Goal: Information Seeking & Learning: Learn about a topic

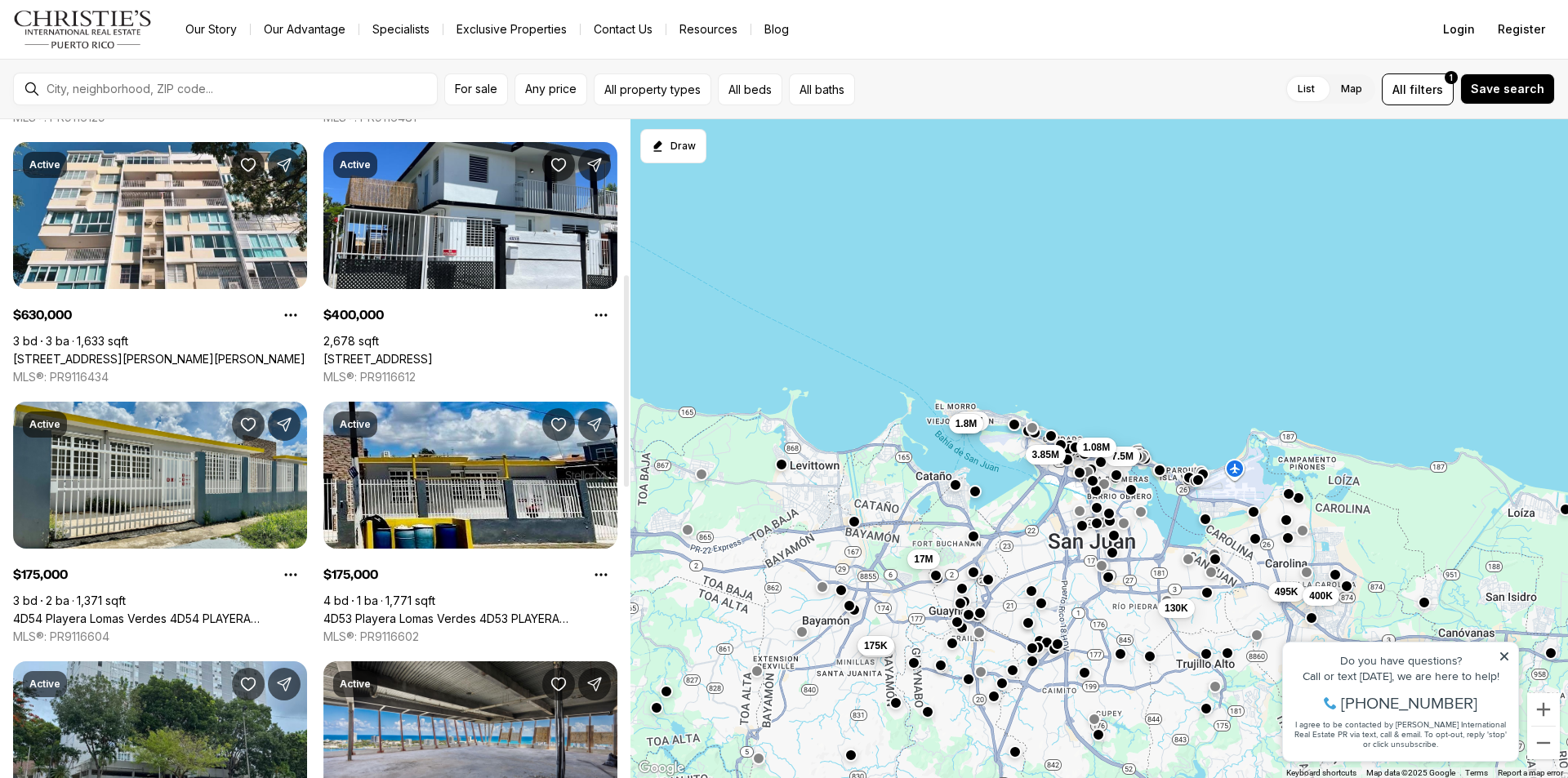
scroll to position [571, 0]
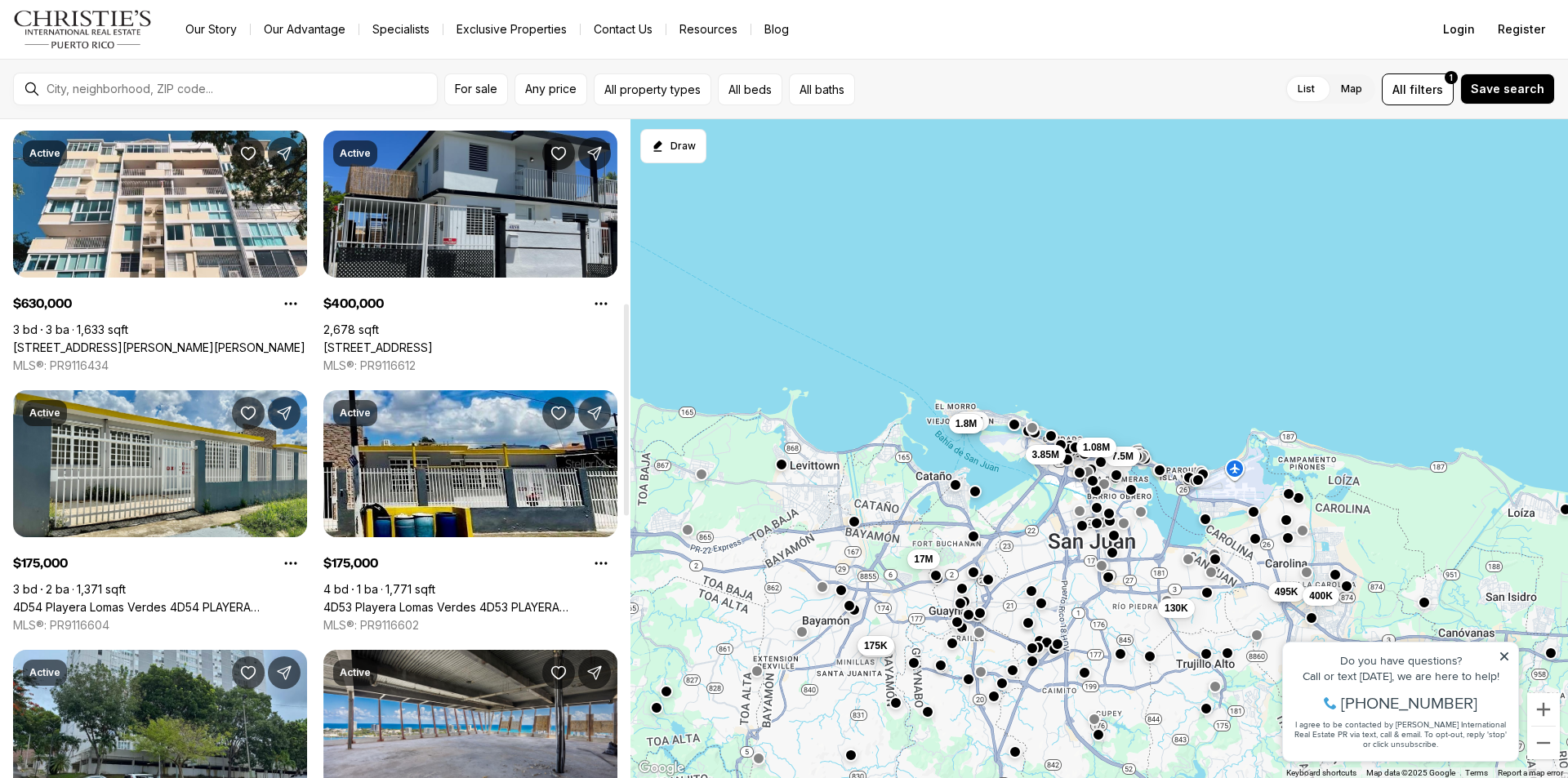
click at [433, 340] on link "4RN8 CALLE VIA 37, CAROLINA PR, 00983" at bounding box center [378, 347] width 109 height 15
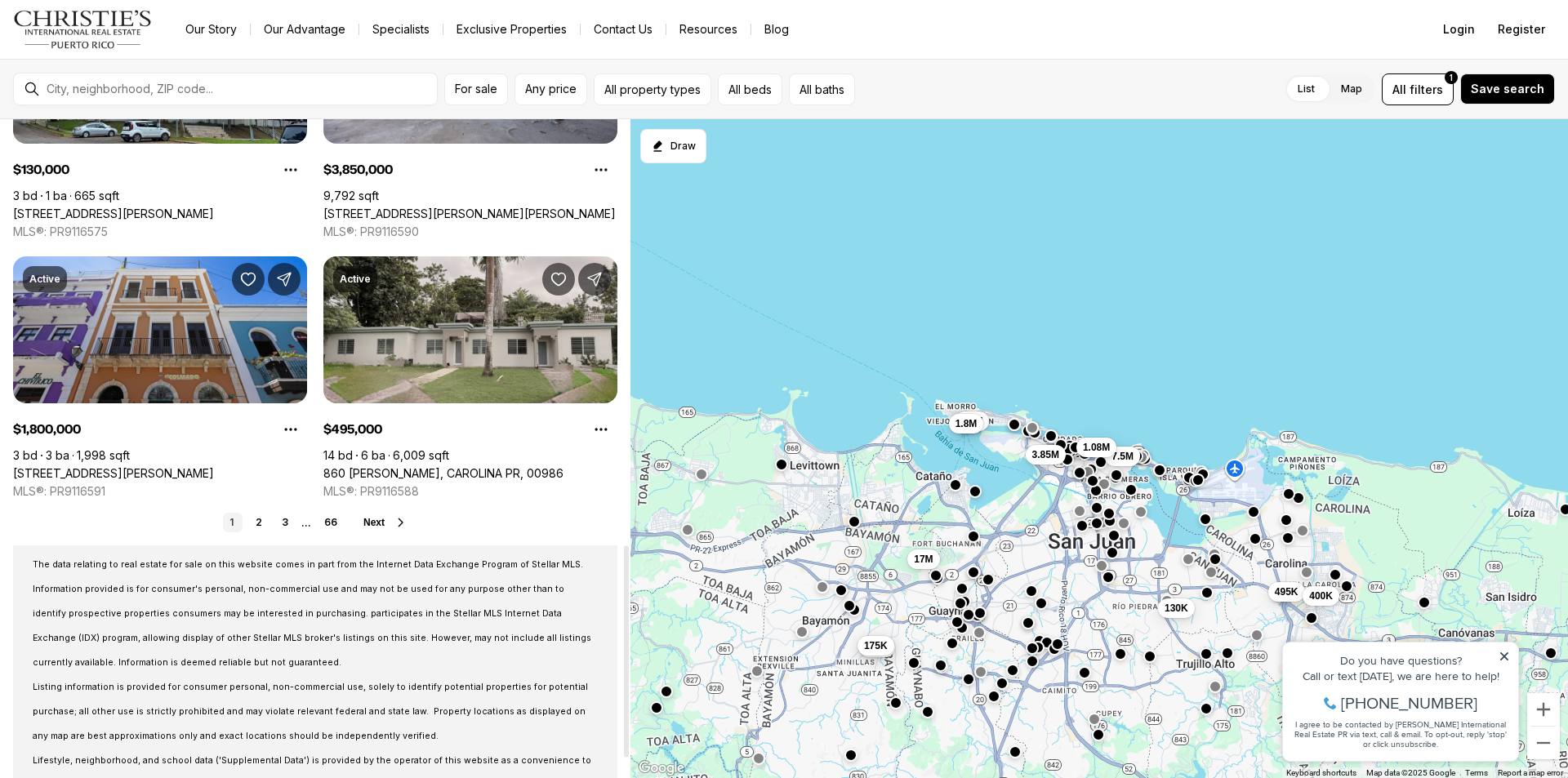
scroll to position [1385, 0]
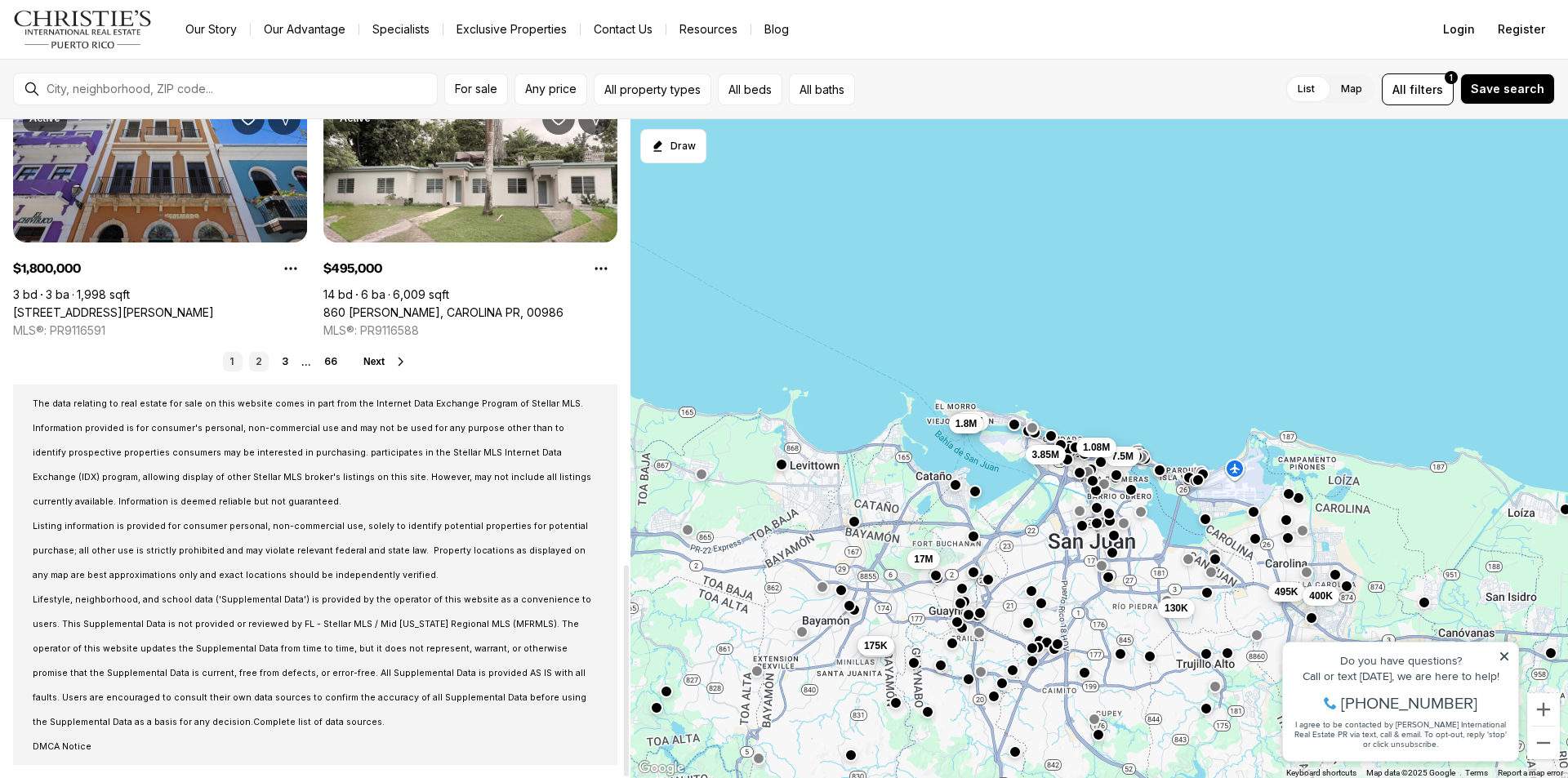
click at [262, 363] on link "2" at bounding box center [259, 361] width 19 height 19
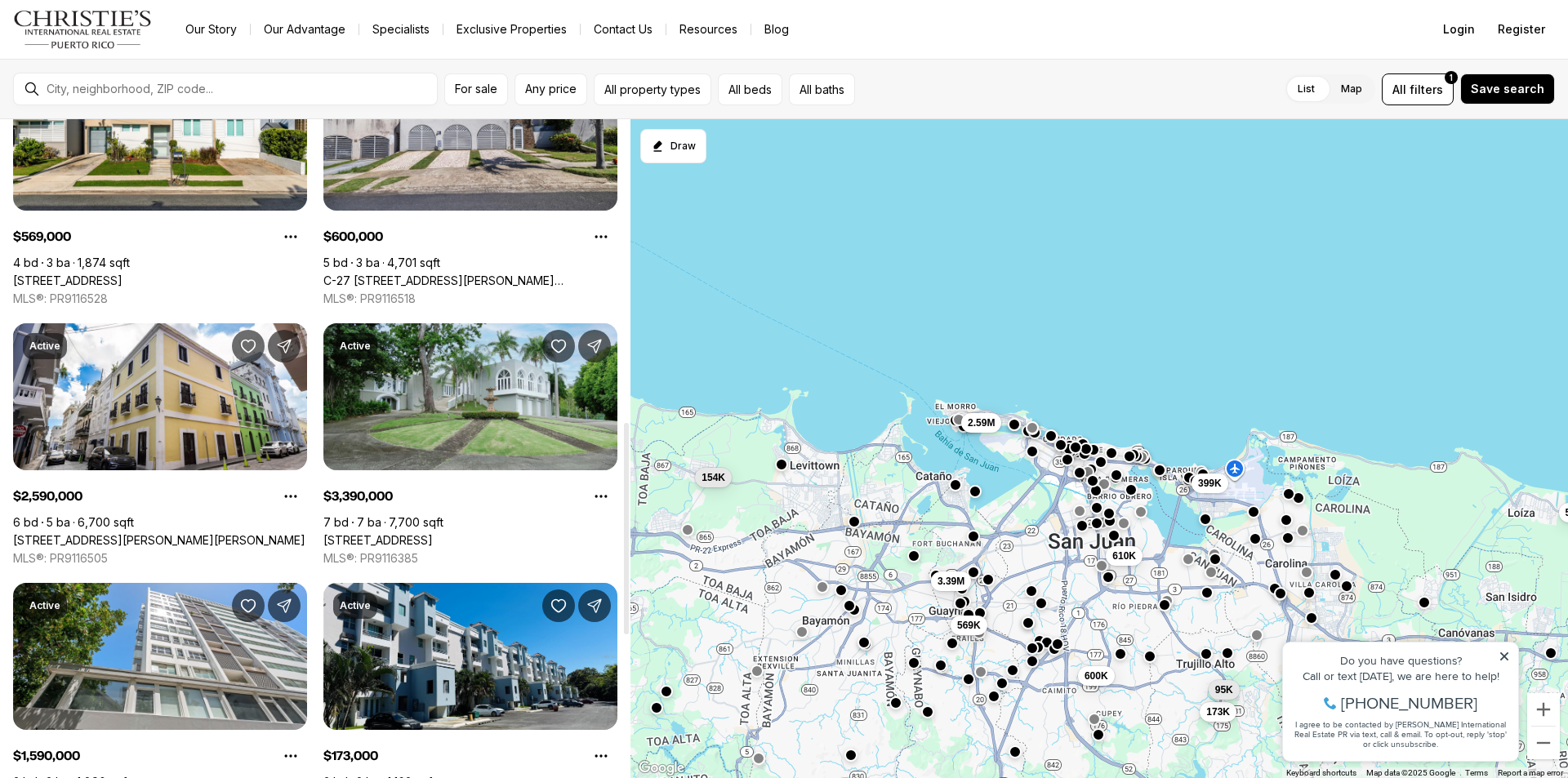
scroll to position [1142, 0]
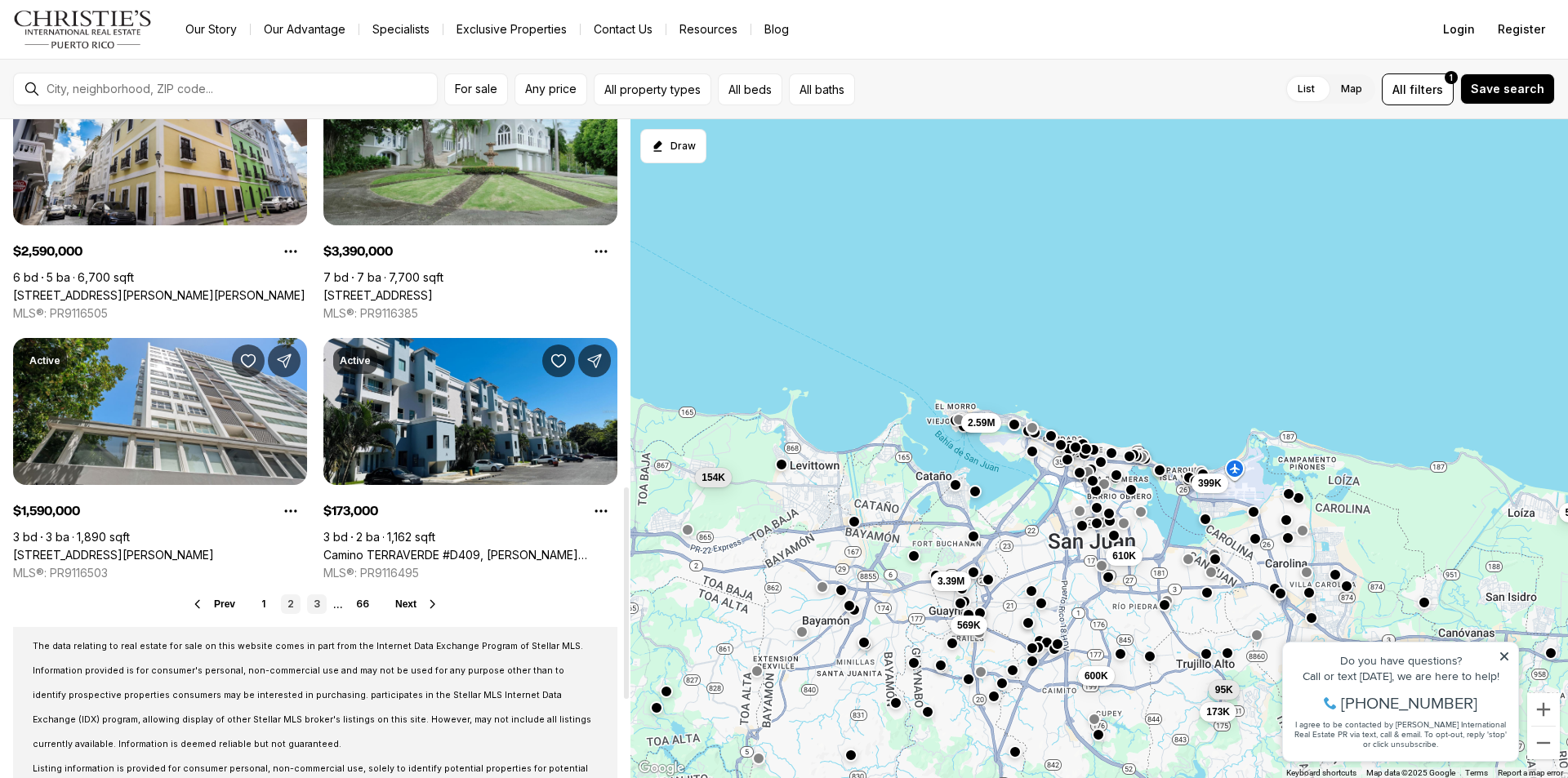
click at [319, 605] on link "3" at bounding box center [316, 603] width 19 height 19
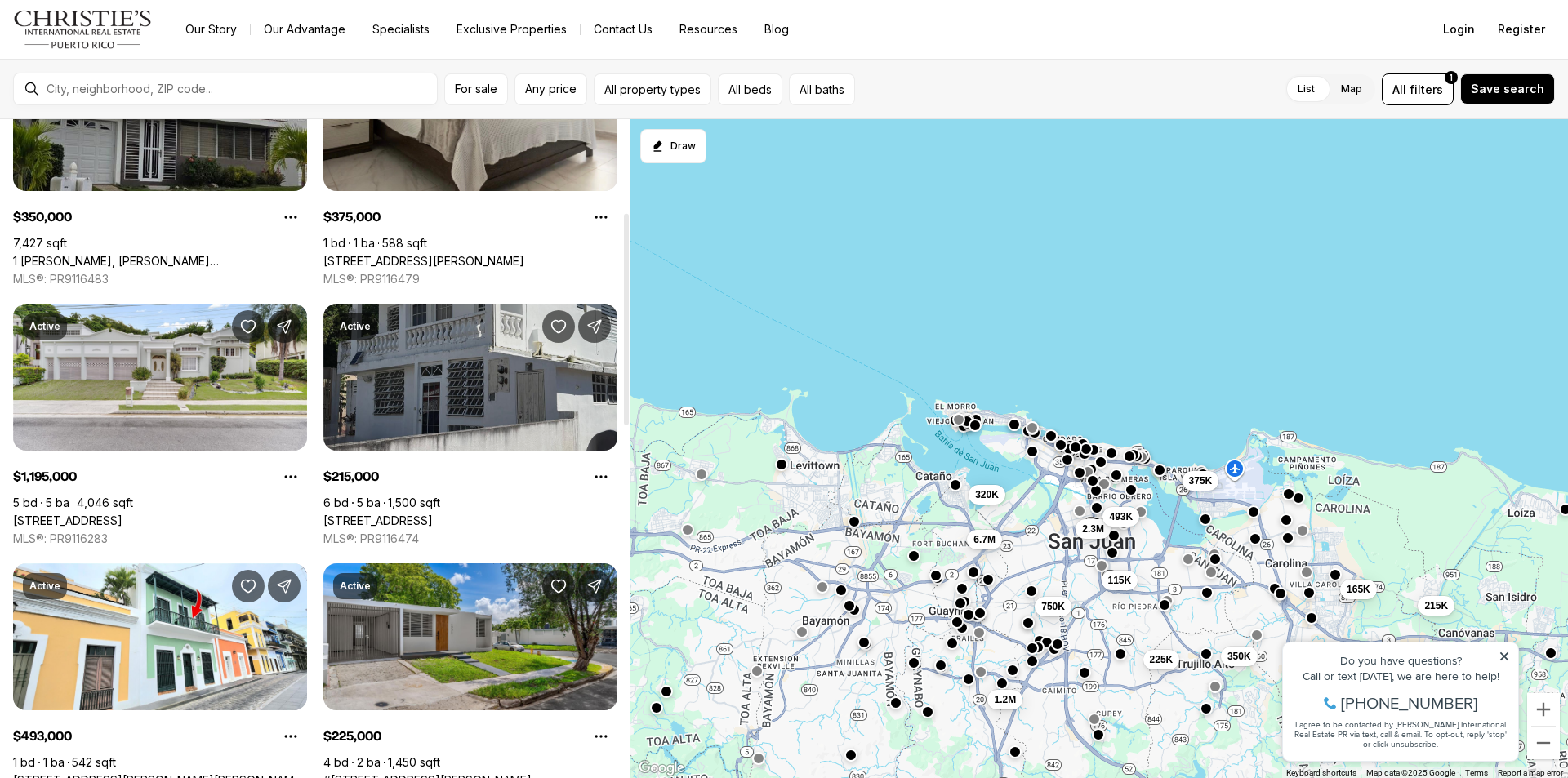
scroll to position [326, 0]
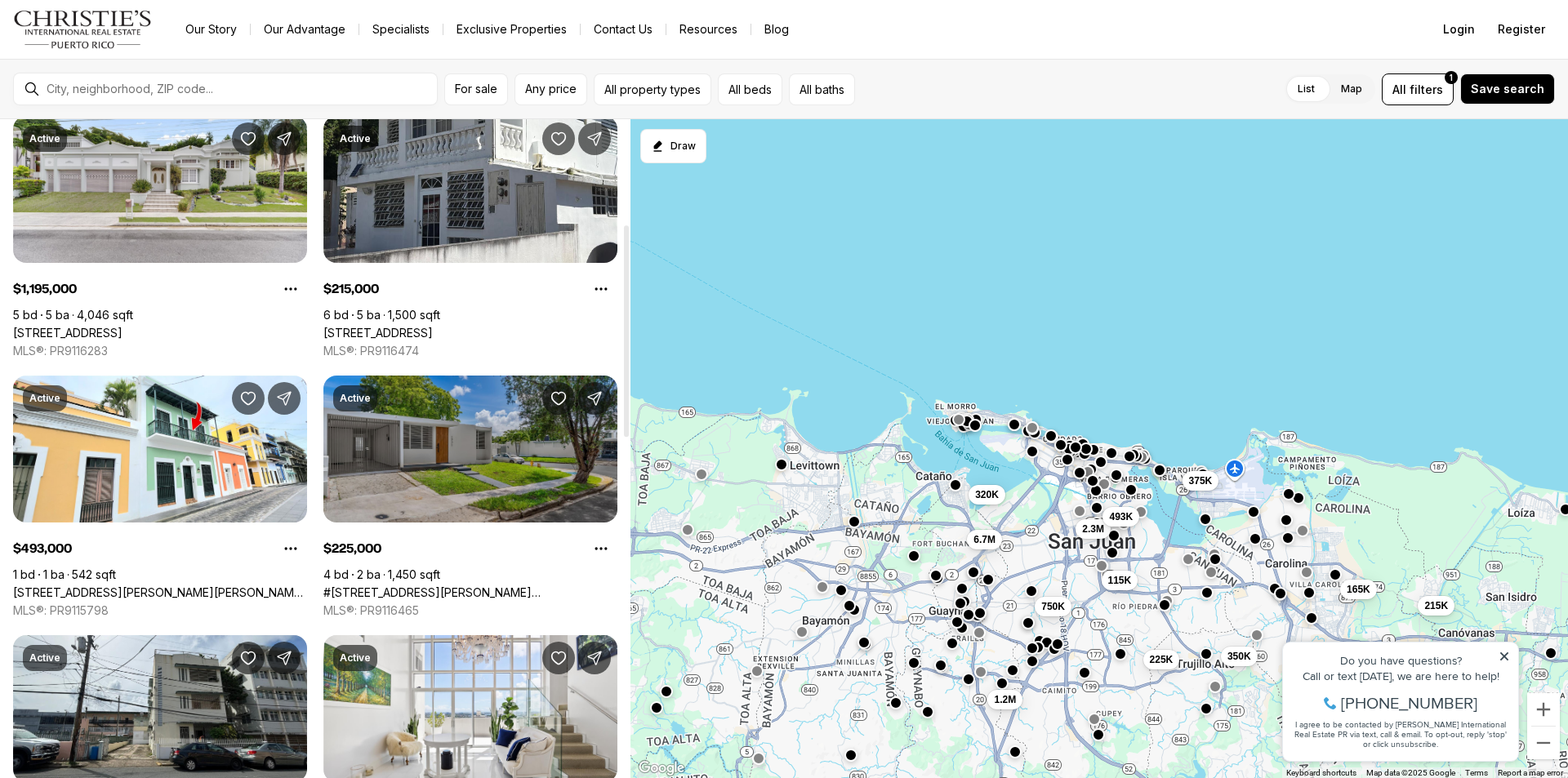
click at [475, 585] on link "#[STREET_ADDRESS][PERSON_NAME][PERSON_NAME]" at bounding box center [470, 593] width 294 height 15
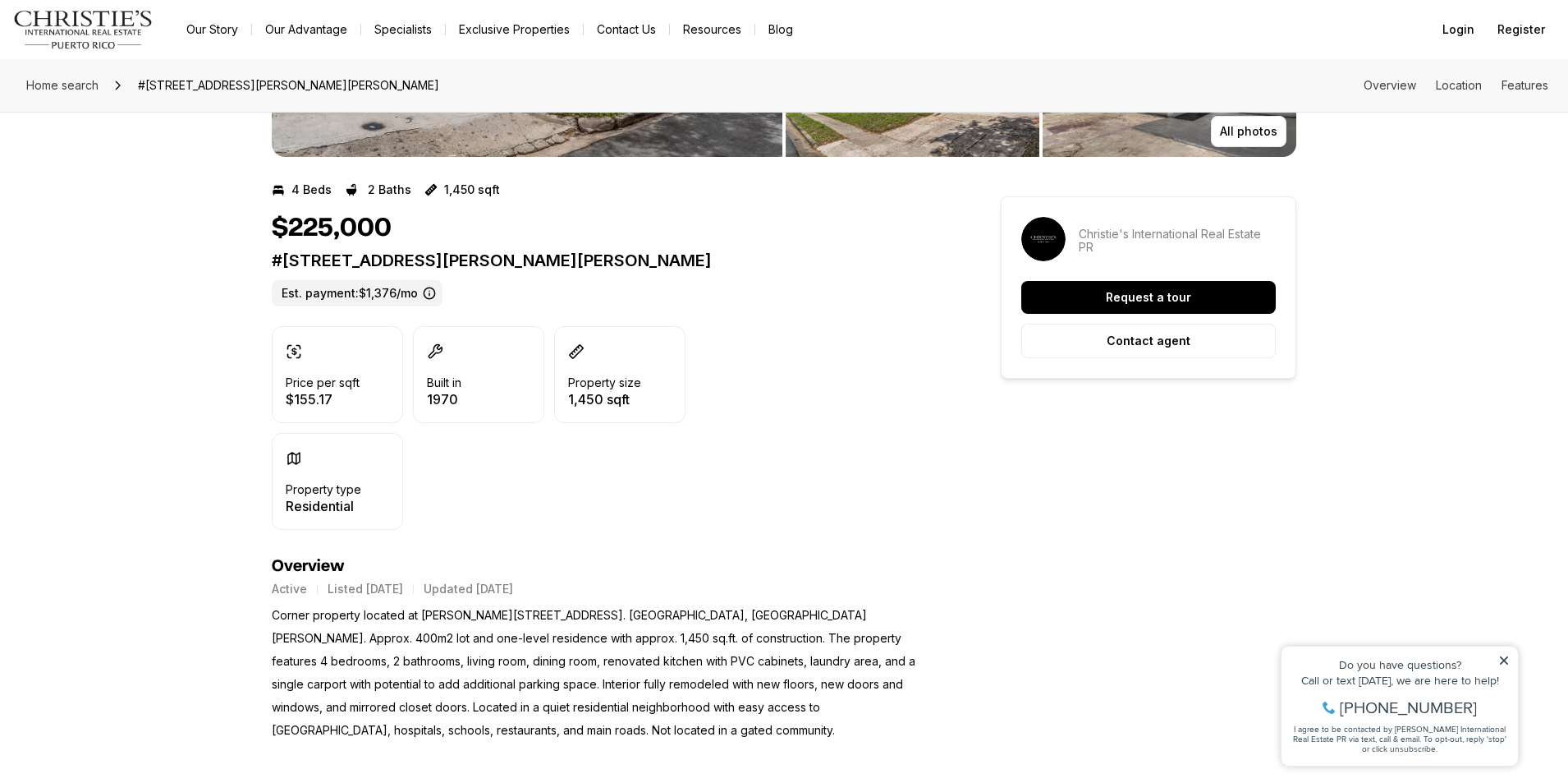
scroll to position [328, 0]
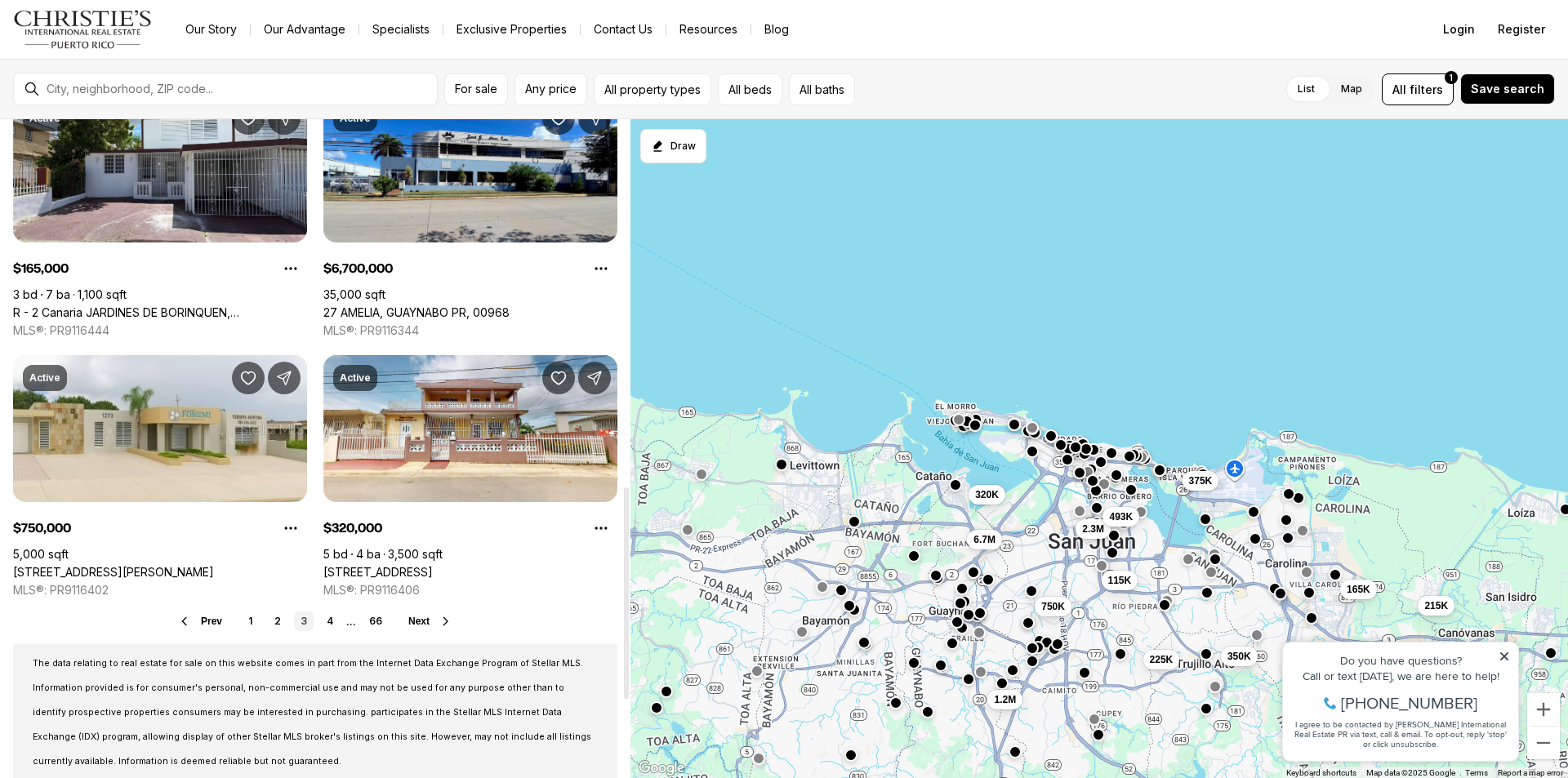
scroll to position [1142, 0]
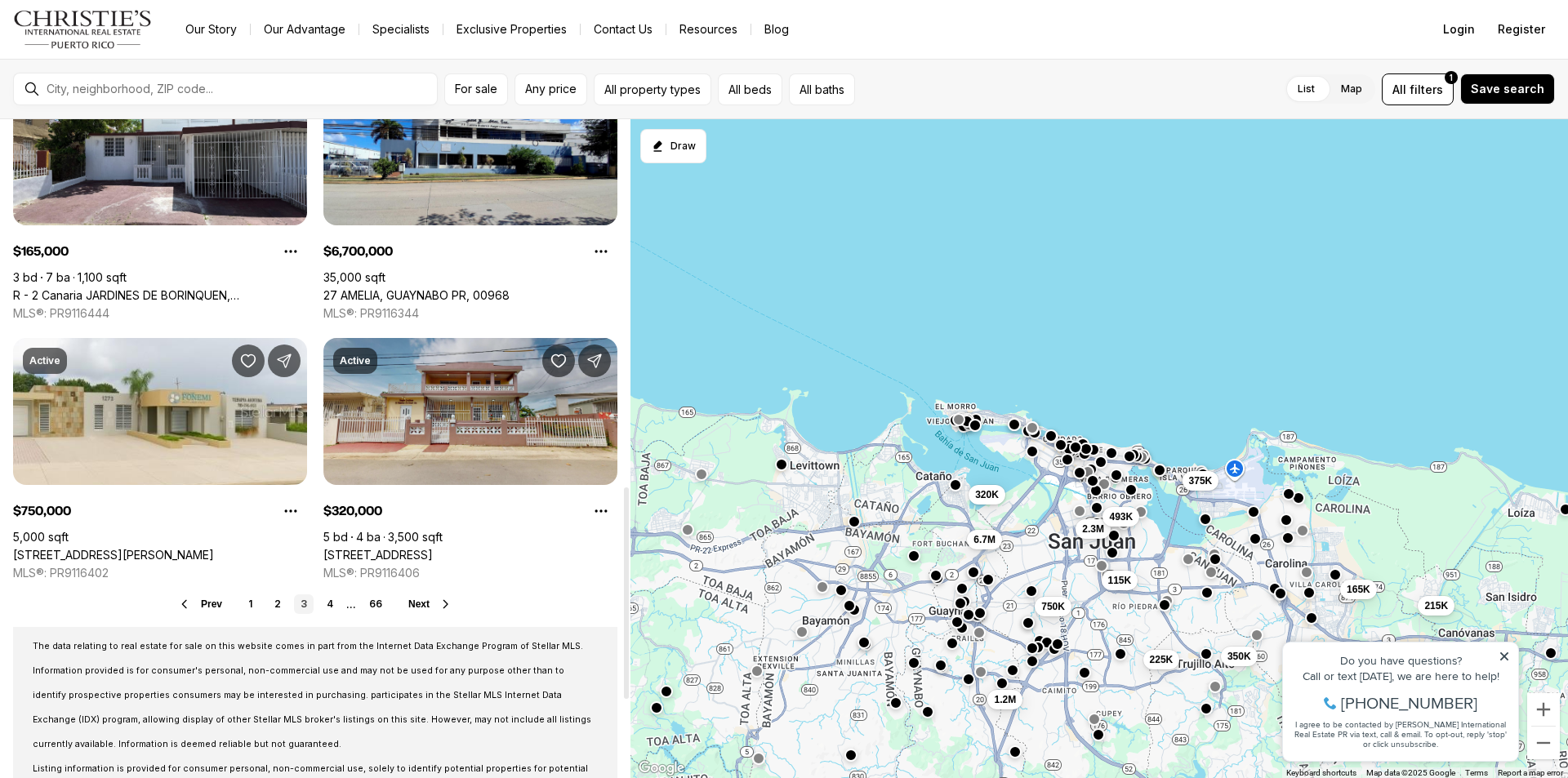
click at [433, 547] on link "31 CALLE B, GUAYNABO PR, 00965" at bounding box center [378, 555] width 109 height 15
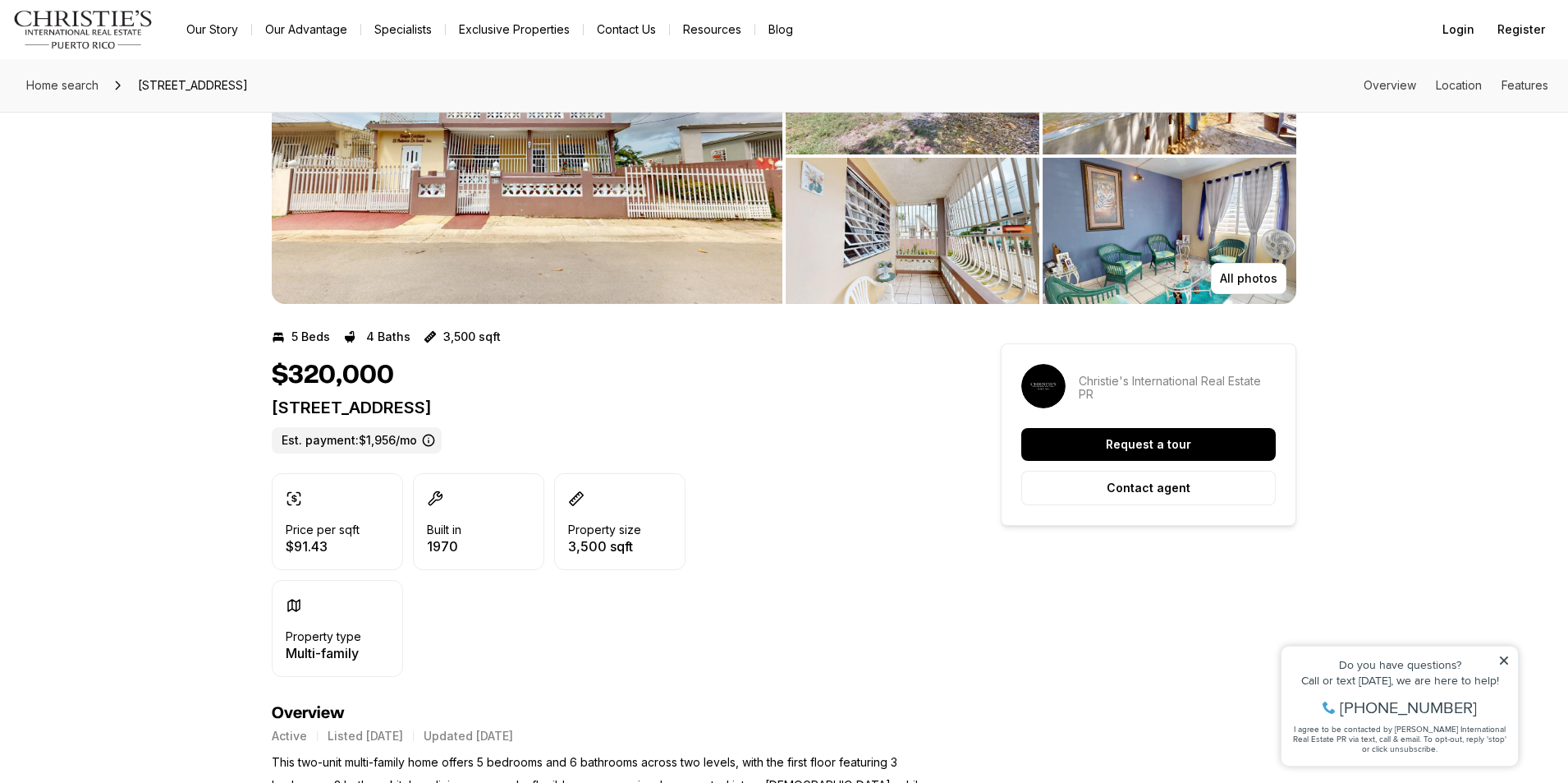
scroll to position [328, 0]
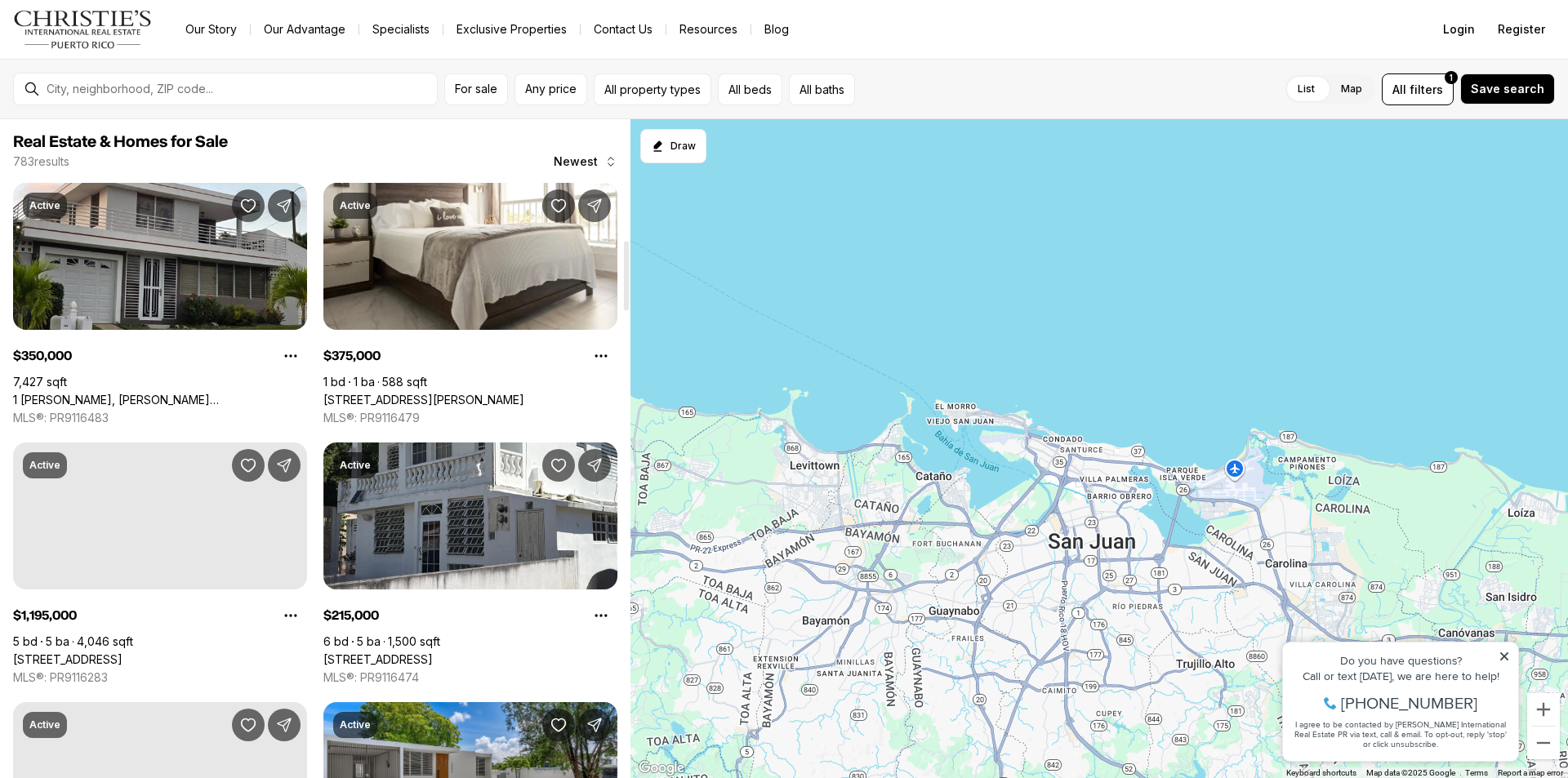
scroll to position [1142, 0]
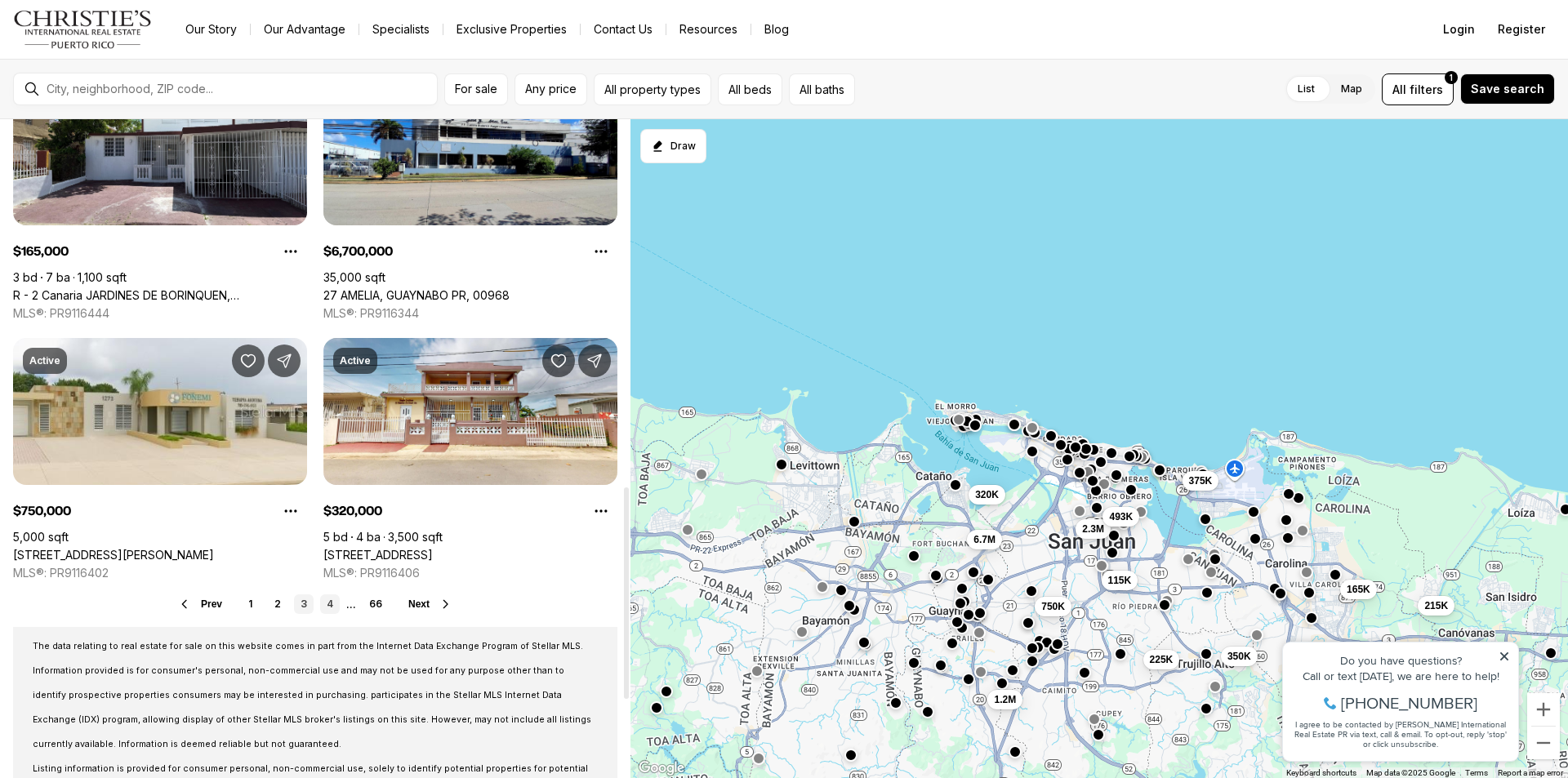
click at [328, 605] on link "4" at bounding box center [329, 603] width 19 height 19
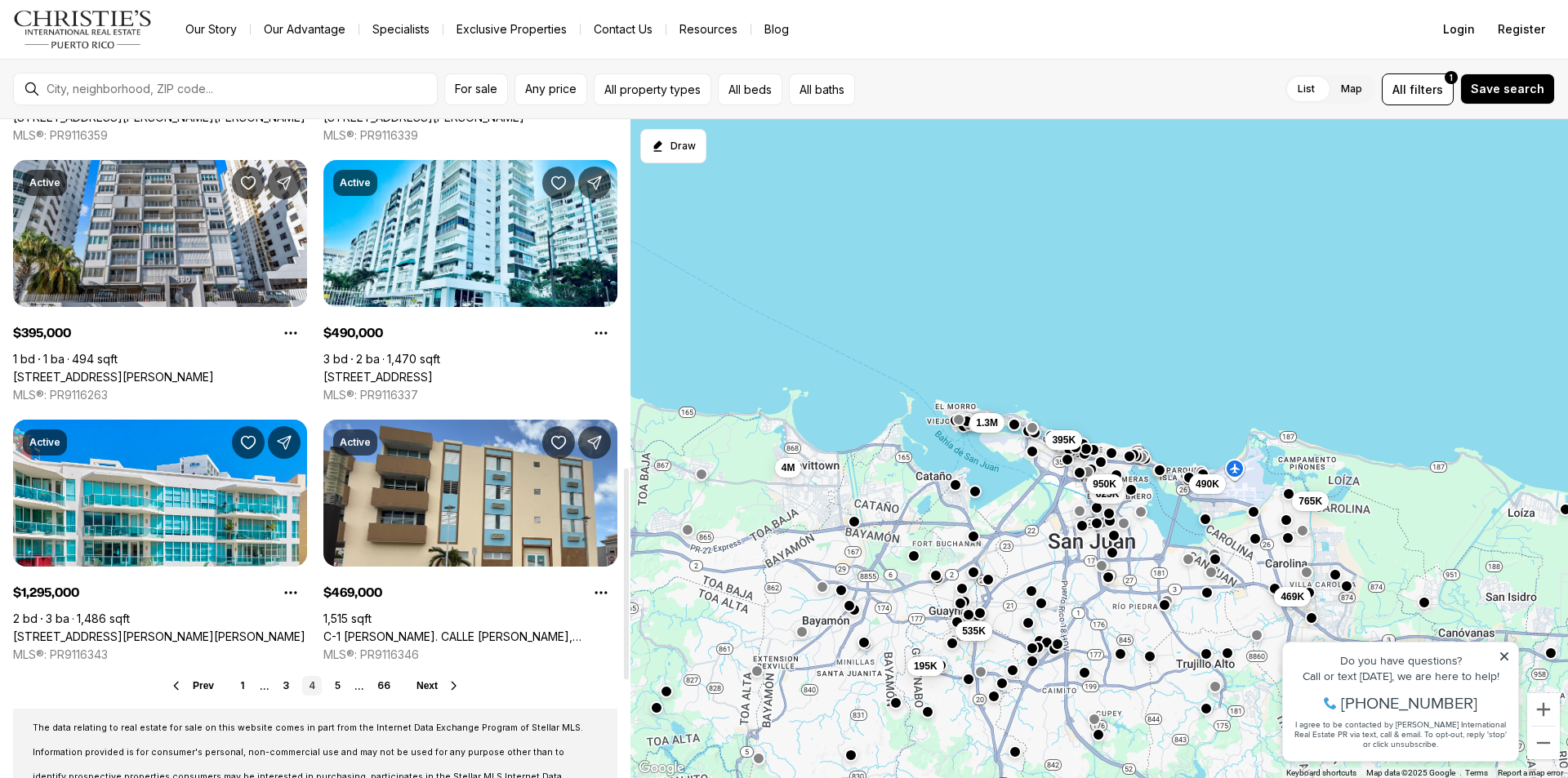
scroll to position [1223, 0]
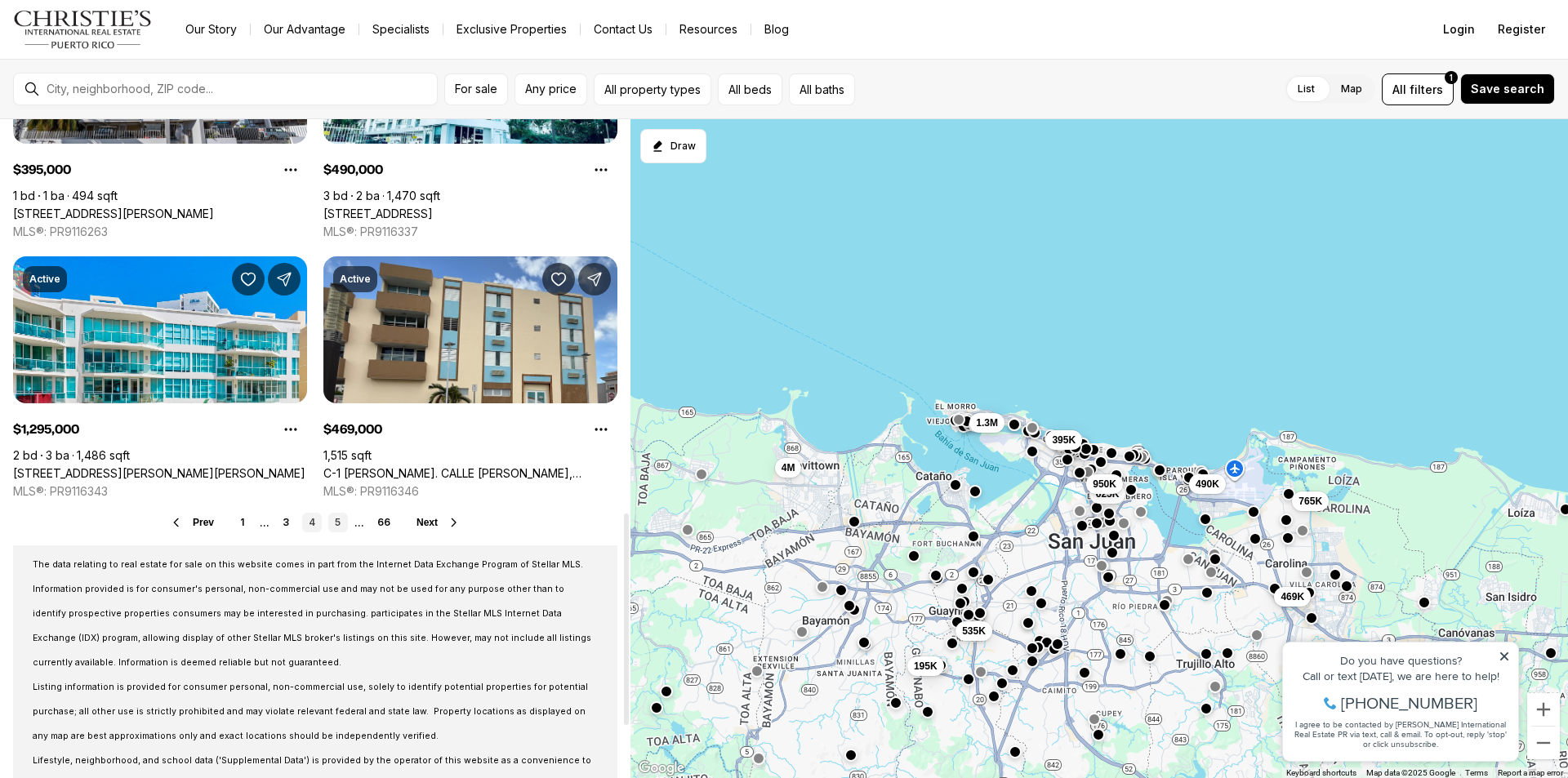
click at [338, 521] on link "5" at bounding box center [337, 521] width 19 height 19
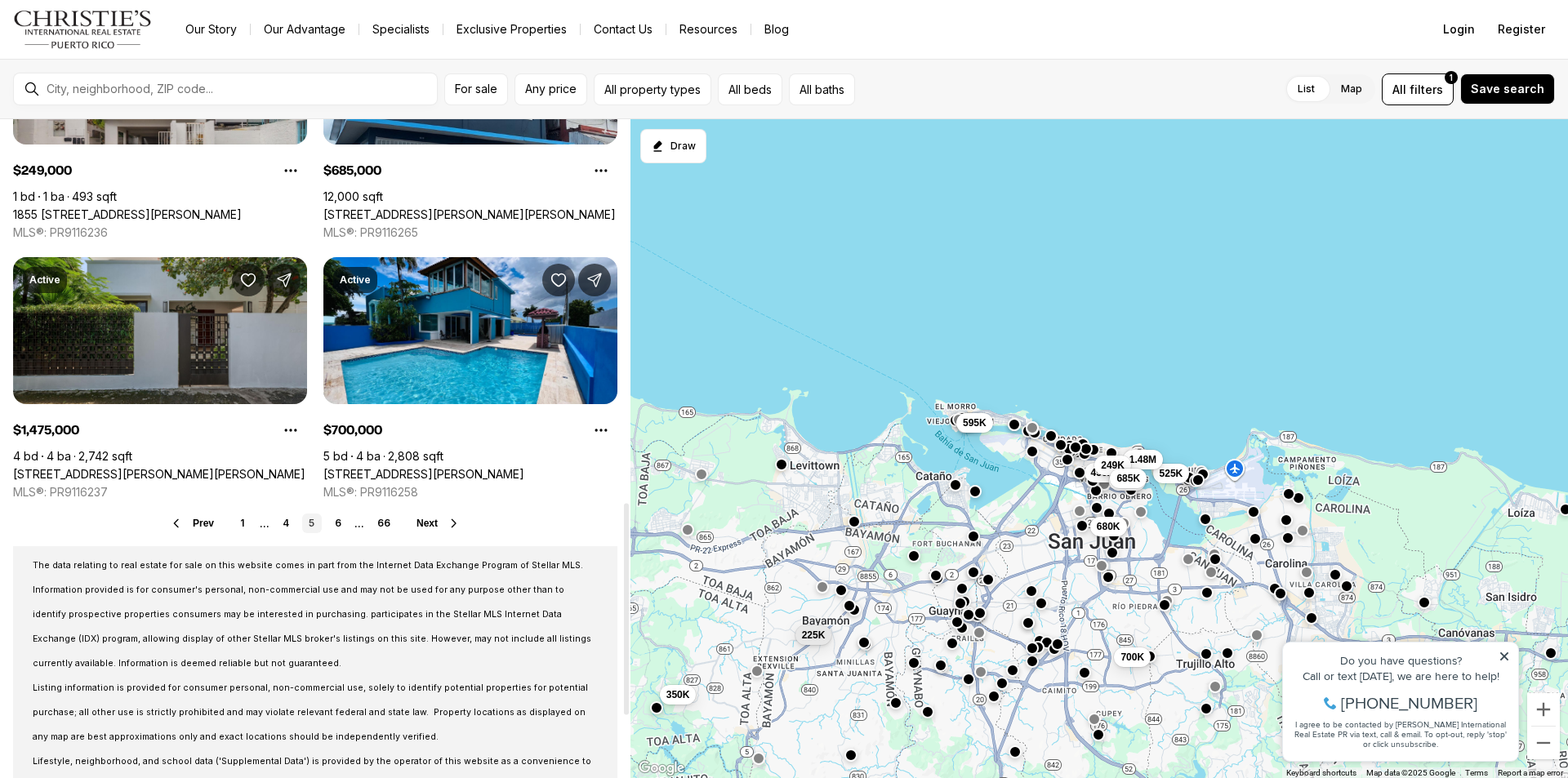
scroll to position [1223, 0]
click at [337, 525] on link "6" at bounding box center [337, 521] width 19 height 19
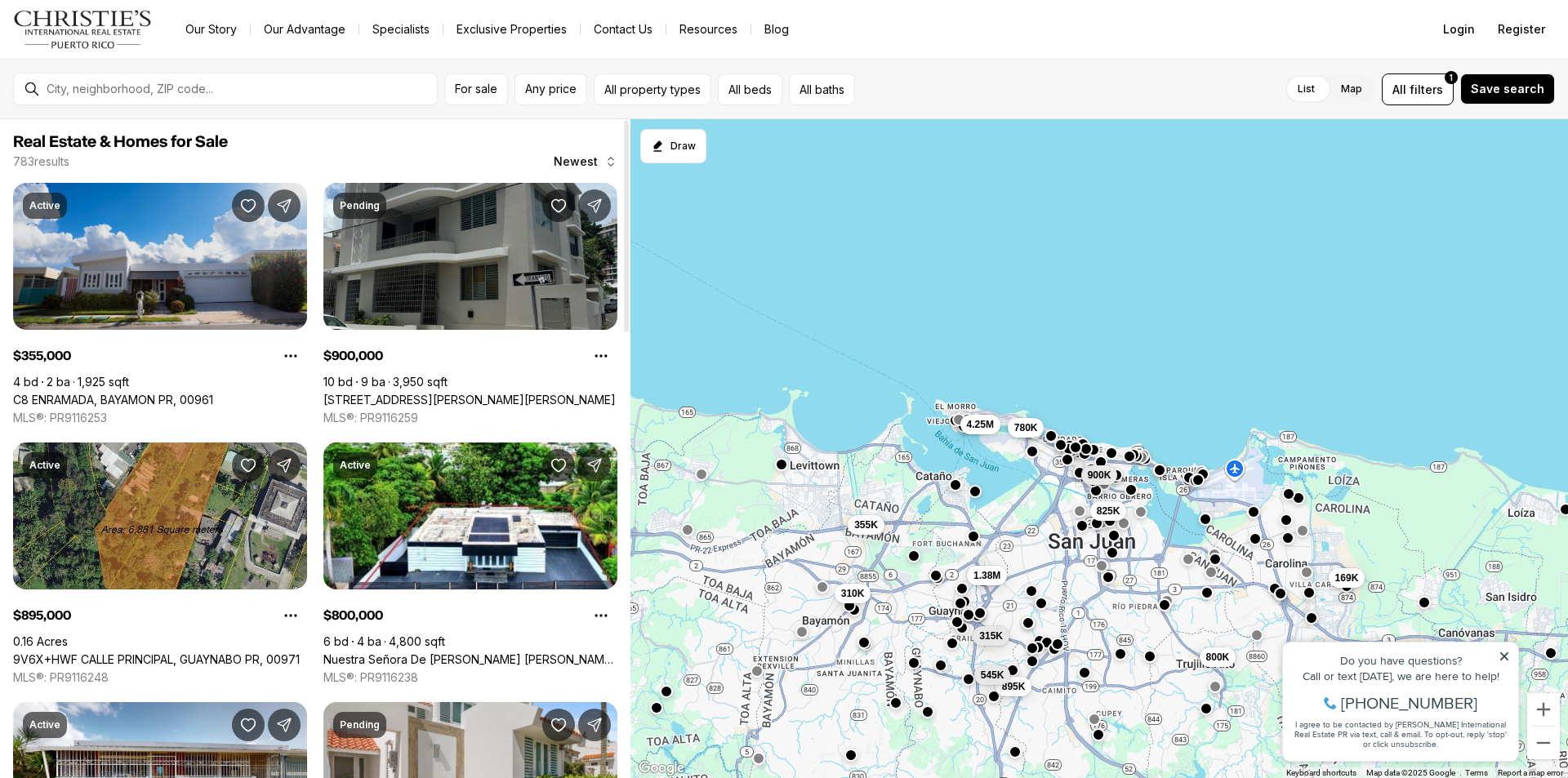
click at [128, 393] on link "C8 ENRAMADA, BAYAMON PR, 00961" at bounding box center [113, 400] width 200 height 15
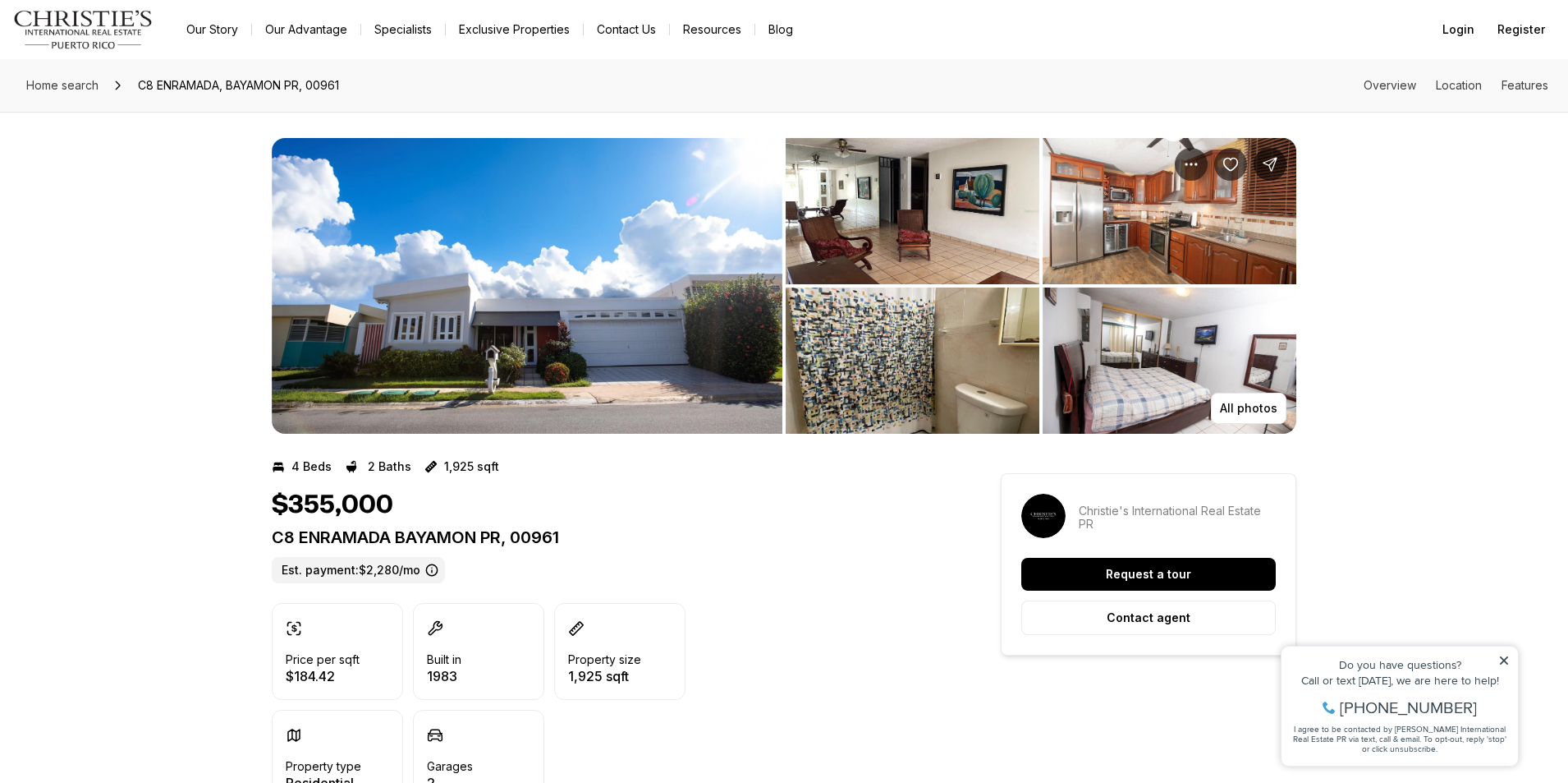
click at [525, 392] on img "View image gallery" at bounding box center [527, 285] width 511 height 295
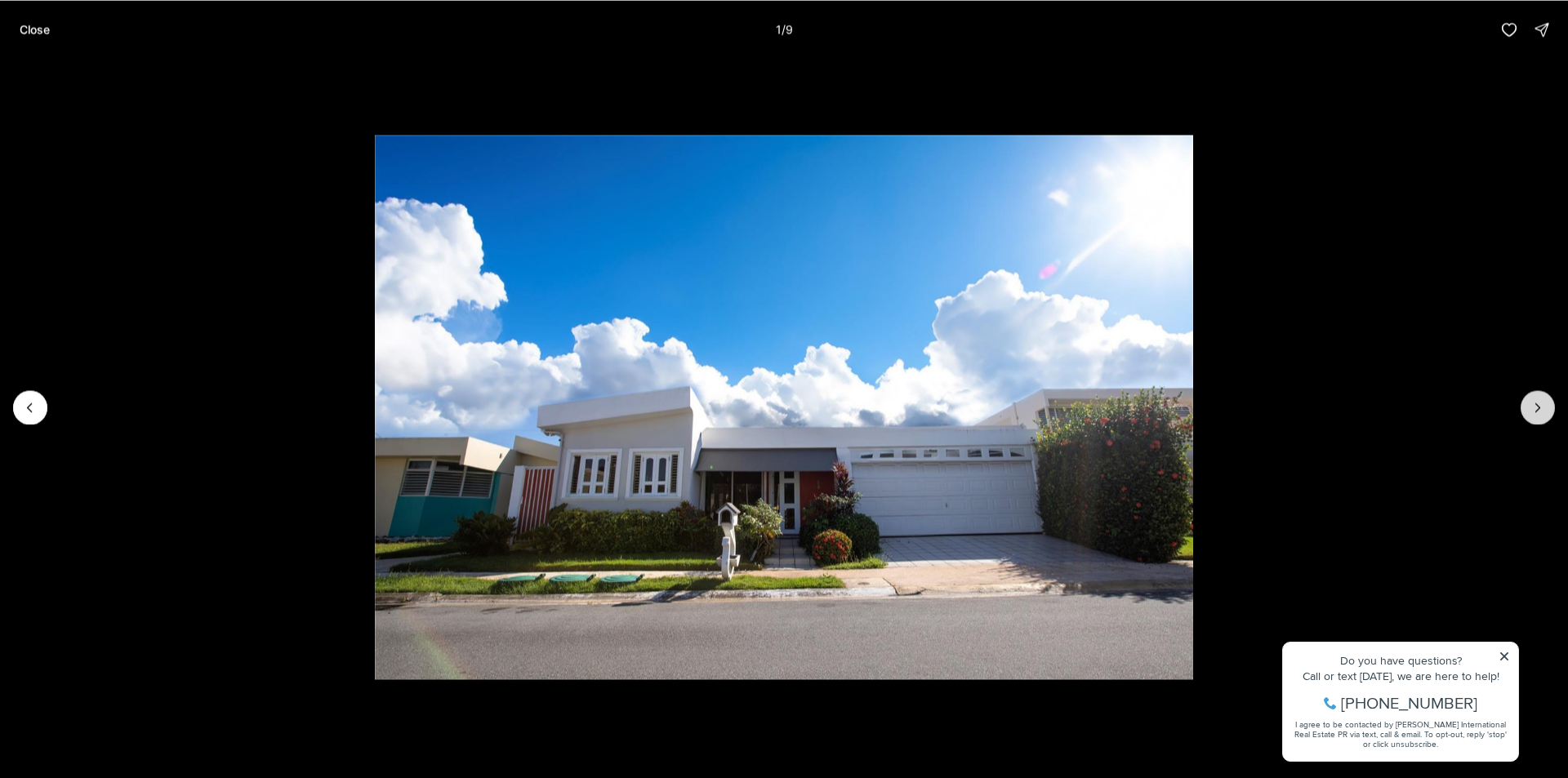
click at [1531, 407] on icon "Next slide" at bounding box center [1537, 408] width 17 height 17
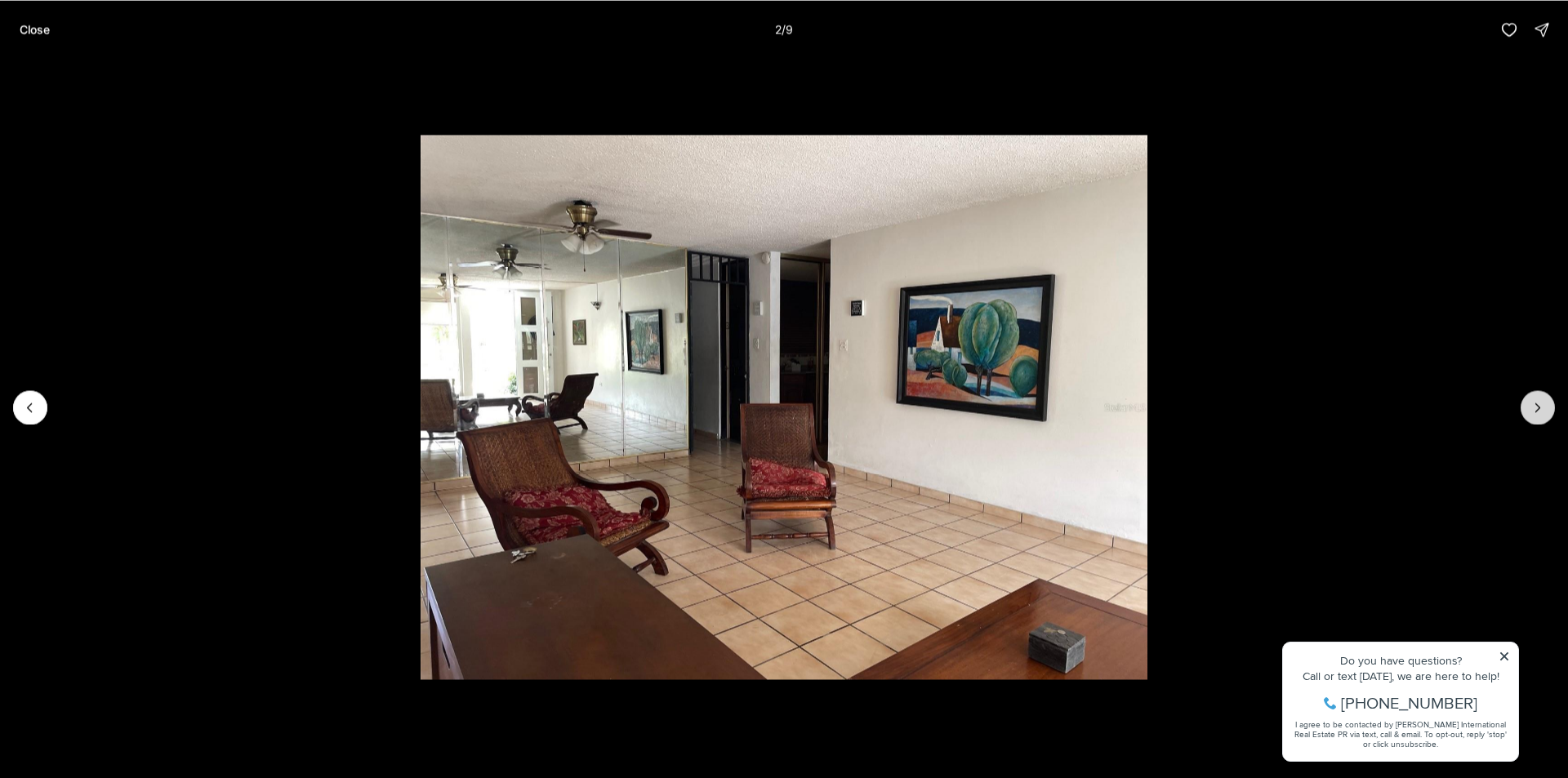
click at [1531, 407] on icon "Next slide" at bounding box center [1537, 408] width 17 height 17
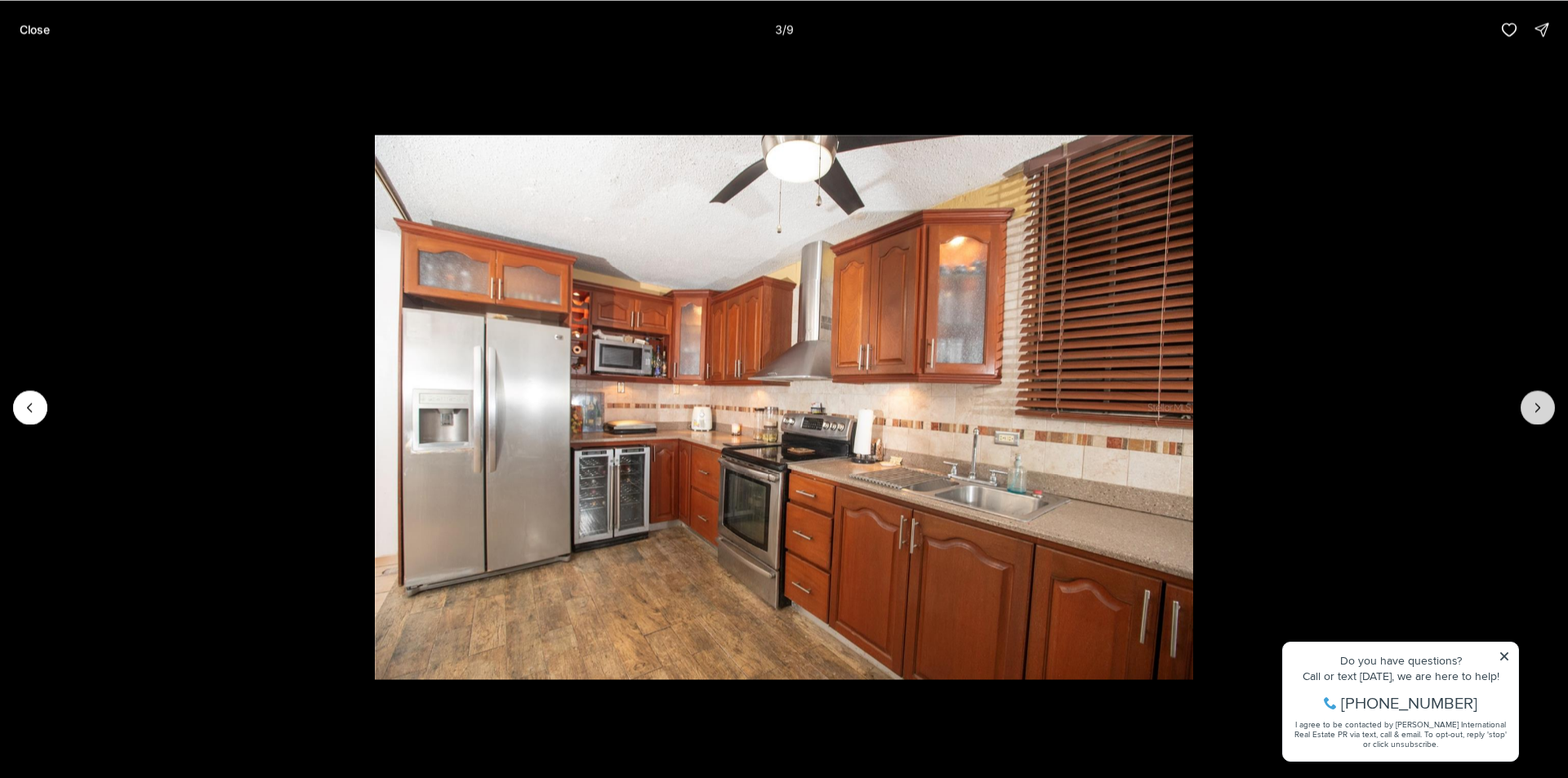
click at [1531, 407] on icon "Next slide" at bounding box center [1537, 408] width 17 height 17
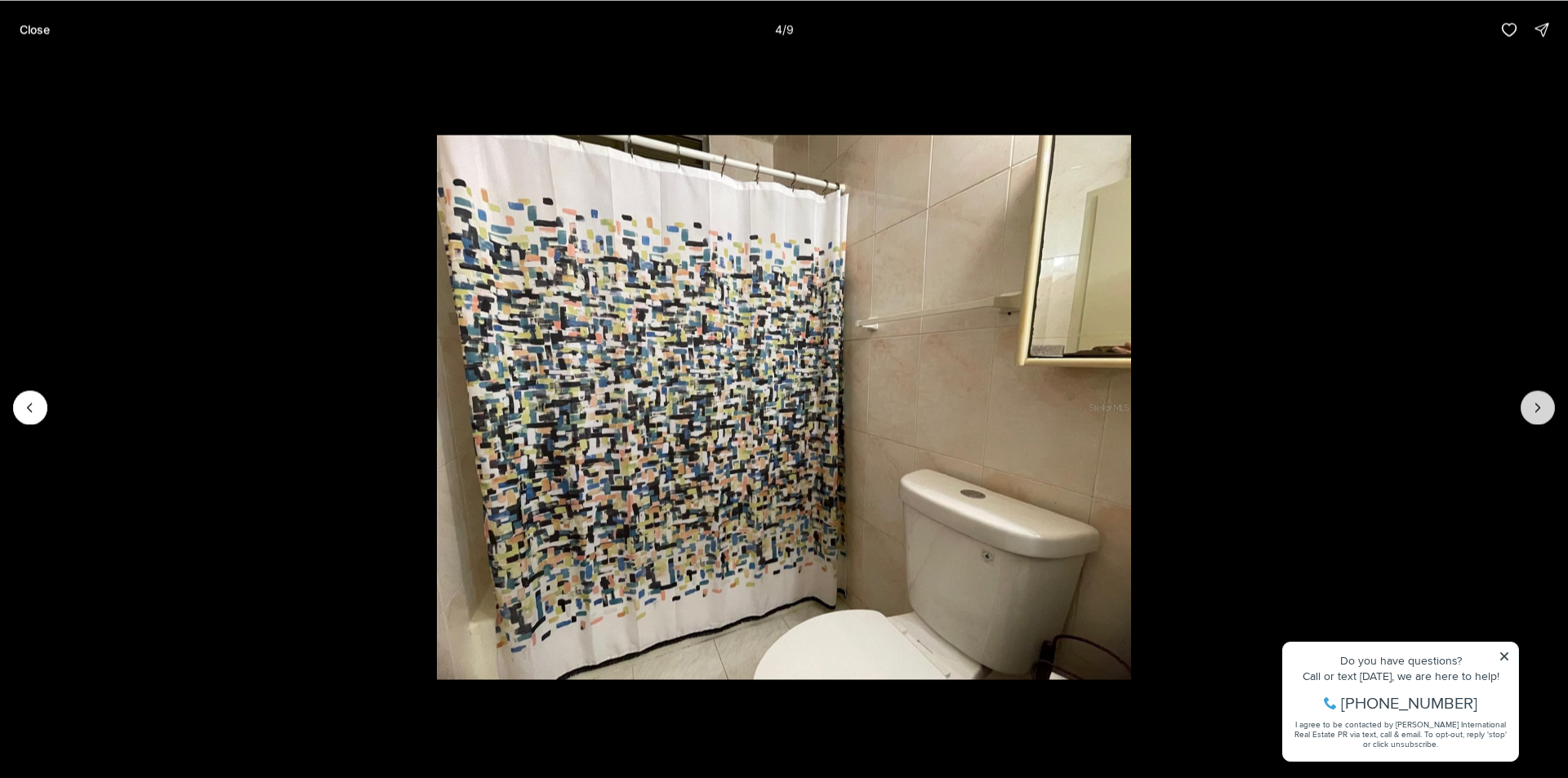
click at [1531, 407] on icon "Next slide" at bounding box center [1537, 408] width 17 height 17
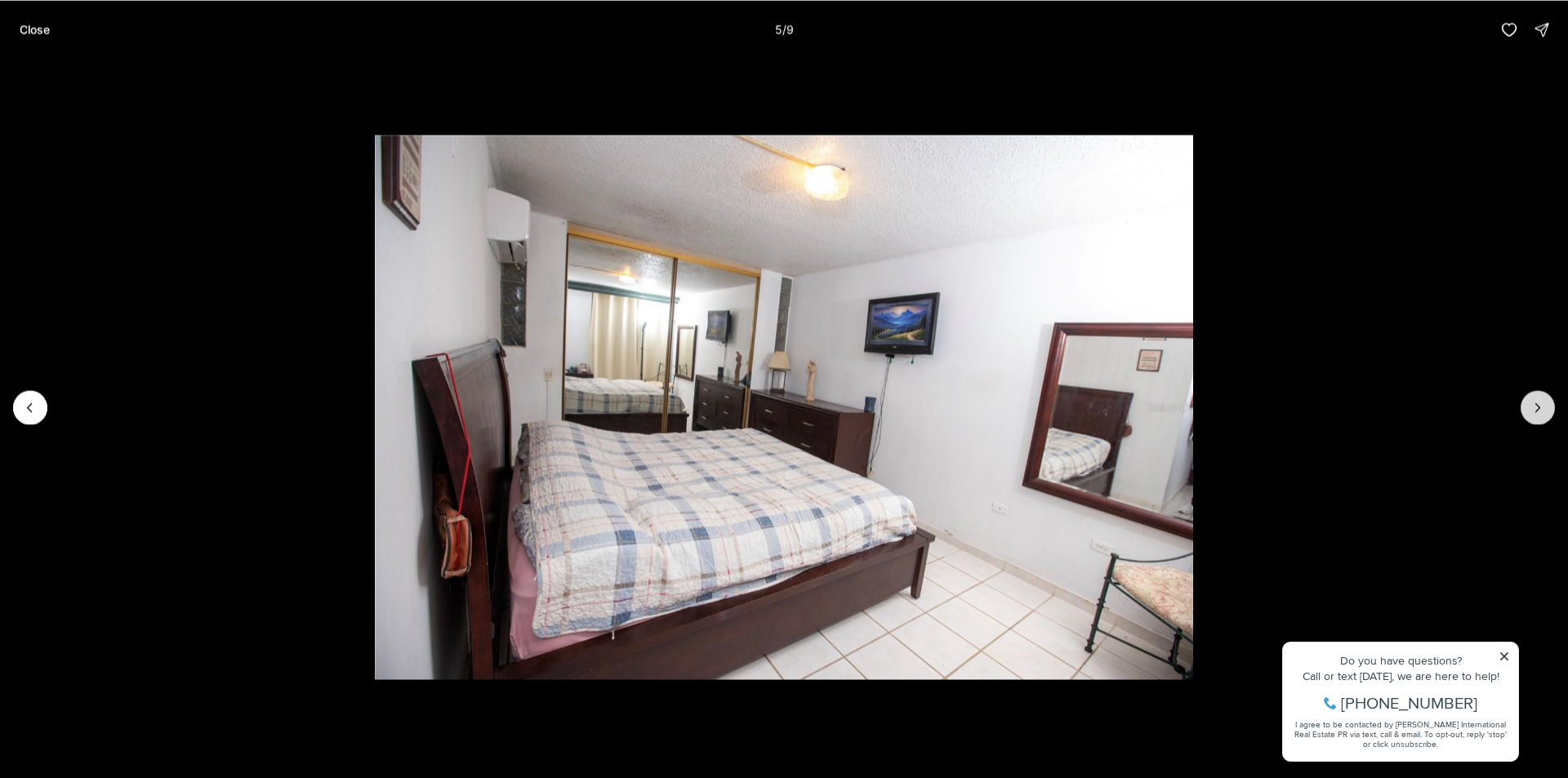
click at [1531, 407] on icon "Next slide" at bounding box center [1537, 408] width 17 height 17
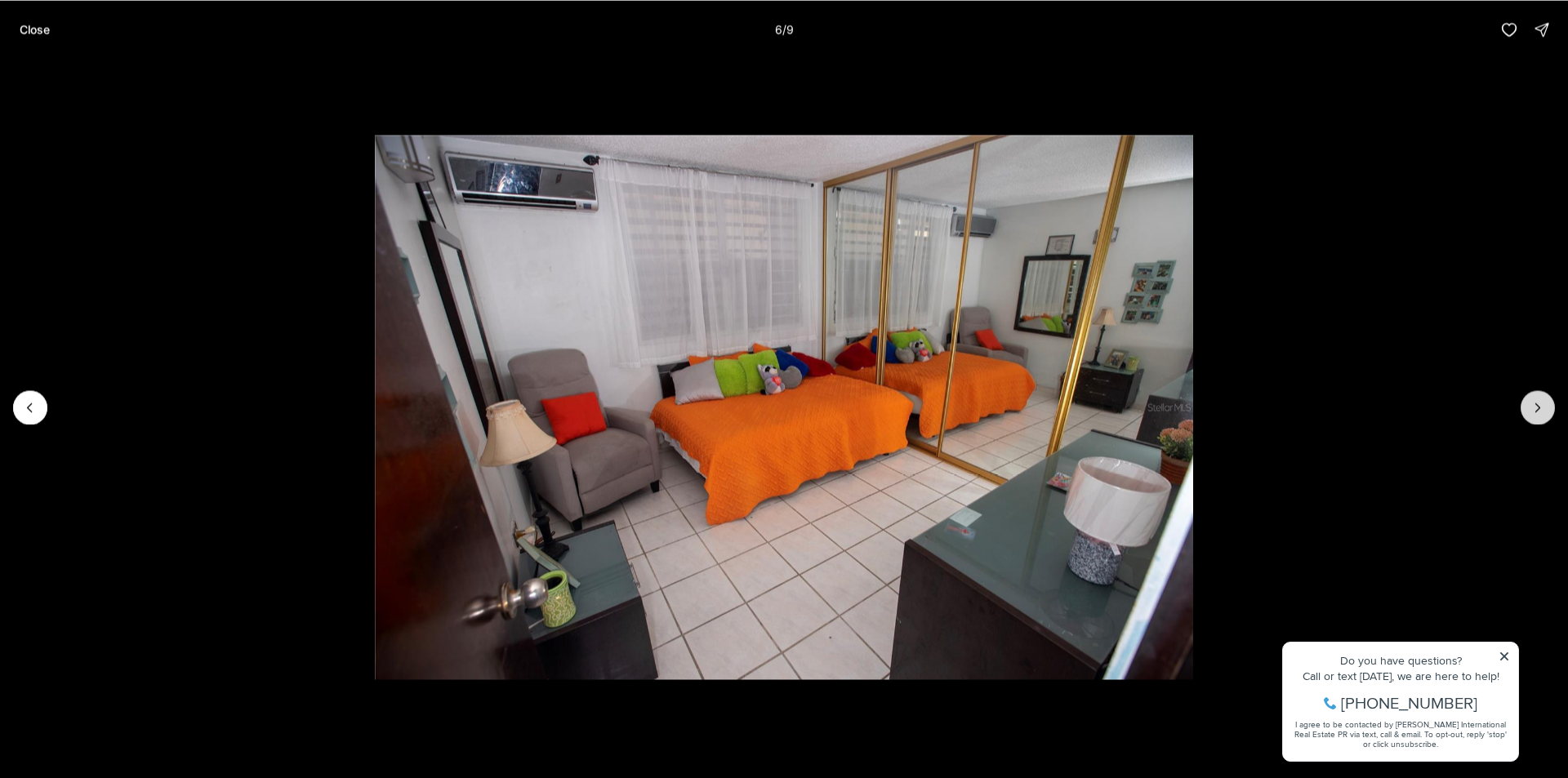
click at [1531, 407] on icon "Next slide" at bounding box center [1537, 408] width 17 height 17
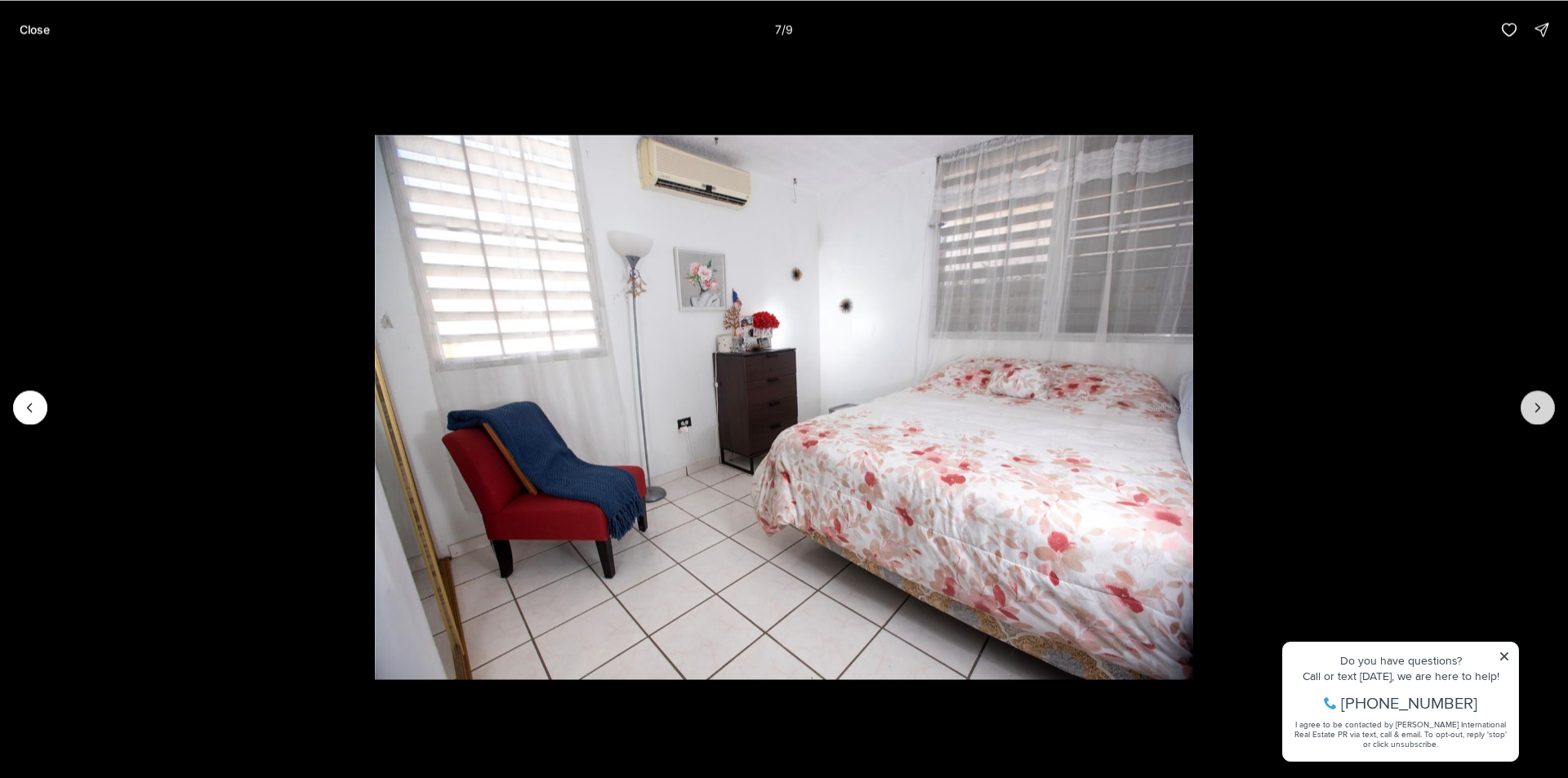
click at [1531, 407] on icon "Next slide" at bounding box center [1537, 408] width 17 height 17
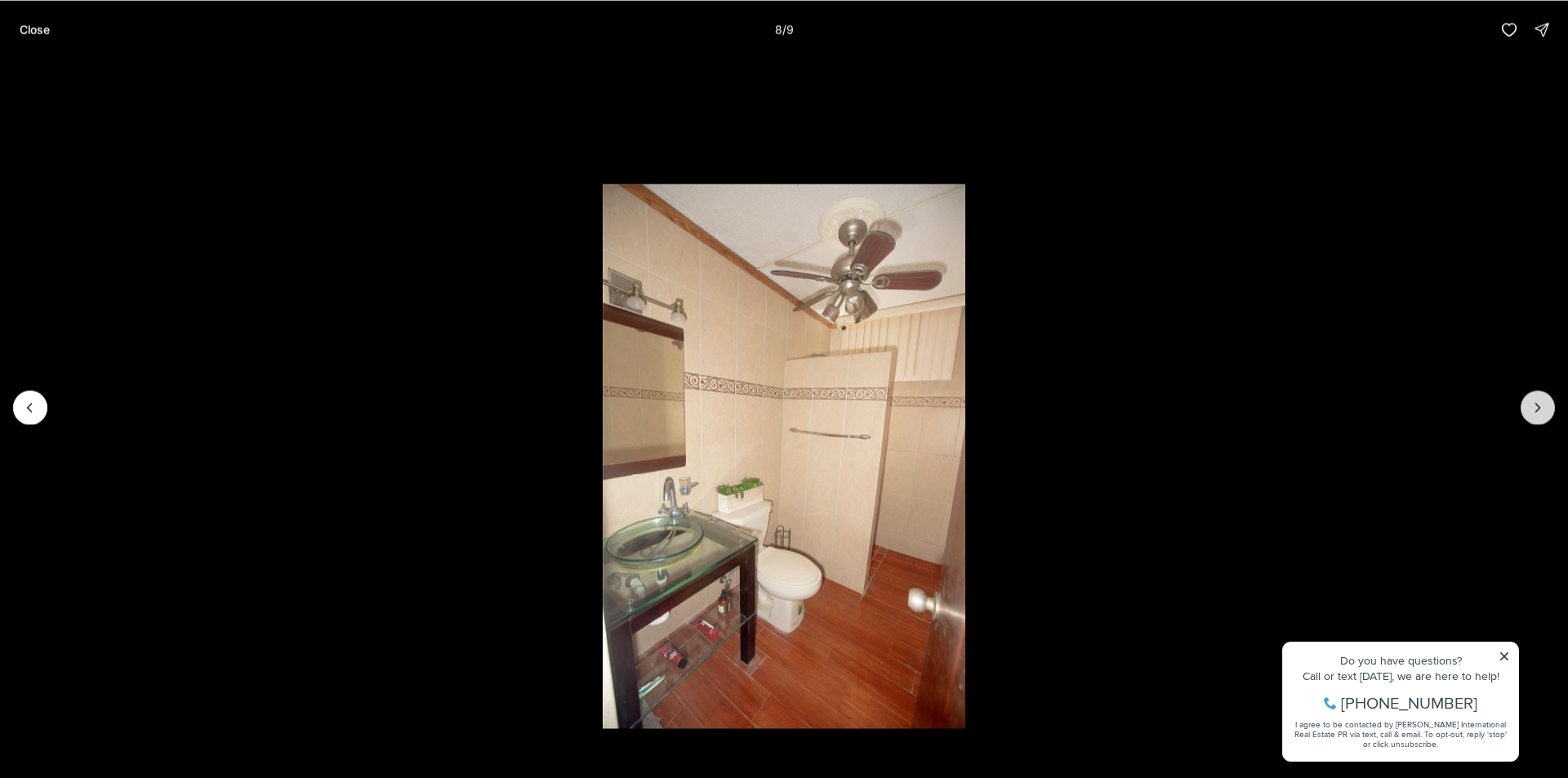
click at [1531, 407] on icon "Next slide" at bounding box center [1537, 408] width 17 height 17
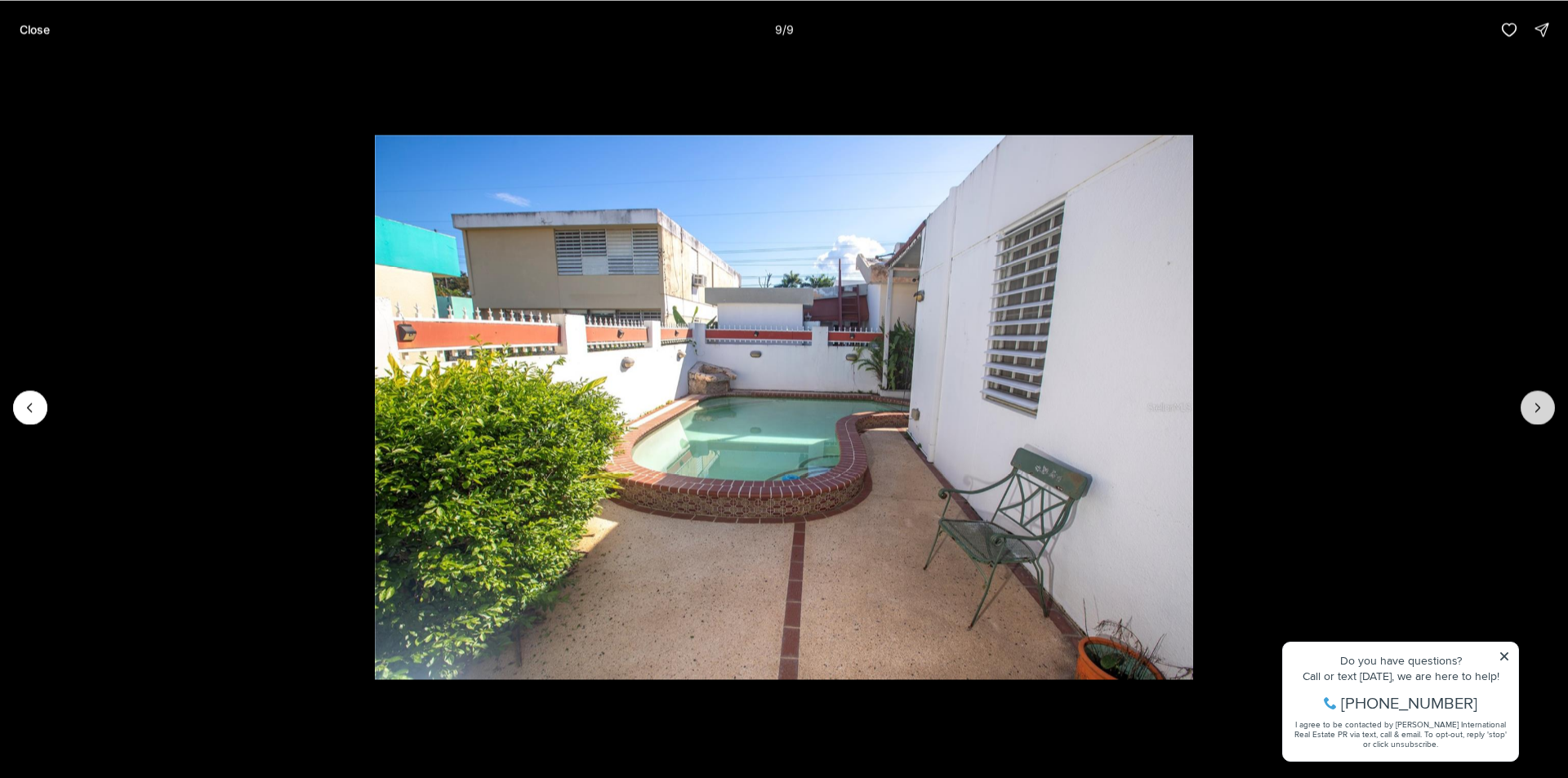
click at [1531, 407] on div at bounding box center [1536, 407] width 34 height 34
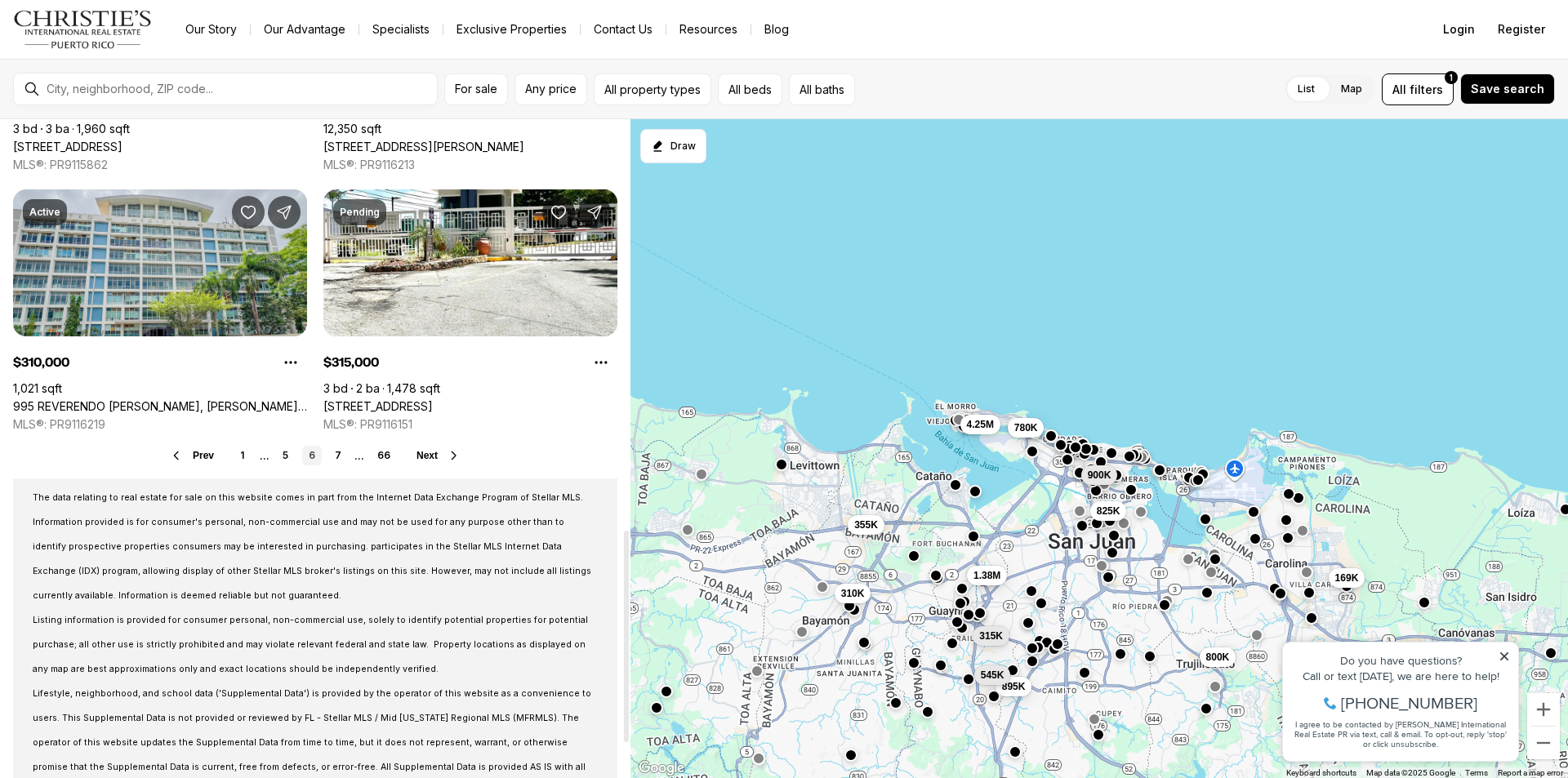
scroll to position [1306, 0]
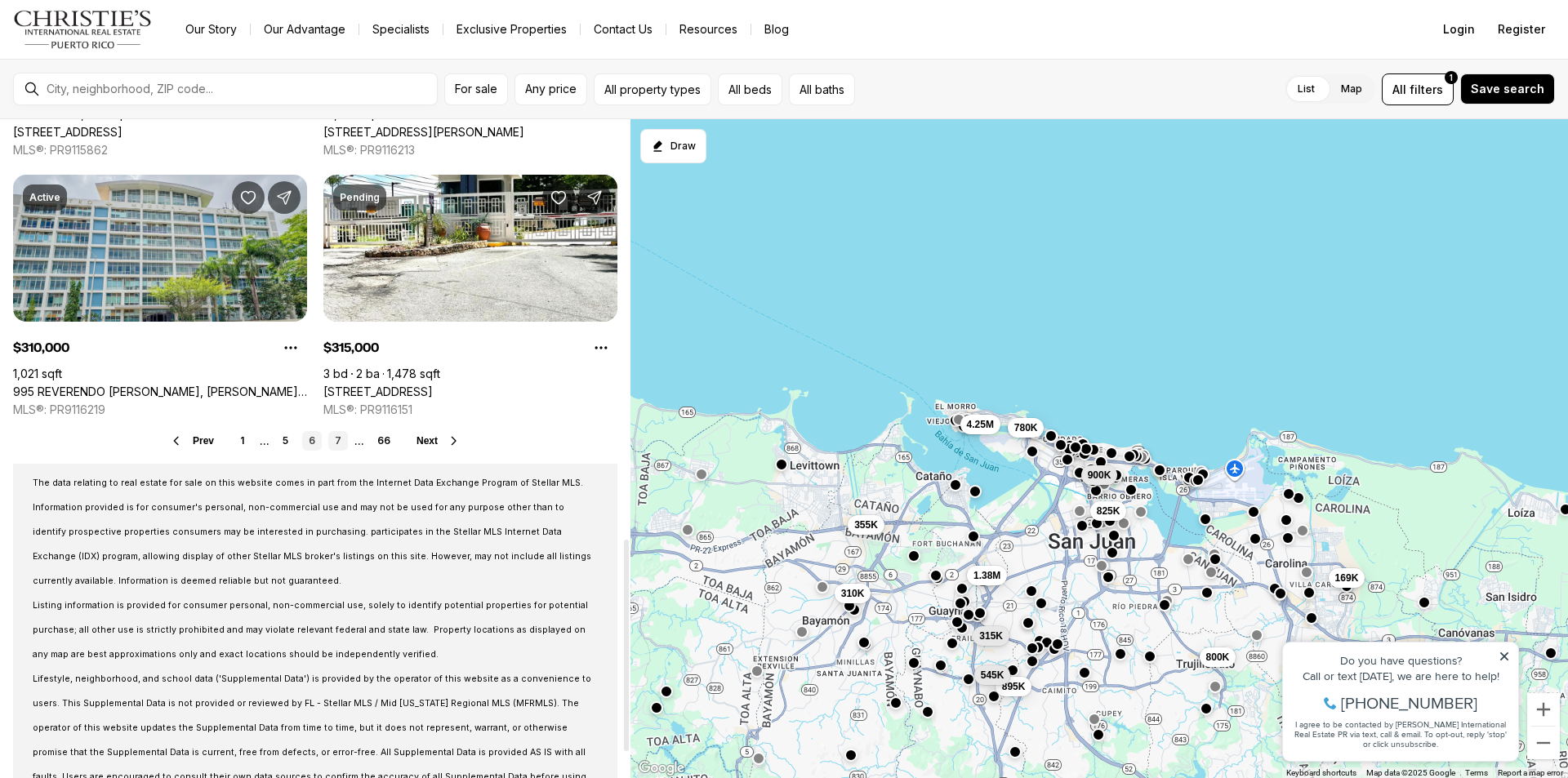
click at [339, 441] on link "7" at bounding box center [337, 440] width 19 height 19
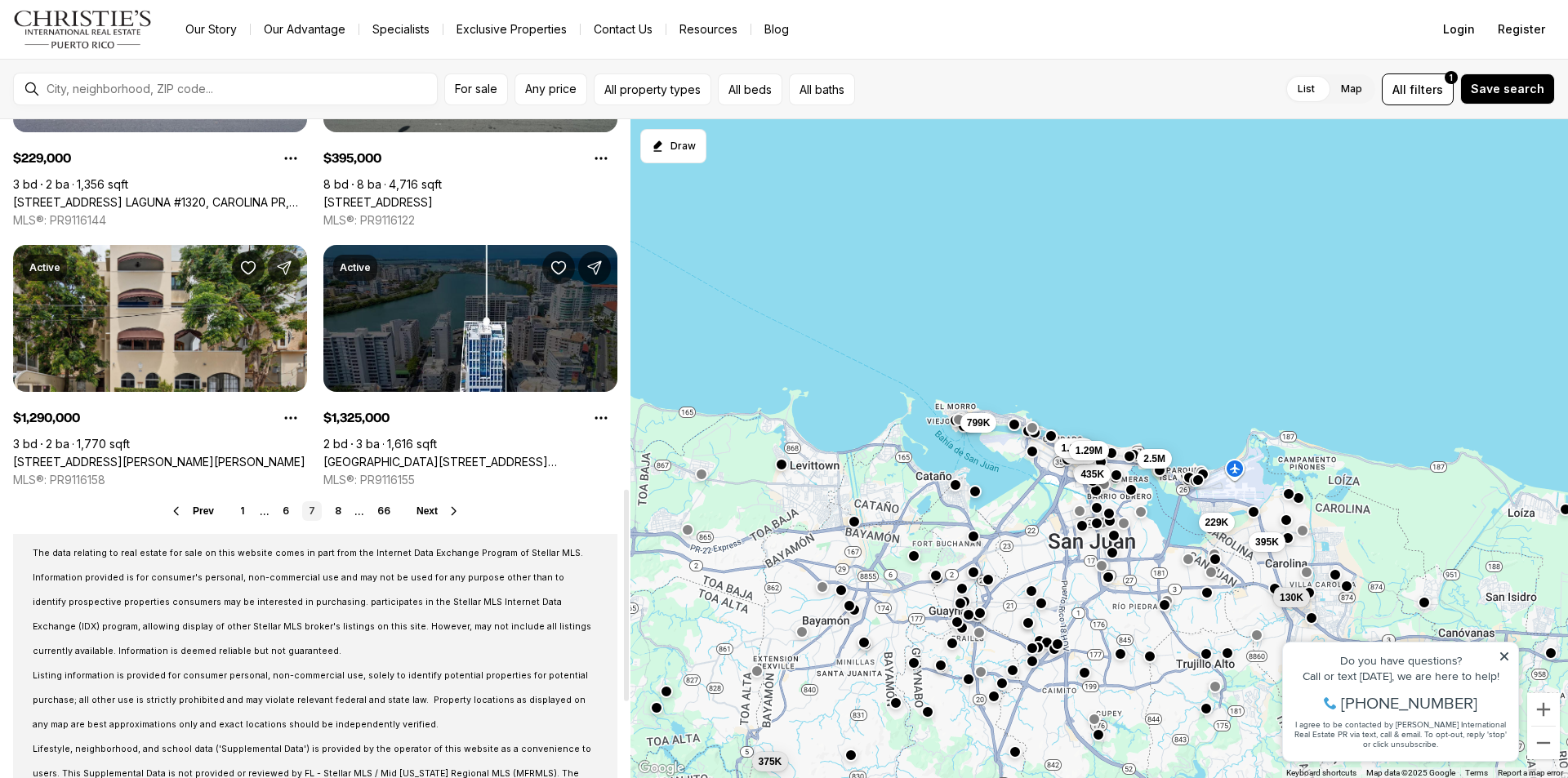
scroll to position [1306, 0]
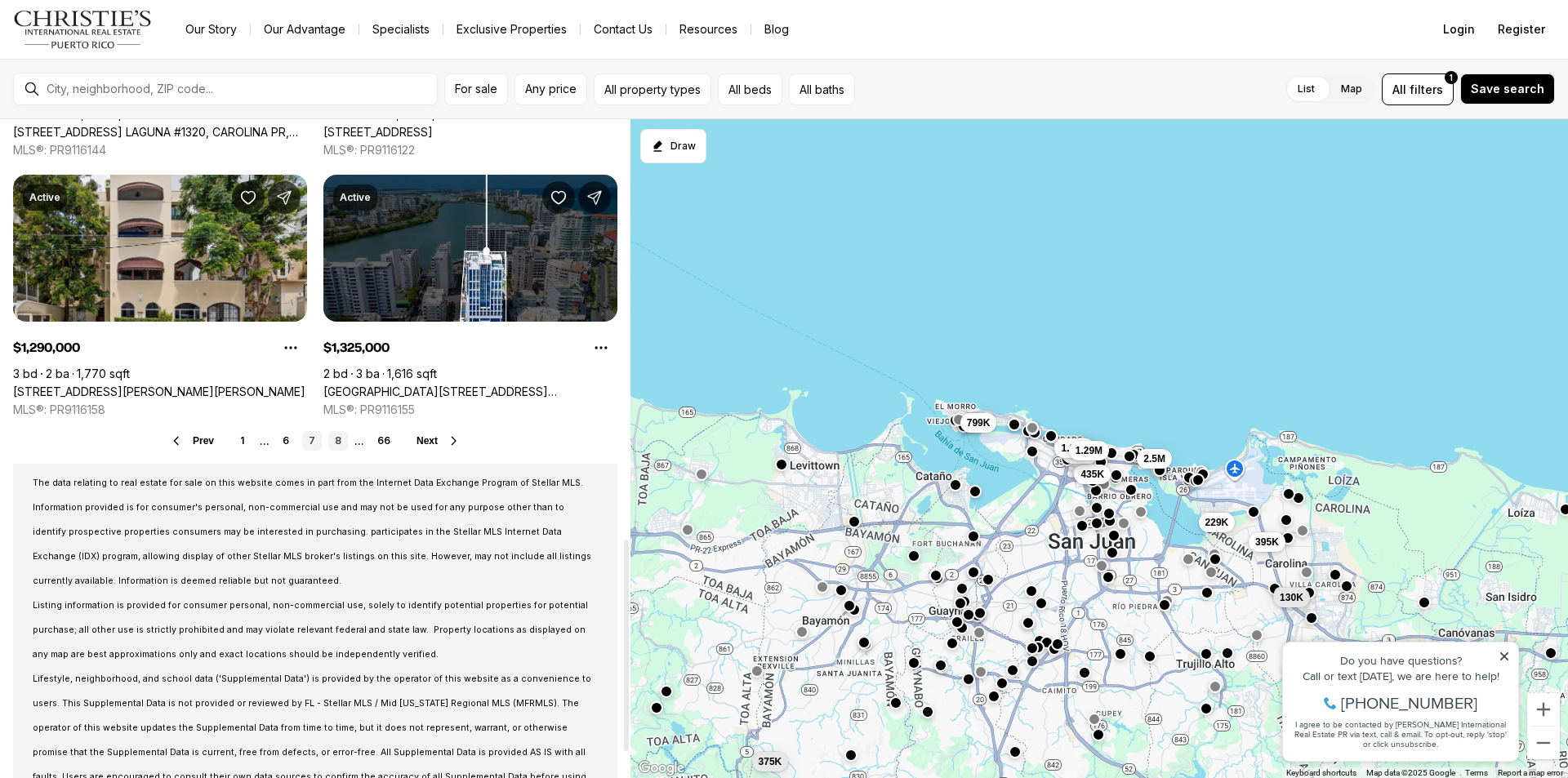
click at [341, 442] on link "8" at bounding box center [337, 440] width 19 height 19
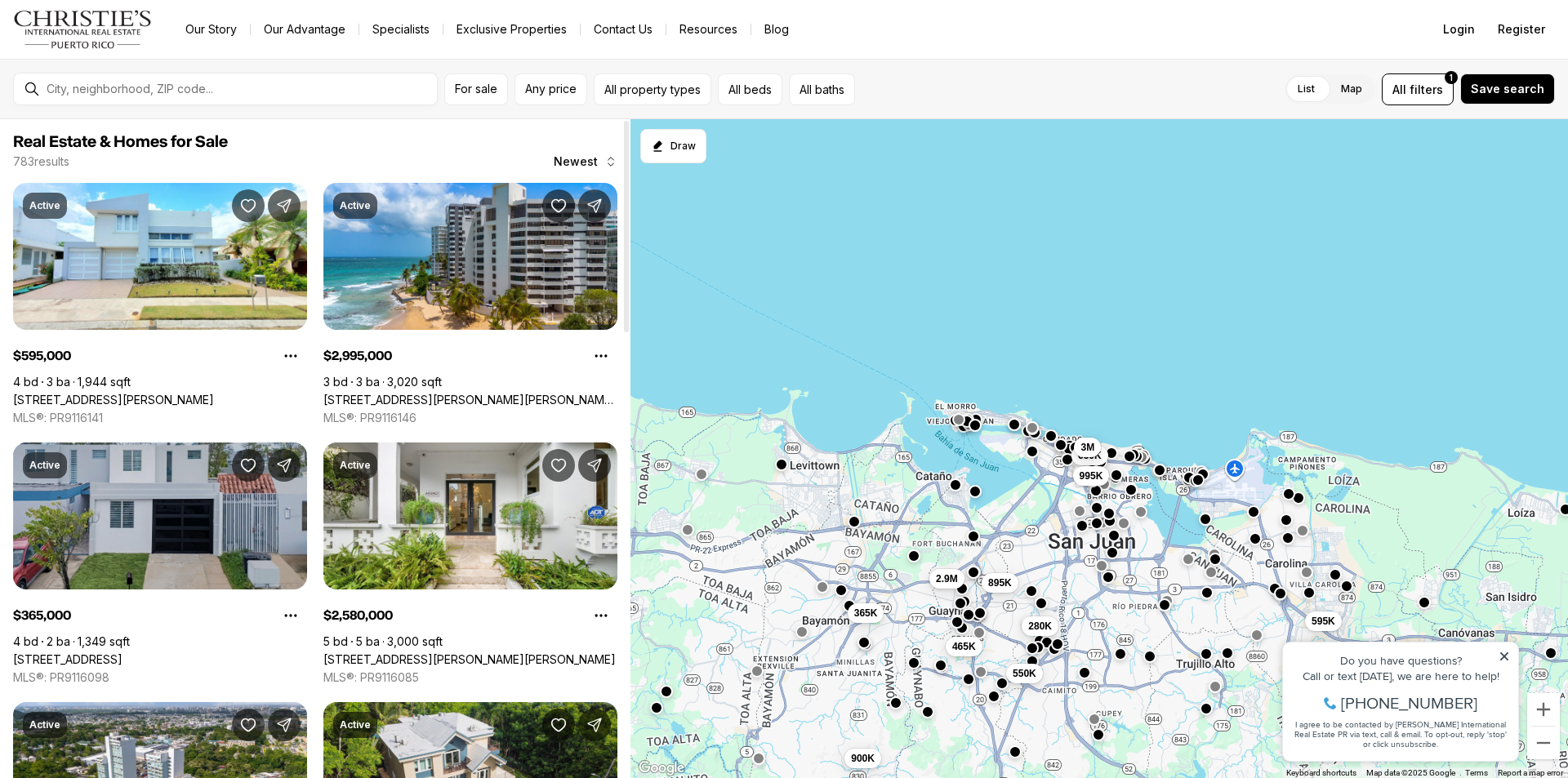
click at [122, 652] on link "[STREET_ADDRESS]" at bounding box center [68, 659] width 109 height 15
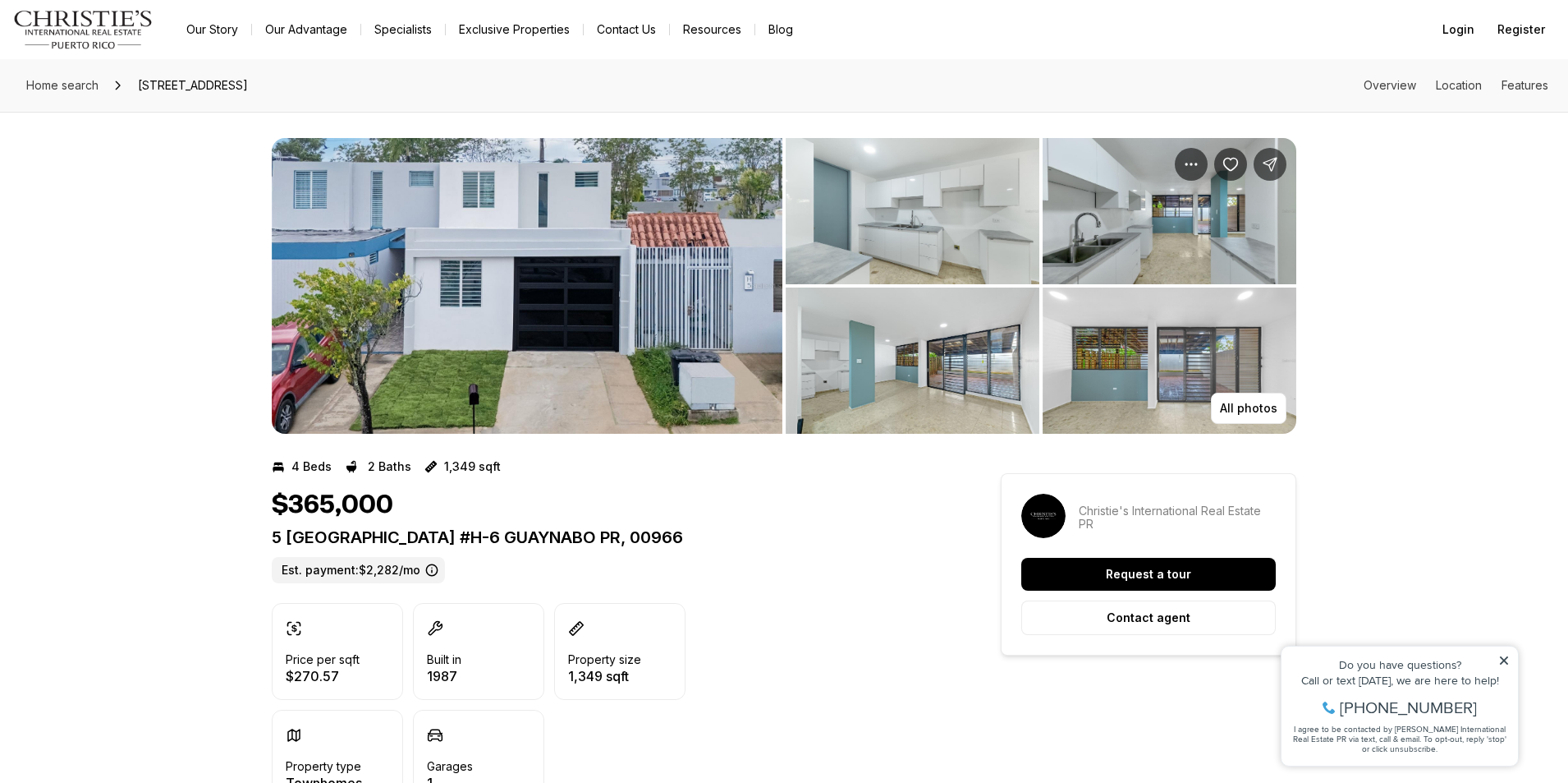
click at [514, 333] on img "View image gallery" at bounding box center [527, 285] width 511 height 295
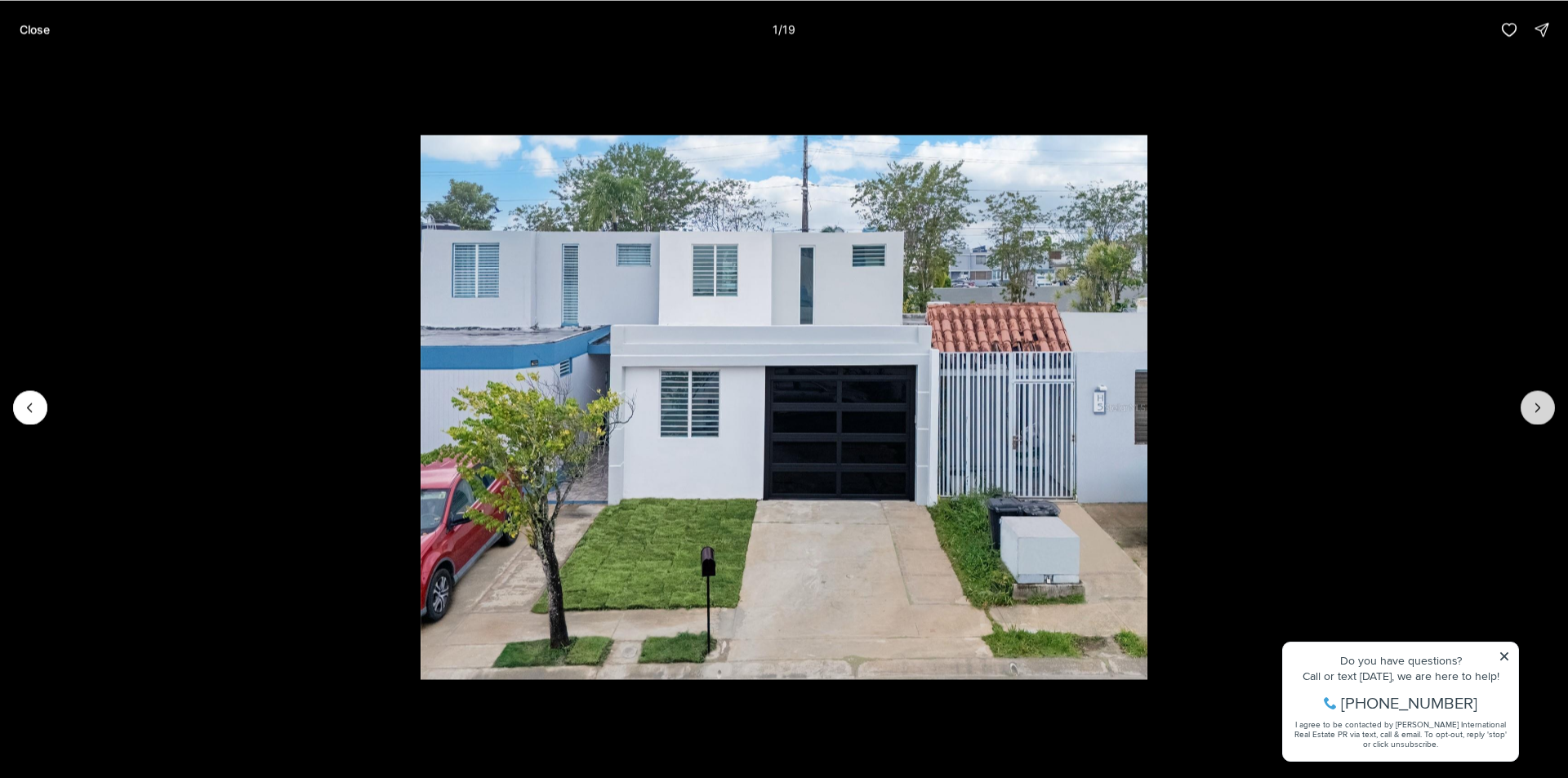
click at [1534, 409] on icon "Next slide" at bounding box center [1537, 408] width 17 height 17
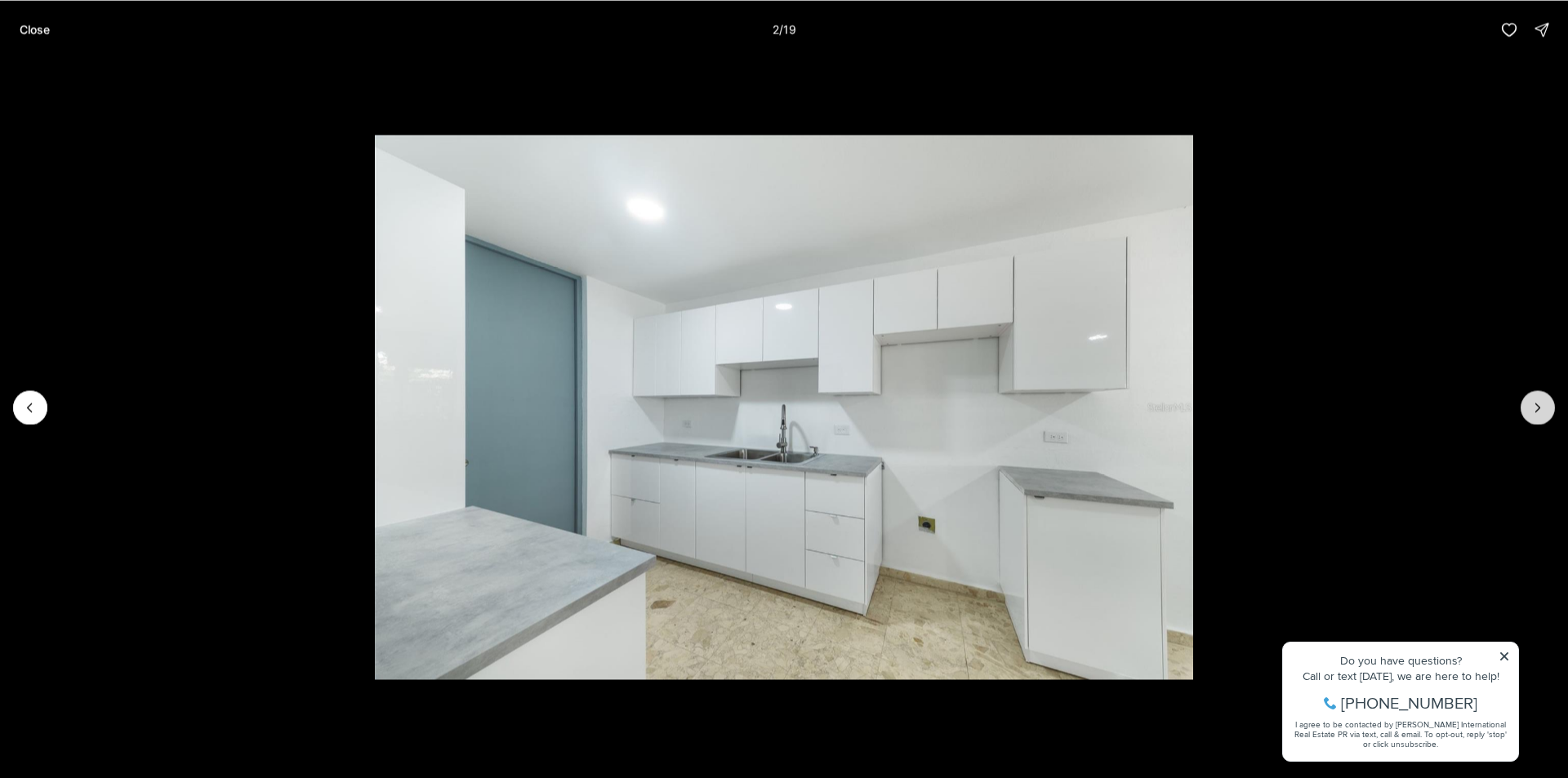
click at [1534, 409] on icon "Next slide" at bounding box center [1537, 408] width 17 height 17
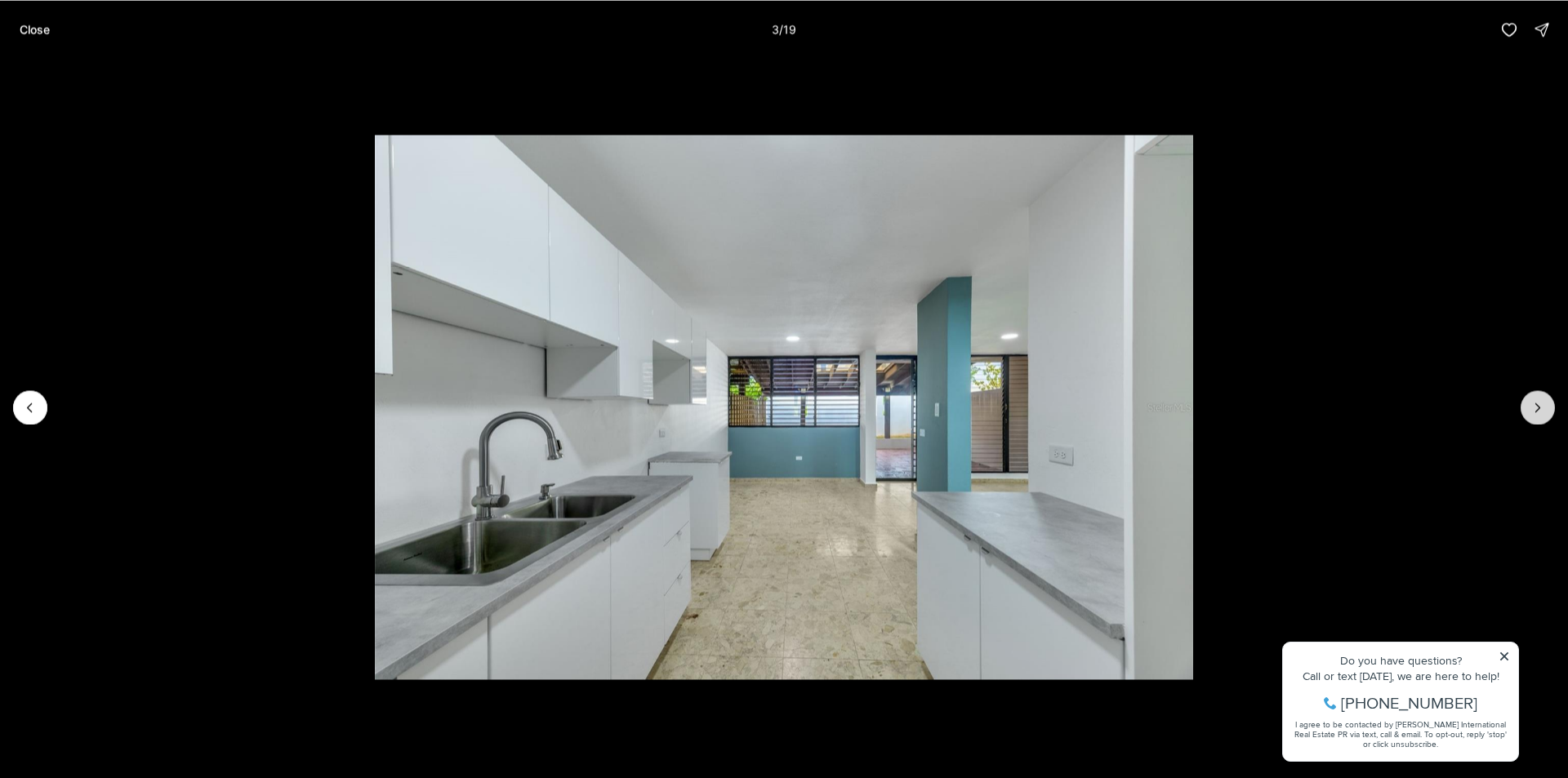
click at [1534, 409] on icon "Next slide" at bounding box center [1537, 408] width 17 height 17
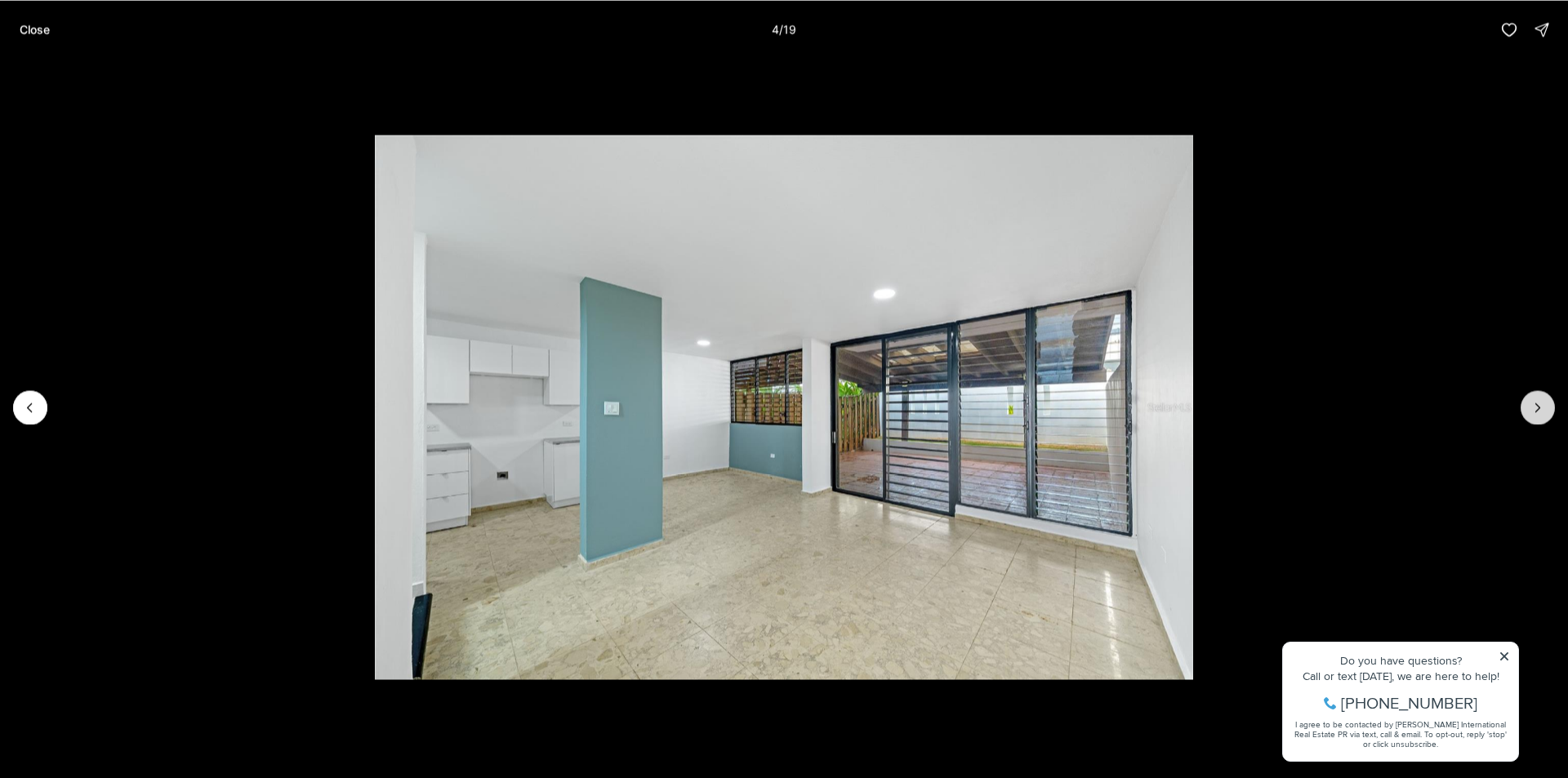
click at [1534, 409] on icon "Next slide" at bounding box center [1537, 408] width 17 height 17
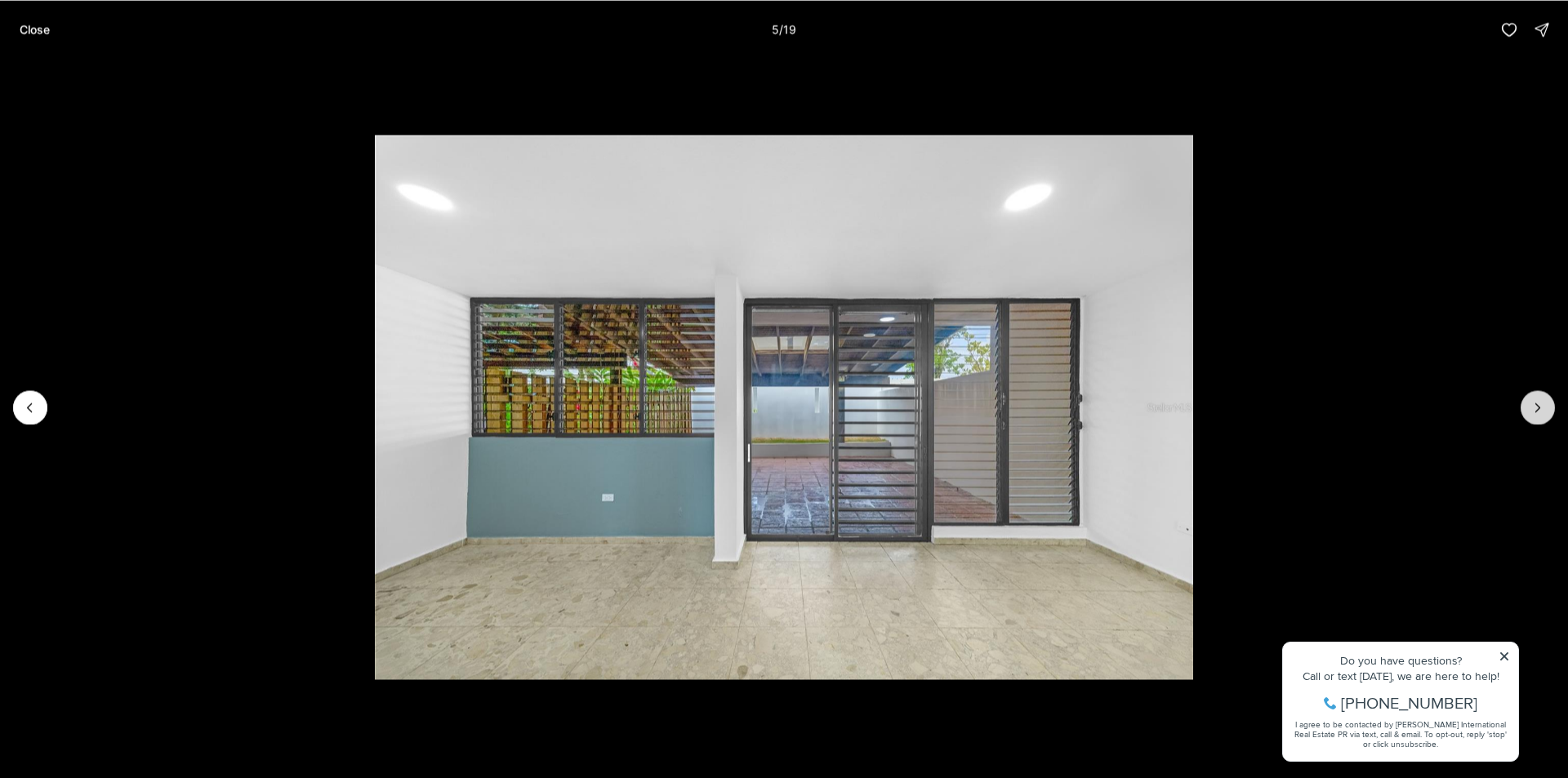
click at [1534, 409] on icon "Next slide" at bounding box center [1537, 408] width 17 height 17
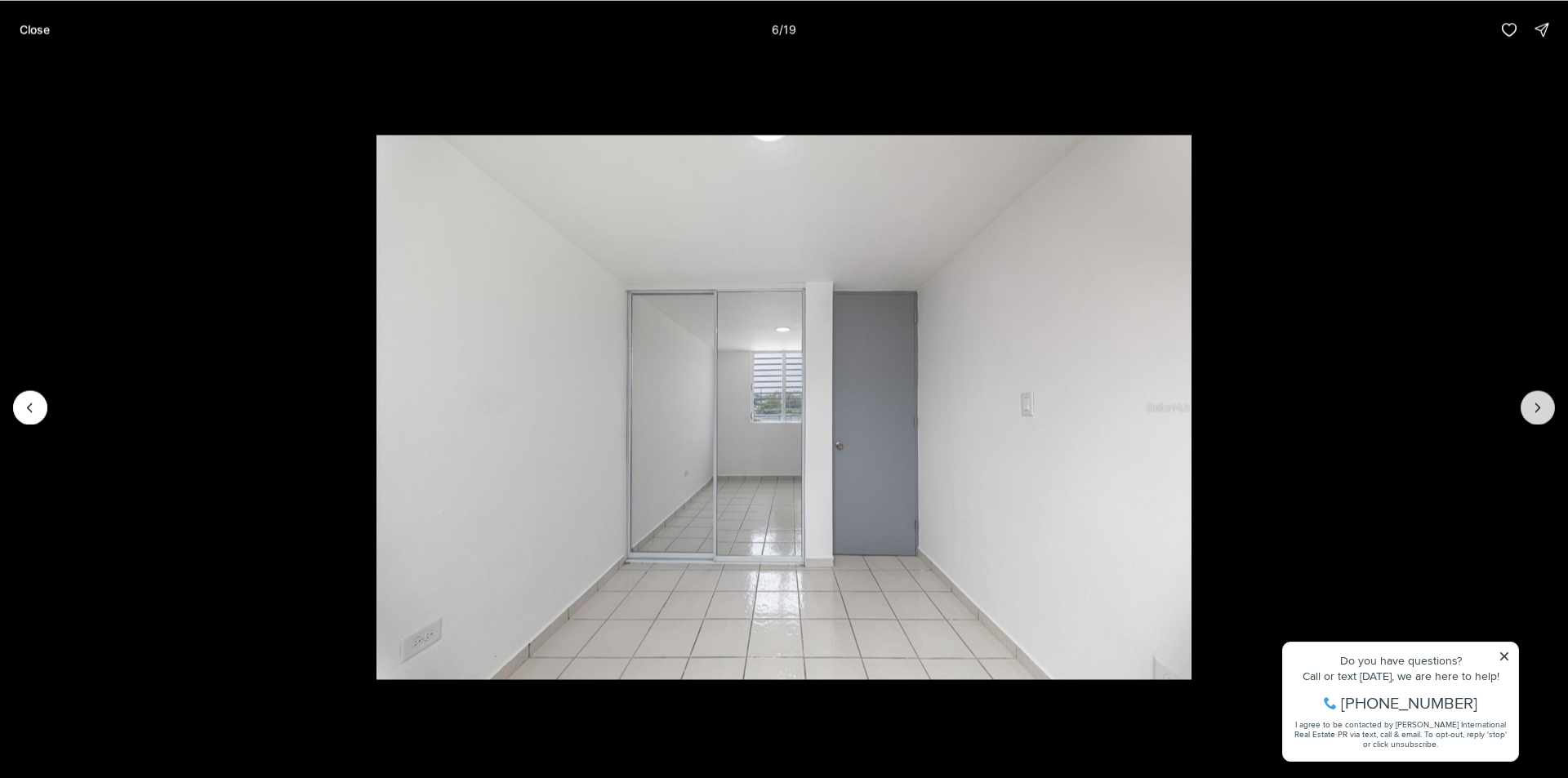
click at [1534, 409] on icon "Next slide" at bounding box center [1537, 408] width 17 height 17
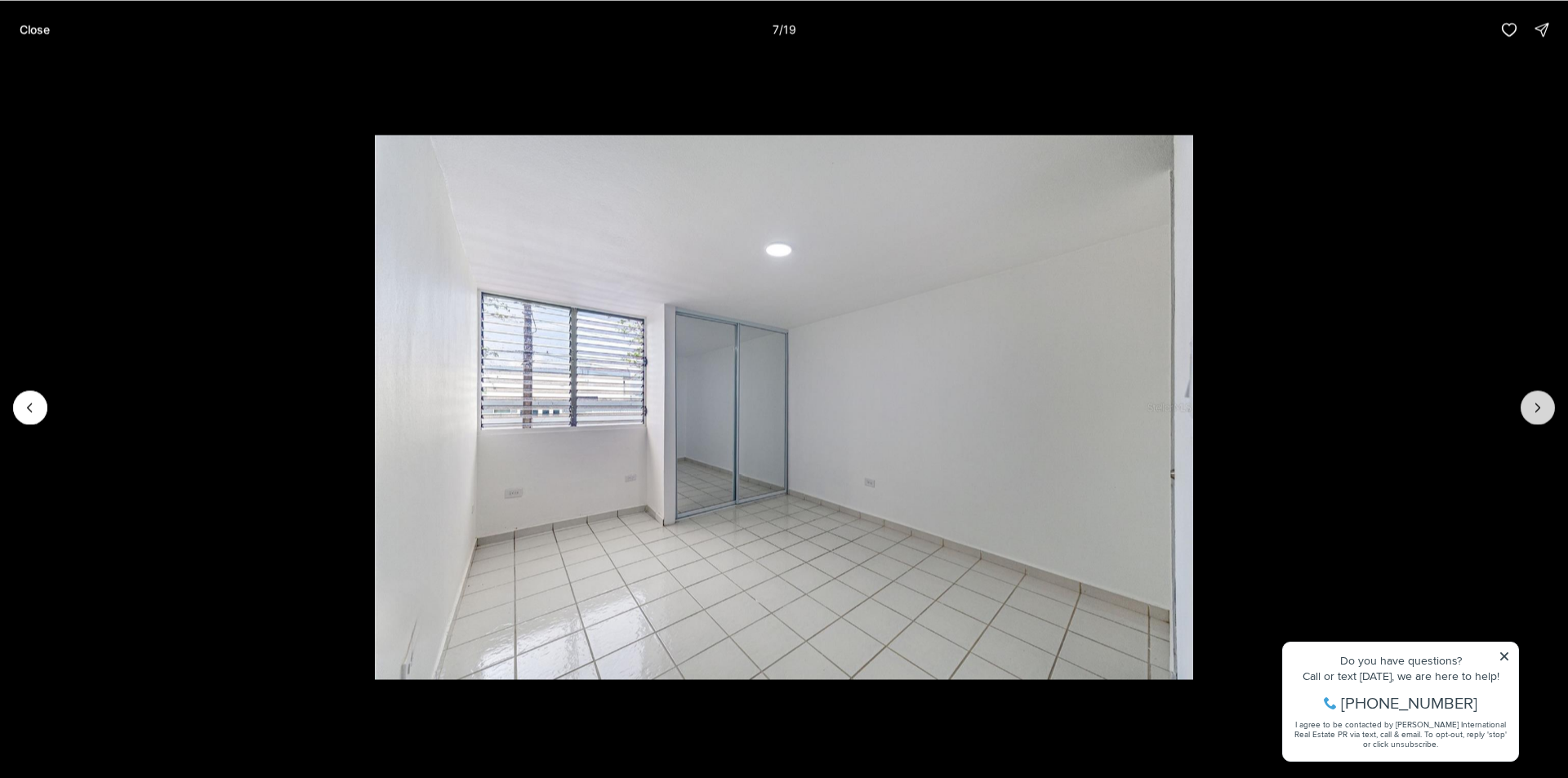
click at [1534, 409] on icon "Next slide" at bounding box center [1537, 408] width 17 height 17
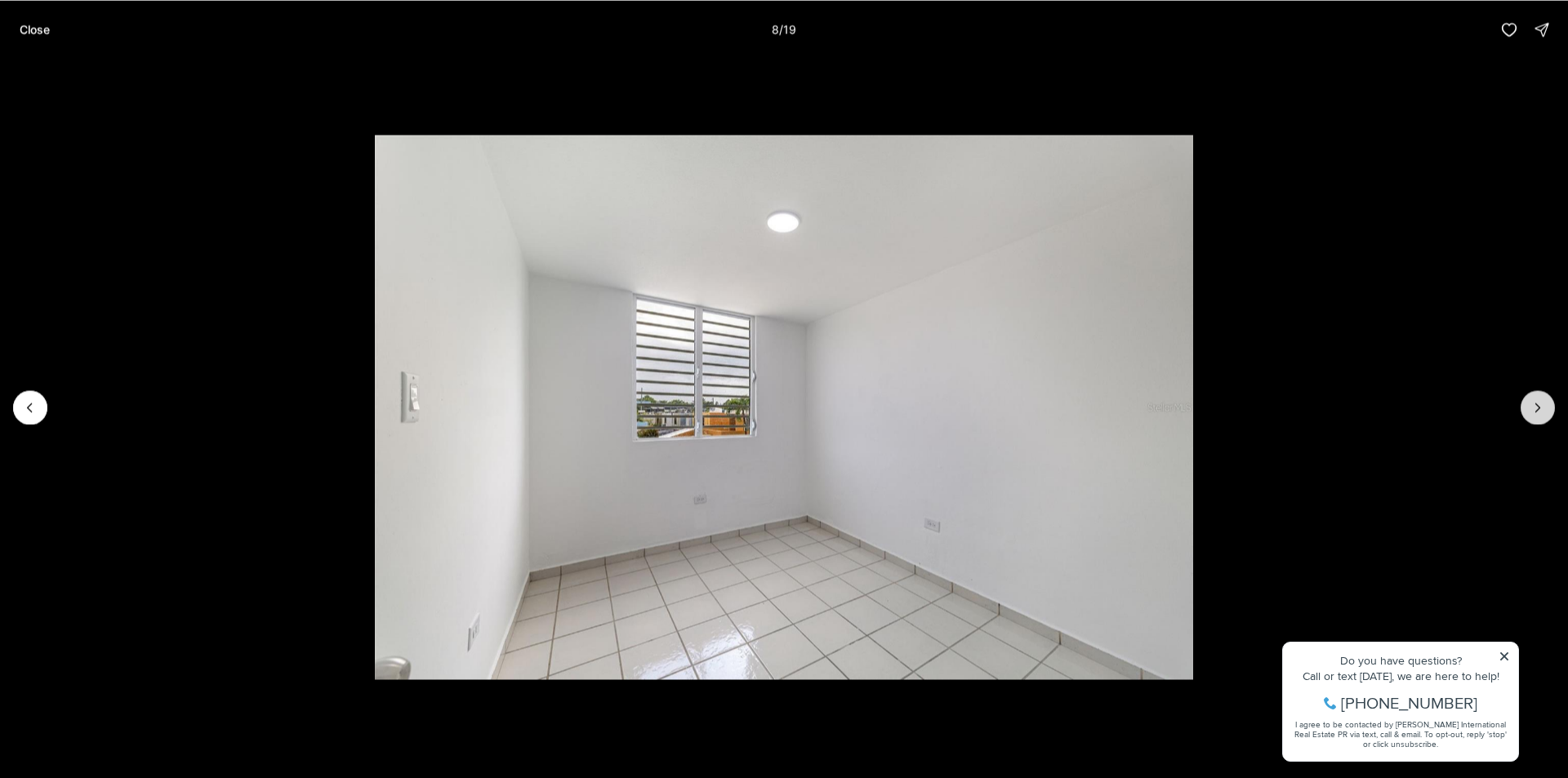
click at [1534, 409] on icon "Next slide" at bounding box center [1537, 408] width 17 height 17
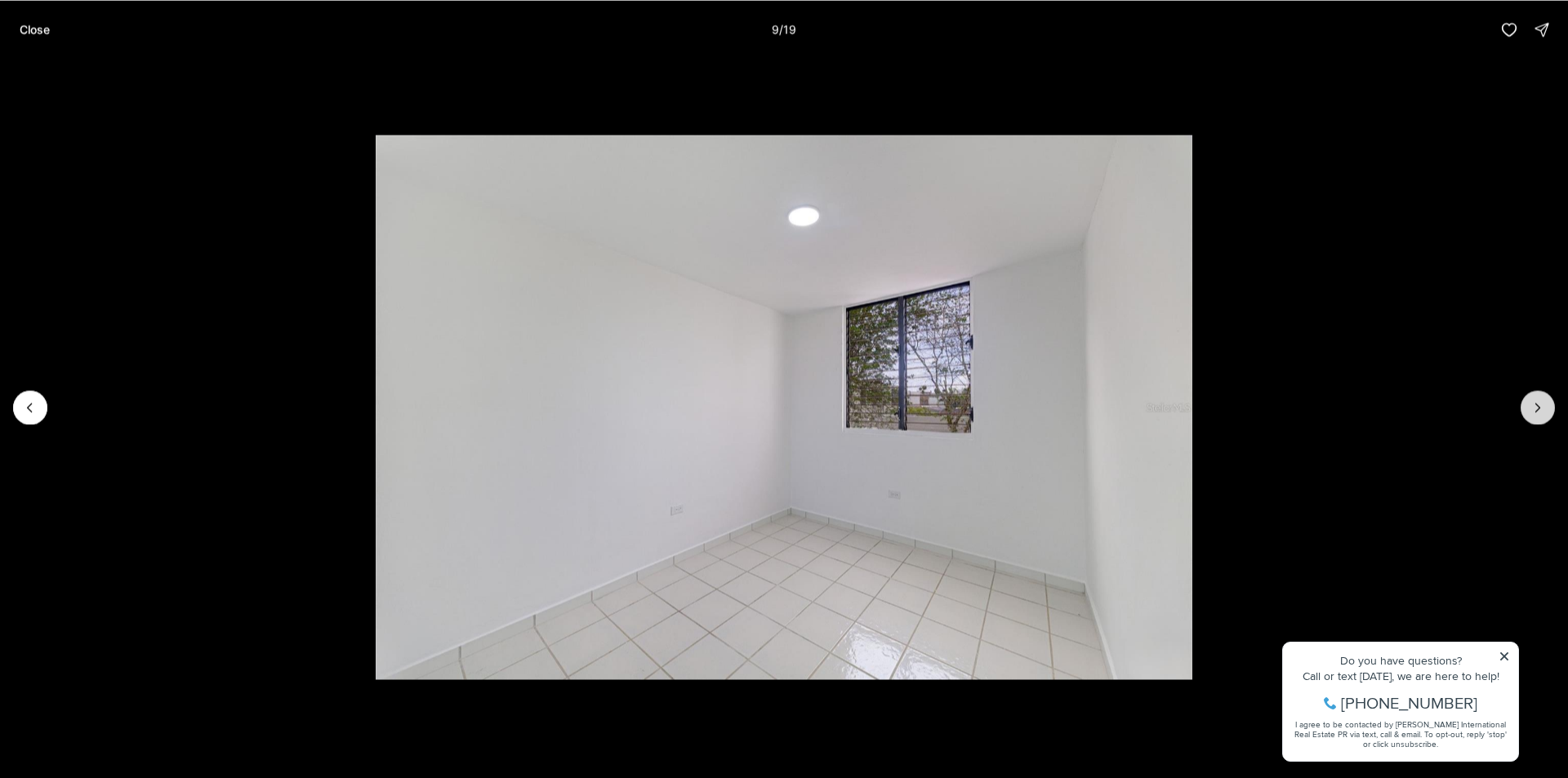
click at [1534, 409] on icon "Next slide" at bounding box center [1537, 408] width 17 height 17
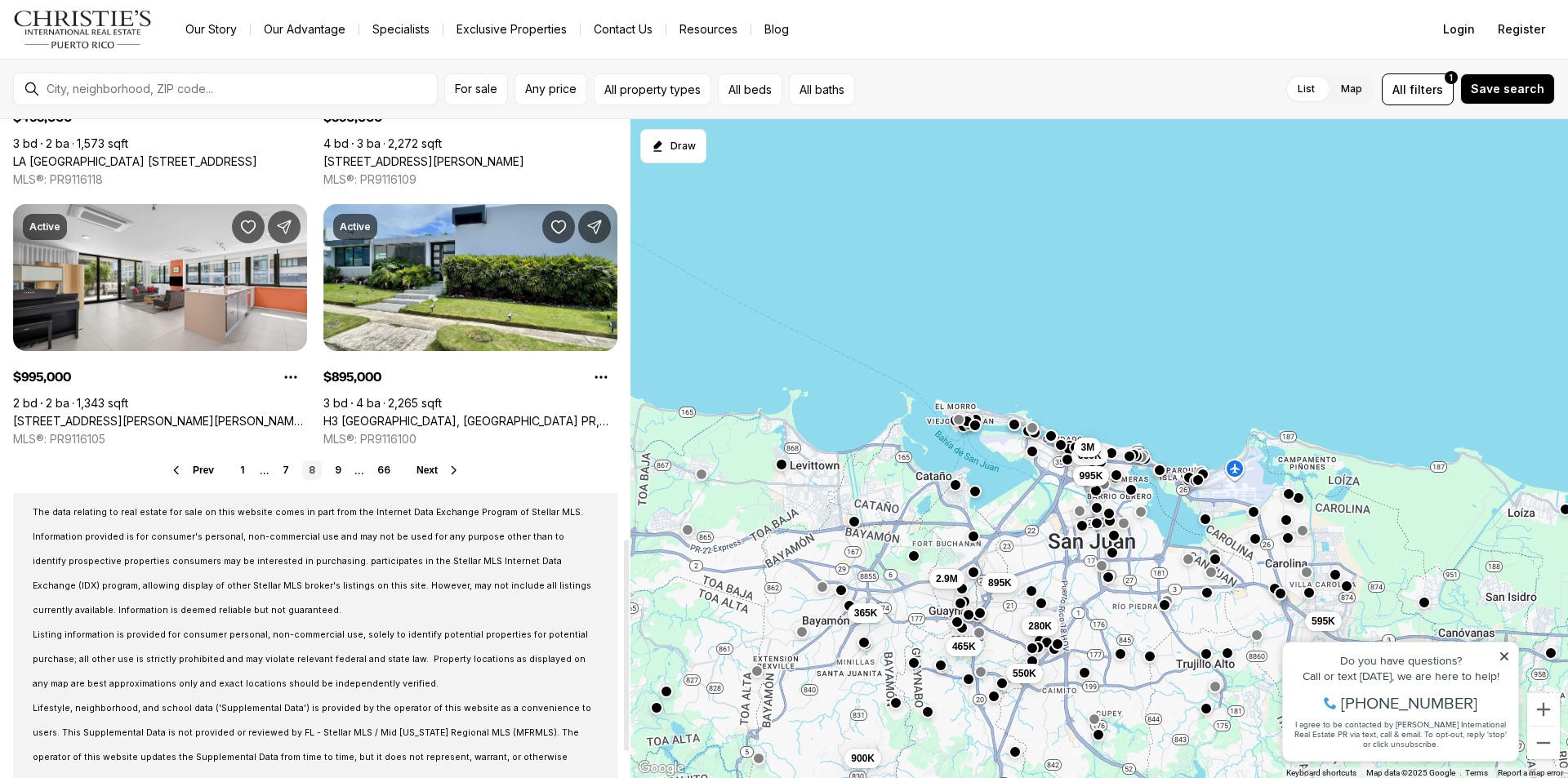
scroll to position [1306, 0]
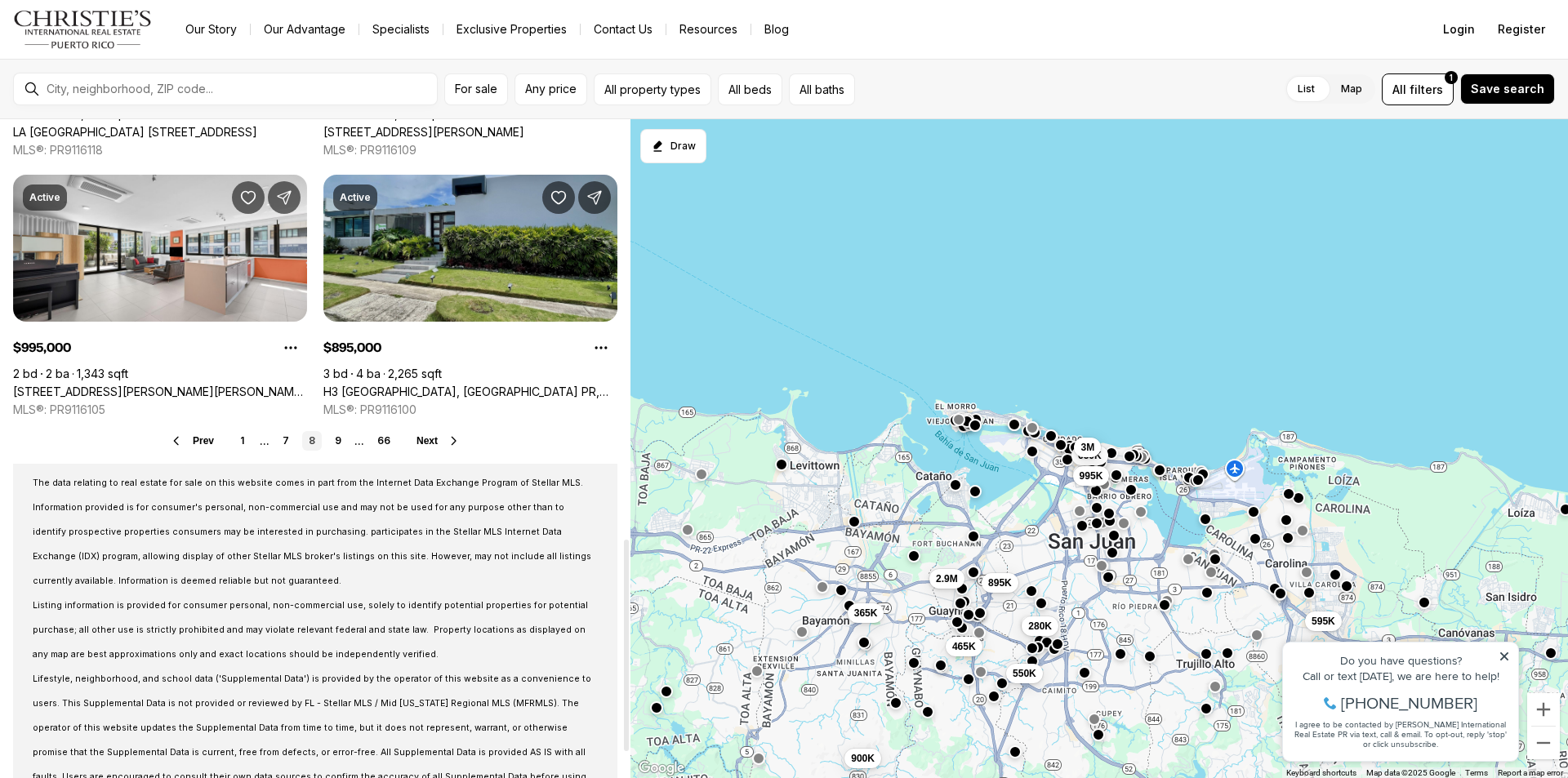
click at [404, 384] on link "H3 [GEOGRAPHIC_DATA], [GEOGRAPHIC_DATA] PR, 00966" at bounding box center [470, 392] width 294 height 15
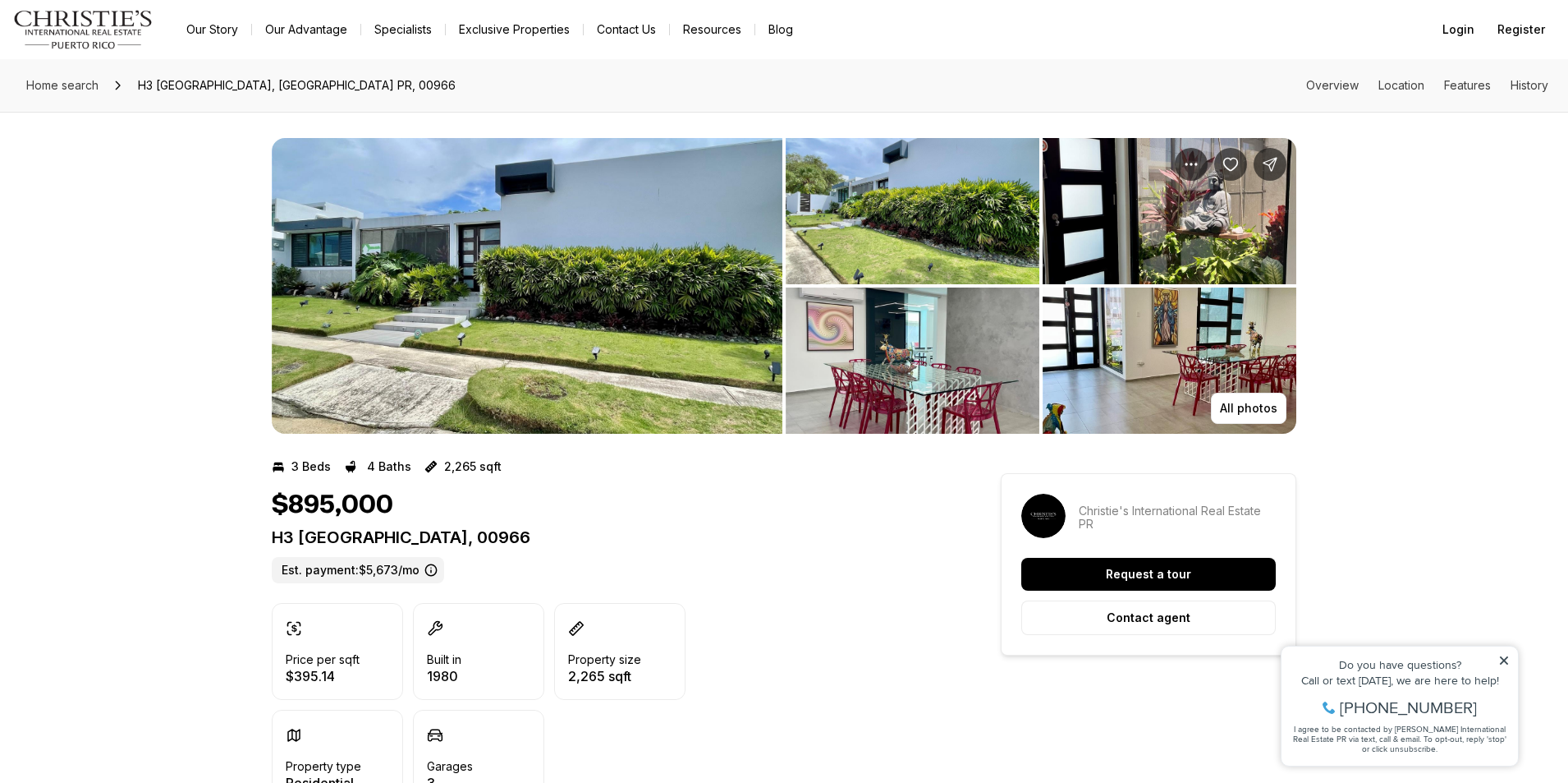
click at [566, 267] on img "View image gallery" at bounding box center [527, 285] width 511 height 295
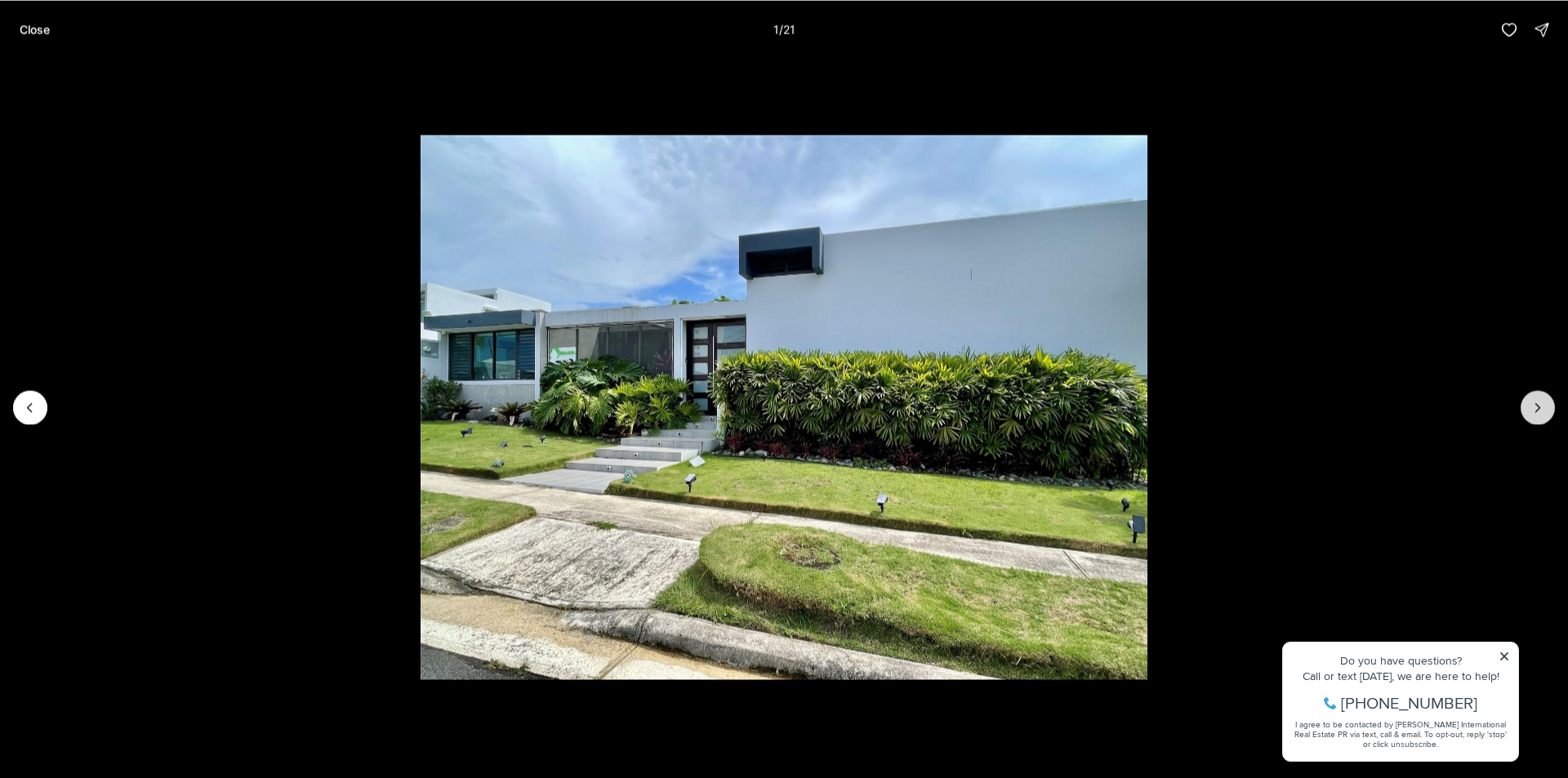
click at [1536, 409] on icon "Next slide" at bounding box center [1537, 408] width 17 height 17
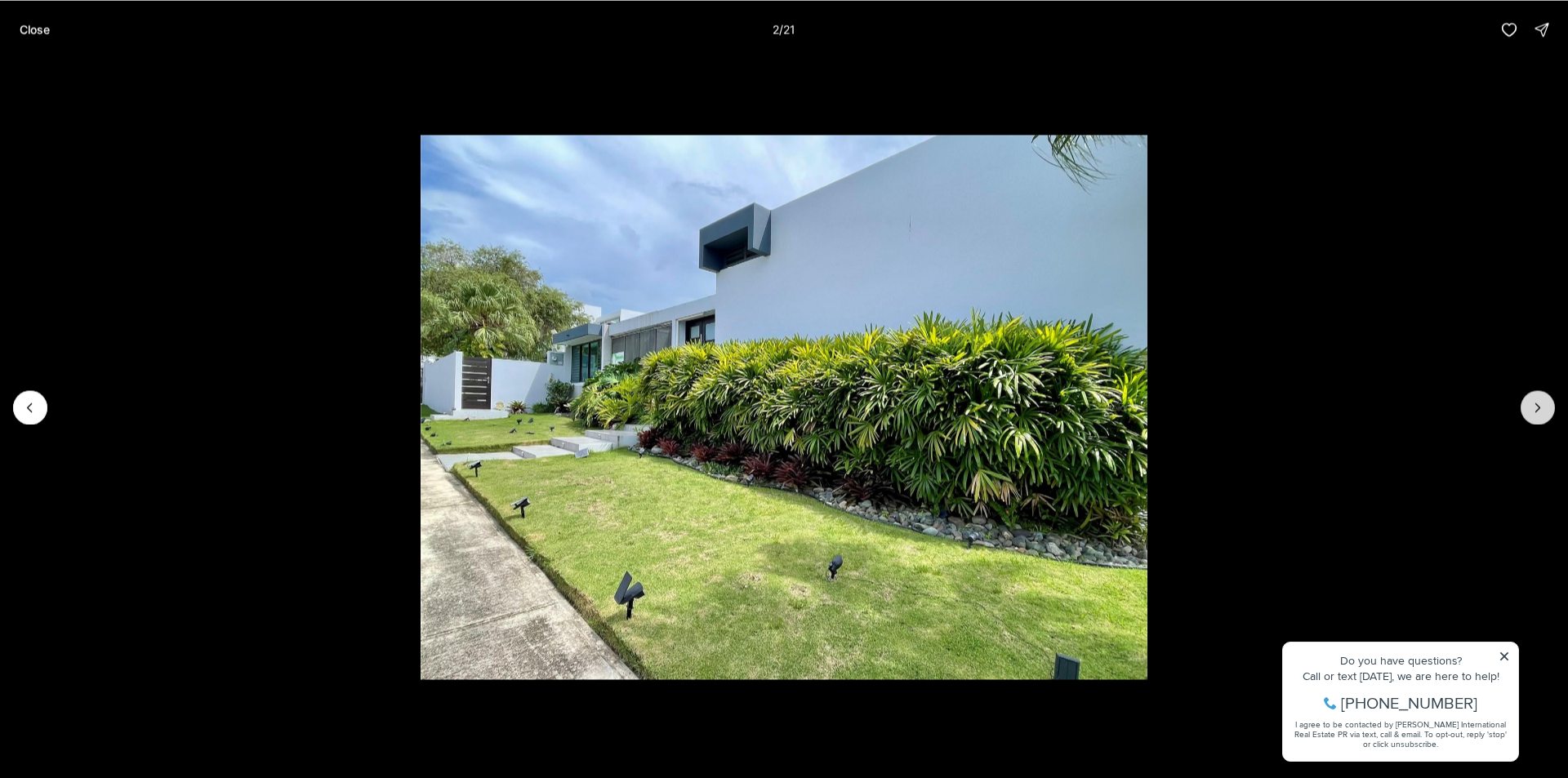
click at [1536, 409] on icon "Next slide" at bounding box center [1537, 408] width 17 height 17
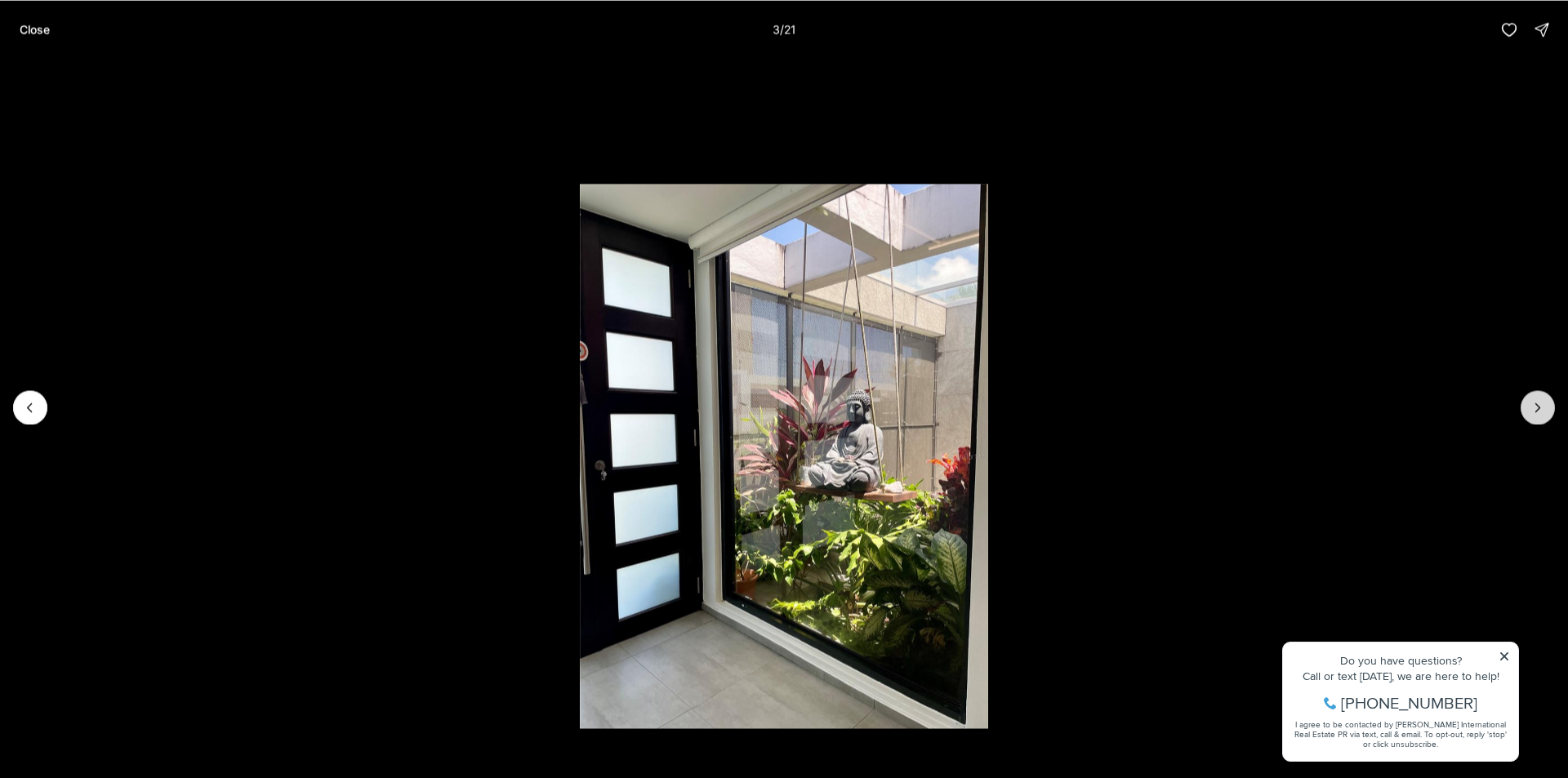
click at [1536, 409] on icon "Next slide" at bounding box center [1537, 408] width 17 height 17
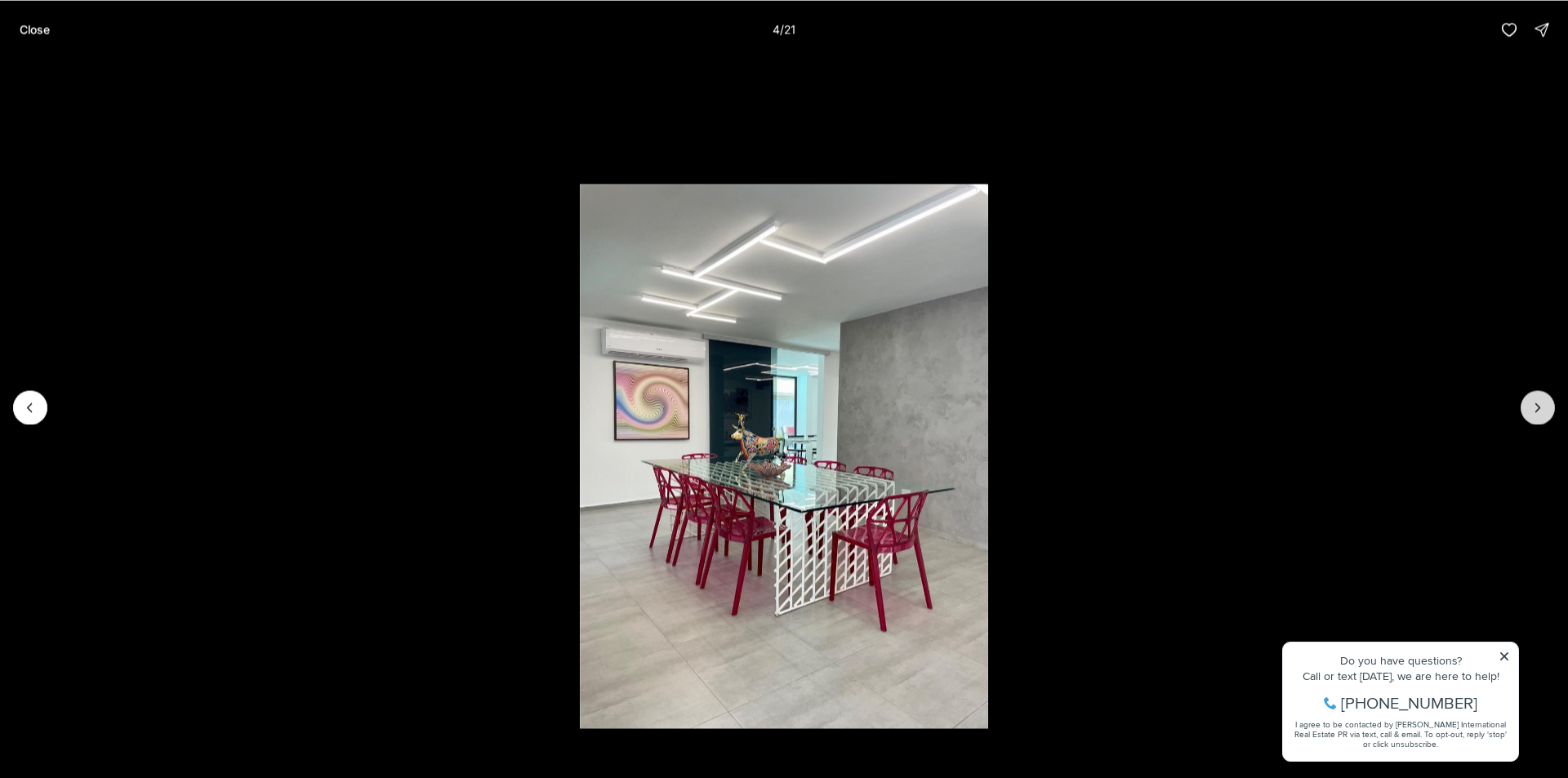
click at [1534, 408] on icon "Next slide" at bounding box center [1537, 408] width 17 height 17
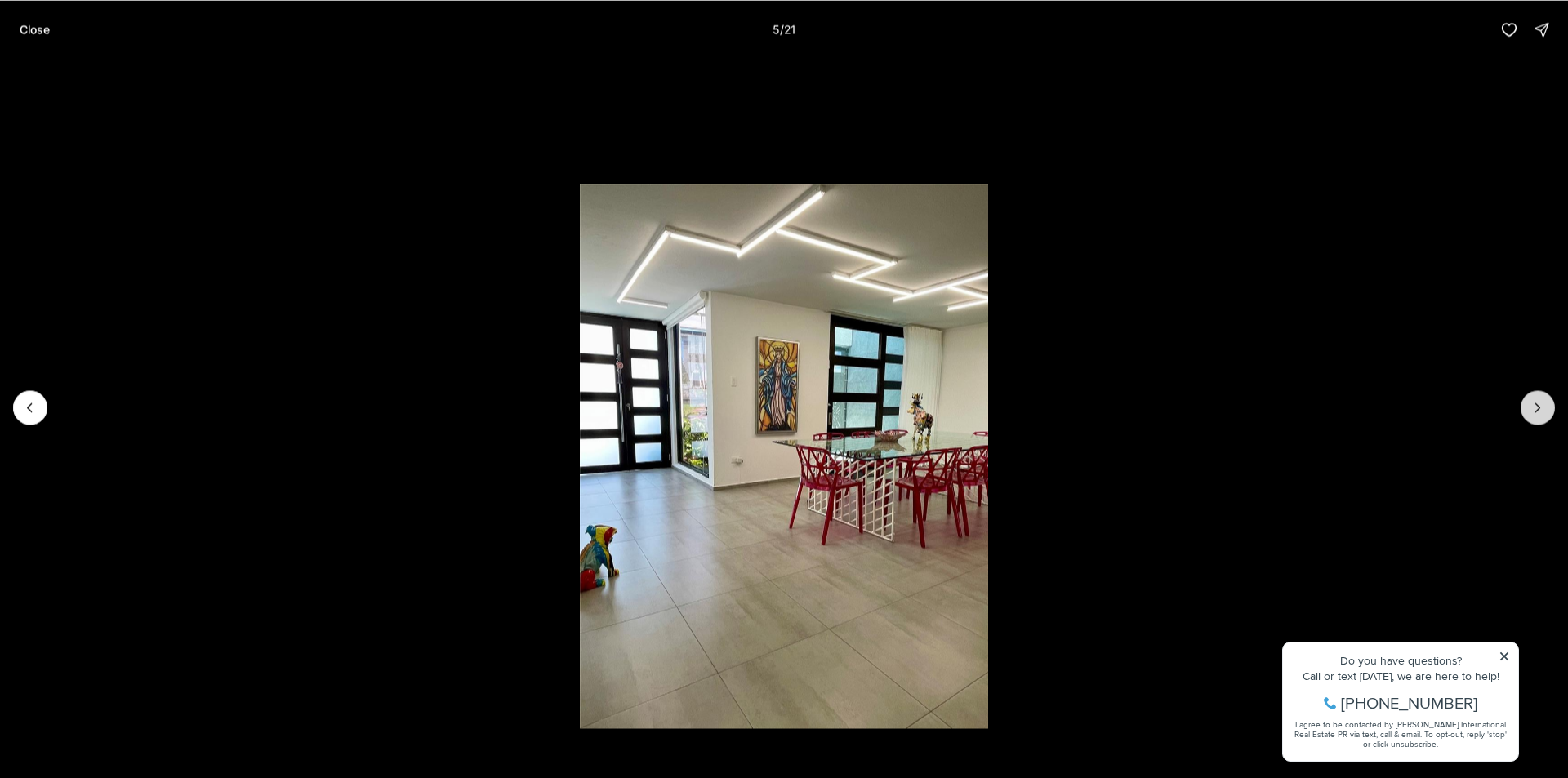
click at [1534, 408] on icon "Next slide" at bounding box center [1537, 408] width 17 height 17
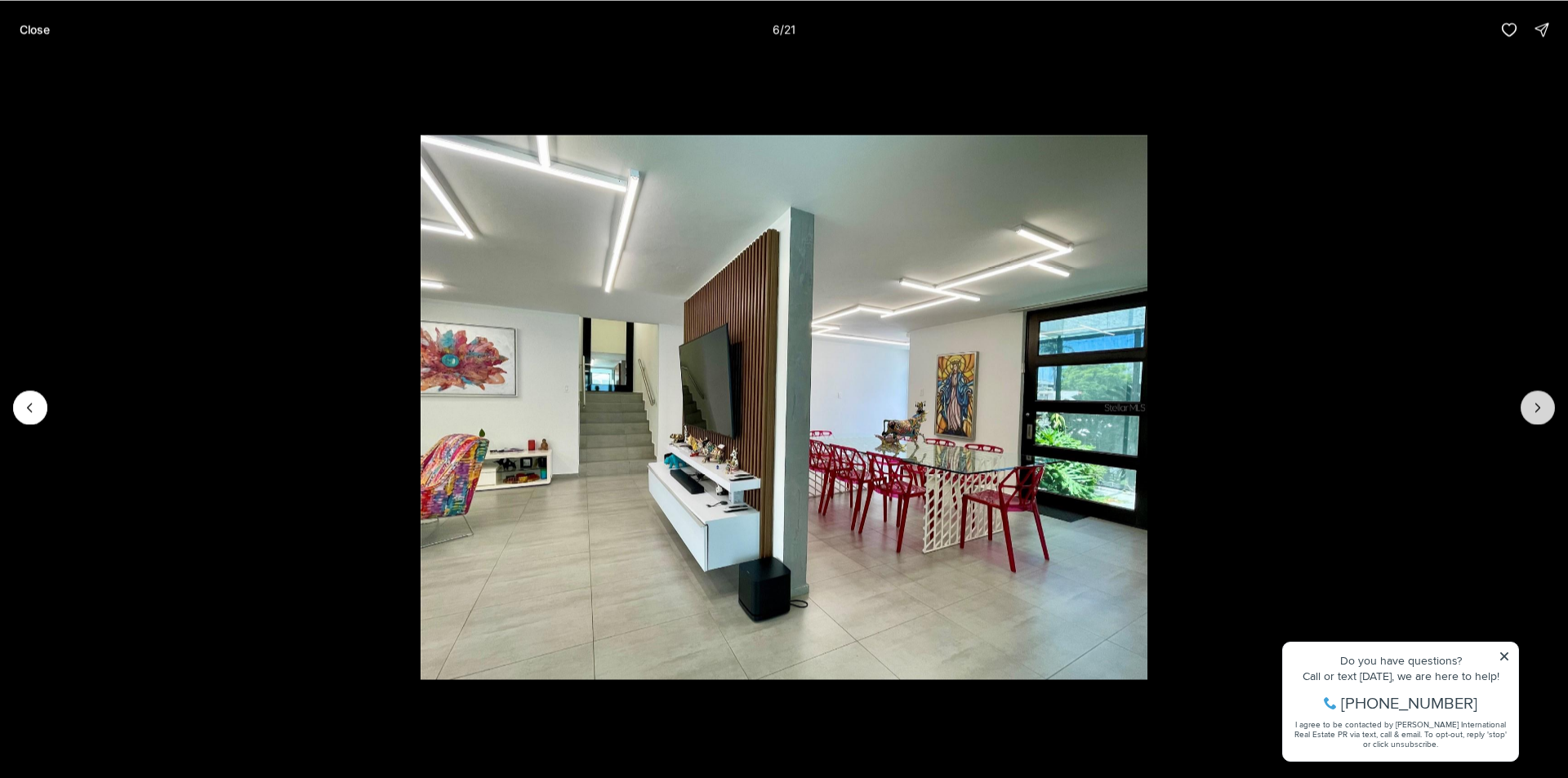
click at [1534, 408] on icon "Next slide" at bounding box center [1537, 408] width 17 height 17
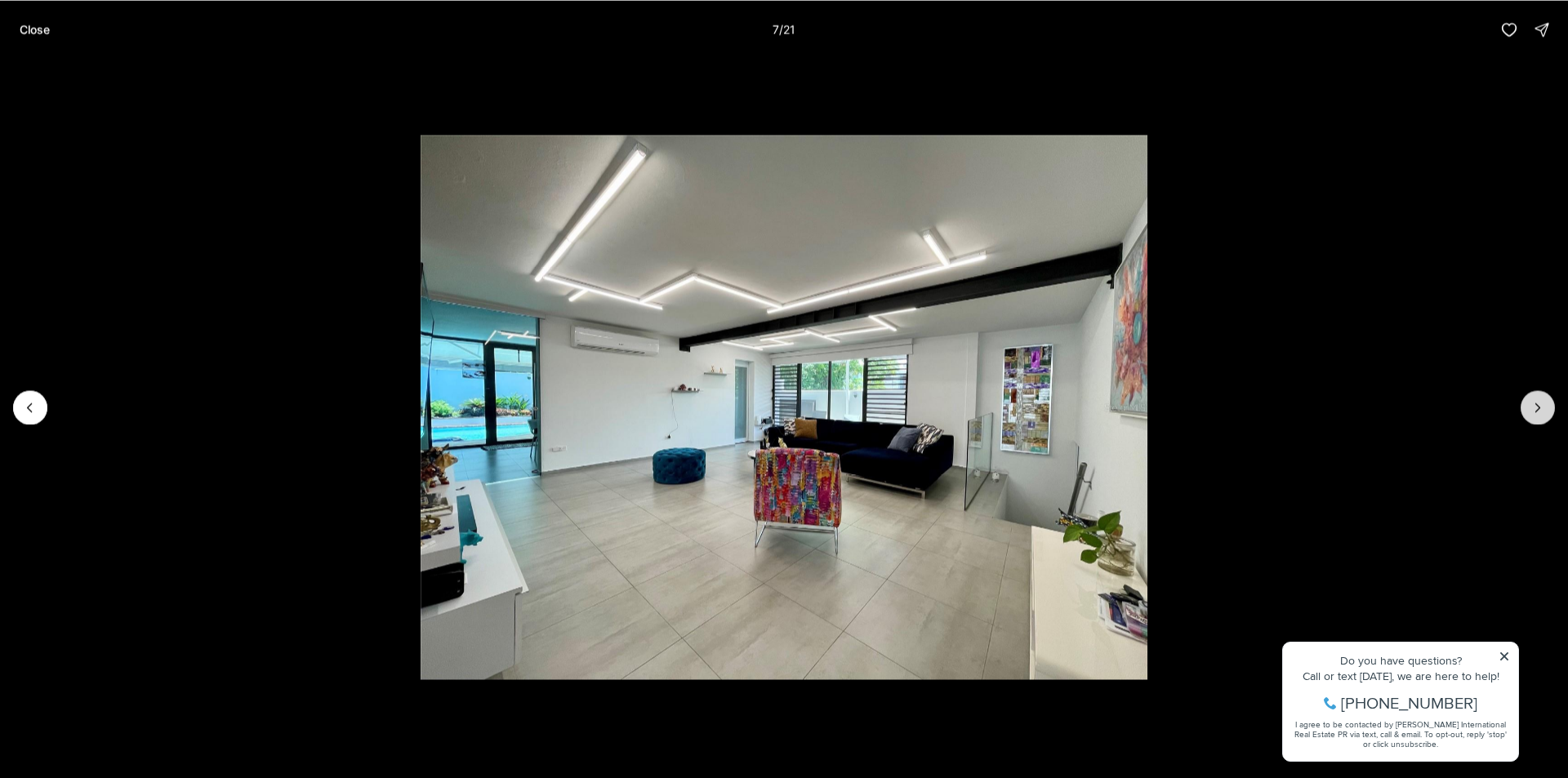
click at [1534, 408] on icon "Next slide" at bounding box center [1537, 408] width 17 height 17
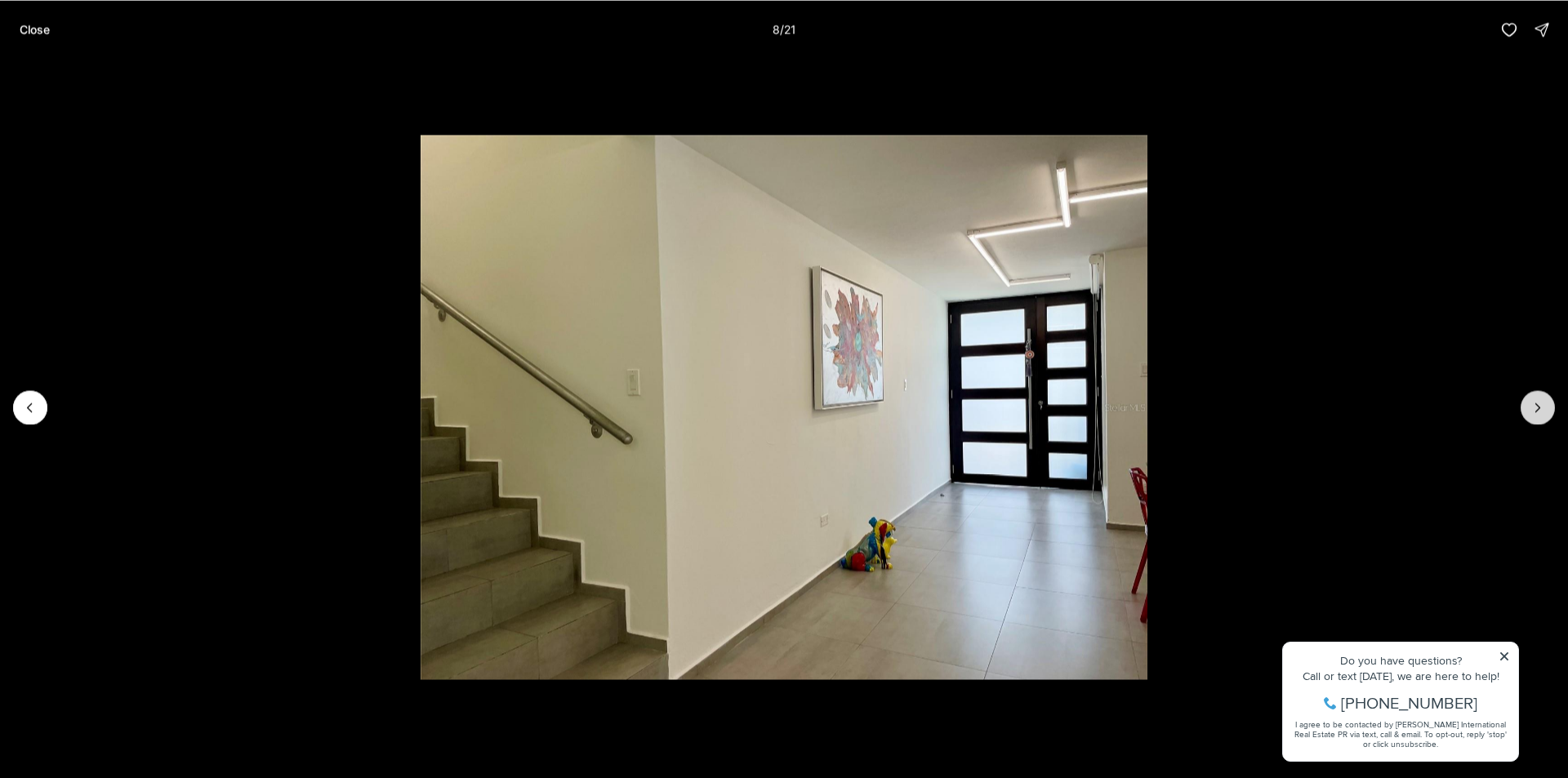
click at [1534, 408] on icon "Next slide" at bounding box center [1537, 408] width 17 height 17
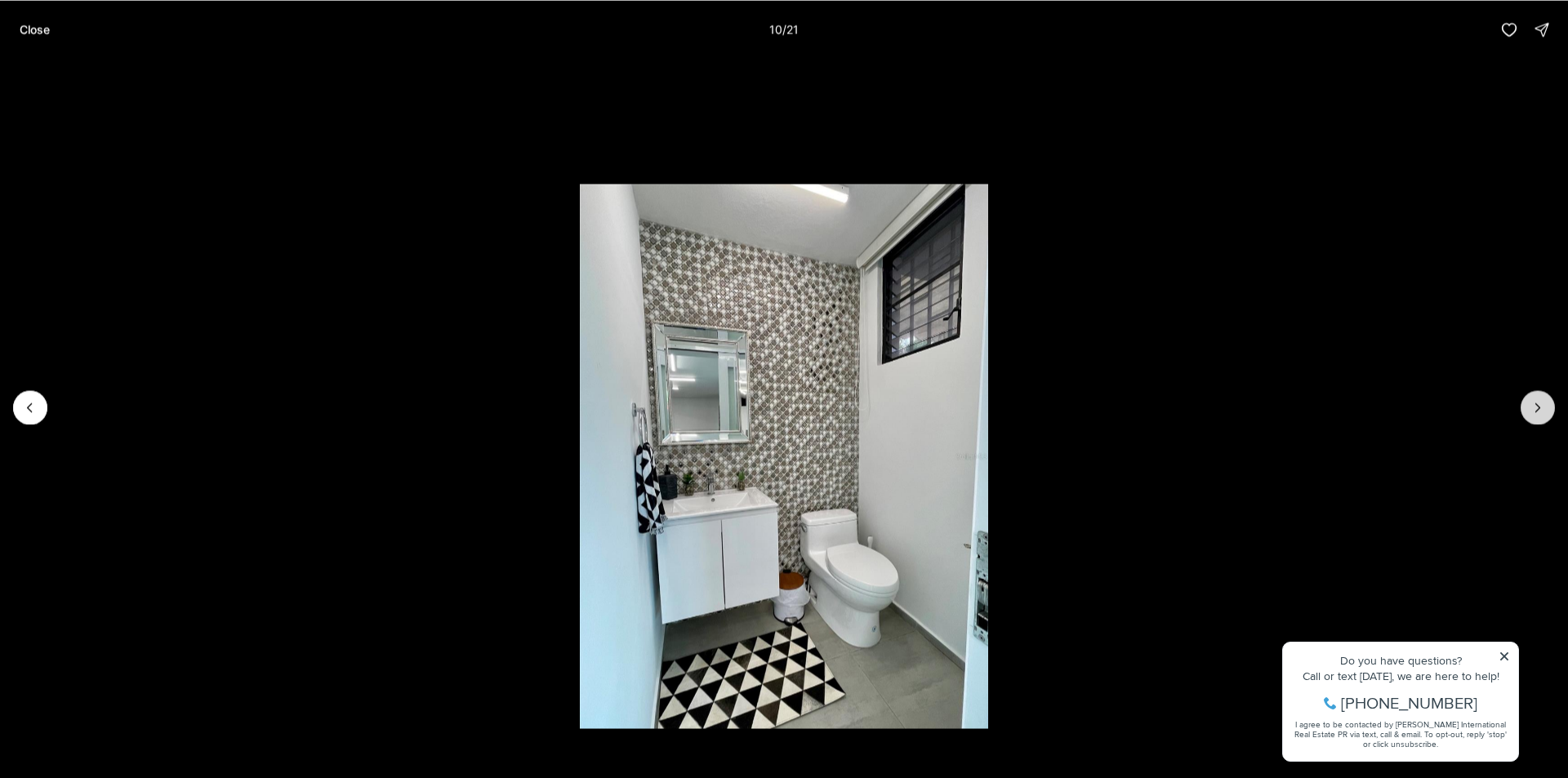
click at [1534, 408] on icon "Next slide" at bounding box center [1537, 408] width 17 height 17
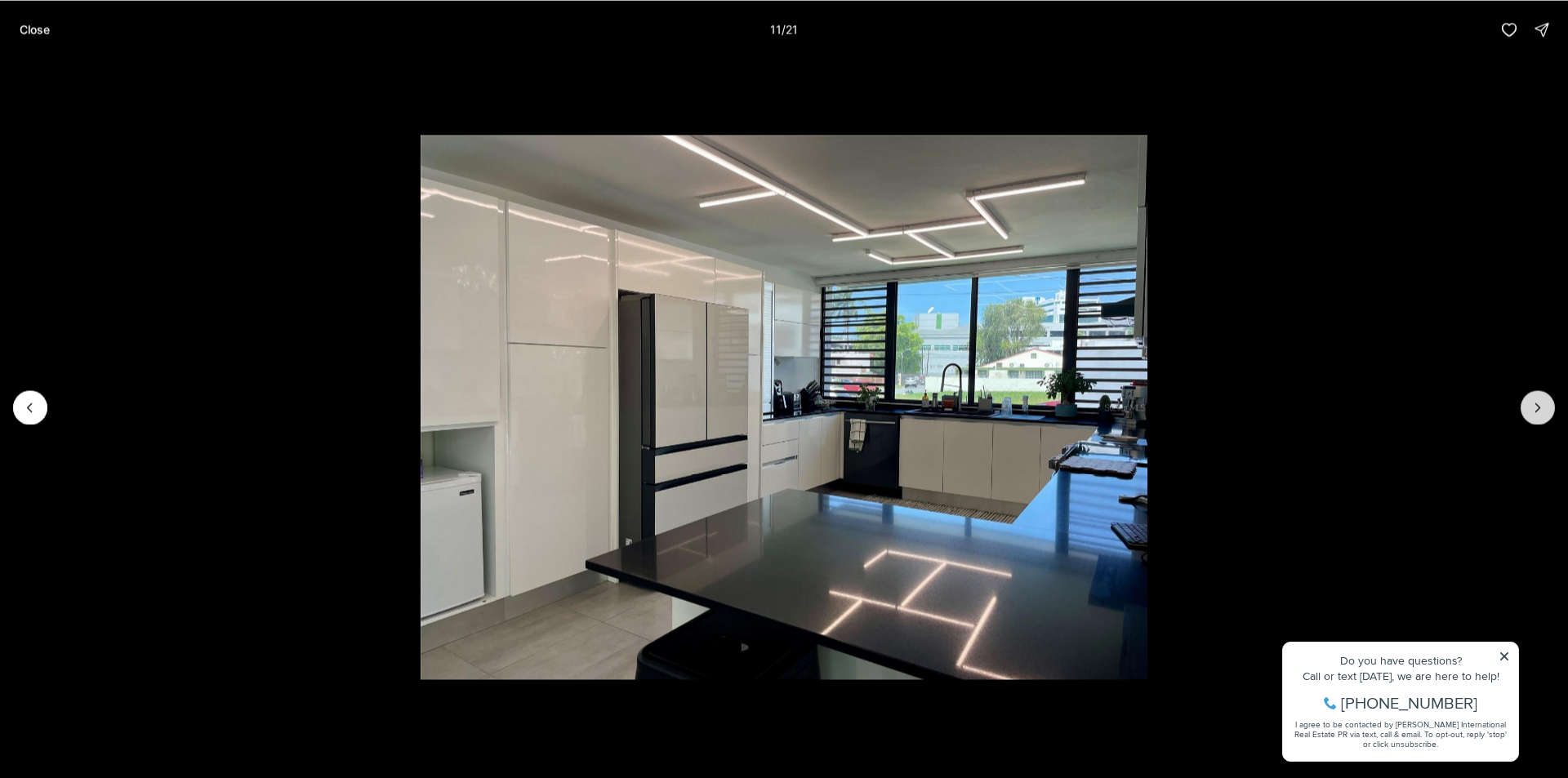
click at [1534, 408] on icon "Next slide" at bounding box center [1537, 408] width 17 height 17
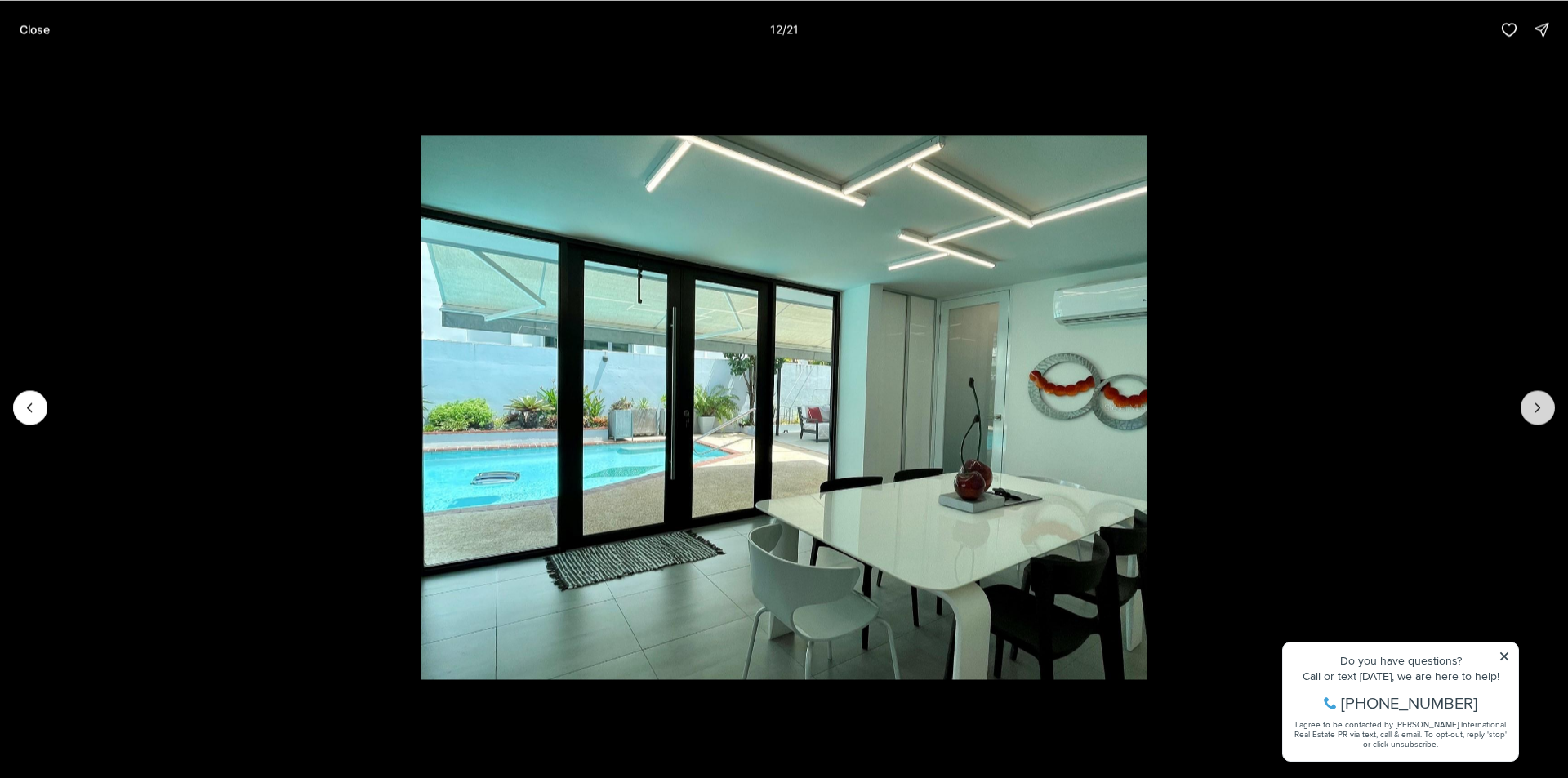
click at [1534, 408] on icon "Next slide" at bounding box center [1537, 408] width 17 height 17
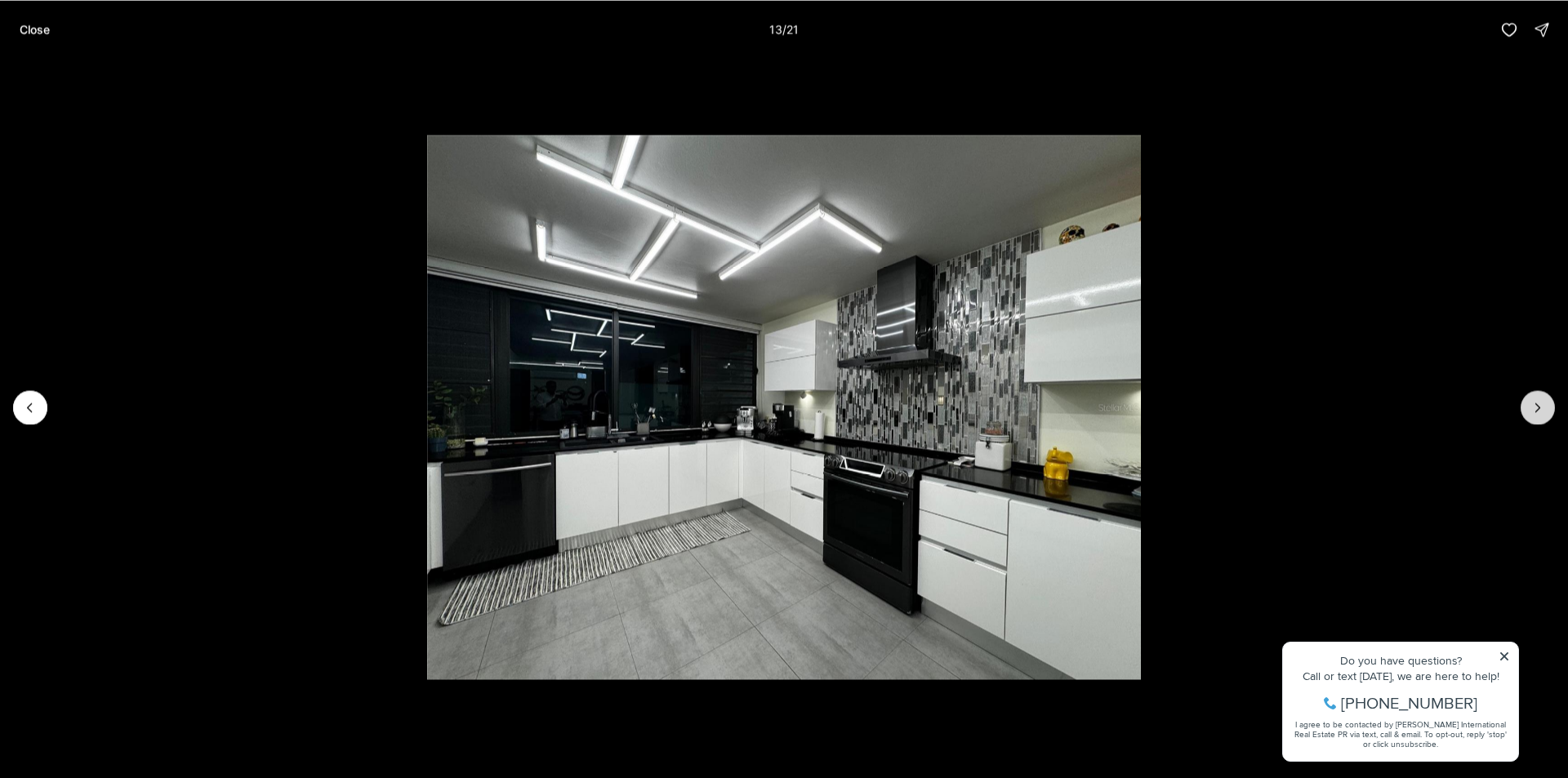
click at [1534, 408] on icon "Next slide" at bounding box center [1537, 408] width 17 height 17
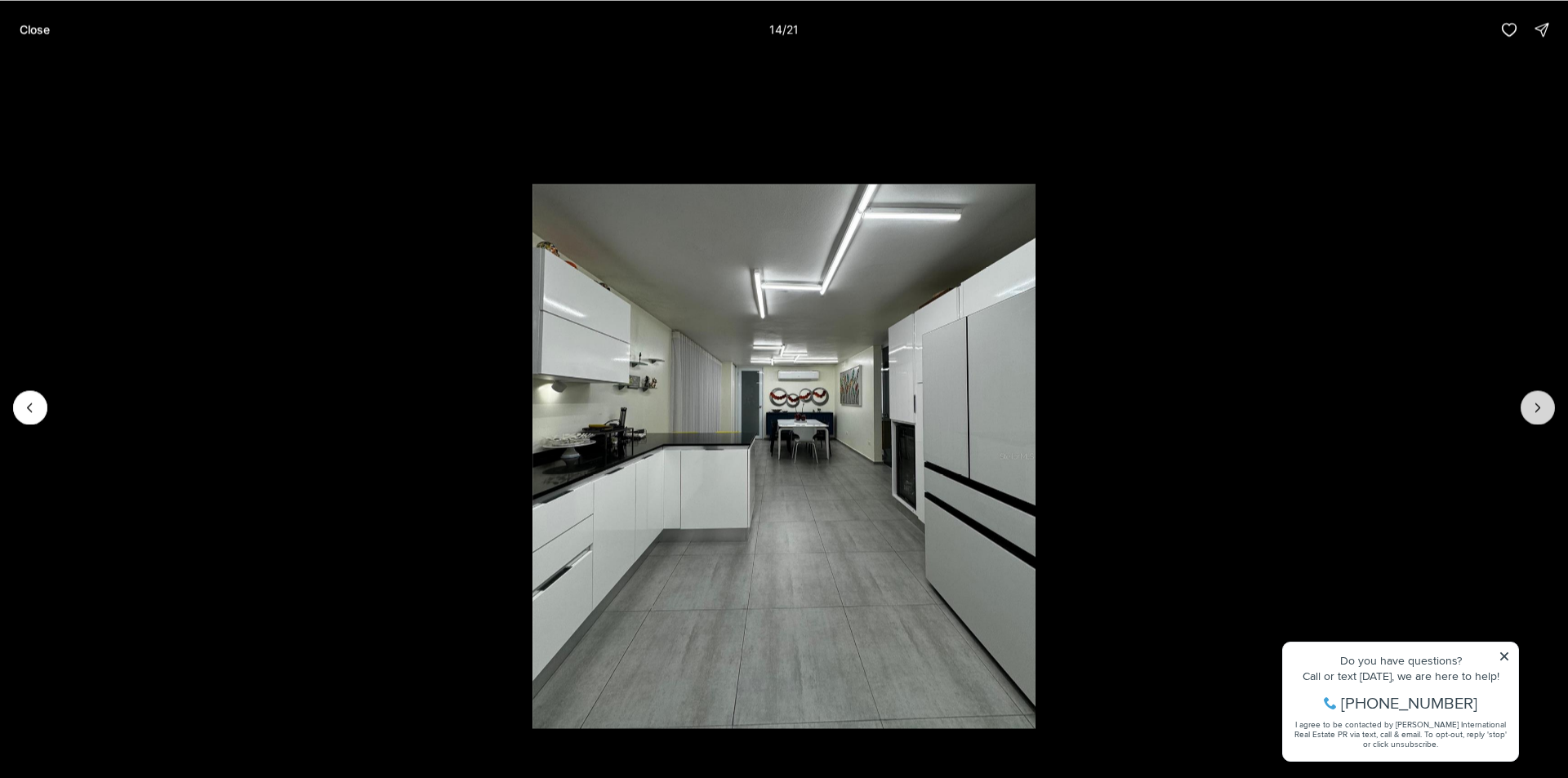
click at [1534, 408] on icon "Next slide" at bounding box center [1537, 408] width 17 height 17
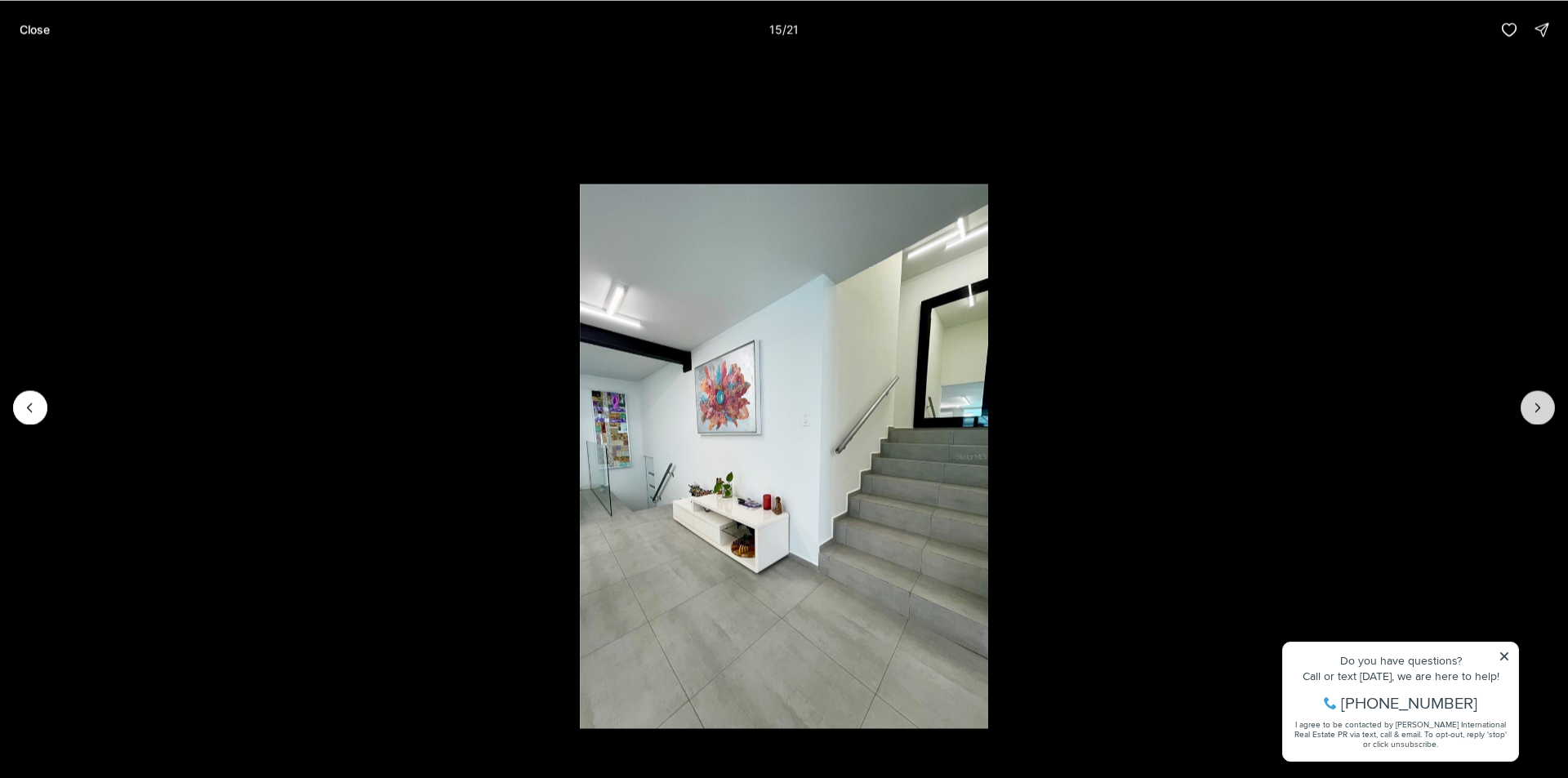
click at [1534, 408] on icon "Next slide" at bounding box center [1537, 408] width 17 height 17
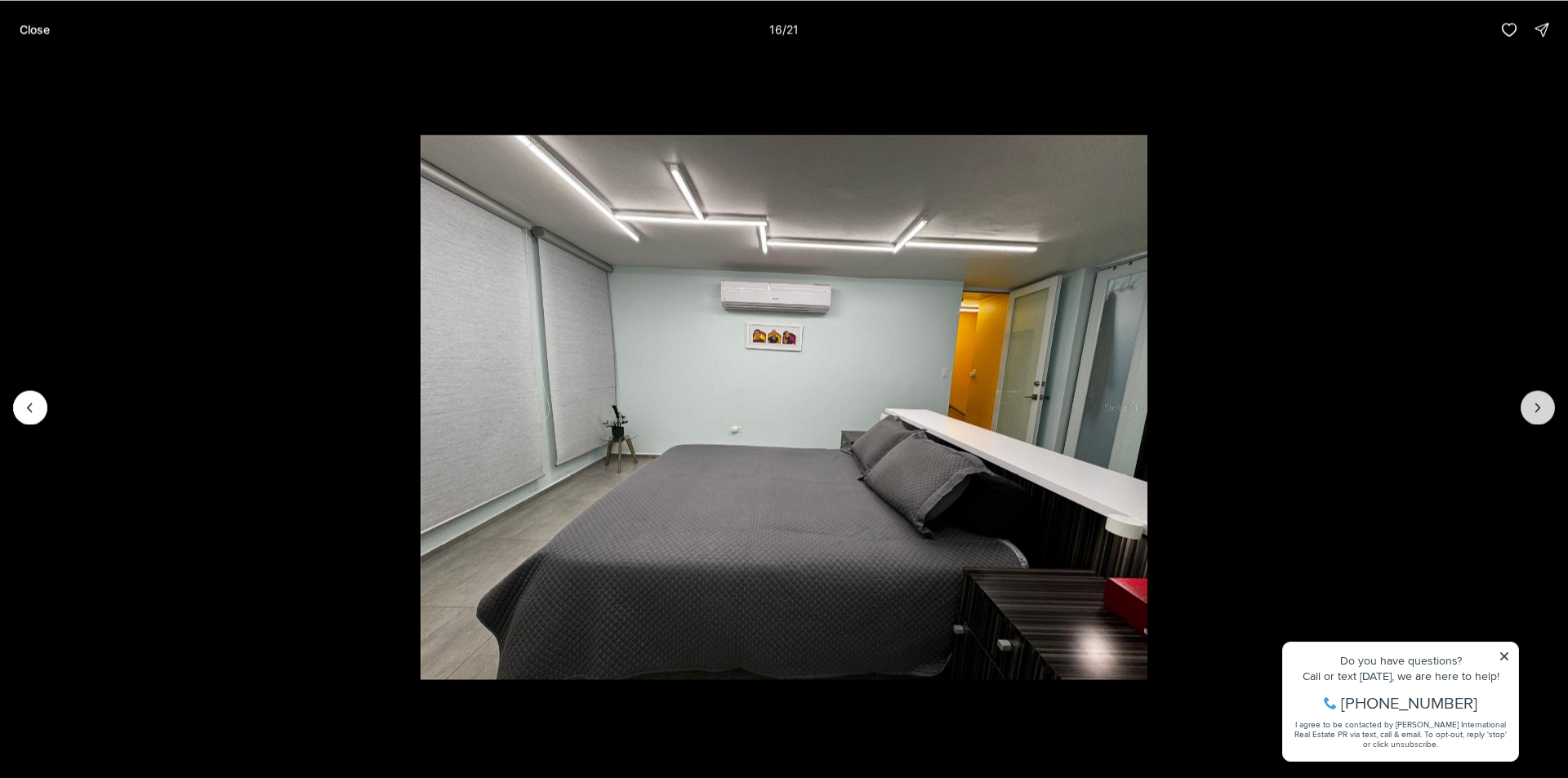
click at [1534, 408] on icon "Next slide" at bounding box center [1537, 408] width 17 height 17
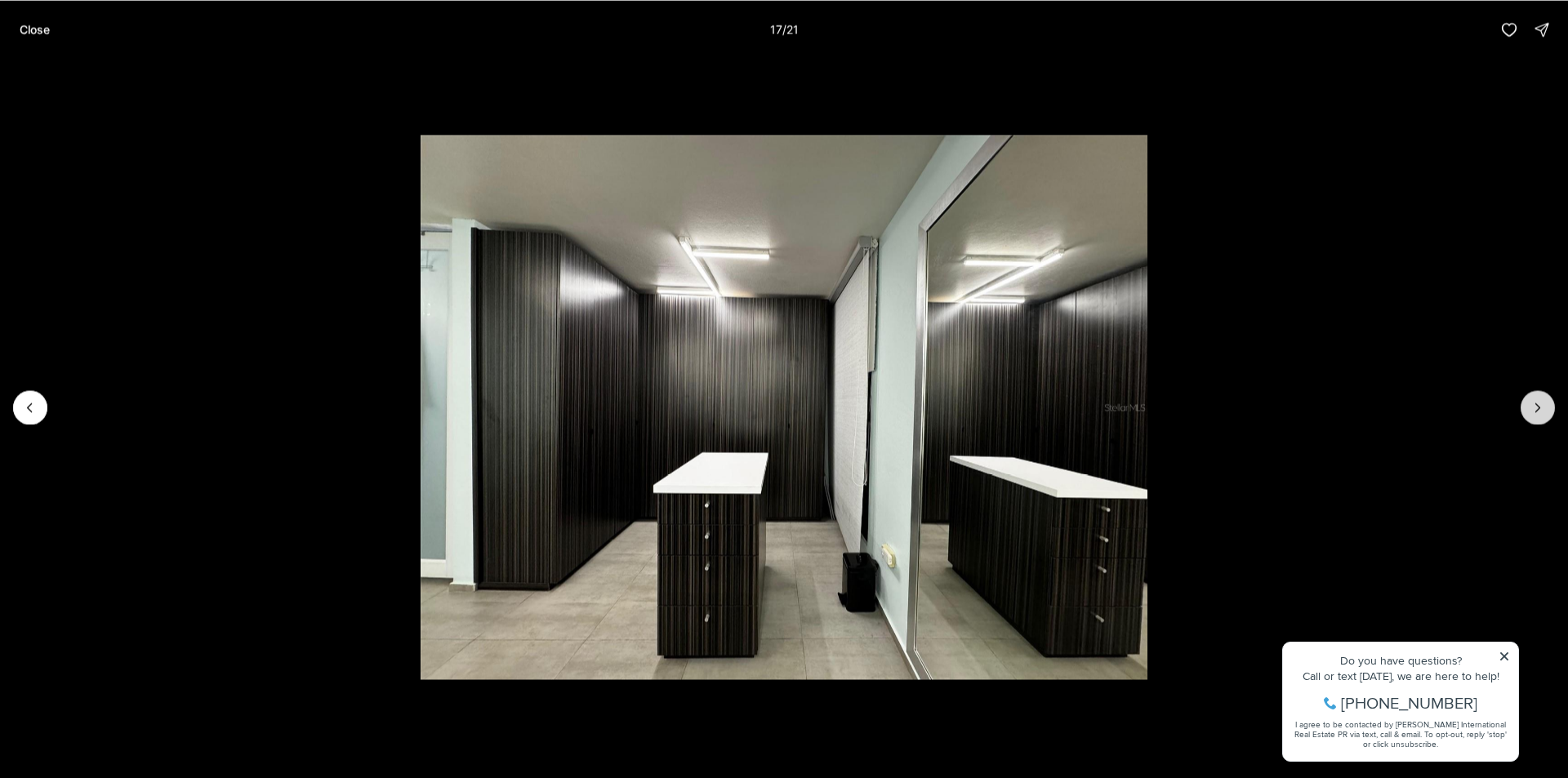
click at [1534, 408] on icon "Next slide" at bounding box center [1537, 408] width 17 height 17
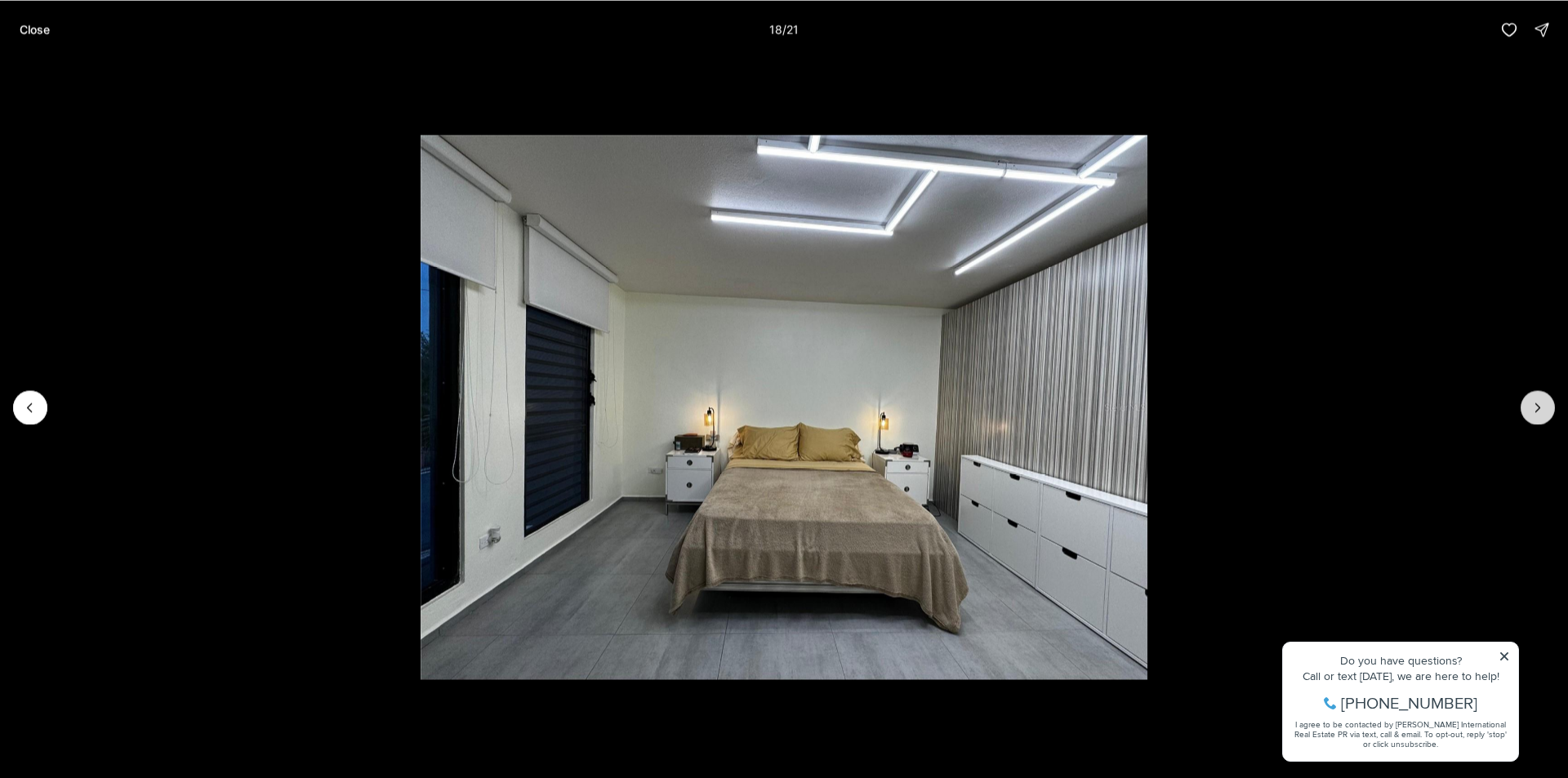
click at [1534, 408] on icon "Next slide" at bounding box center [1537, 408] width 17 height 17
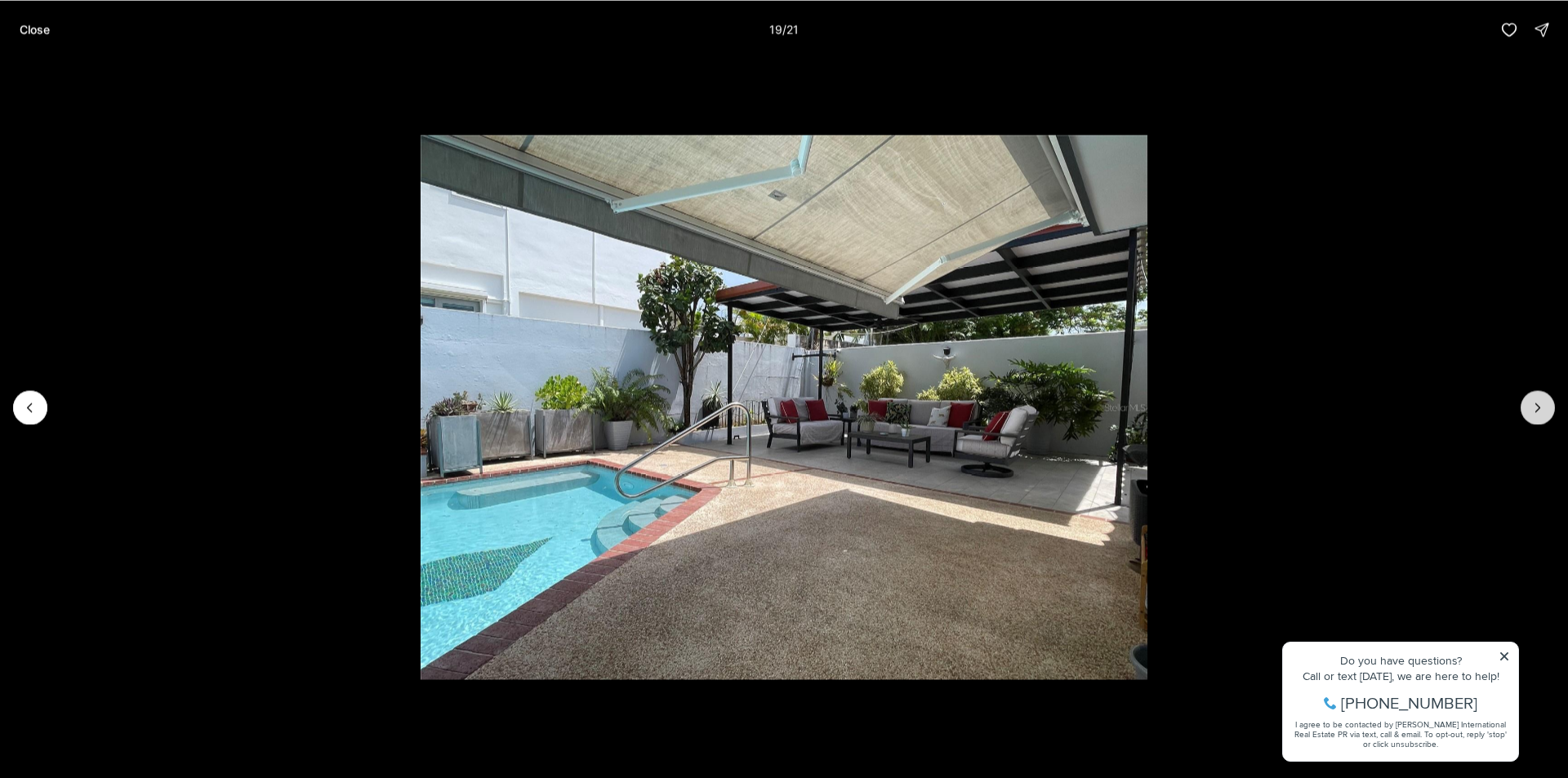
click at [1534, 408] on icon "Next slide" at bounding box center [1537, 408] width 17 height 17
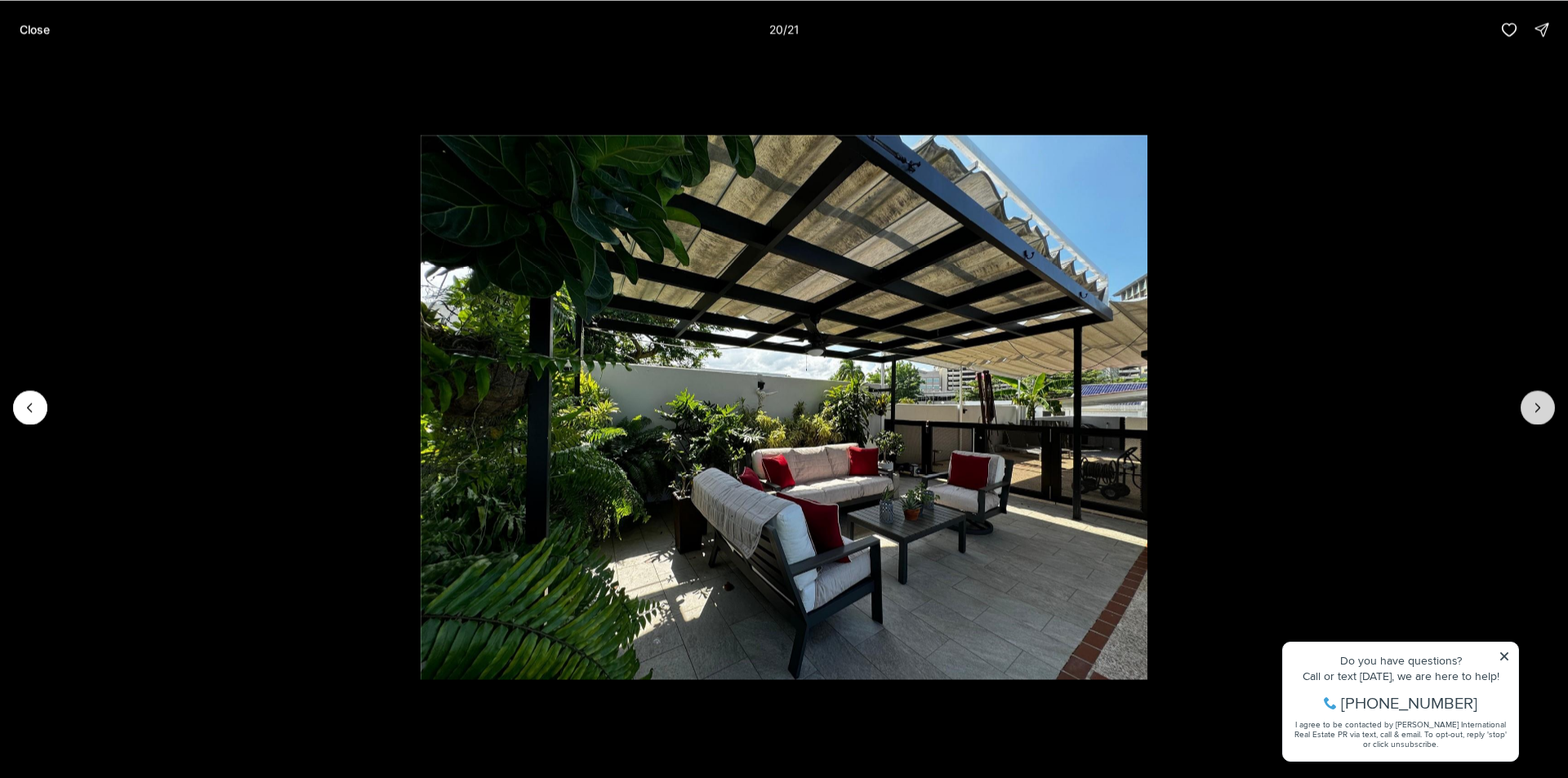
click at [1534, 408] on icon "Next slide" at bounding box center [1537, 408] width 17 height 17
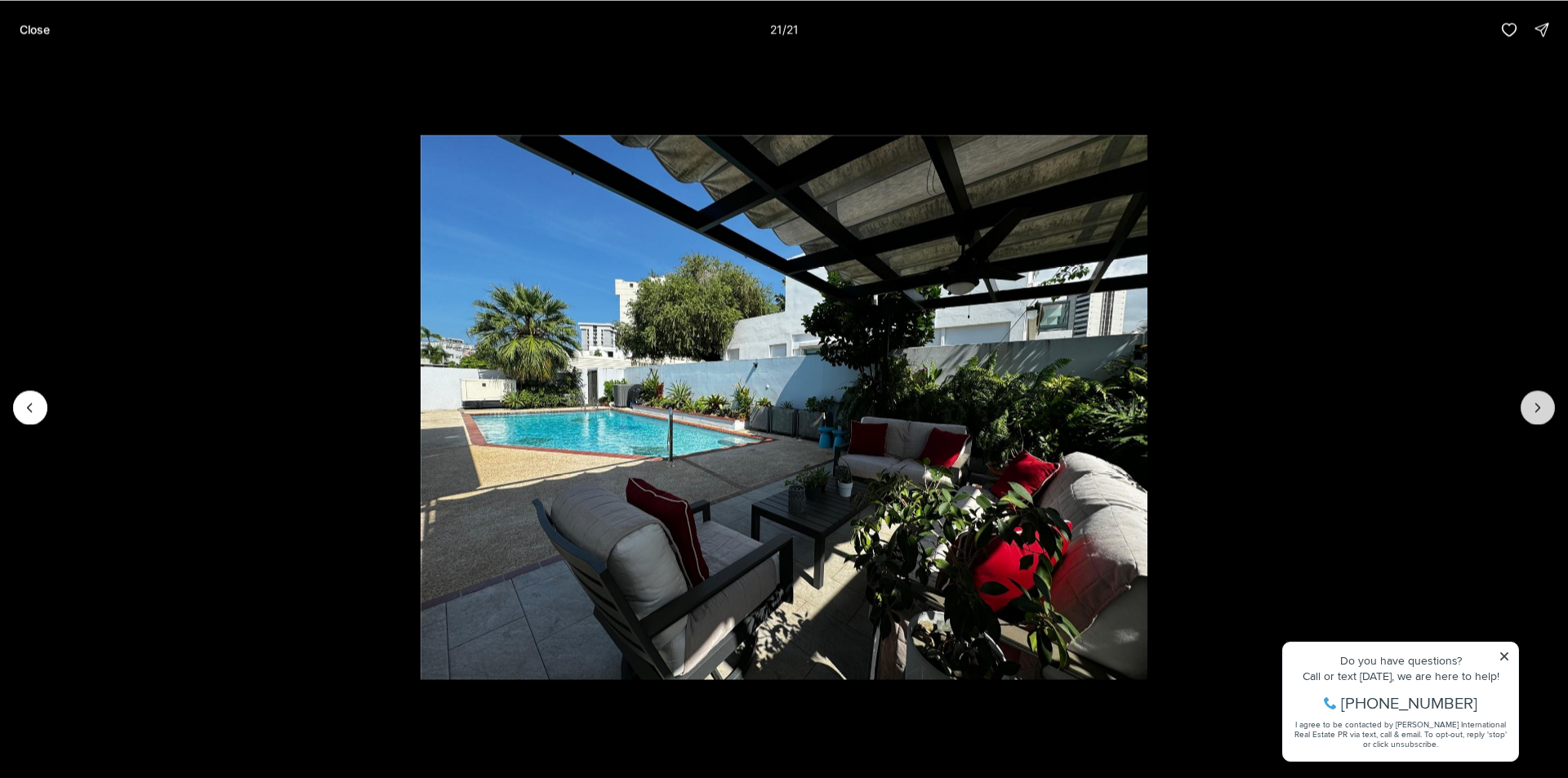
click at [1534, 408] on div at bounding box center [1536, 407] width 34 height 34
click at [28, 31] on p "Close" at bounding box center [34, 30] width 31 height 13
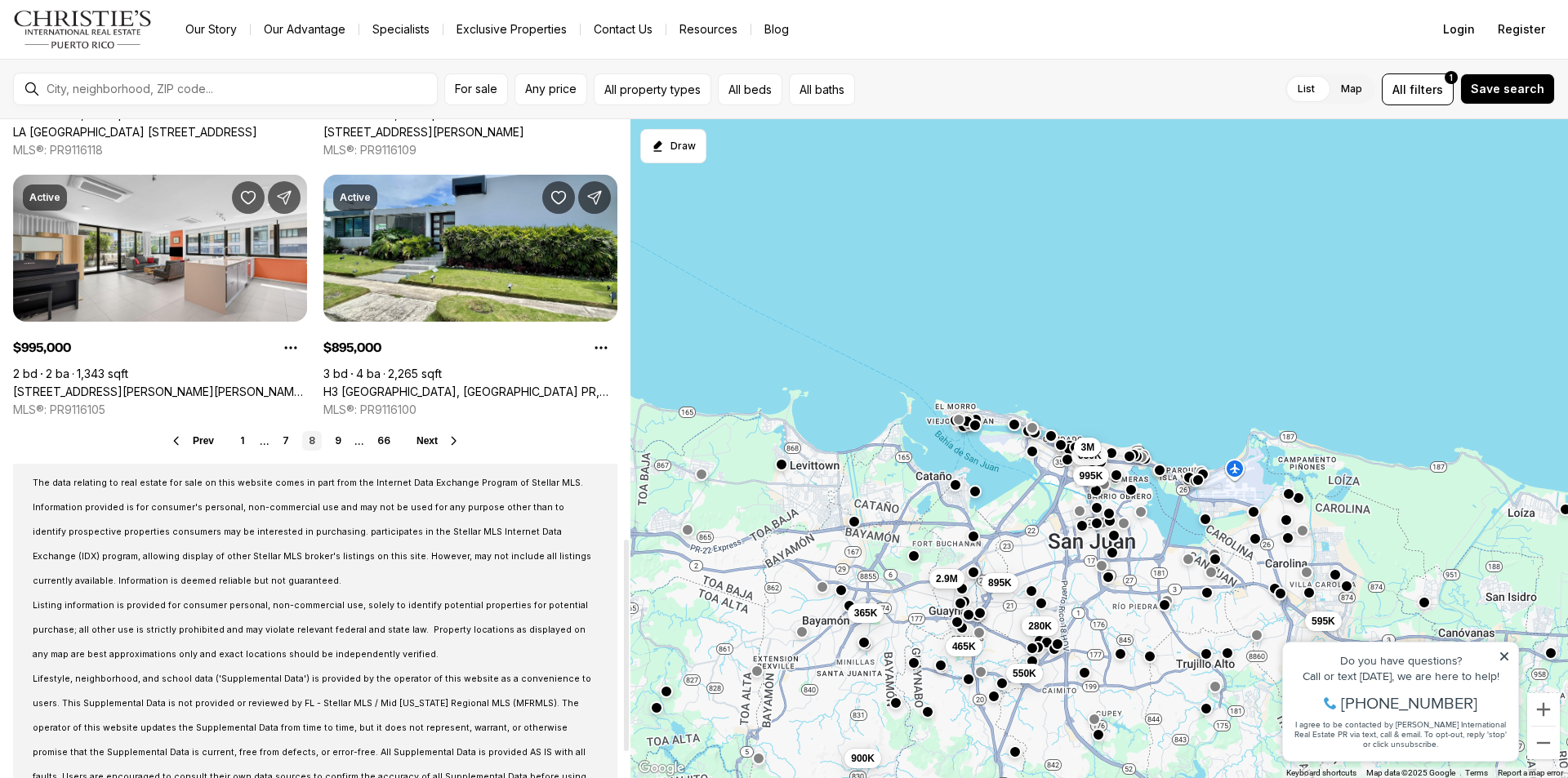
scroll to position [1385, 0]
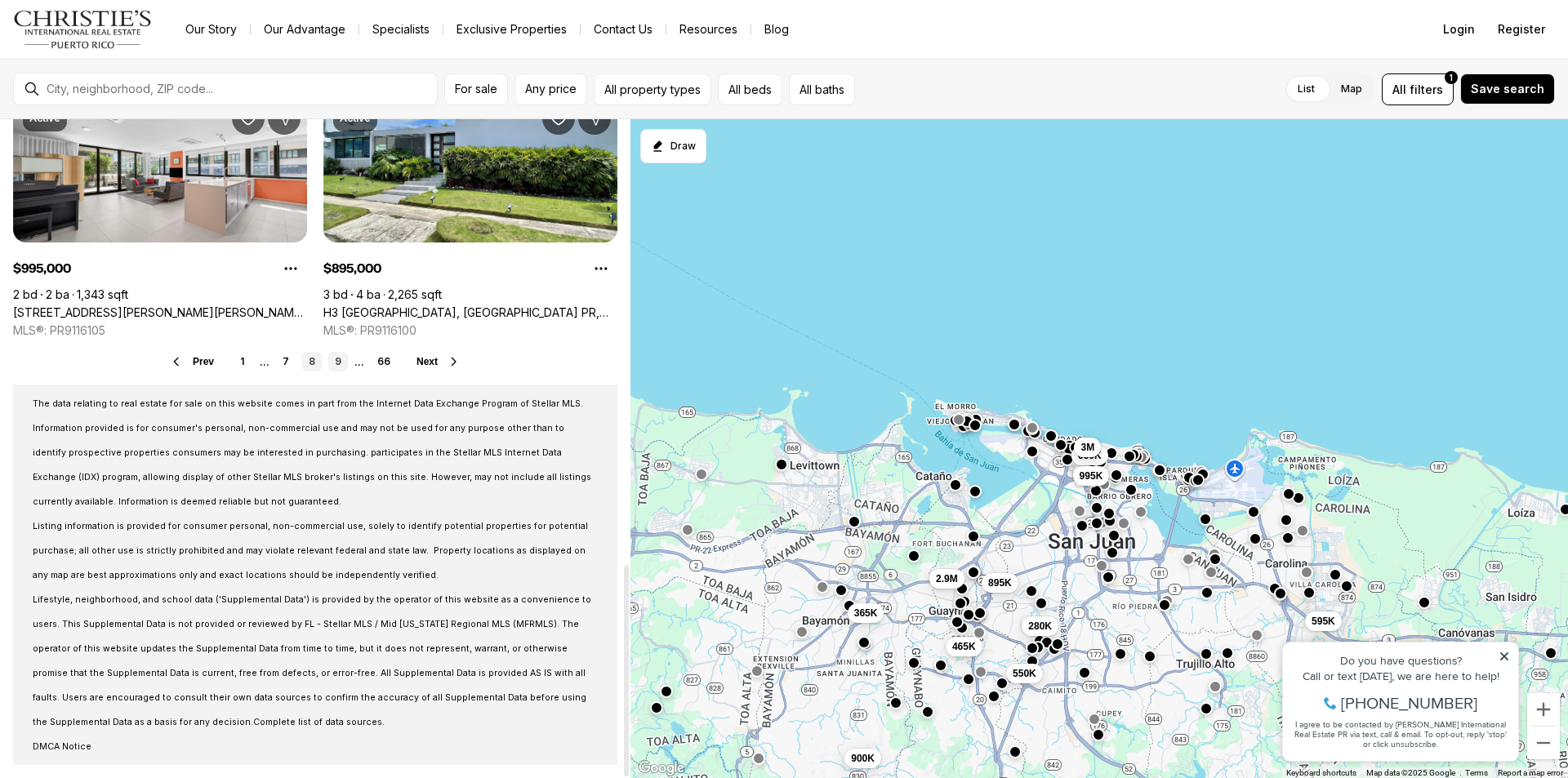
click at [335, 362] on link "9" at bounding box center [337, 361] width 19 height 19
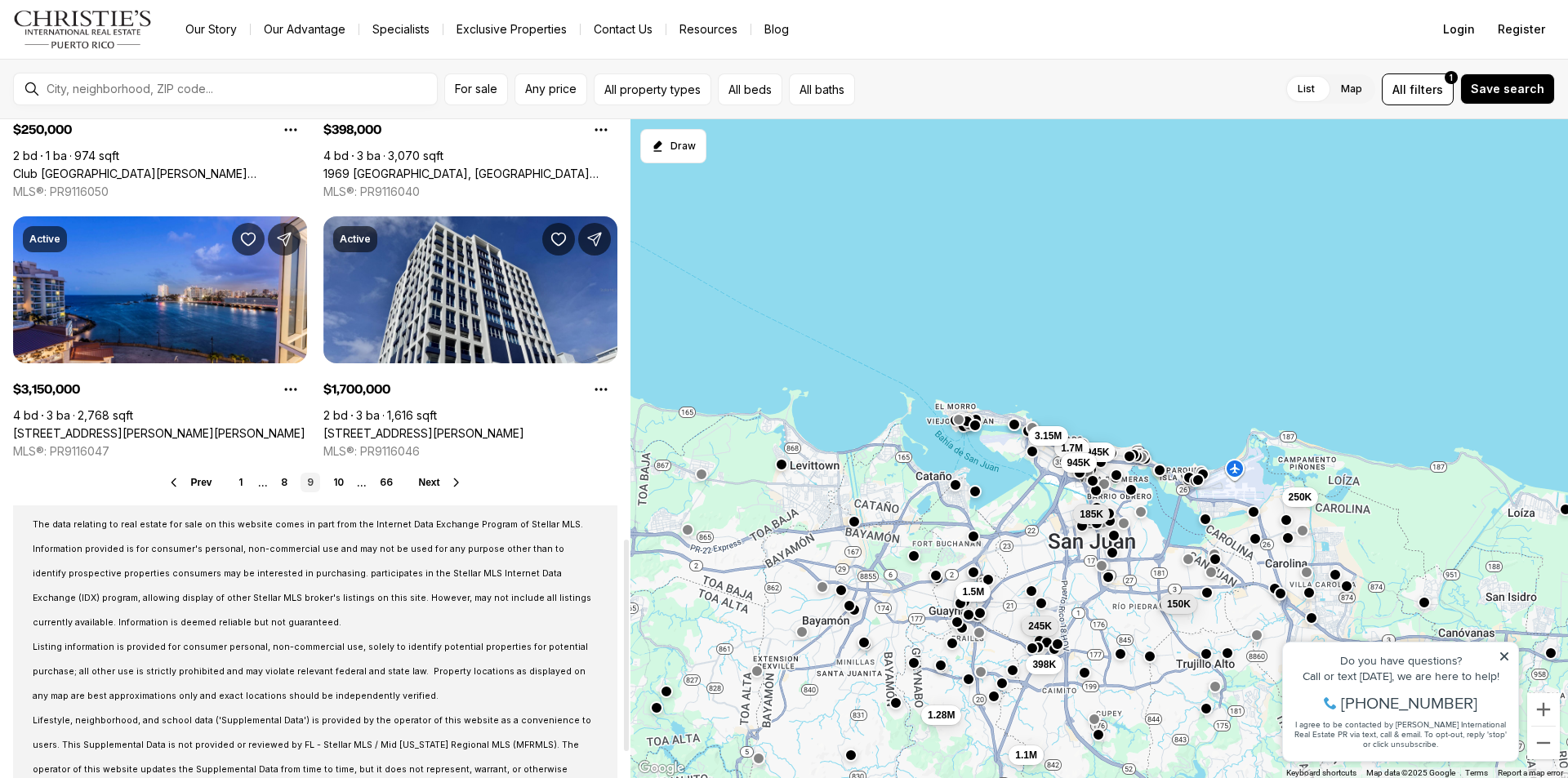
scroll to position [1306, 0]
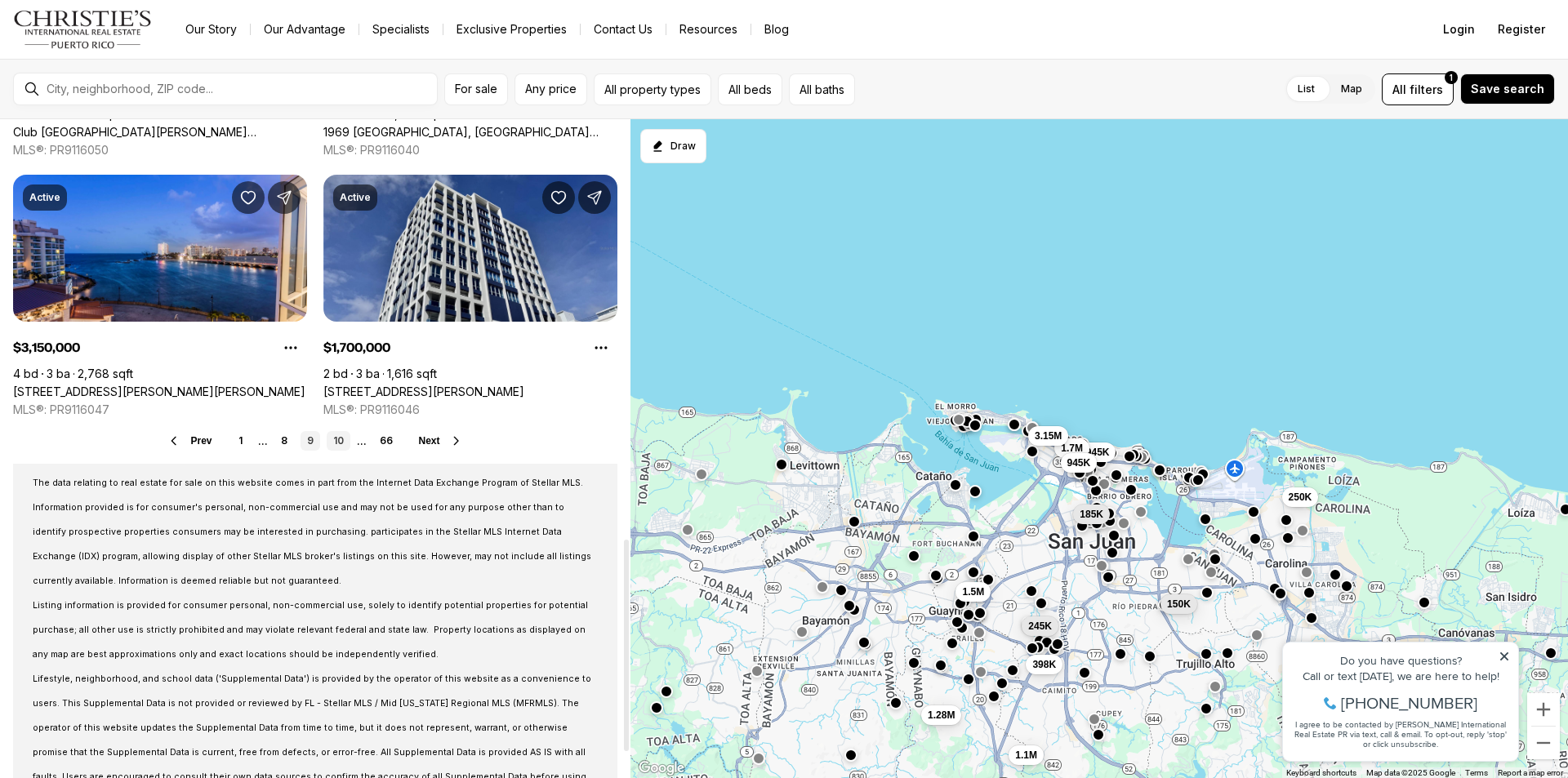
click at [333, 437] on link "10" at bounding box center [338, 440] width 24 height 19
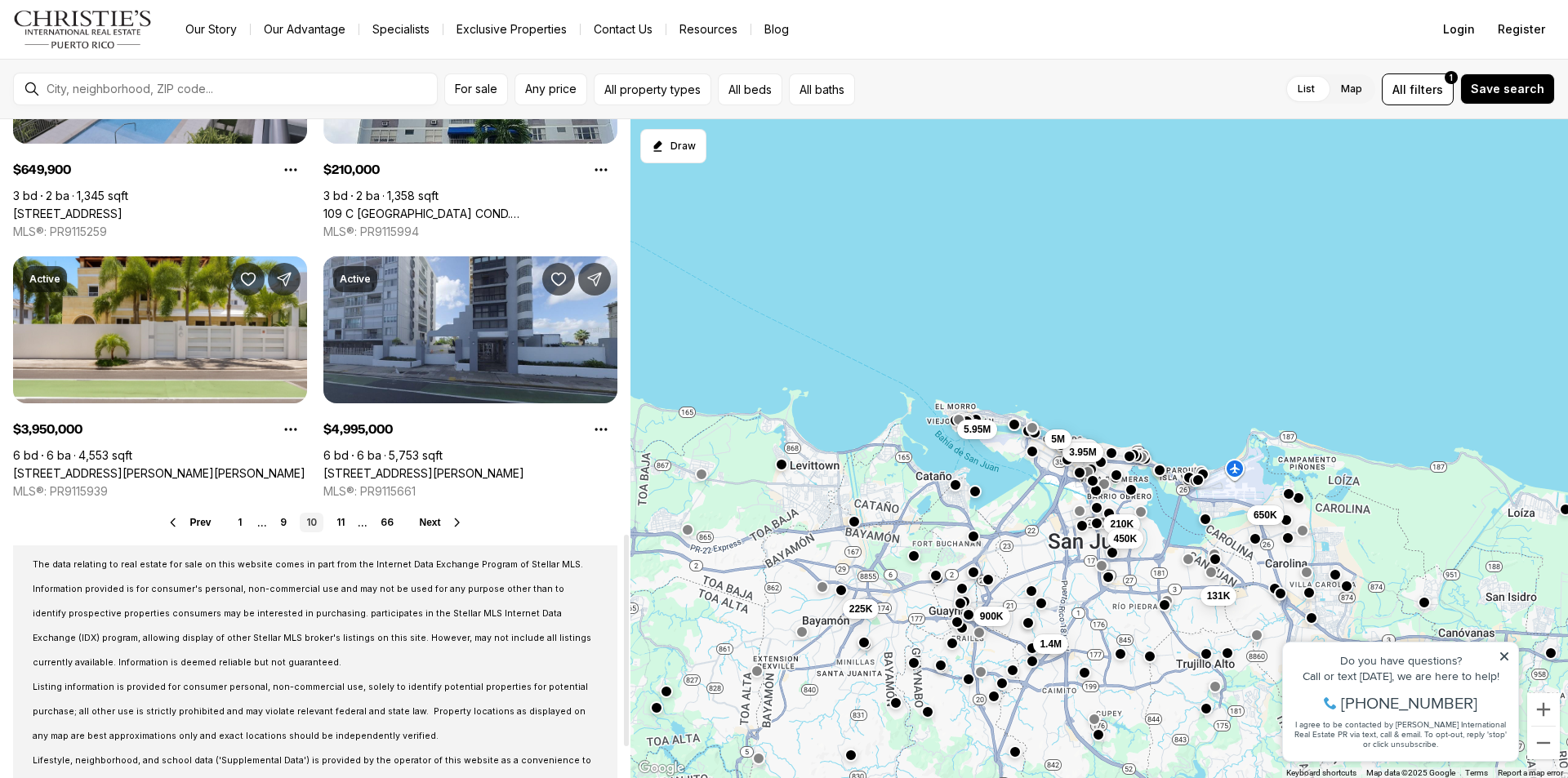
scroll to position [1385, 0]
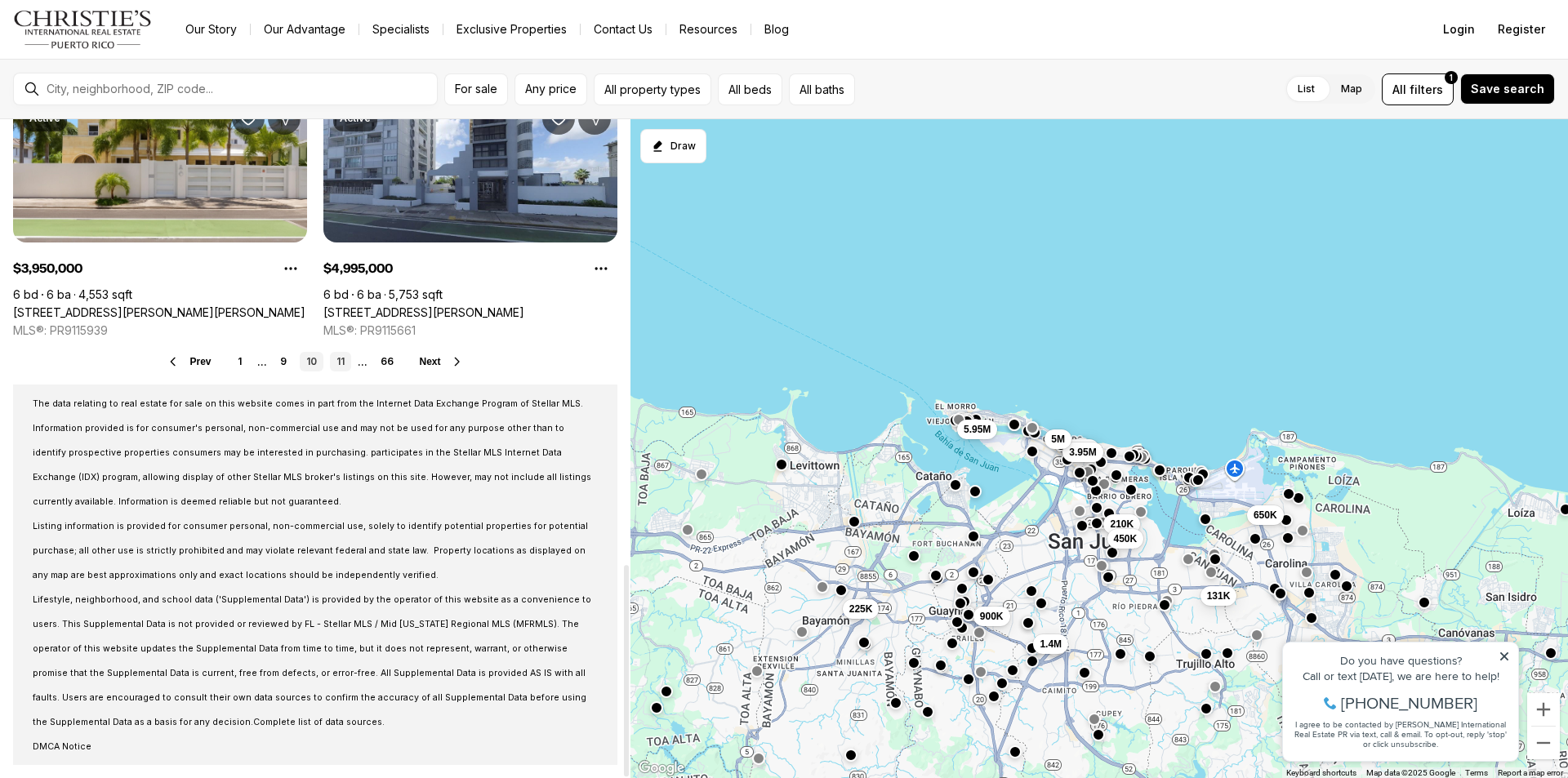
click at [340, 361] on link "11" at bounding box center [340, 361] width 21 height 19
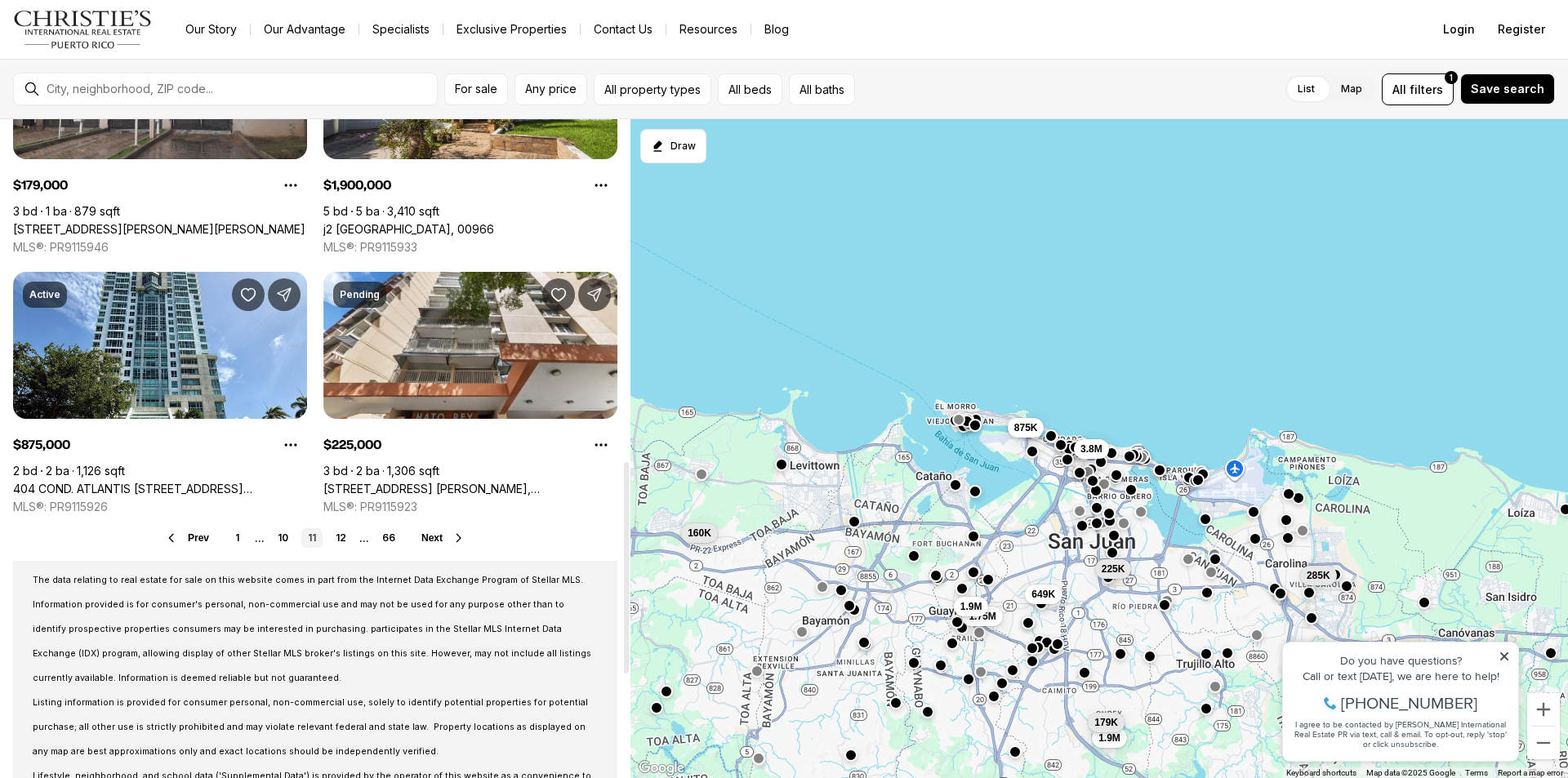
scroll to position [1223, 0]
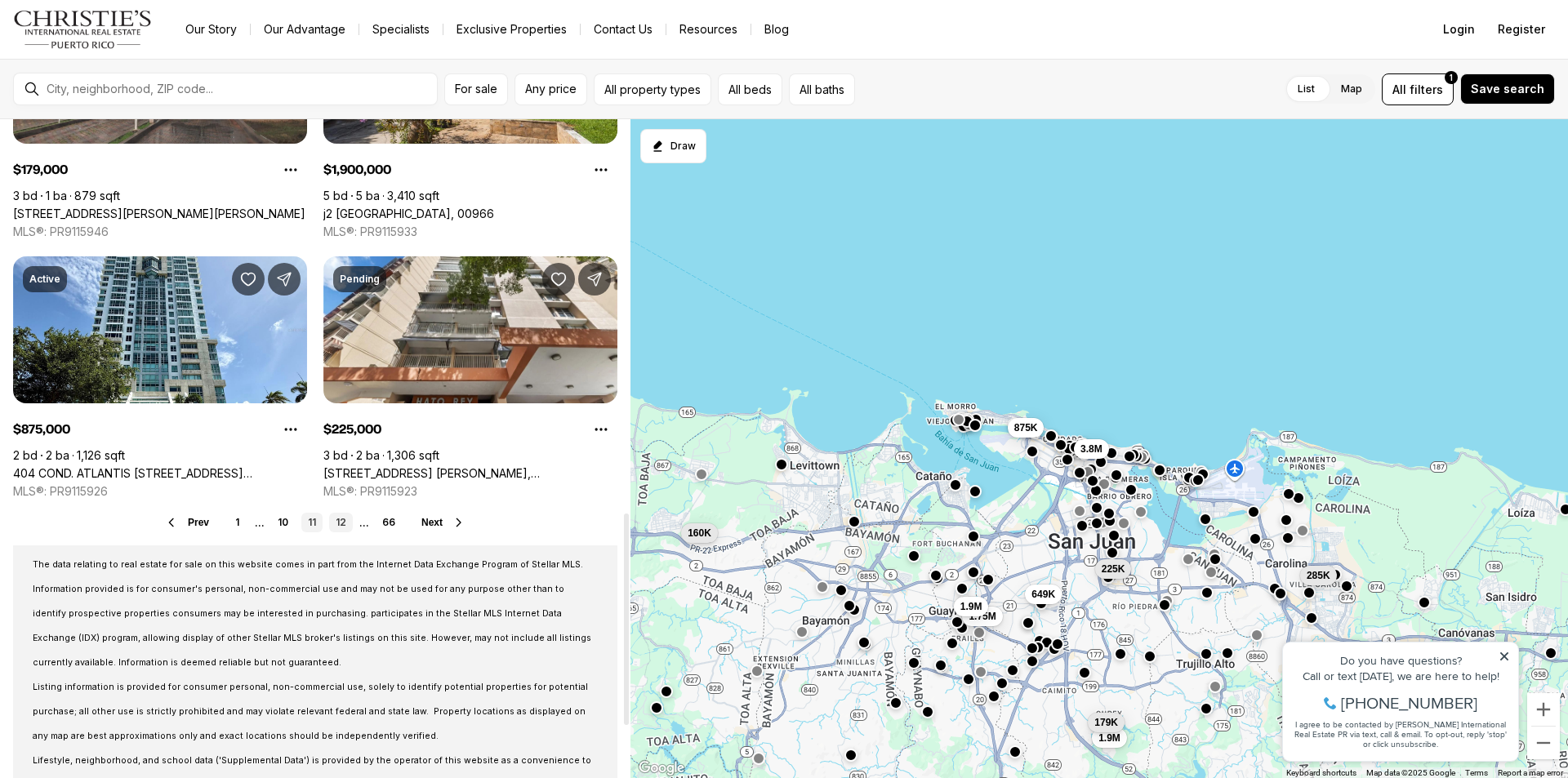
click at [345, 522] on link "12" at bounding box center [341, 521] width 24 height 19
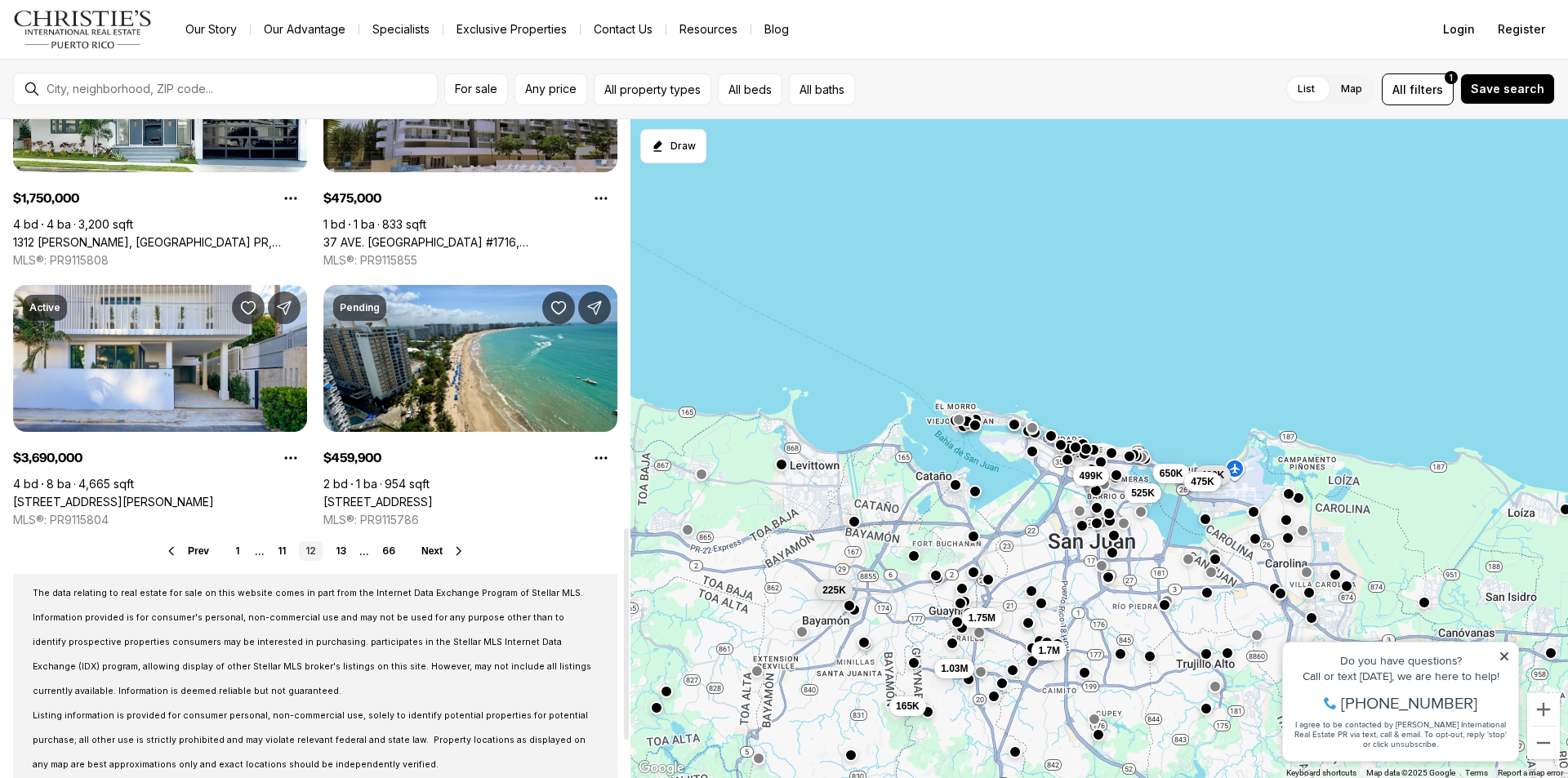
scroll to position [1306, 0]
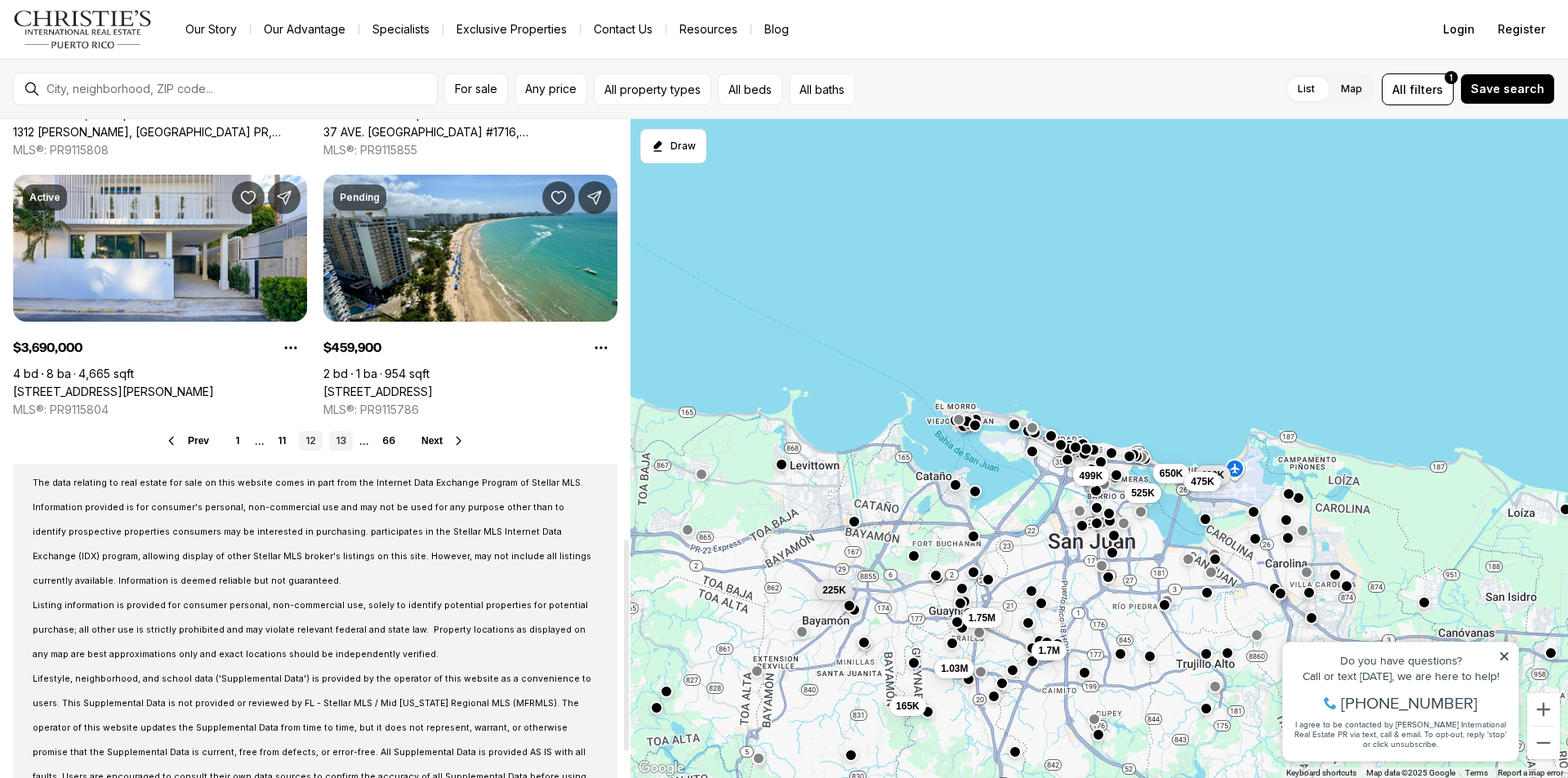
click at [336, 435] on link "13" at bounding box center [341, 440] width 24 height 19
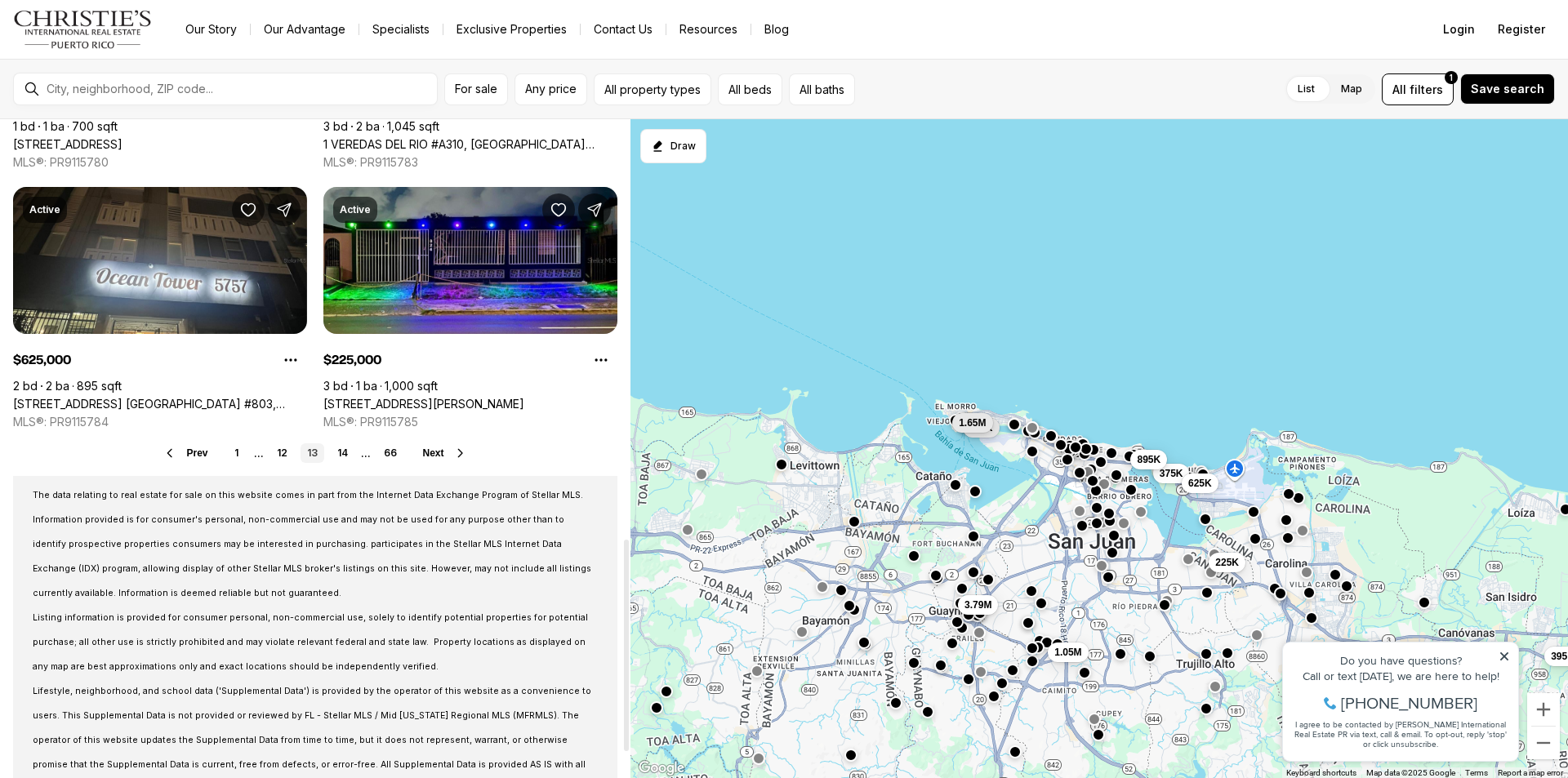
scroll to position [1306, 0]
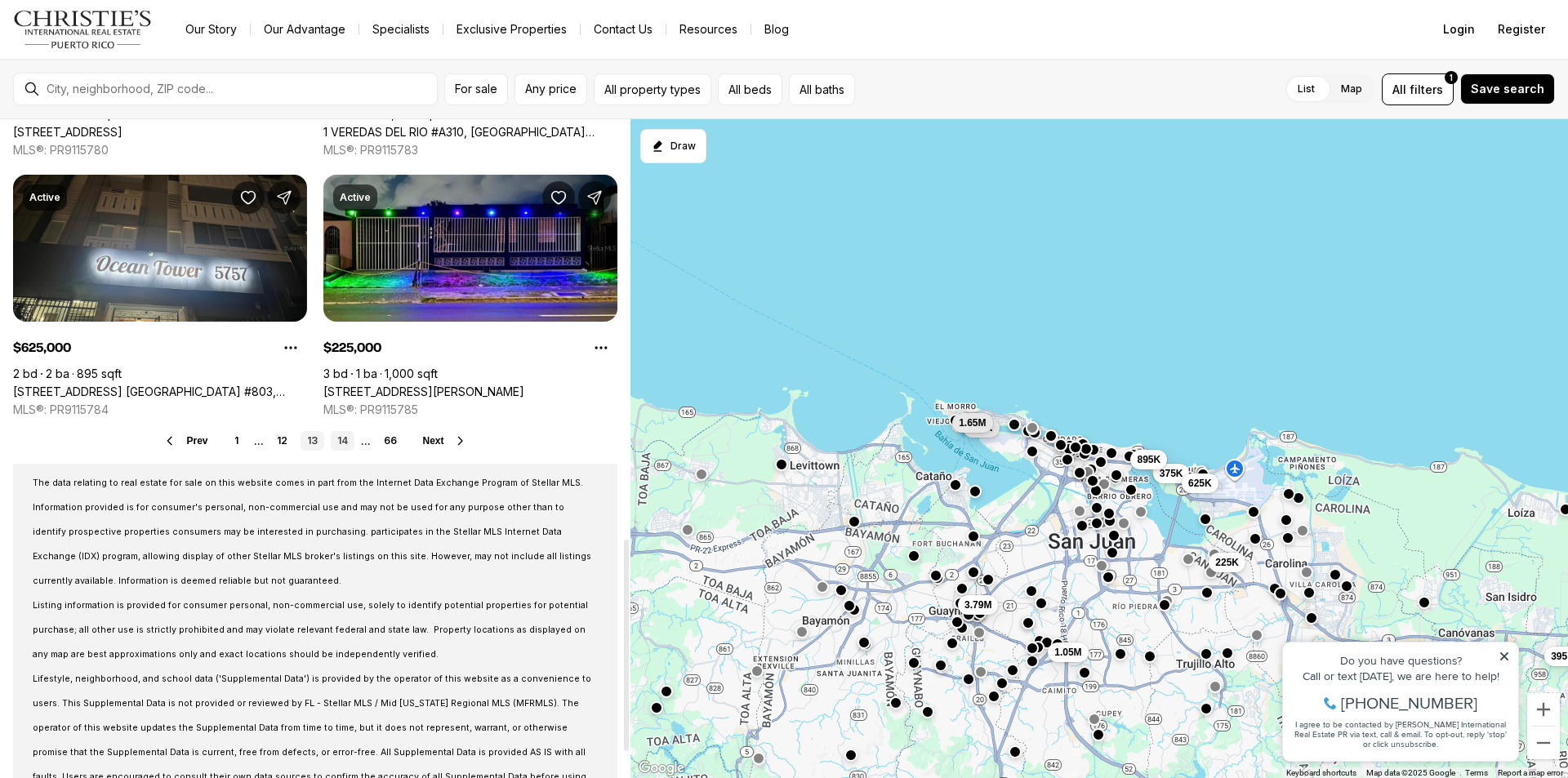
click at [341, 441] on link "14" at bounding box center [343, 440] width 24 height 19
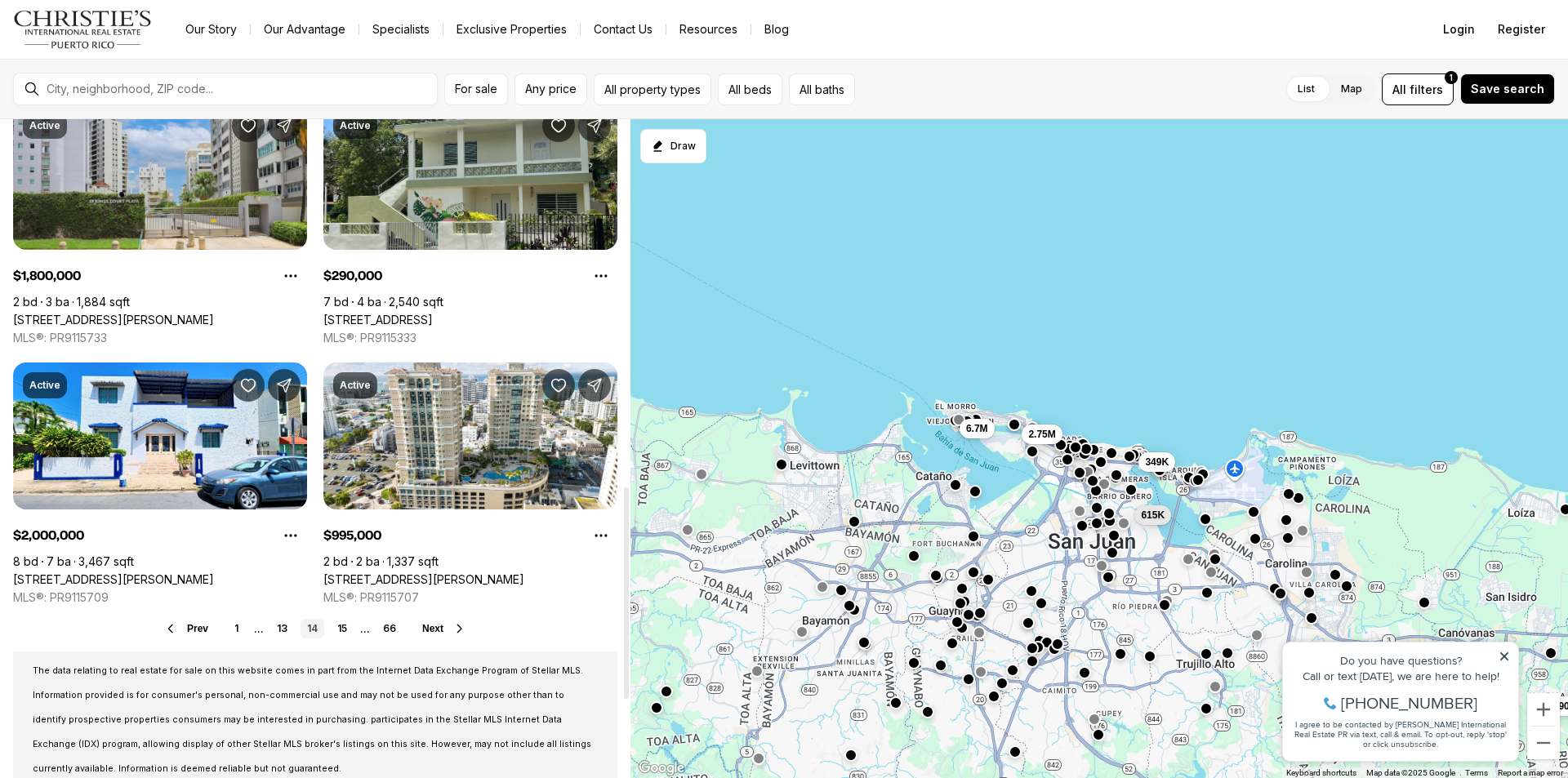
scroll to position [1142, 0]
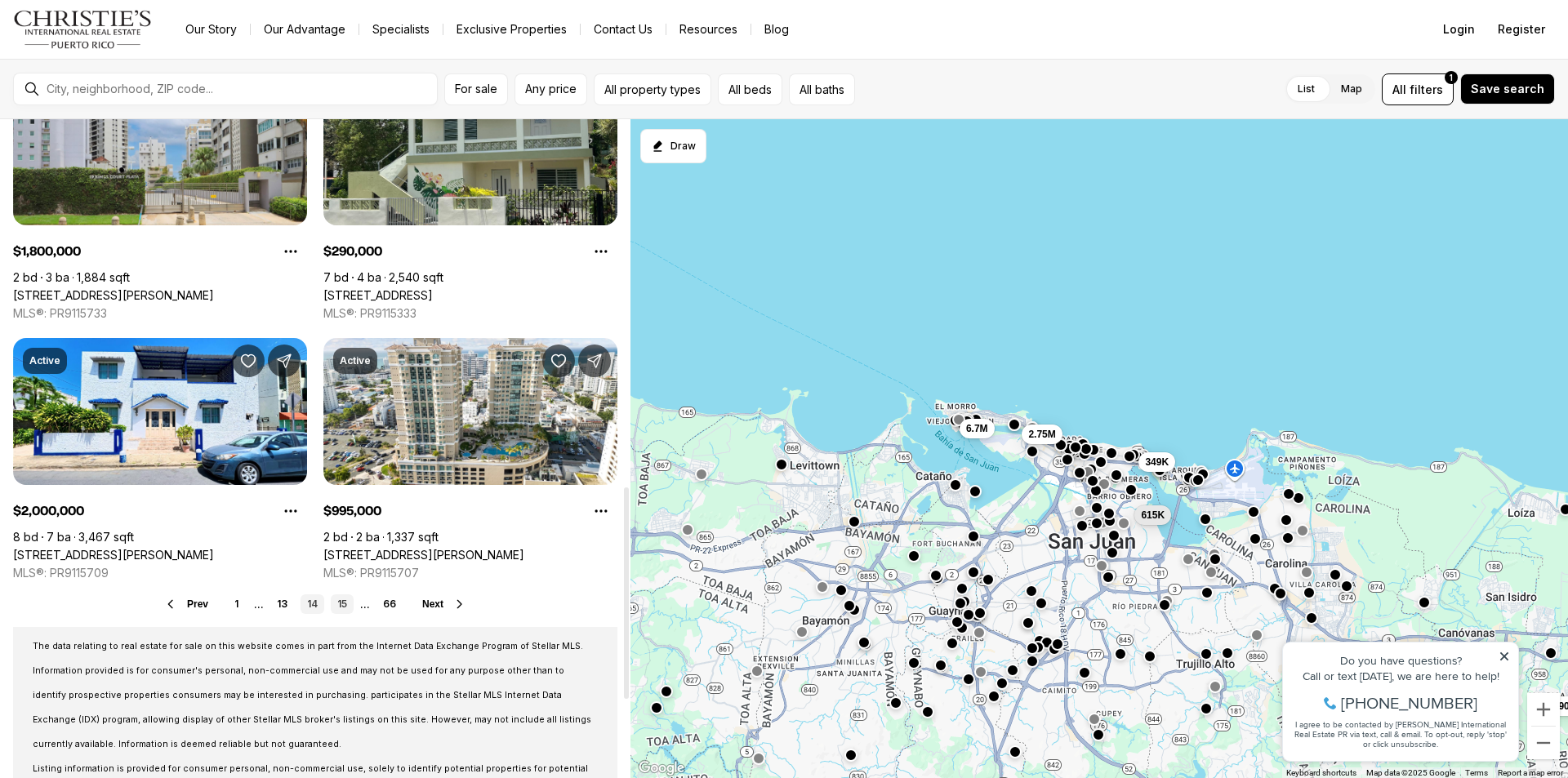
click at [341, 600] on link "15" at bounding box center [342, 603] width 23 height 19
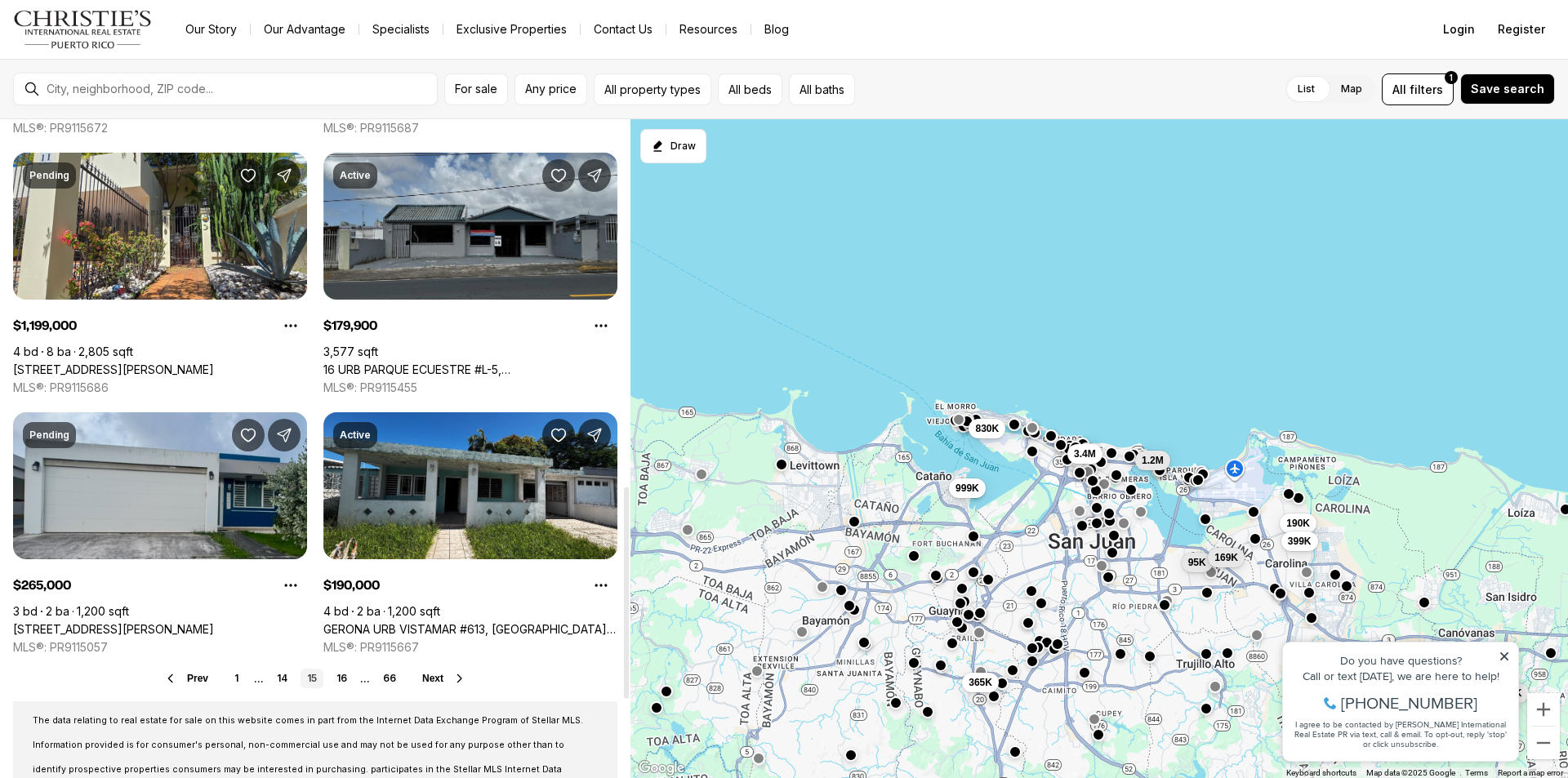
scroll to position [1142, 0]
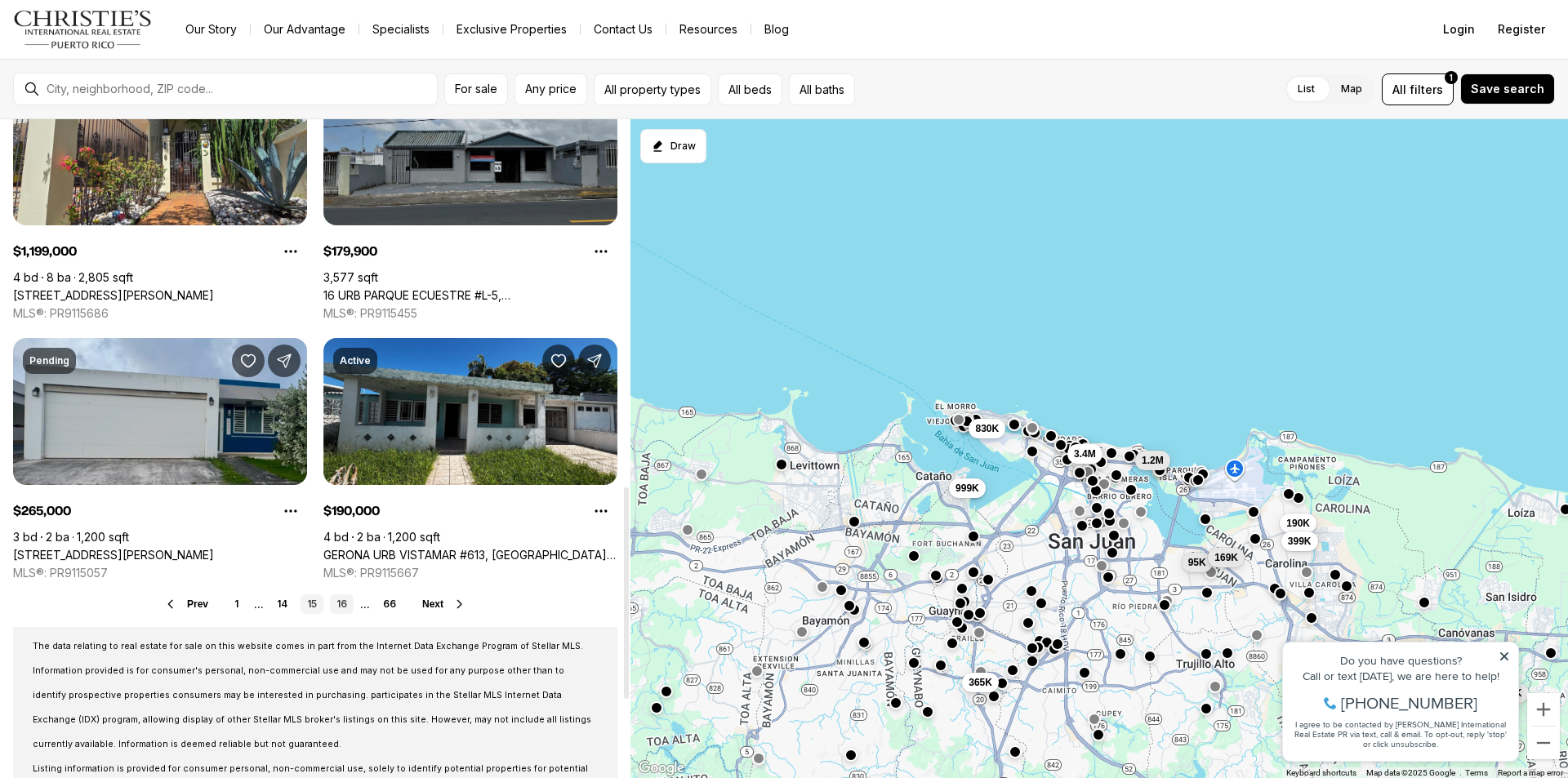
click at [342, 602] on link "16" at bounding box center [342, 603] width 24 height 19
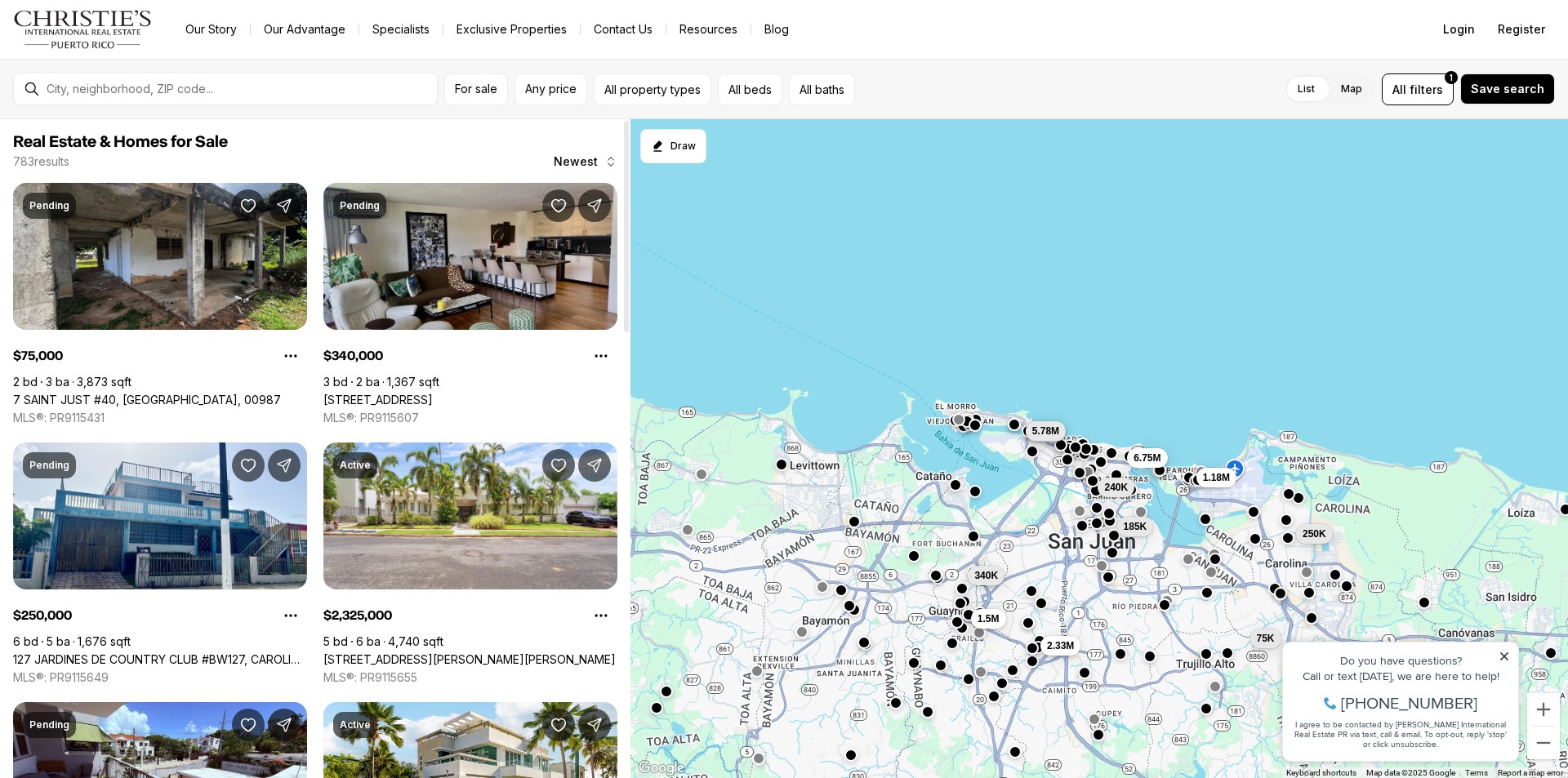
click at [378, 393] on link "229 - 2, GUAYNABO PR, 00966" at bounding box center [378, 400] width 109 height 15
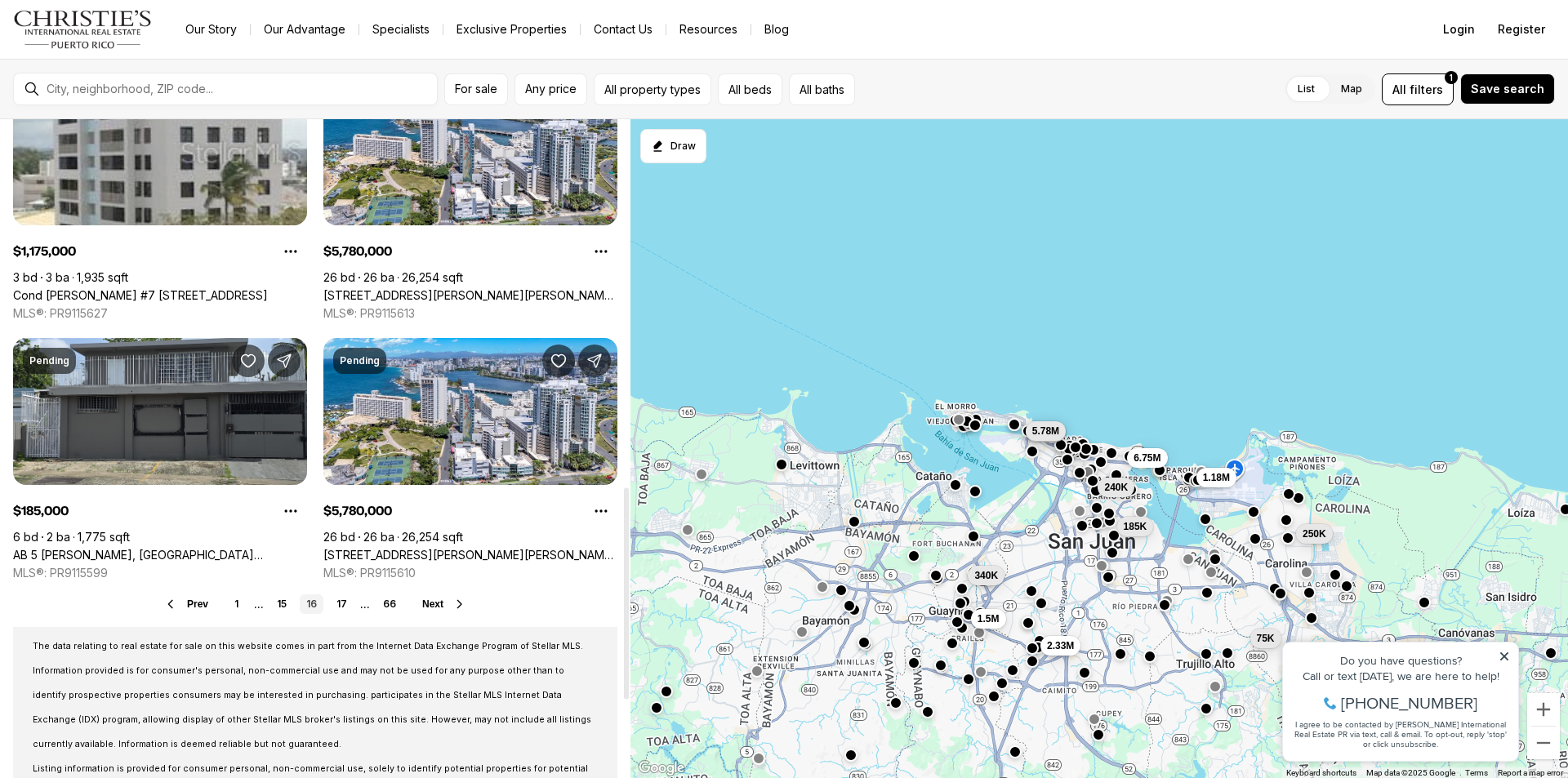
scroll to position [1223, 0]
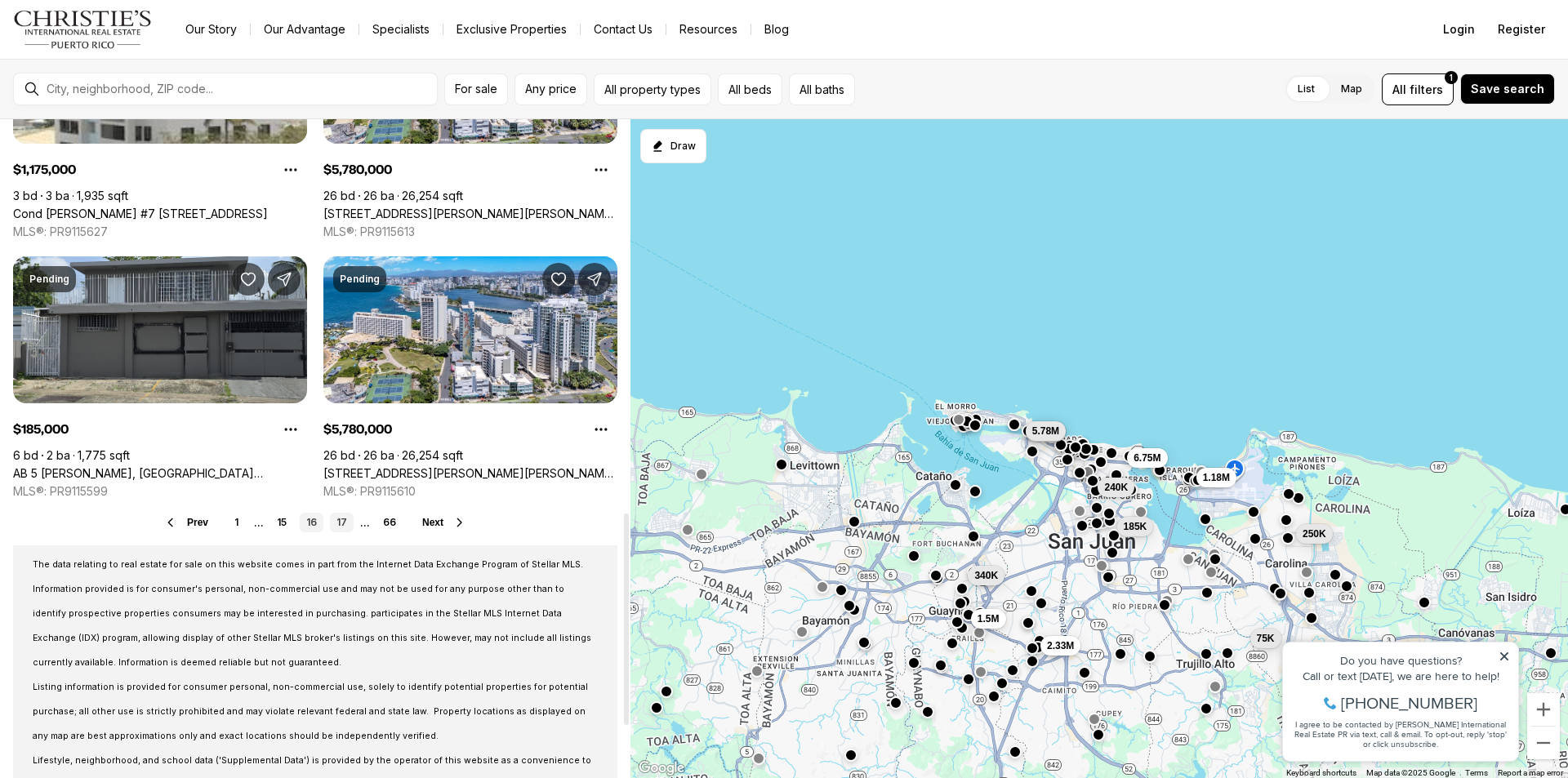
click at [347, 521] on link "17" at bounding box center [342, 521] width 24 height 19
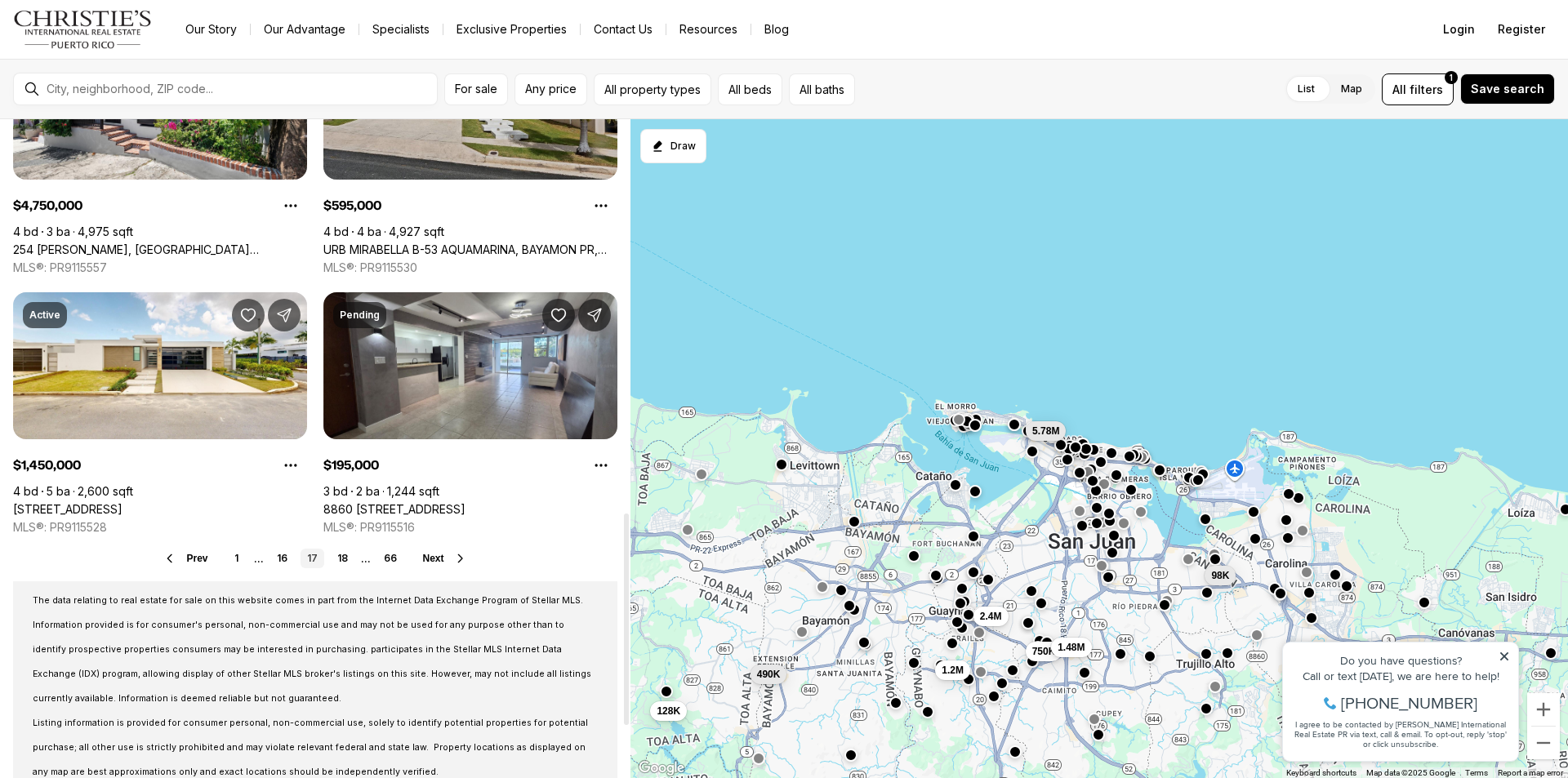
scroll to position [1223, 0]
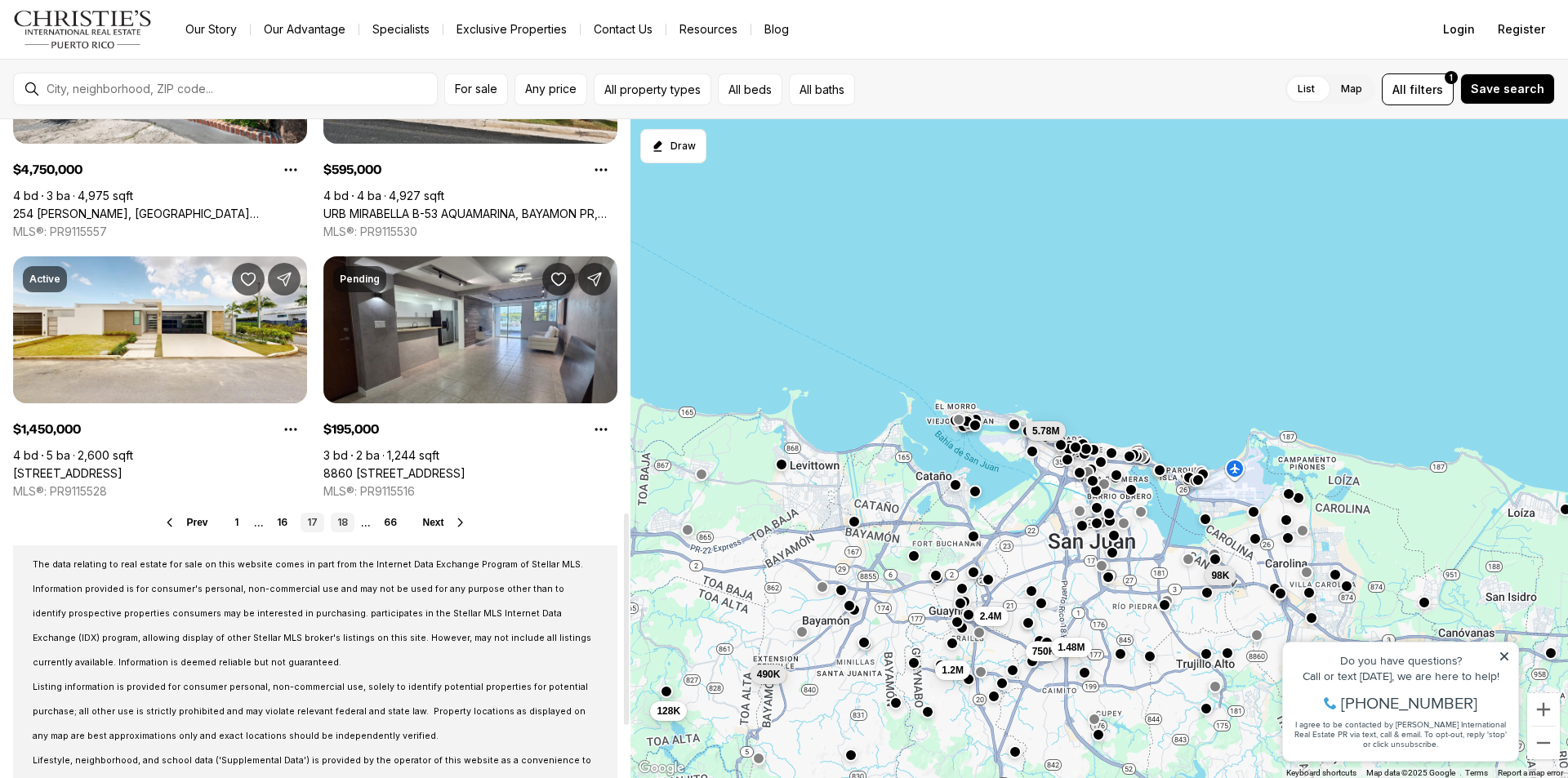
click at [342, 520] on link "18" at bounding box center [343, 521] width 24 height 19
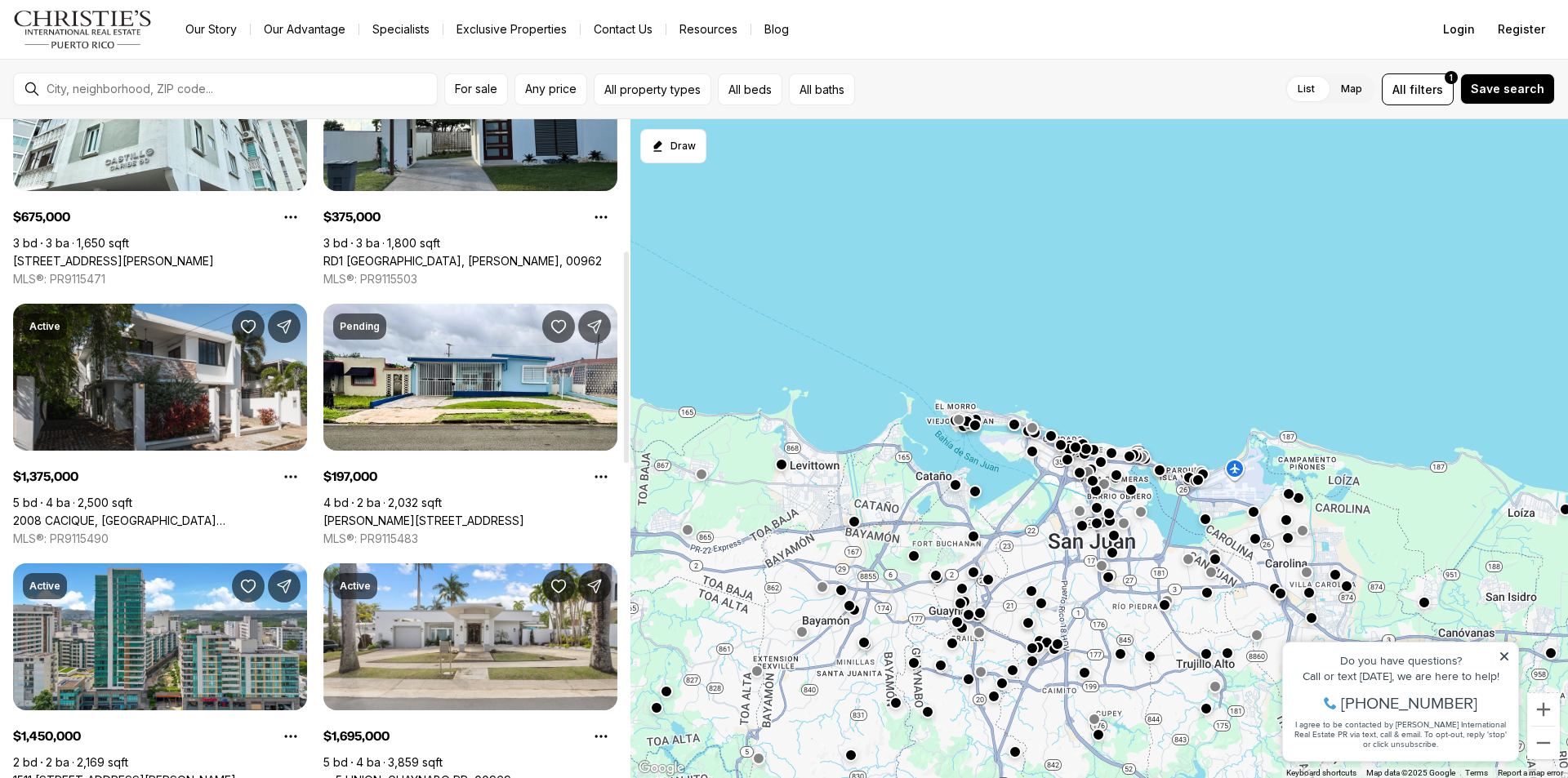
scroll to position [408, 0]
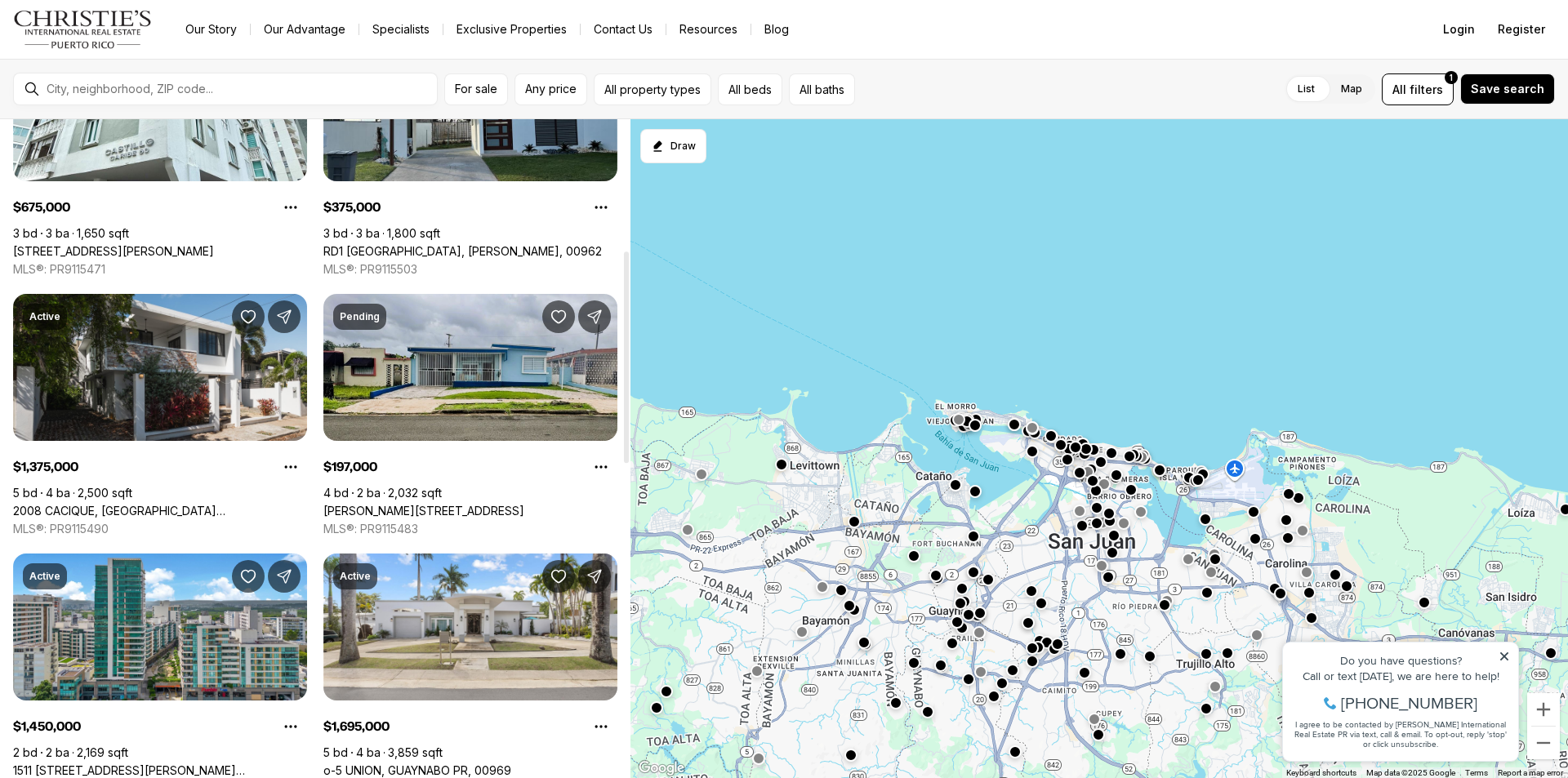
click at [413, 504] on link "Calle Julia Blq AM 24 VILLA RICA, BAYAMON PR, 00959" at bounding box center [424, 511] width 201 height 15
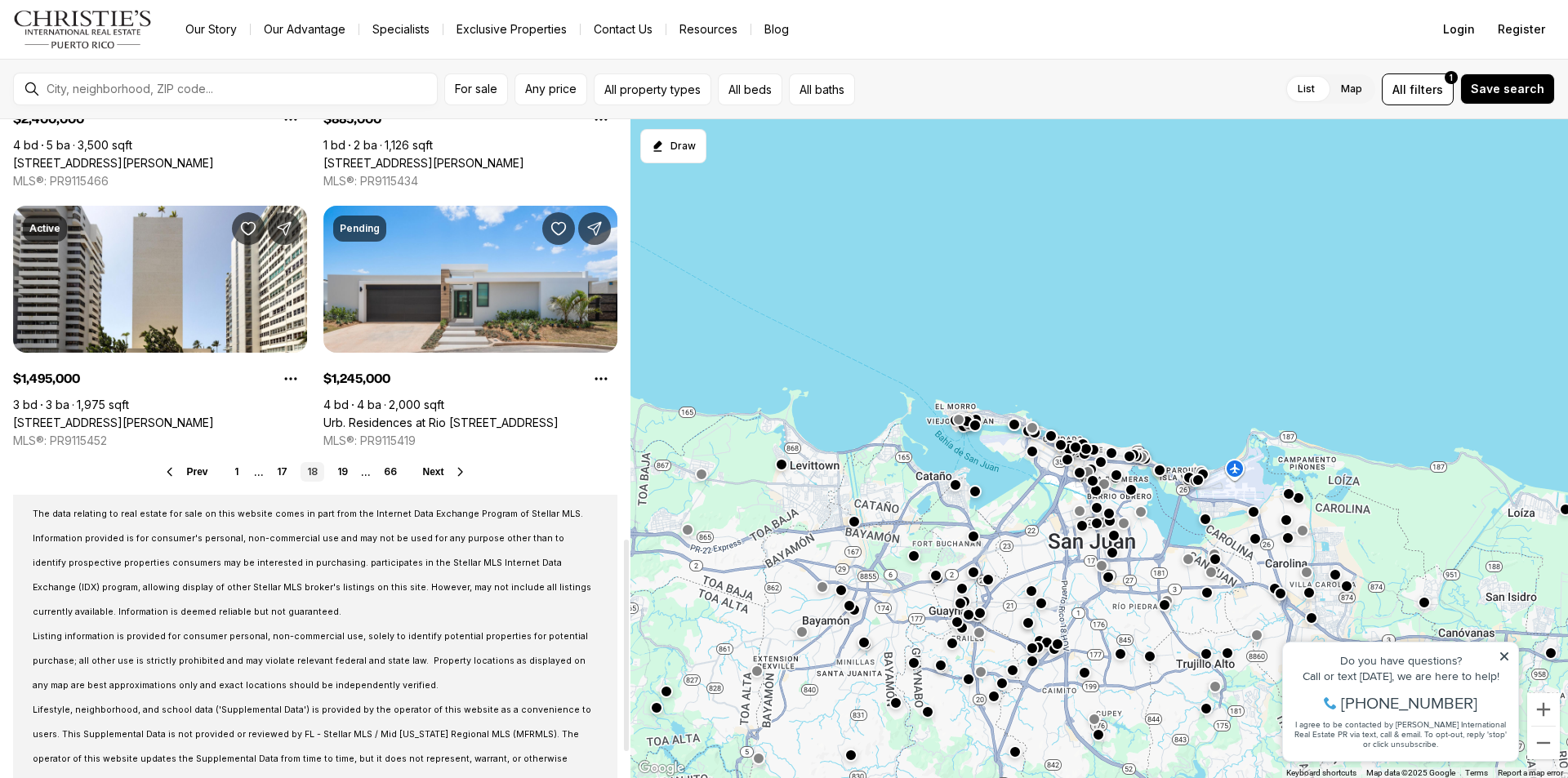
scroll to position [1306, 0]
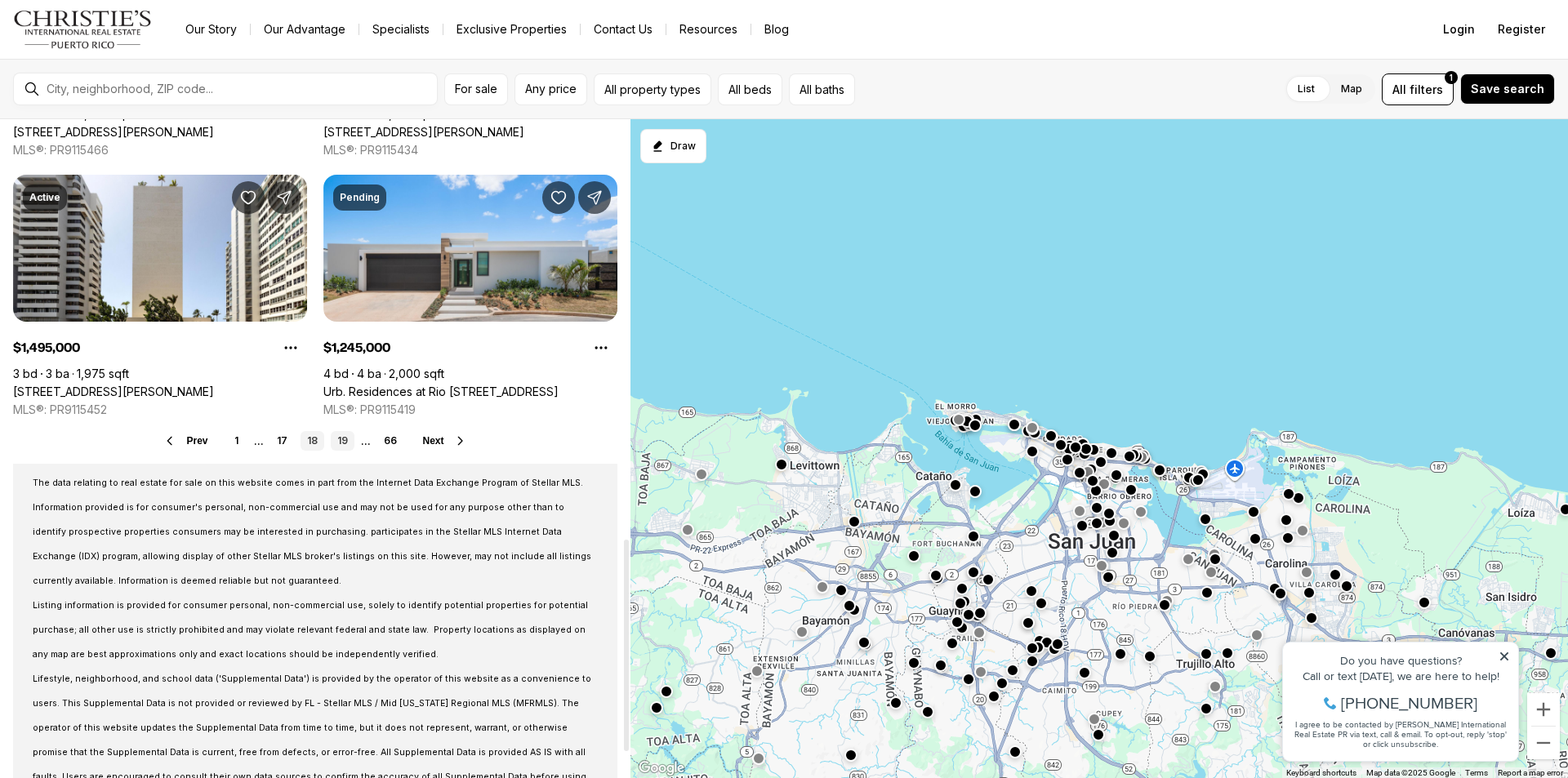
click at [338, 435] on link "19" at bounding box center [343, 440] width 24 height 19
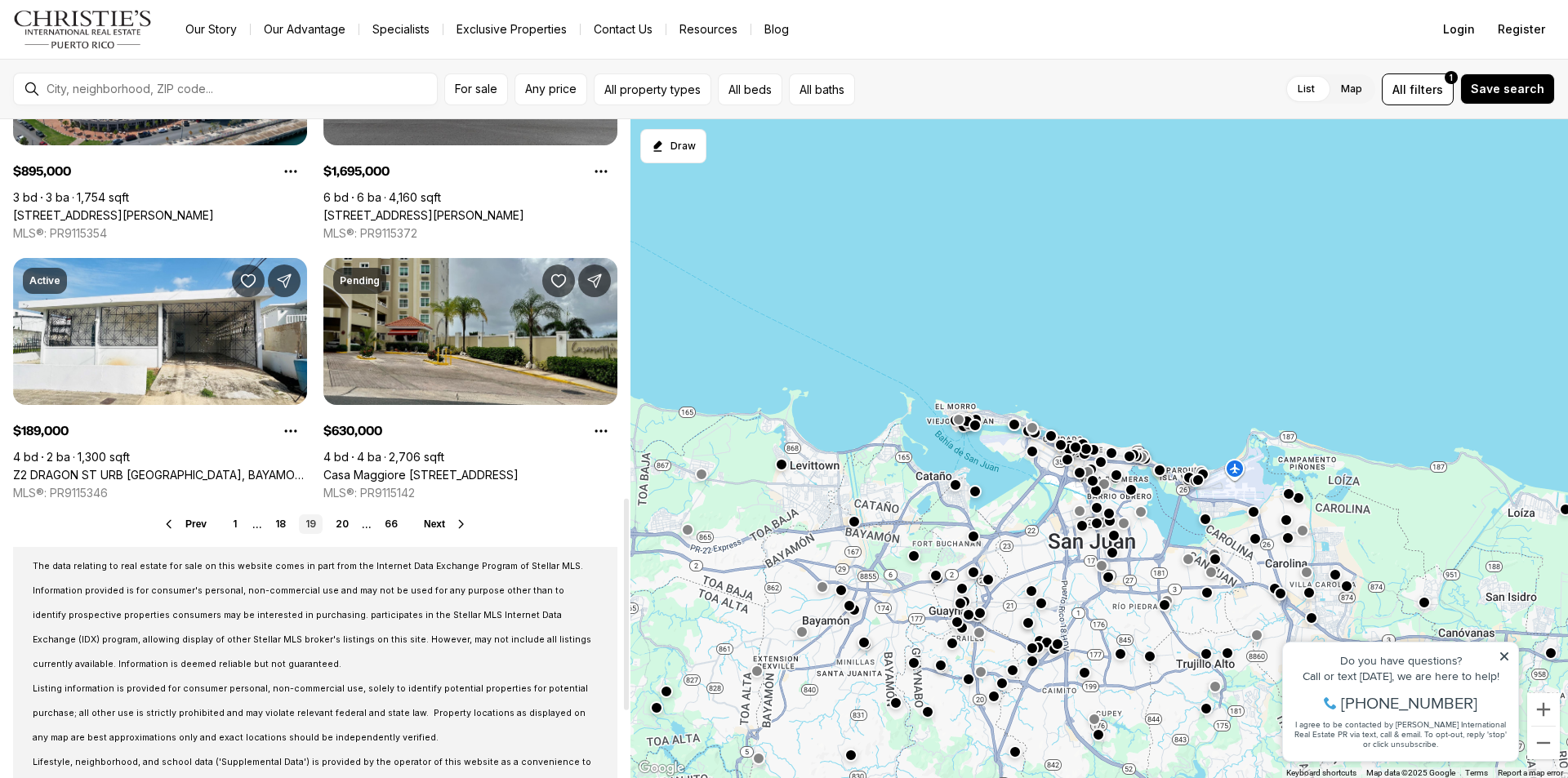
scroll to position [1223, 0]
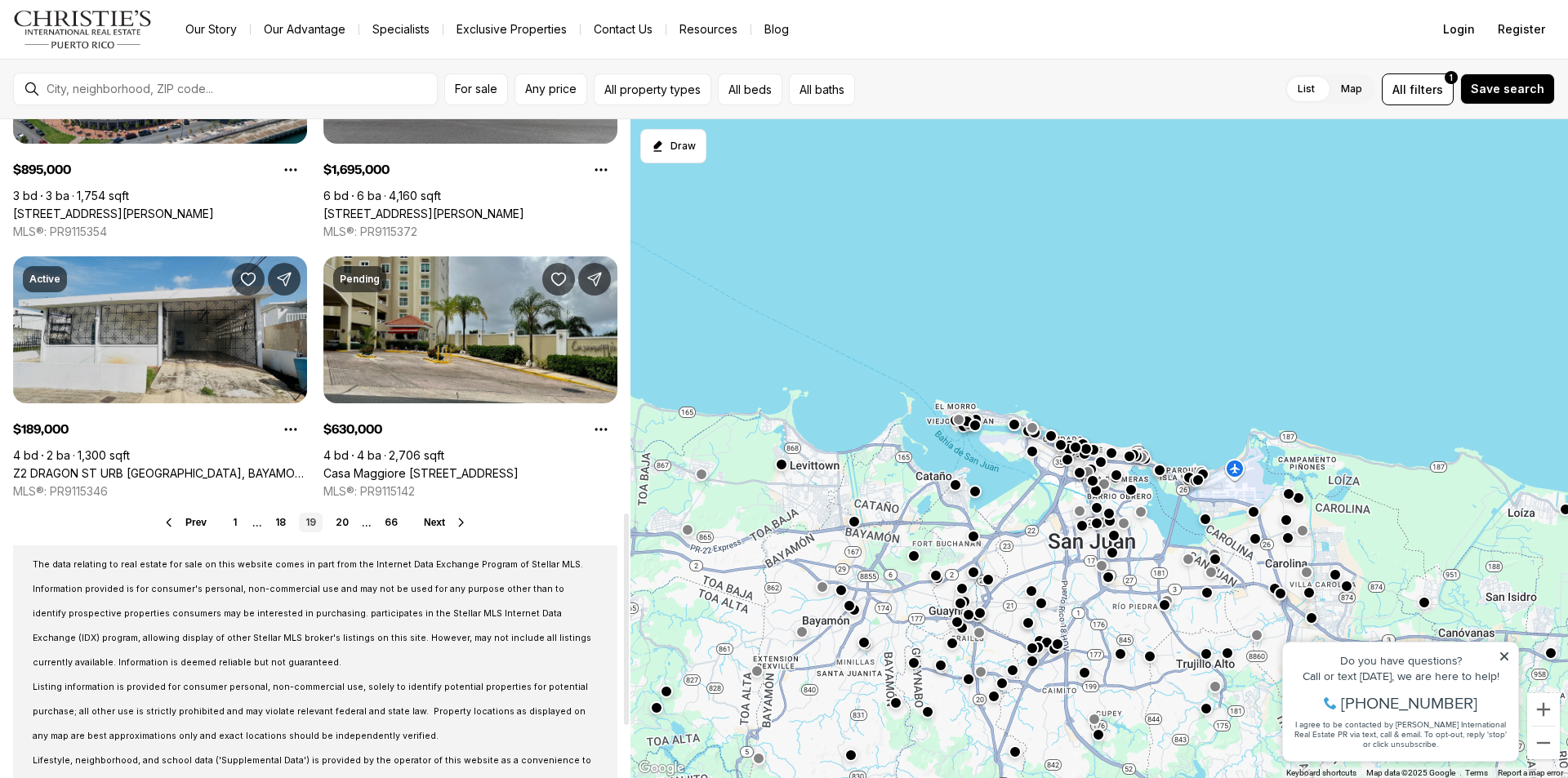
click at [108, 466] on link "Z2 DRAGON ST URB [GEOGRAPHIC_DATA], BAYAMON PR, 00956" at bounding box center [159, 473] width 294 height 15
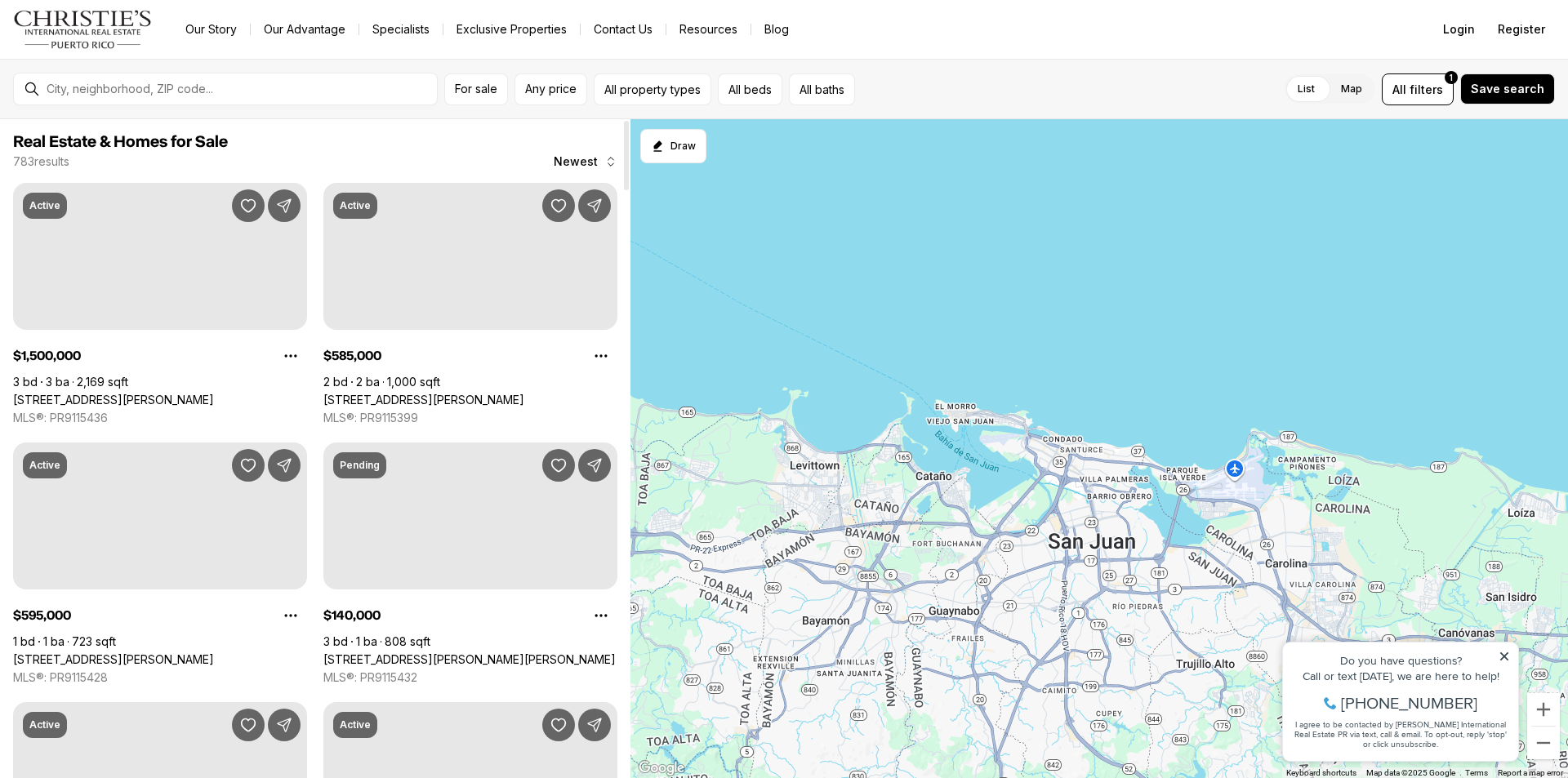
scroll to position [1223, 0]
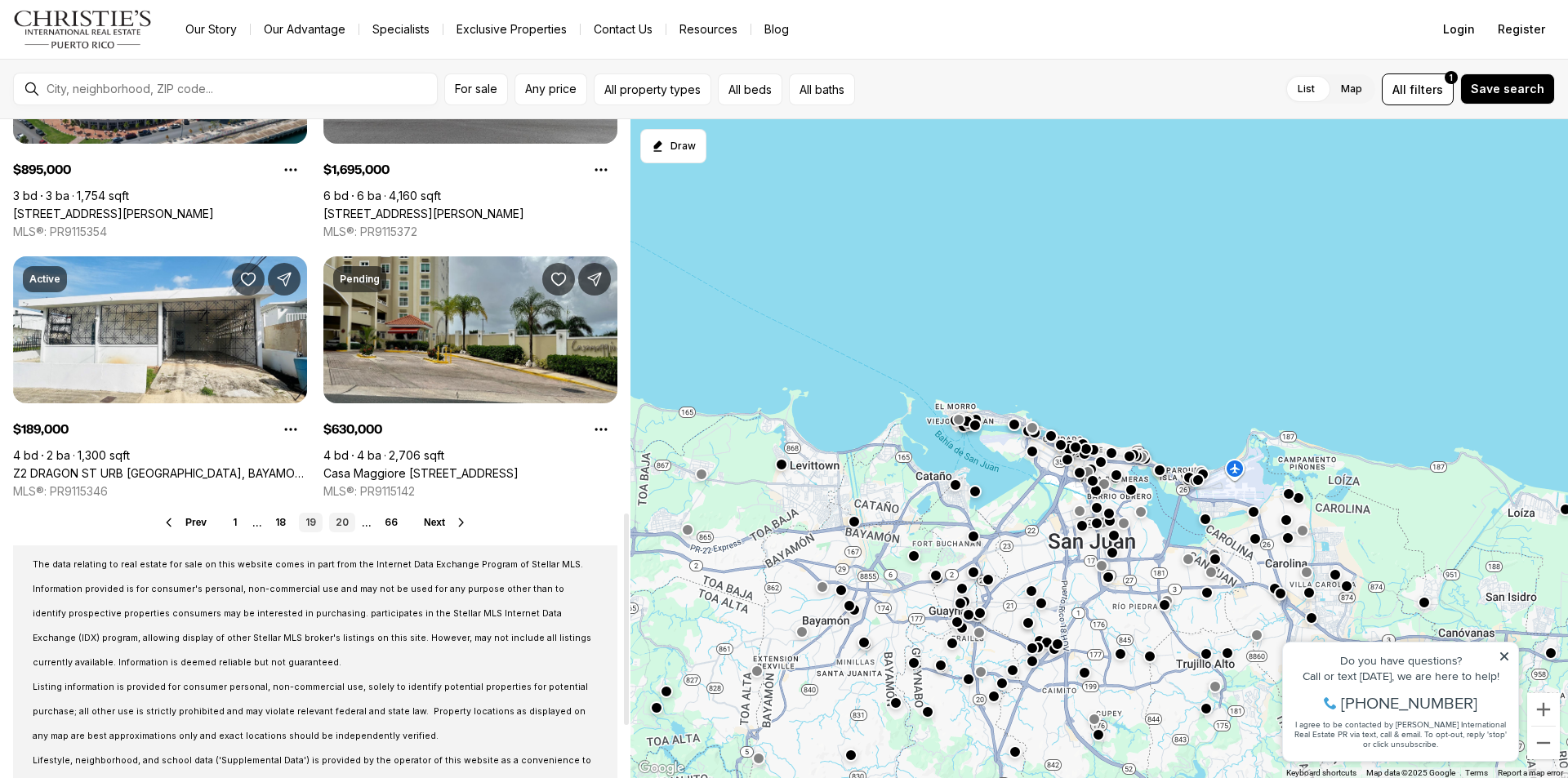
click at [343, 521] on link "20" at bounding box center [342, 521] width 26 height 19
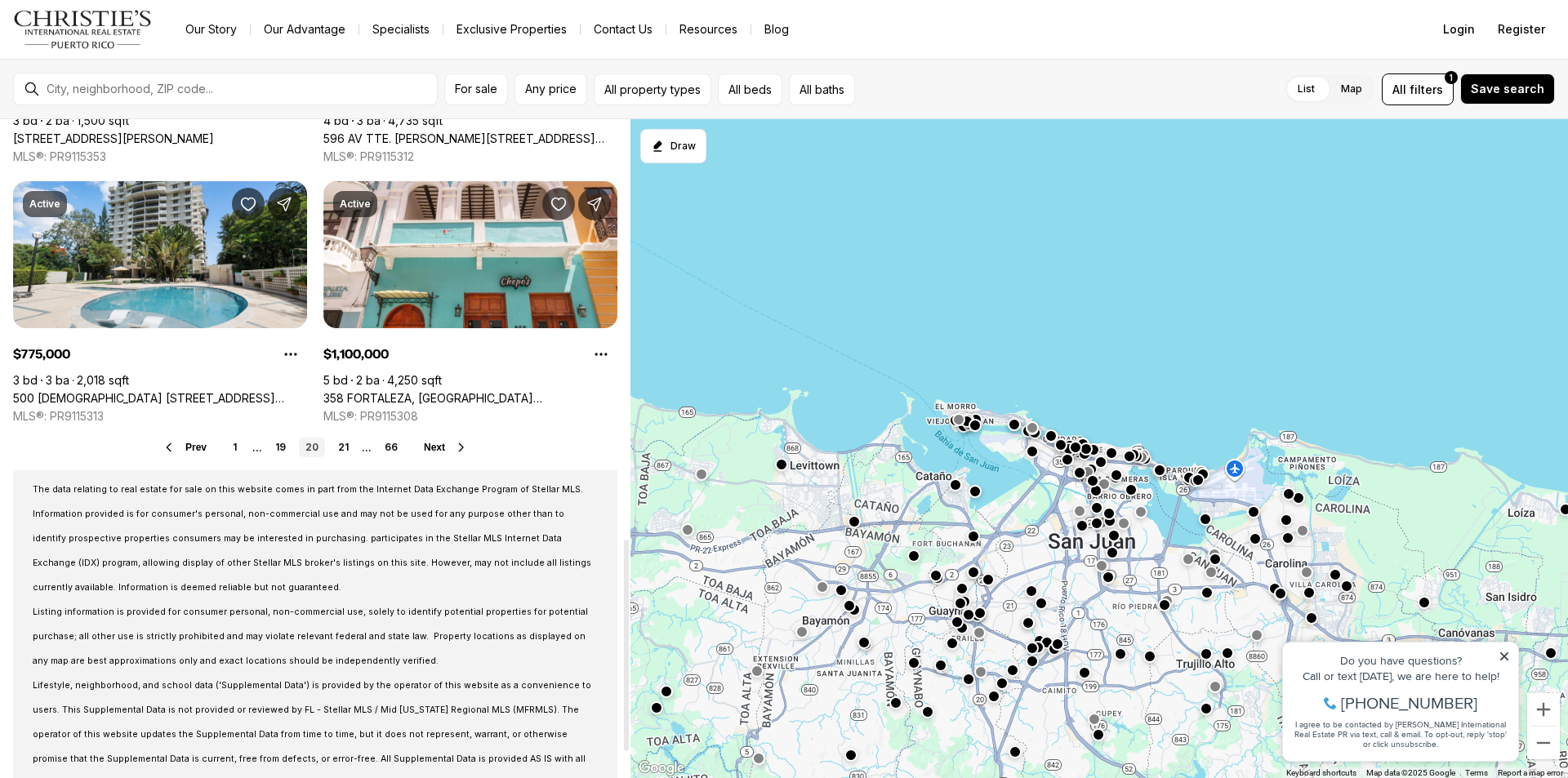
scroll to position [1306, 0]
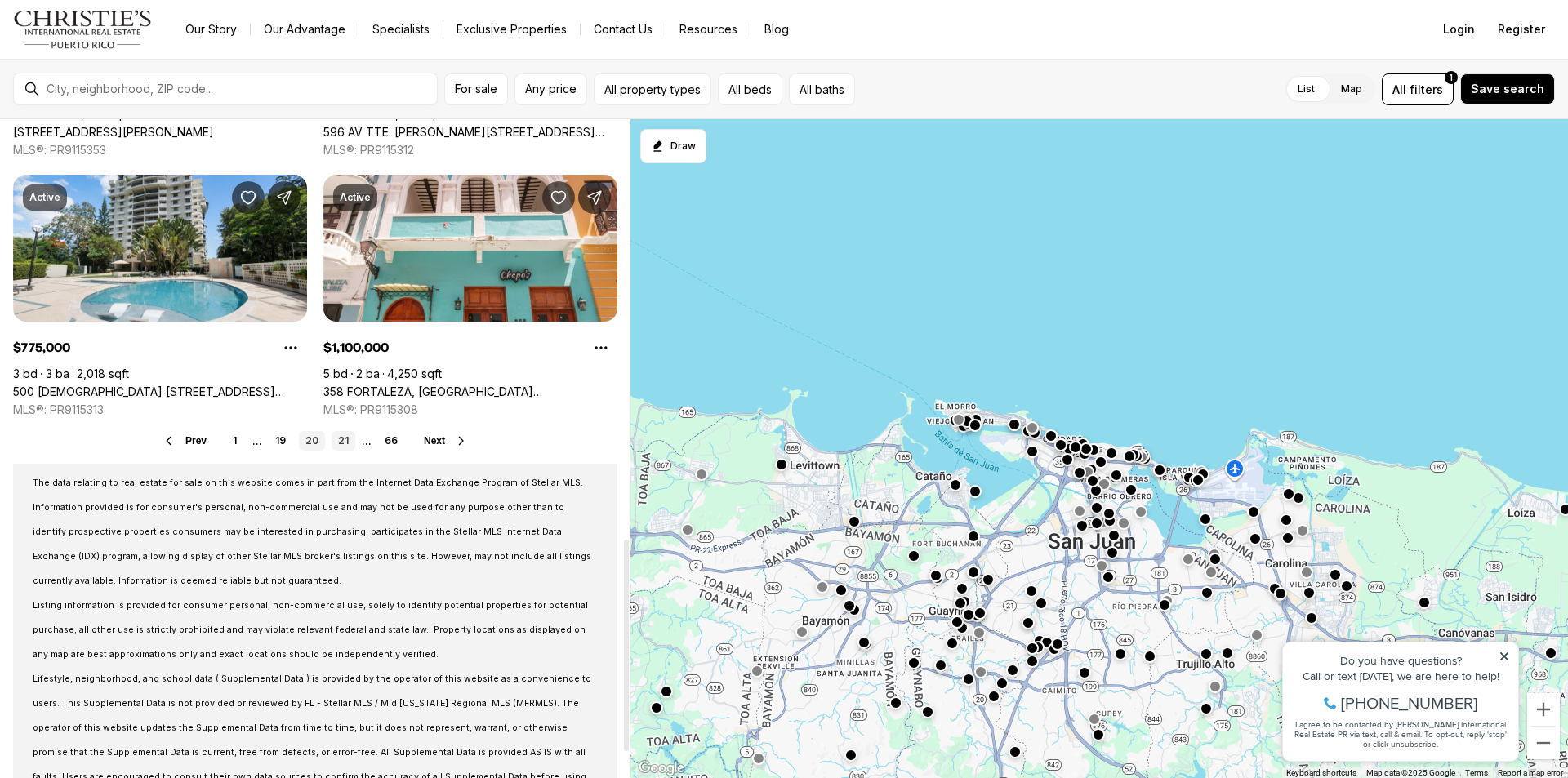
click at [344, 439] on link "21" at bounding box center [344, 440] width 24 height 19
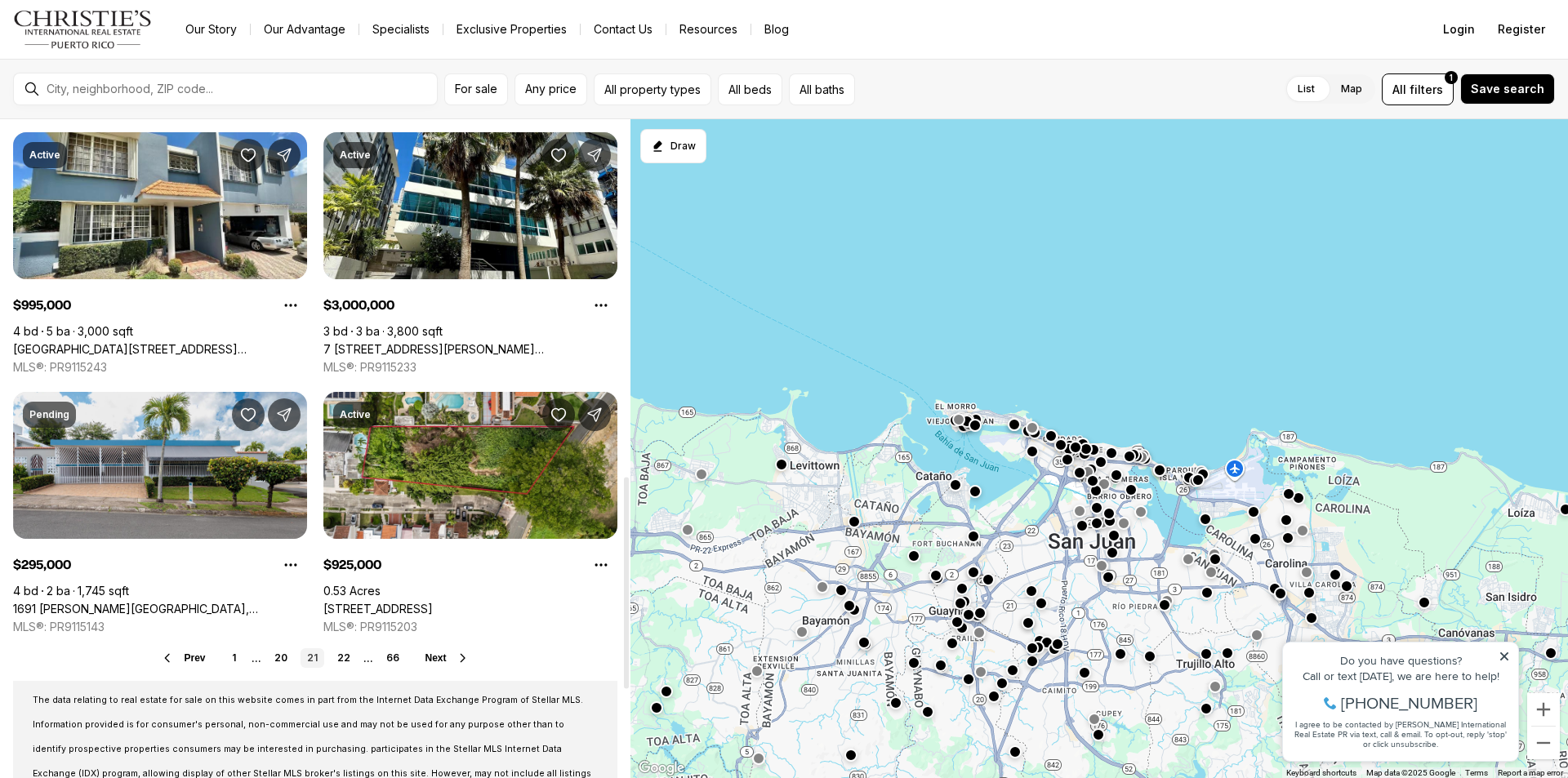
scroll to position [1142, 0]
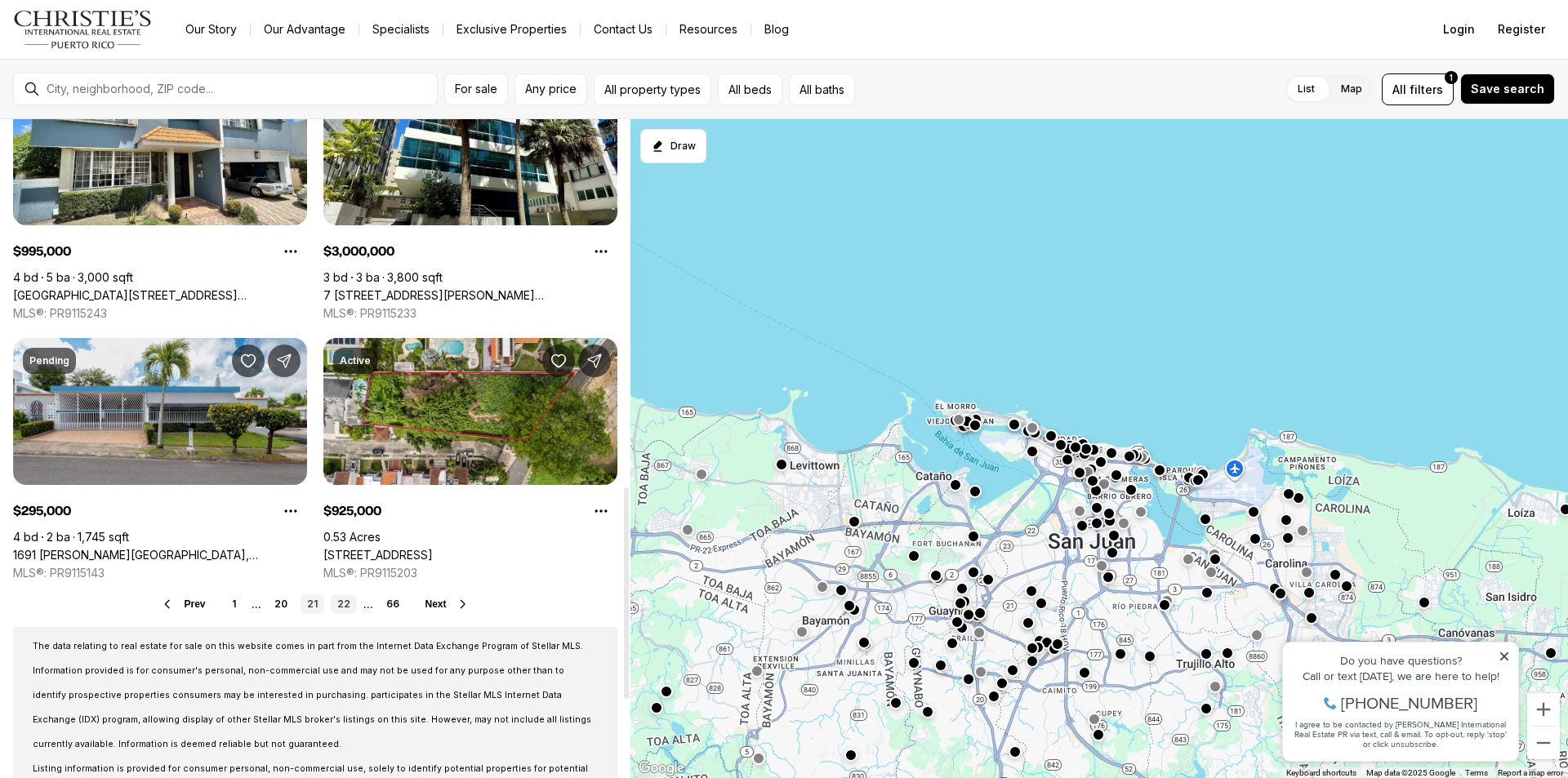
click at [339, 600] on link "22" at bounding box center [344, 603] width 26 height 19
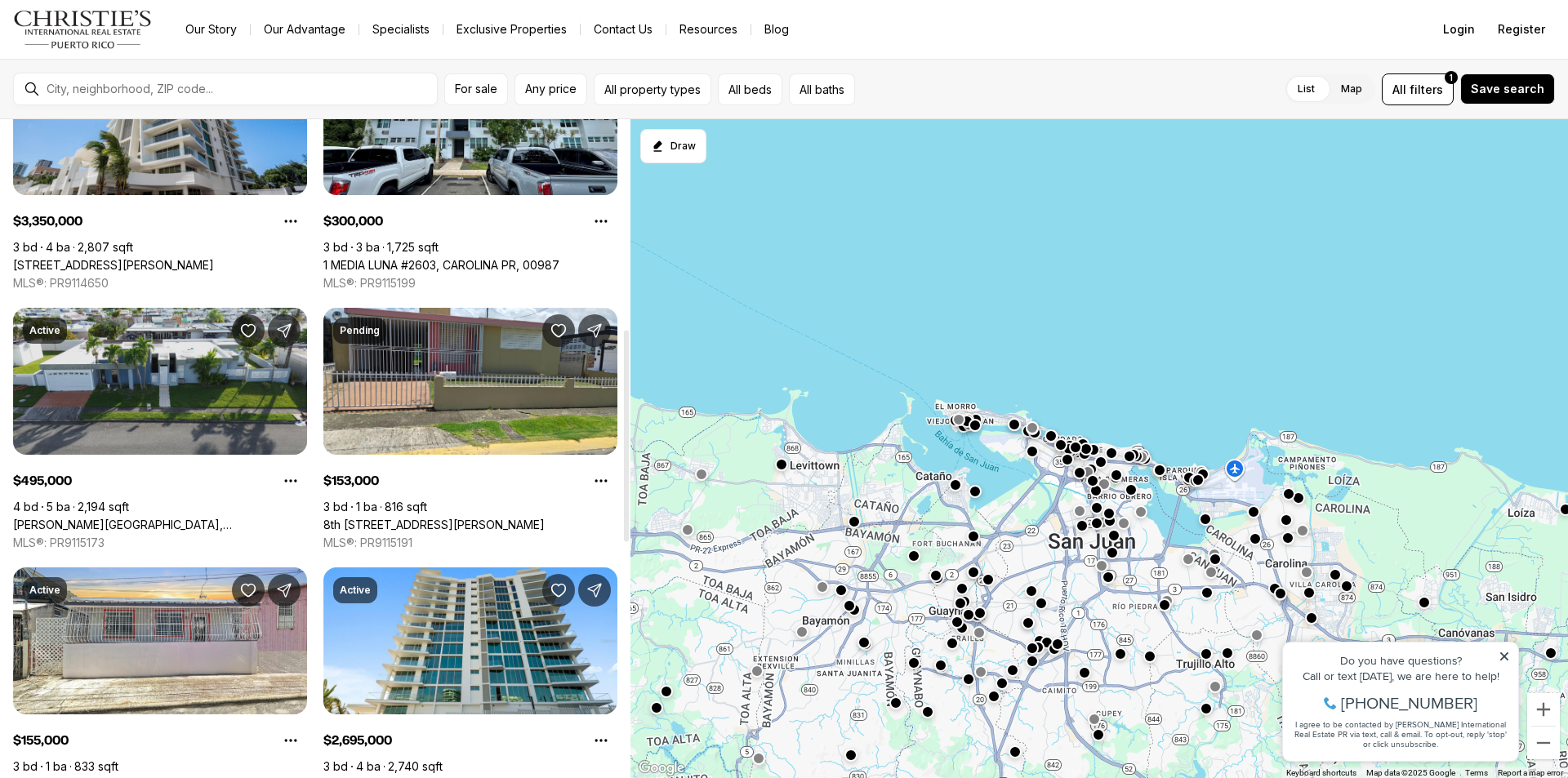
scroll to position [653, 0]
click at [131, 518] on link "Calle Orquidea A9 CIUDAD JARDÍN, CAROLINA PR, 00987" at bounding box center [159, 525] width 294 height 15
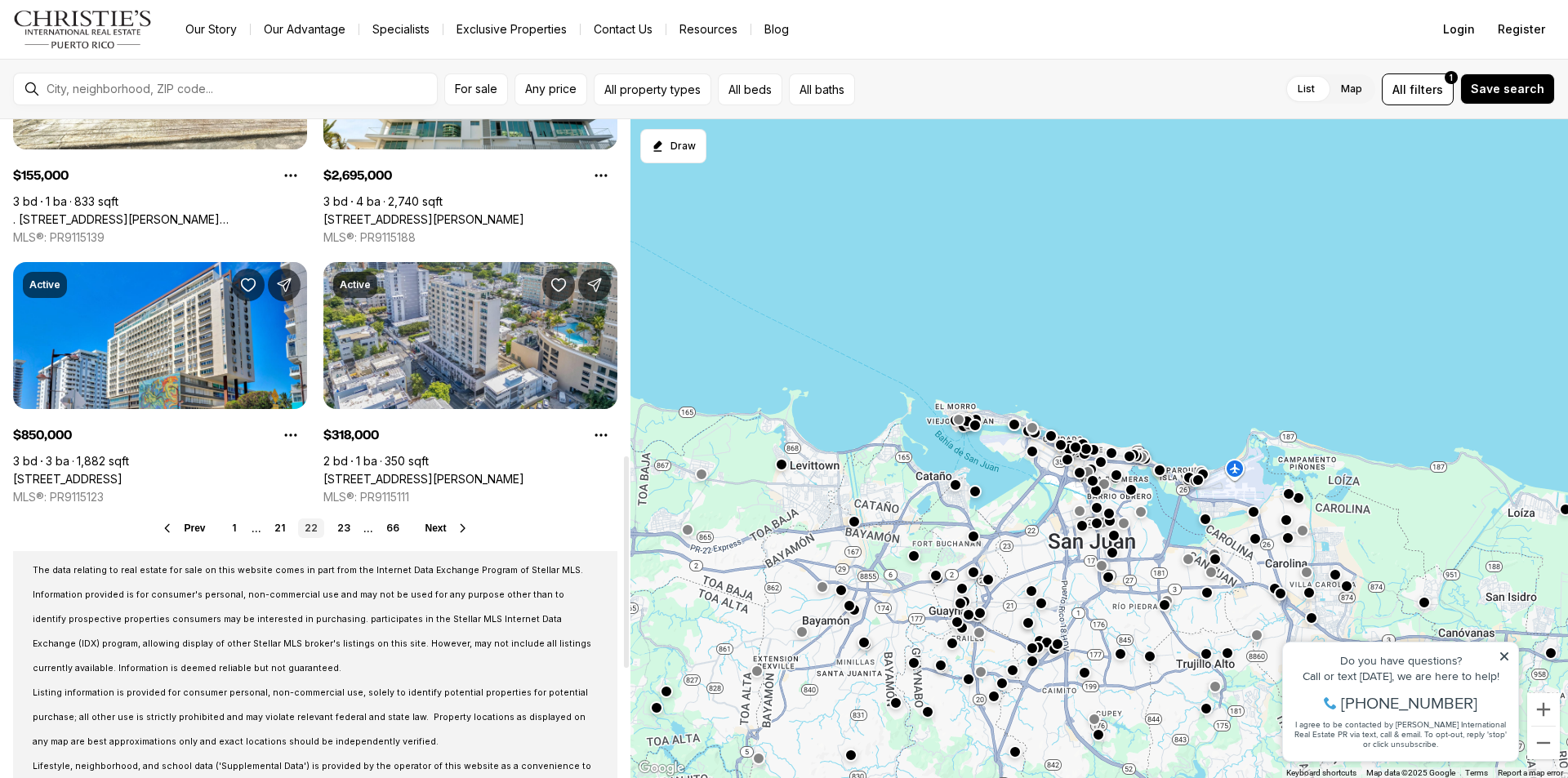
scroll to position [1223, 0]
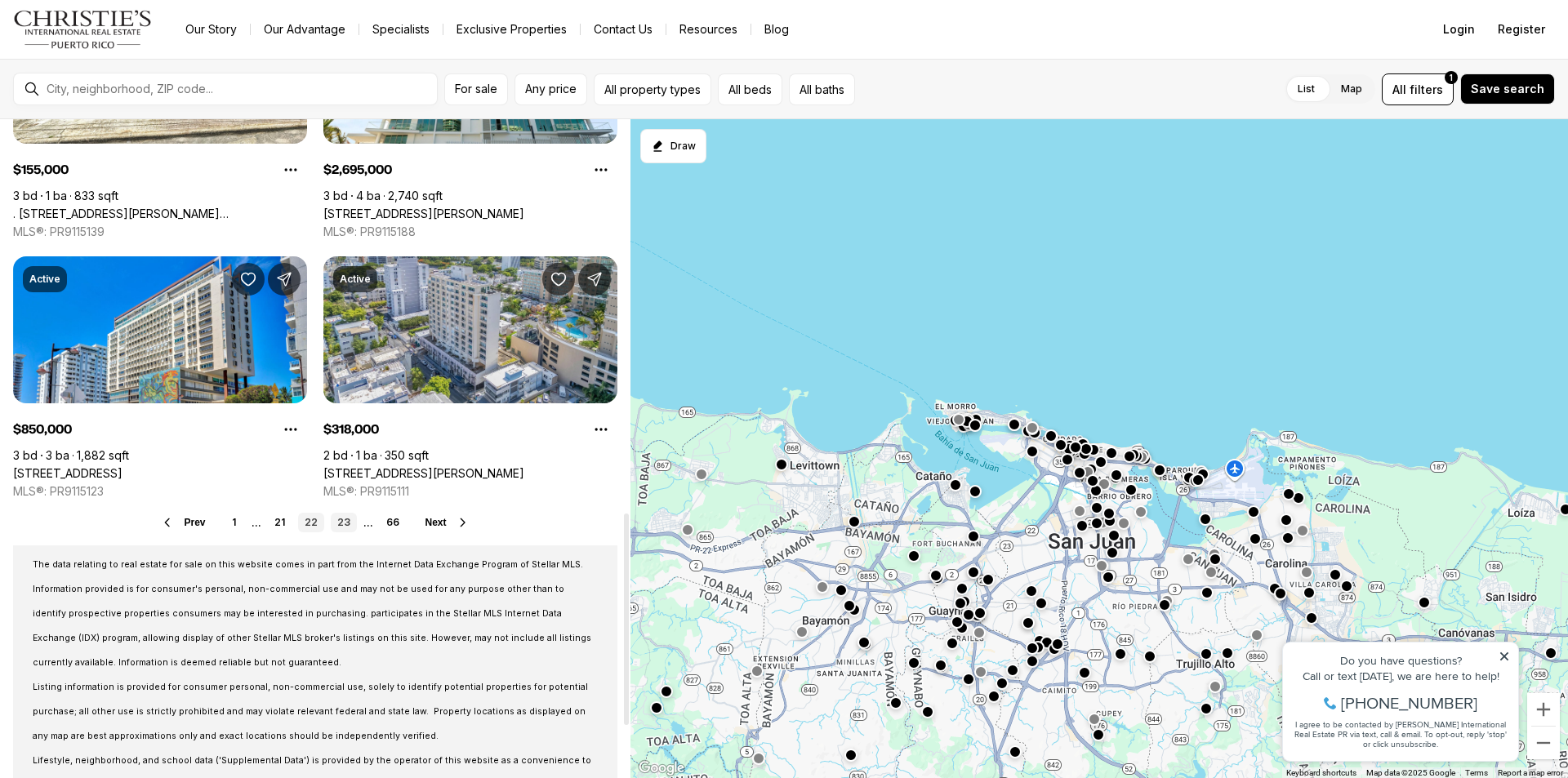
click at [347, 520] on link "23" at bounding box center [344, 521] width 26 height 19
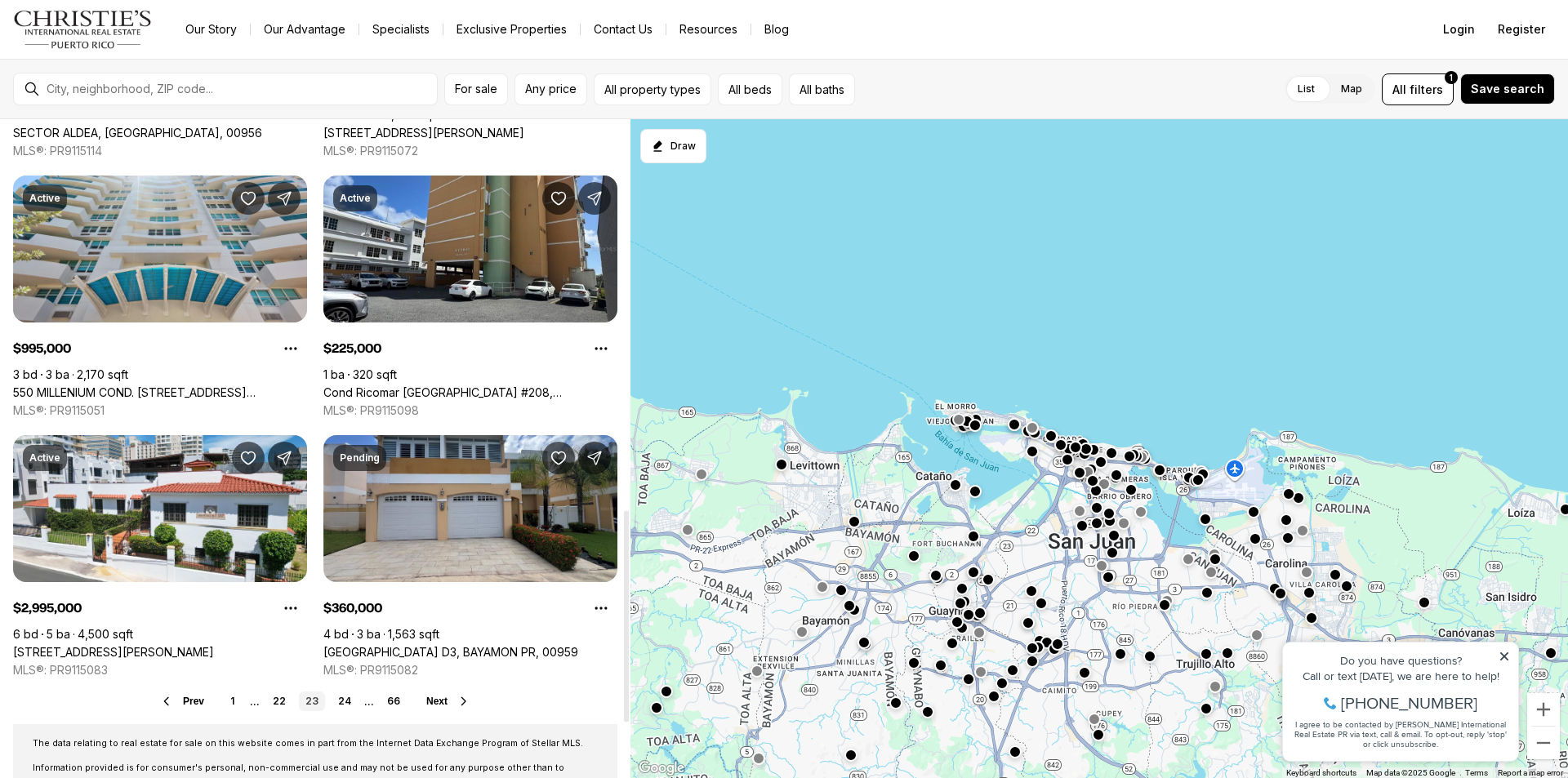
scroll to position [1223, 0]
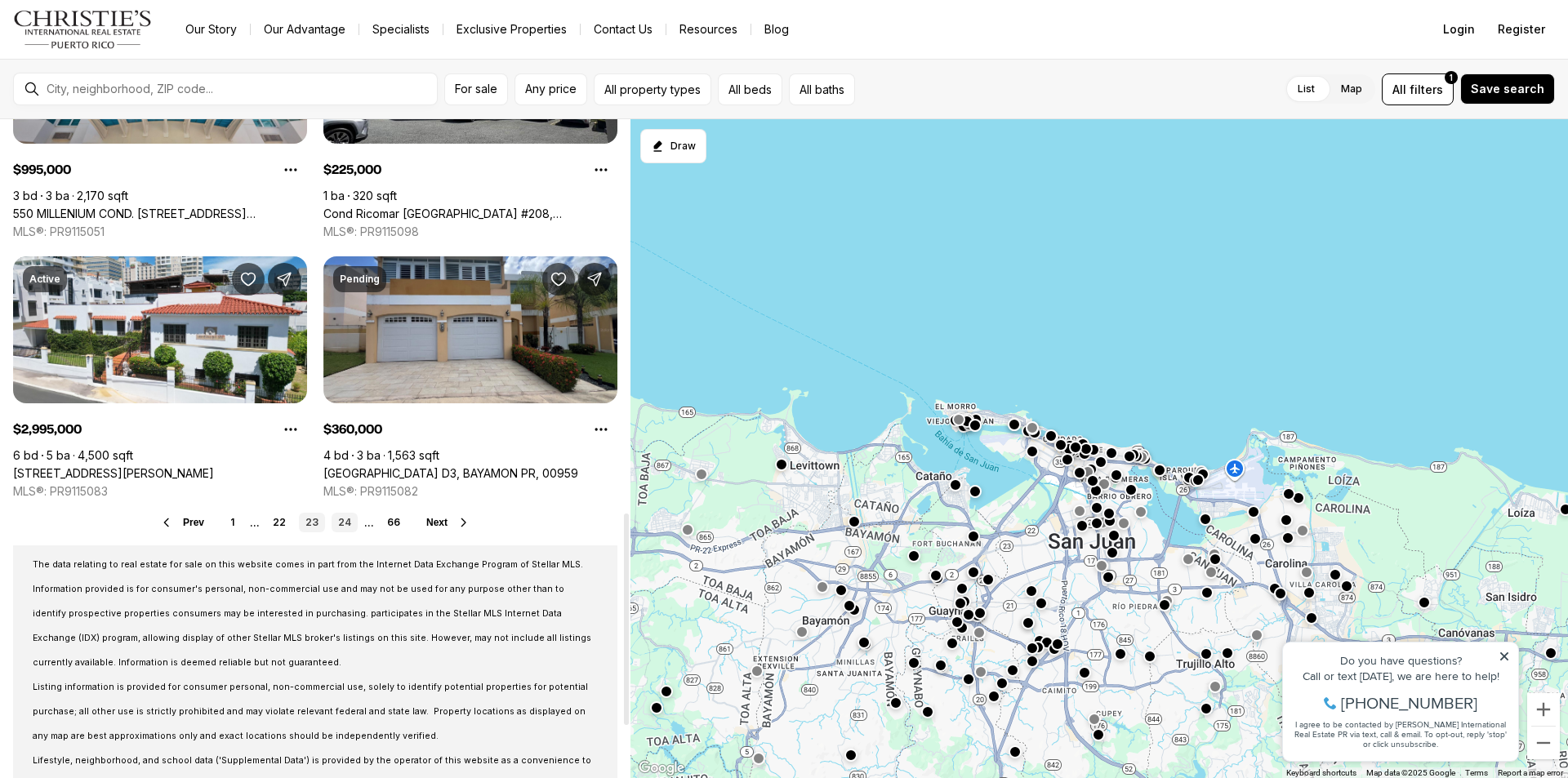
click at [344, 521] on link "24" at bounding box center [345, 521] width 26 height 19
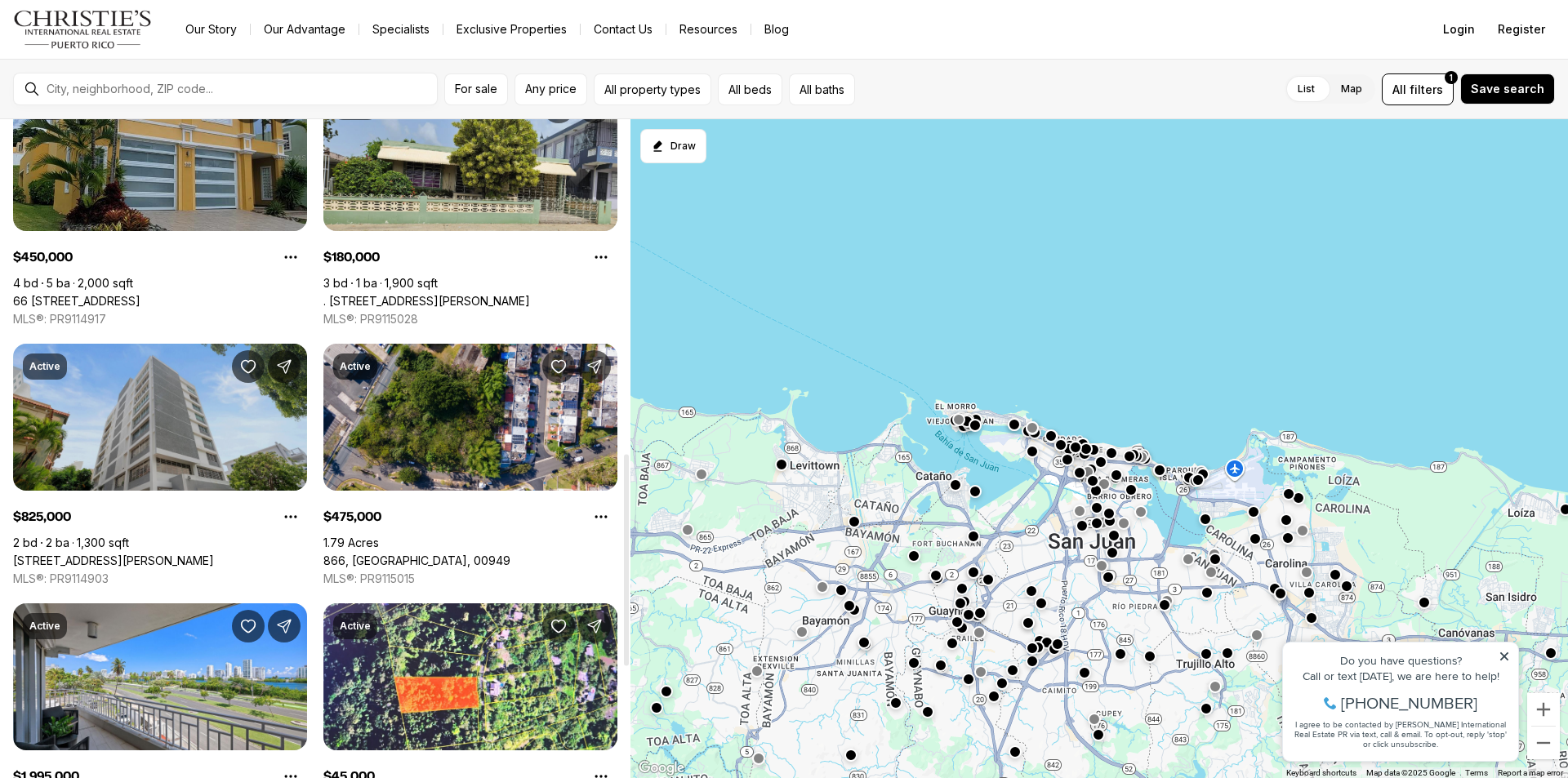
scroll to position [1060, 0]
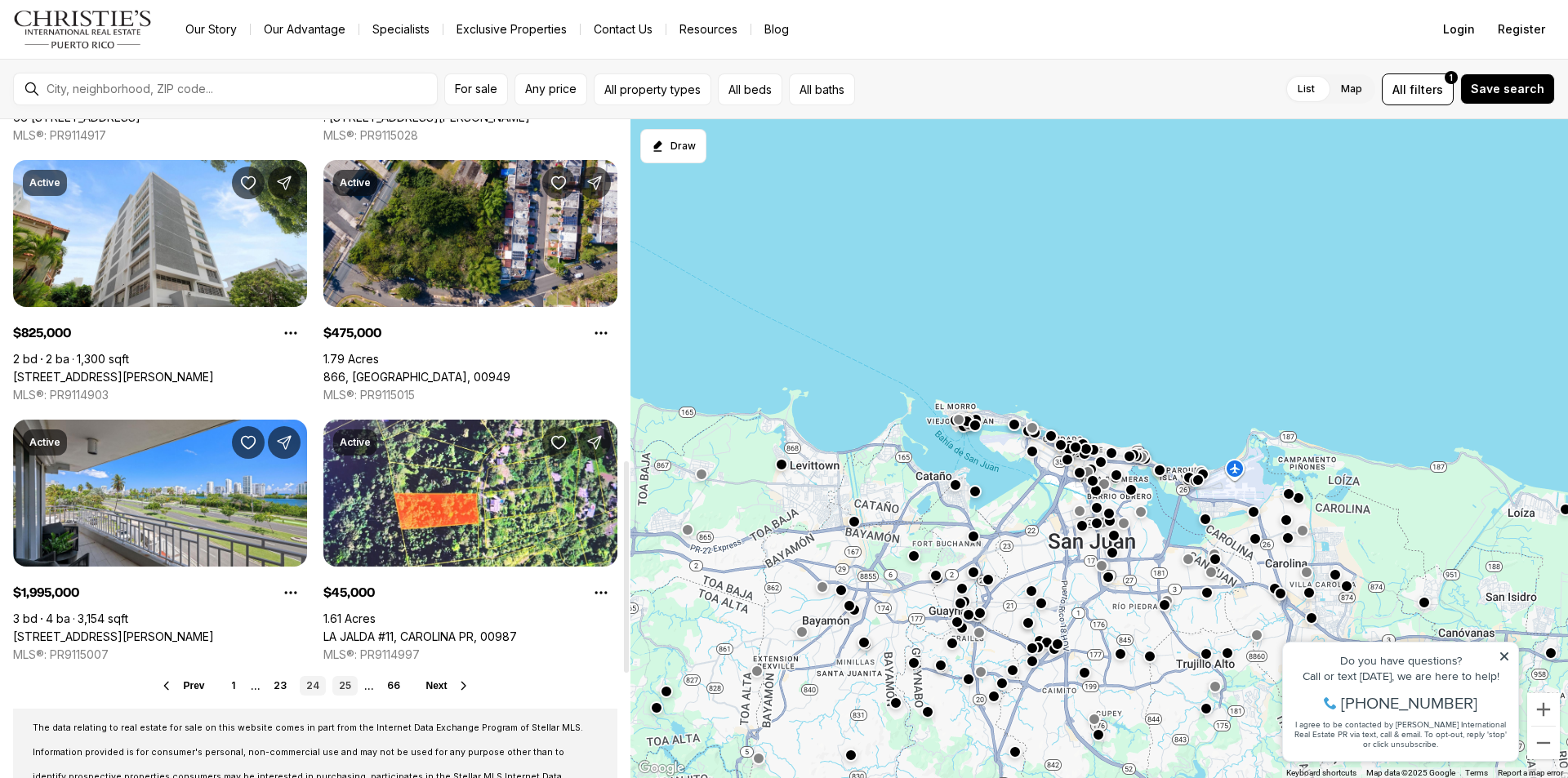
click at [346, 687] on link "25" at bounding box center [345, 684] width 25 height 19
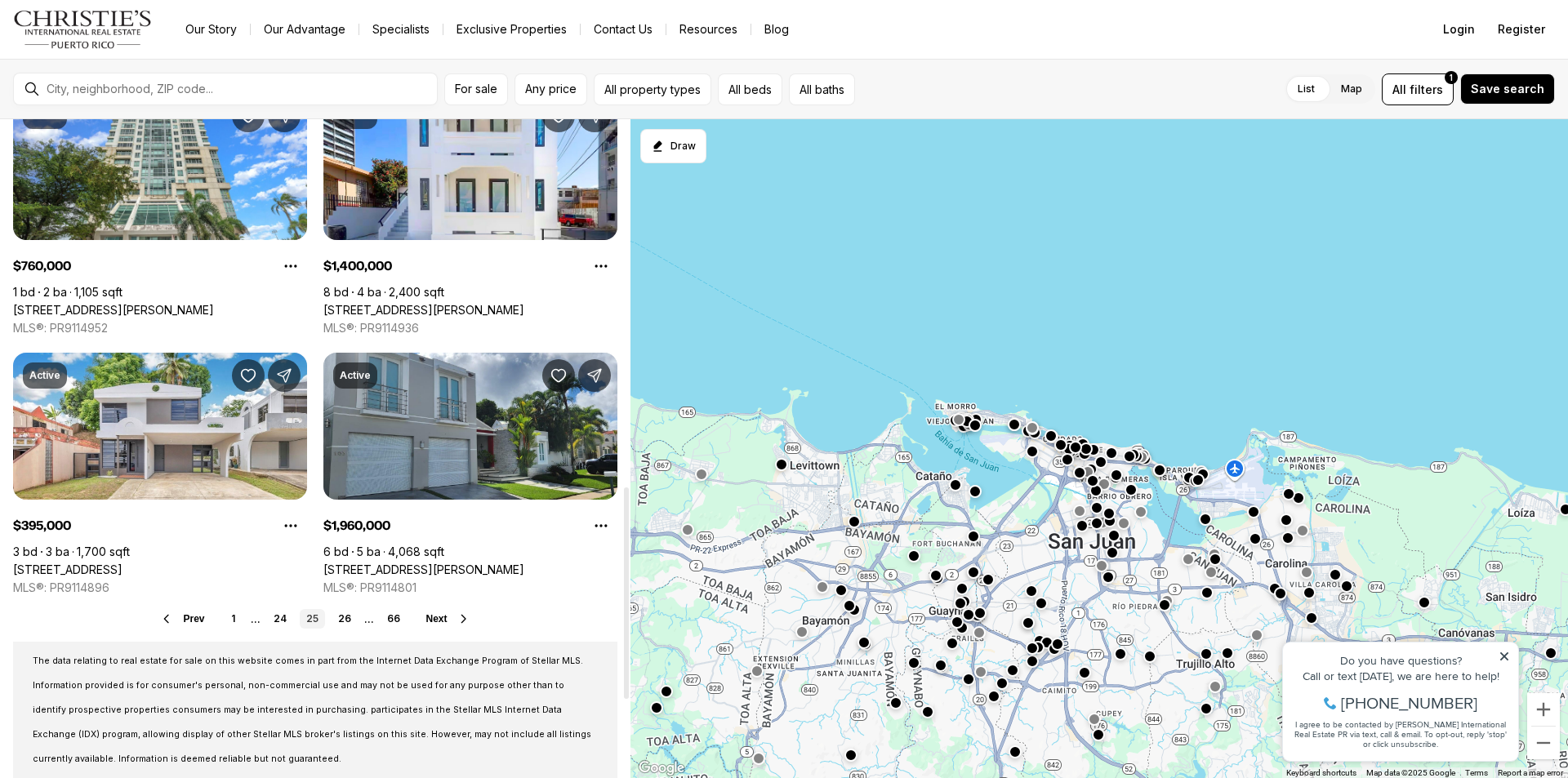
scroll to position [1142, 0]
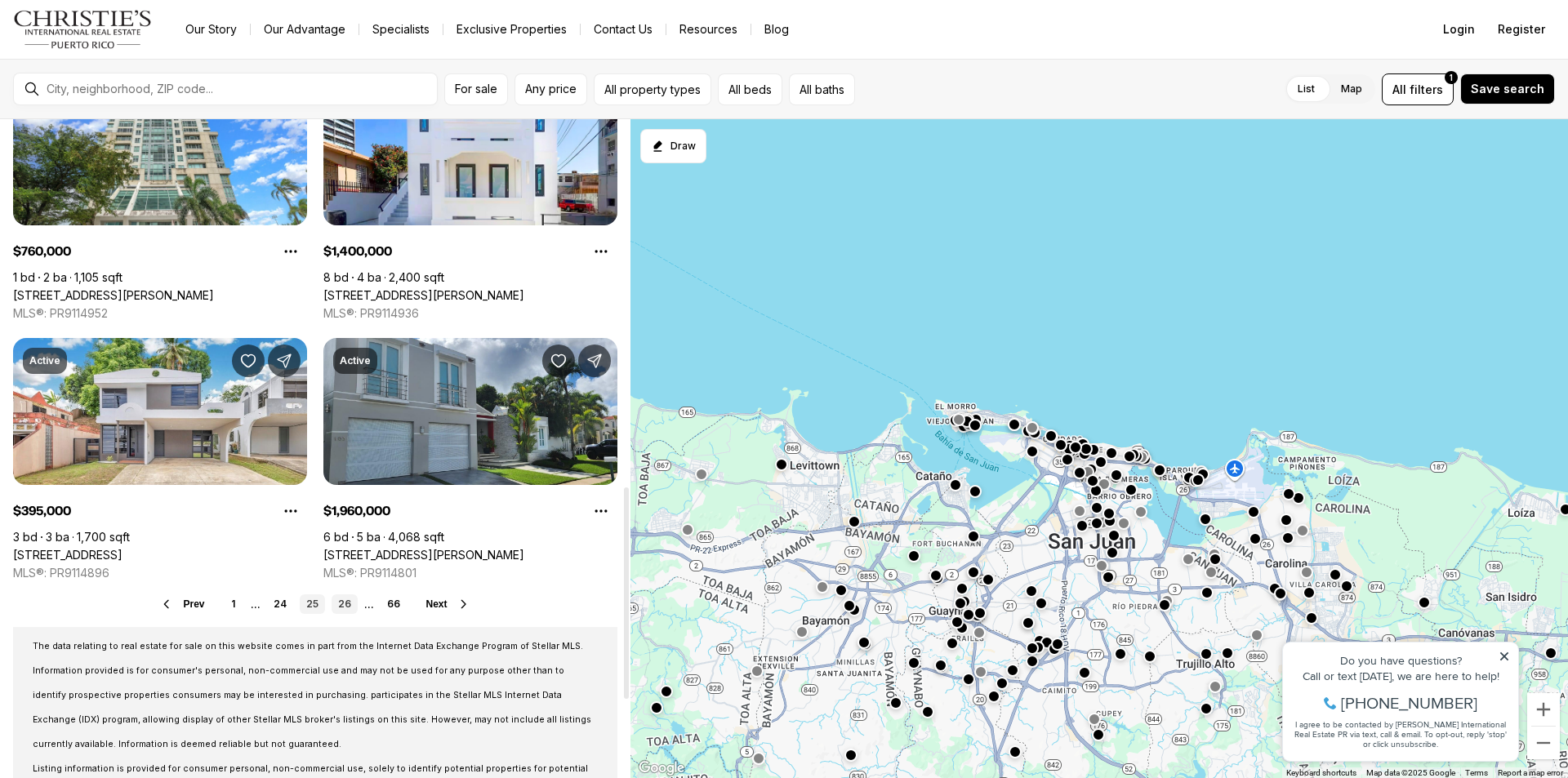
click at [343, 601] on link "26" at bounding box center [345, 603] width 26 height 19
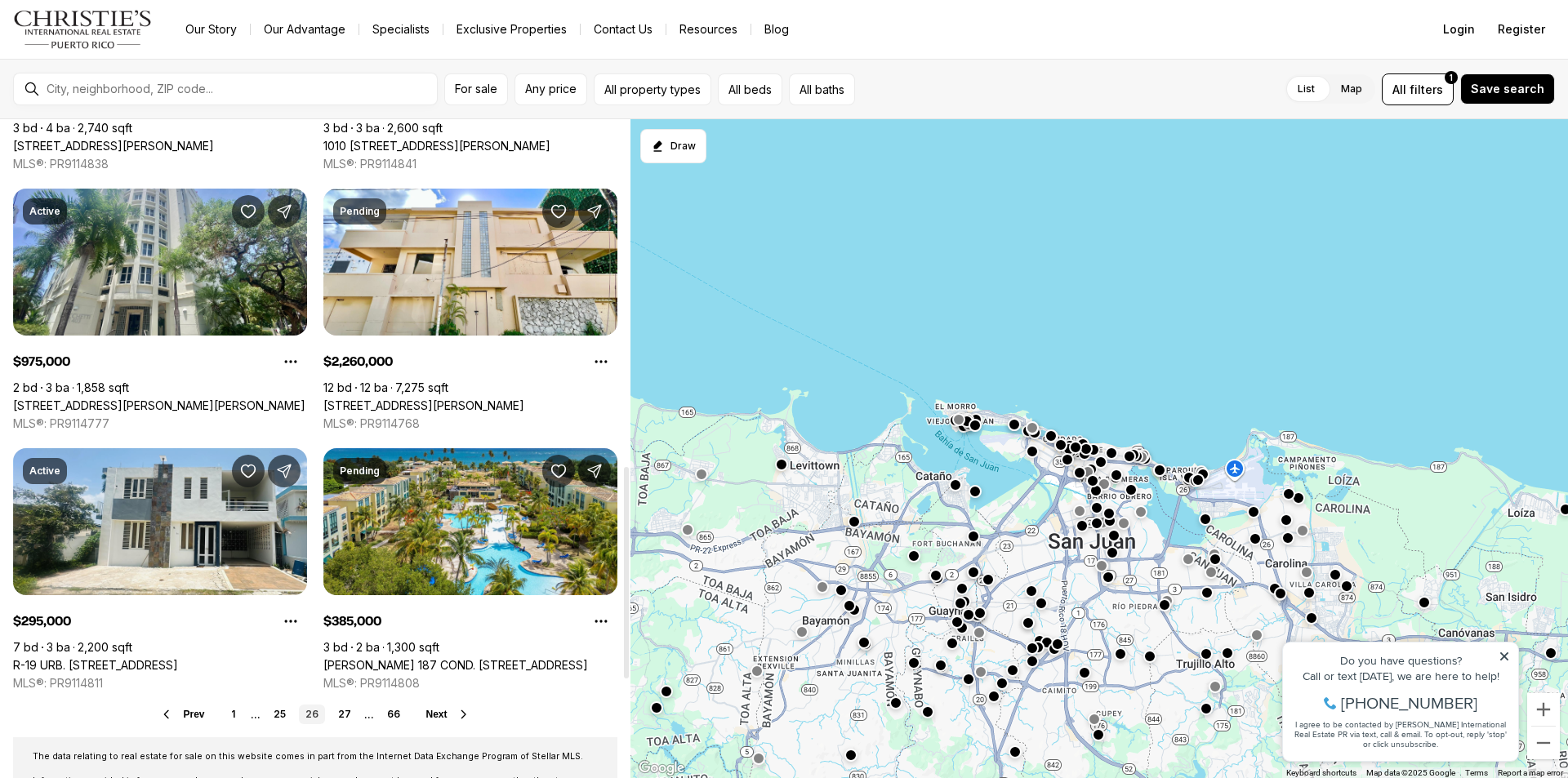
scroll to position [1223, 0]
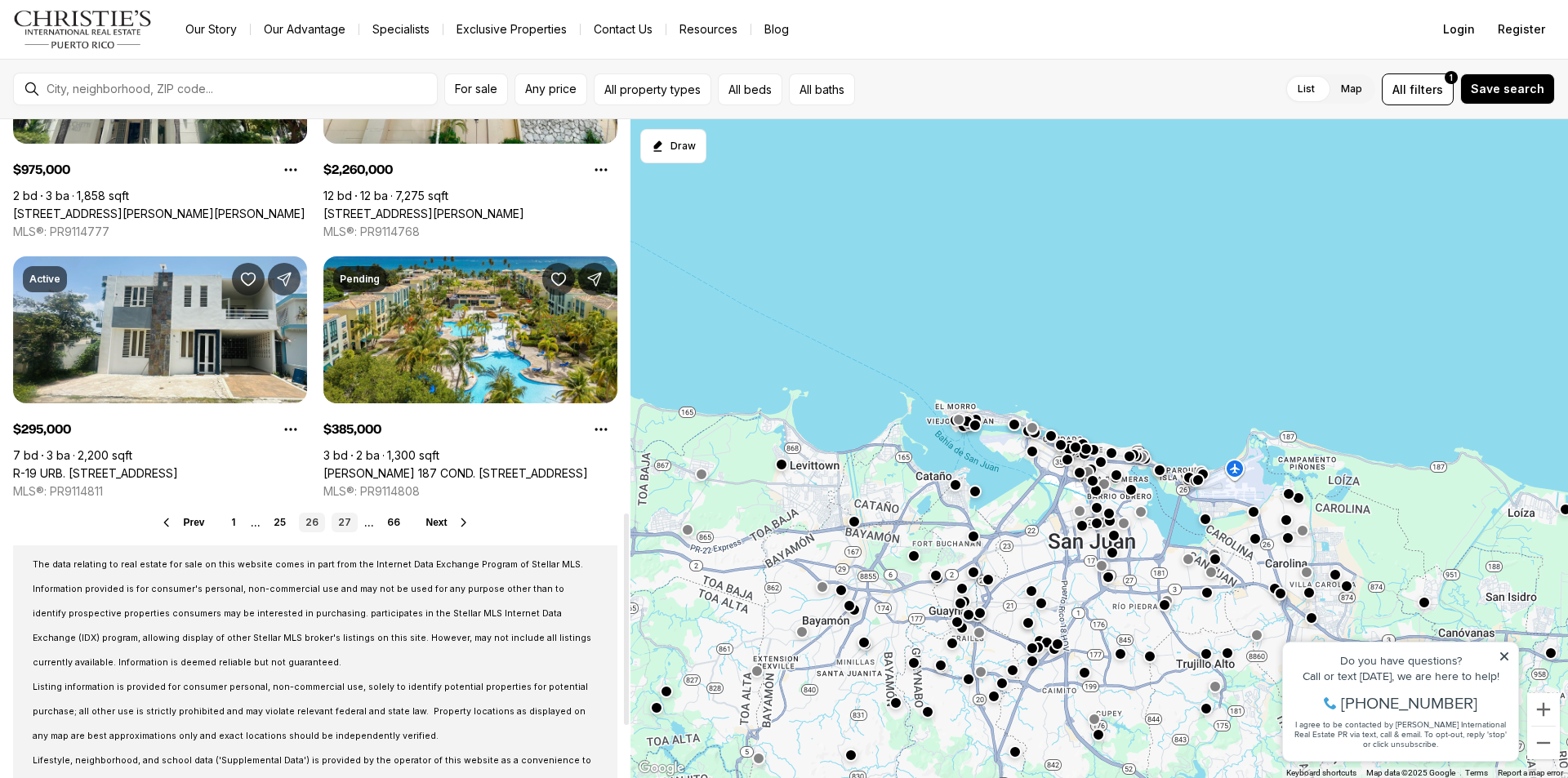
click at [346, 522] on link "27" at bounding box center [345, 521] width 26 height 19
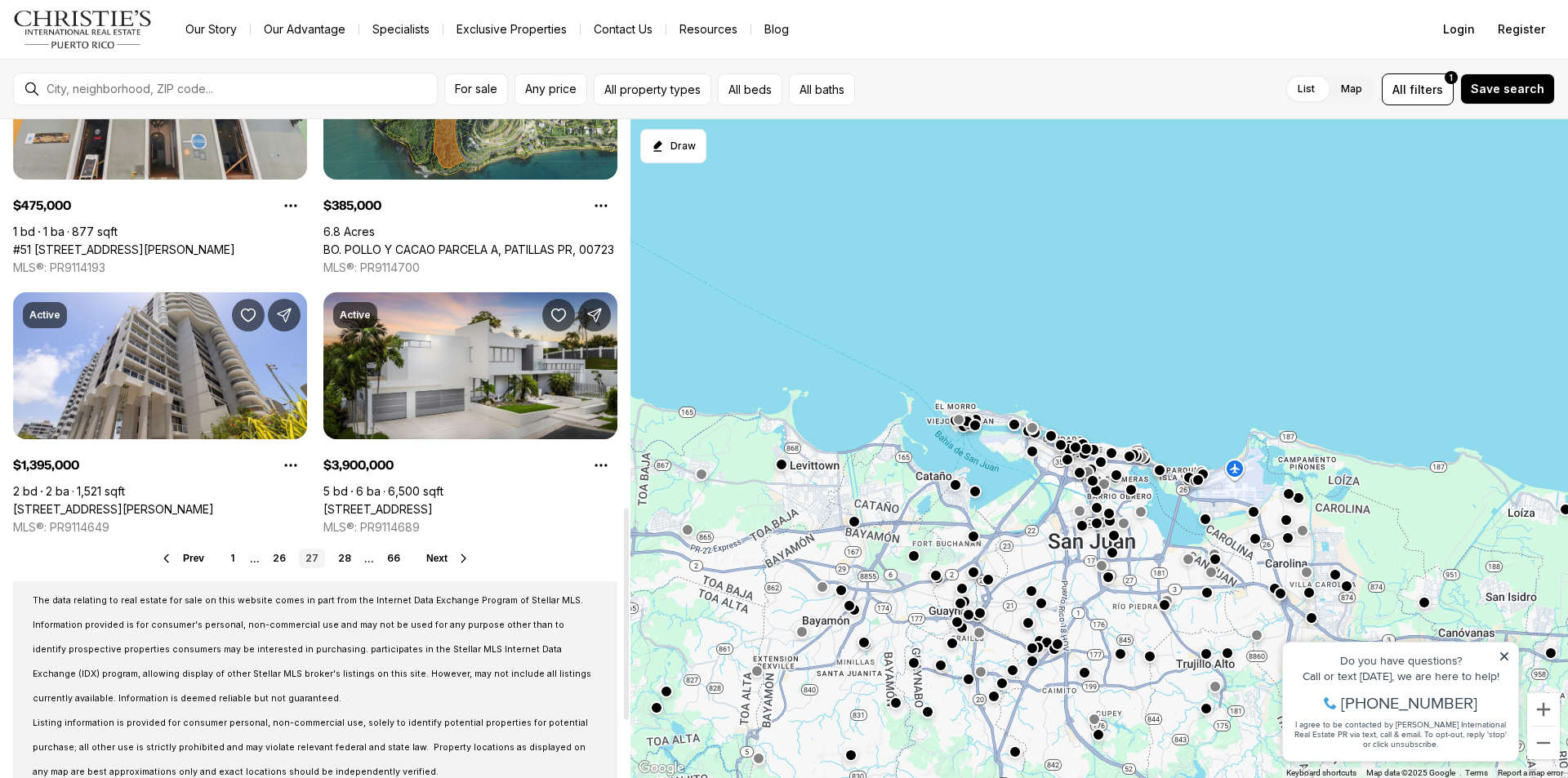
scroll to position [1223, 0]
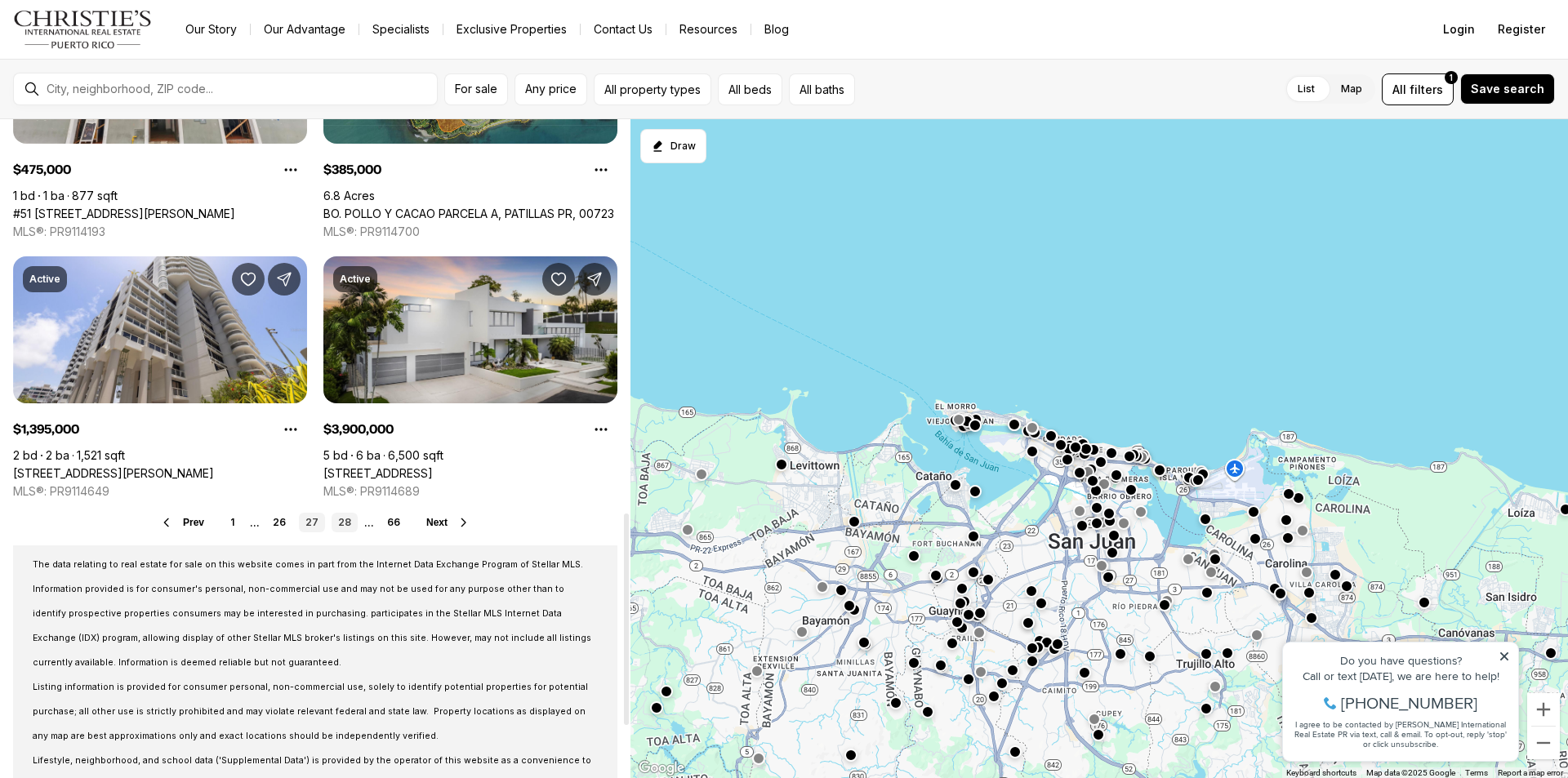
click at [341, 519] on link "28" at bounding box center [345, 521] width 26 height 19
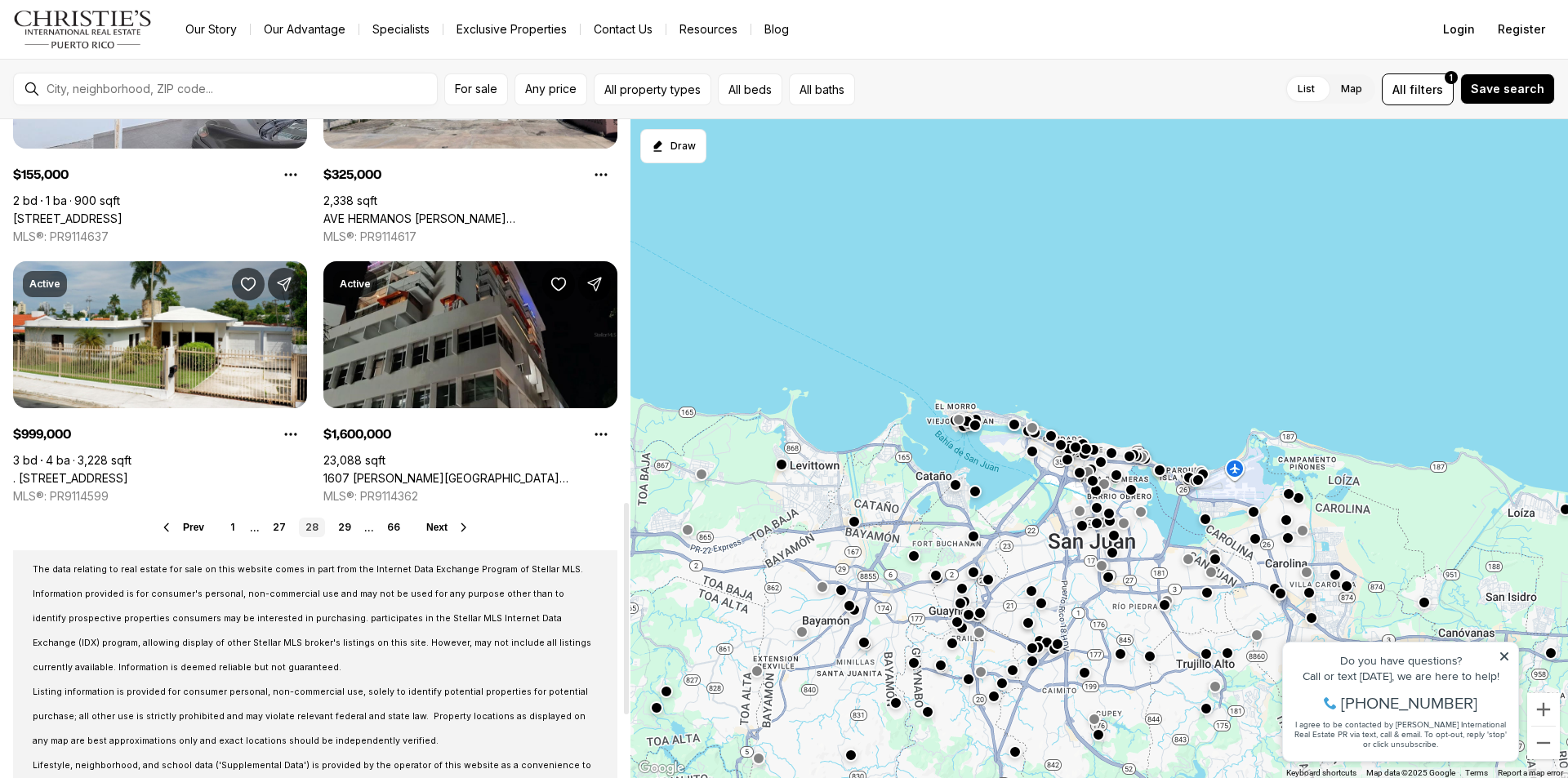
scroll to position [1223, 0]
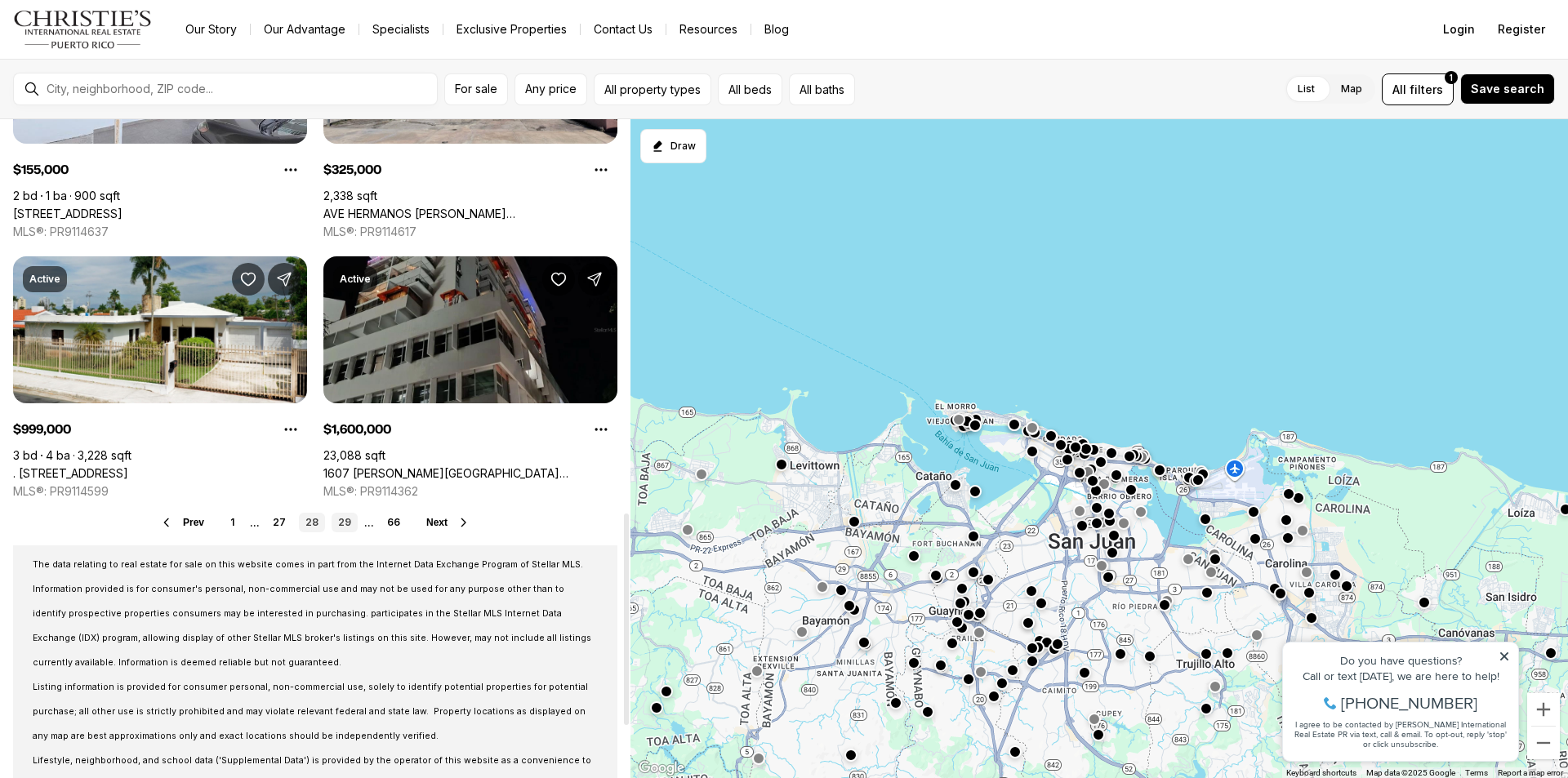
click at [347, 521] on link "29" at bounding box center [345, 521] width 26 height 19
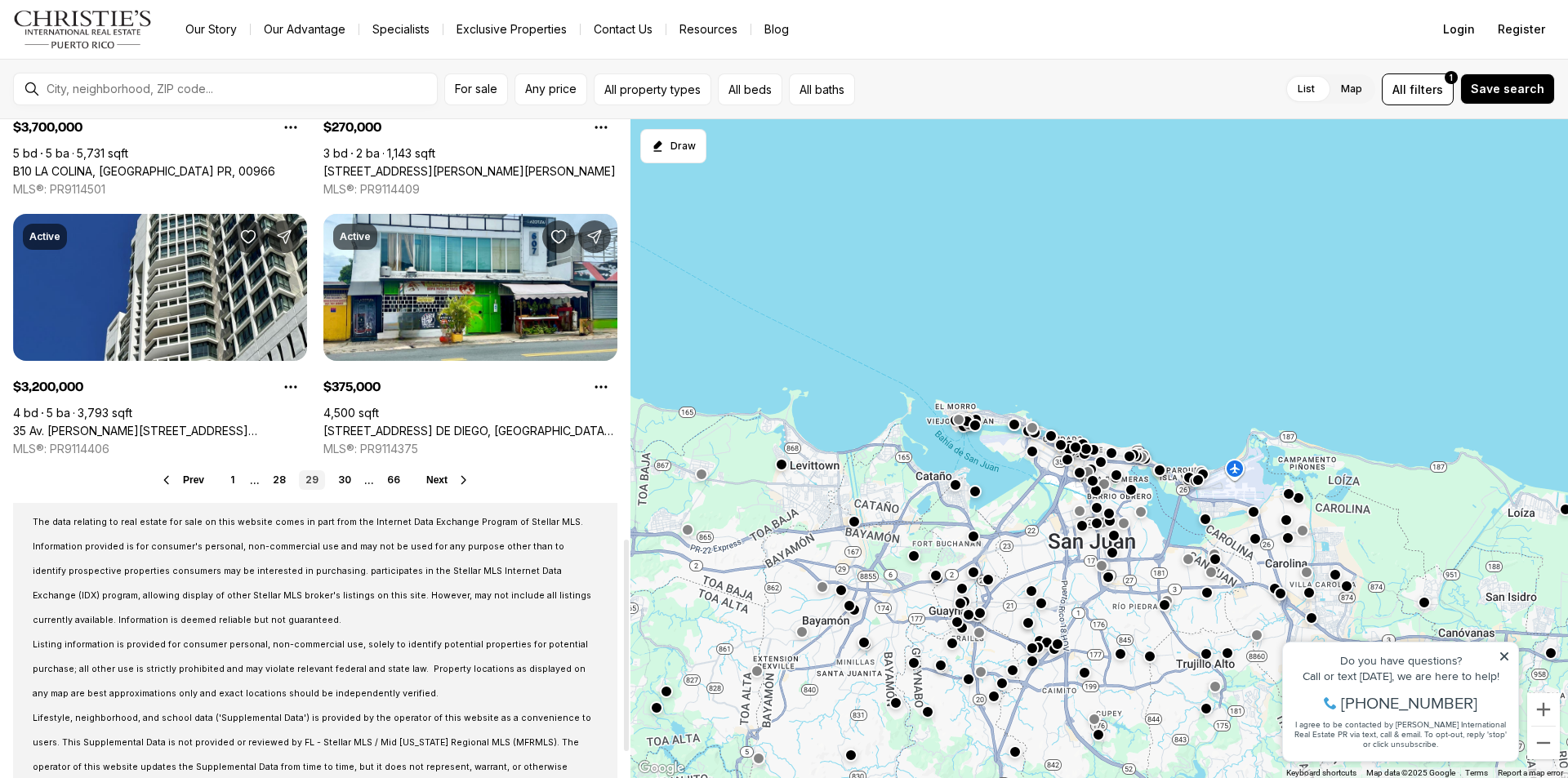
scroll to position [1306, 0]
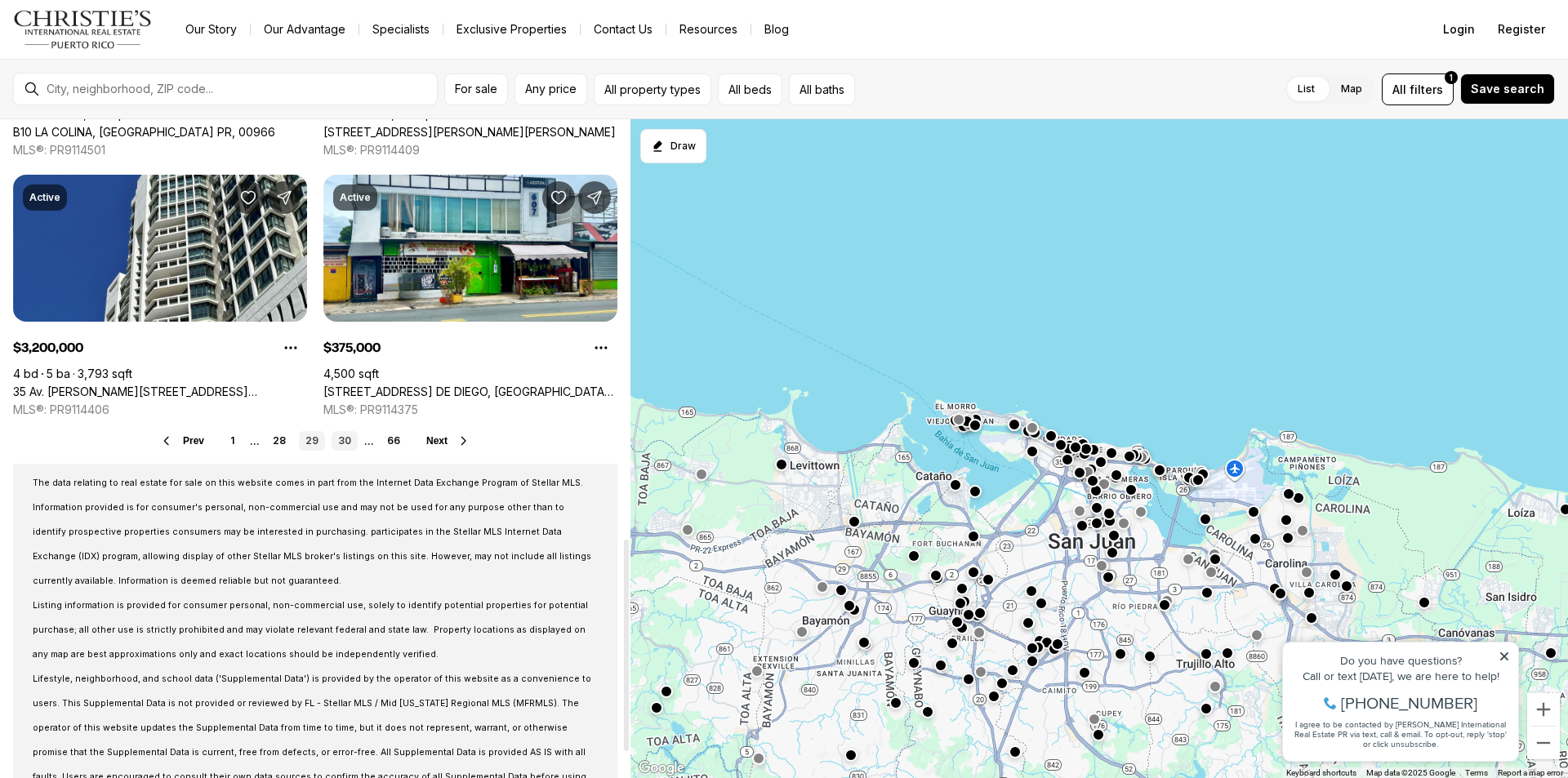
click at [344, 436] on link "30" at bounding box center [345, 440] width 26 height 19
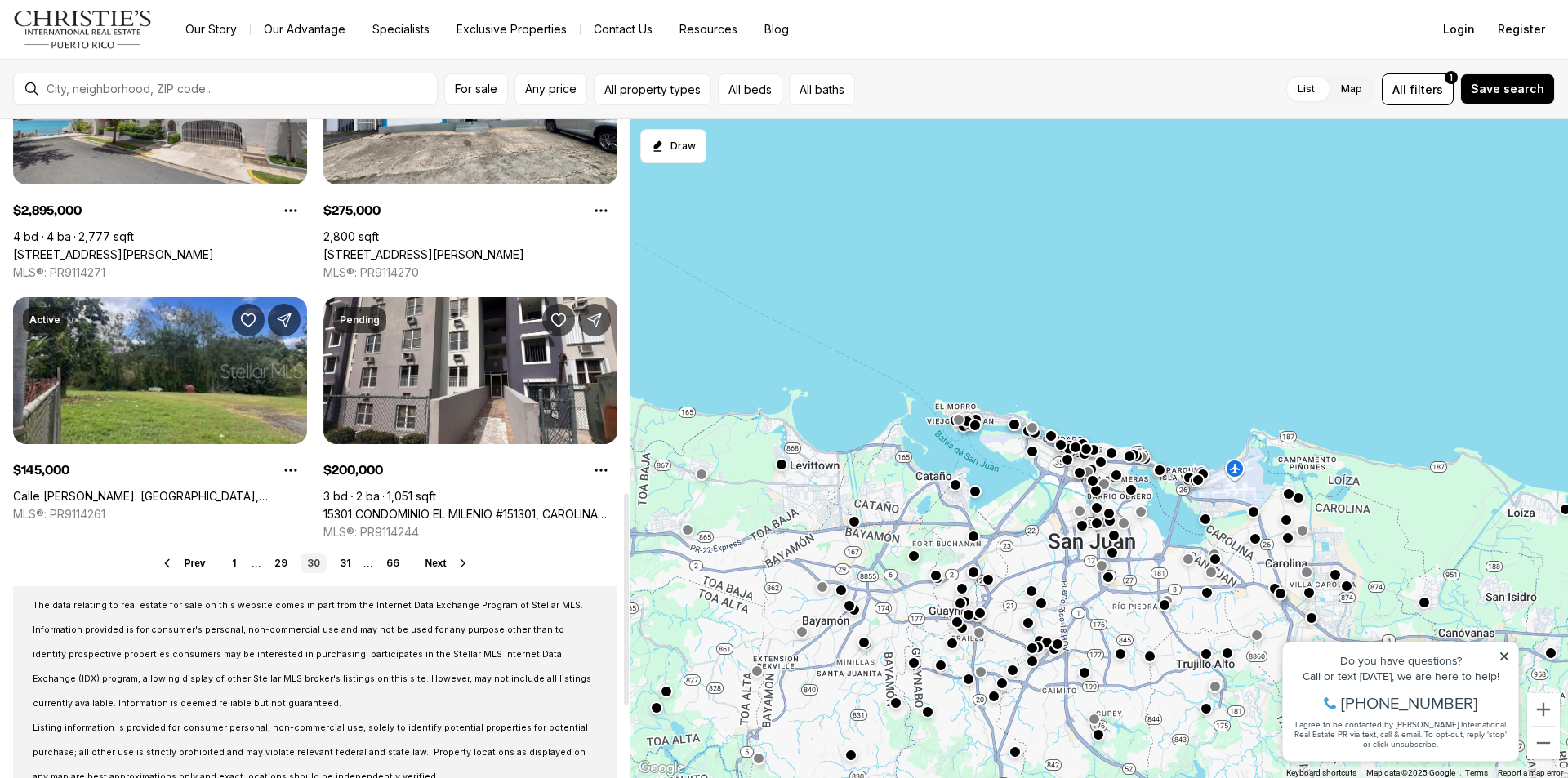
scroll to position [1223, 0]
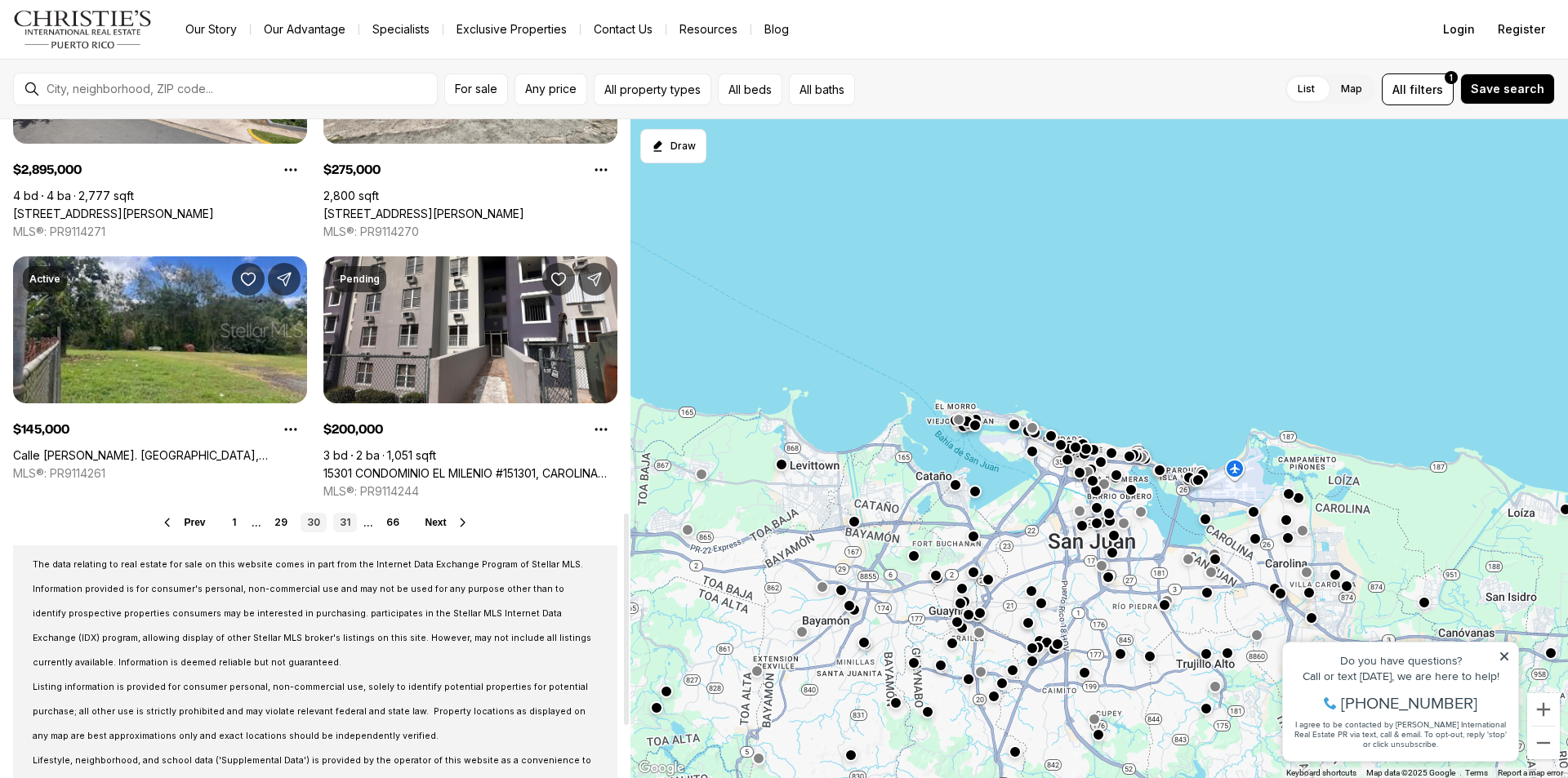
click at [346, 518] on link "31" at bounding box center [345, 521] width 24 height 19
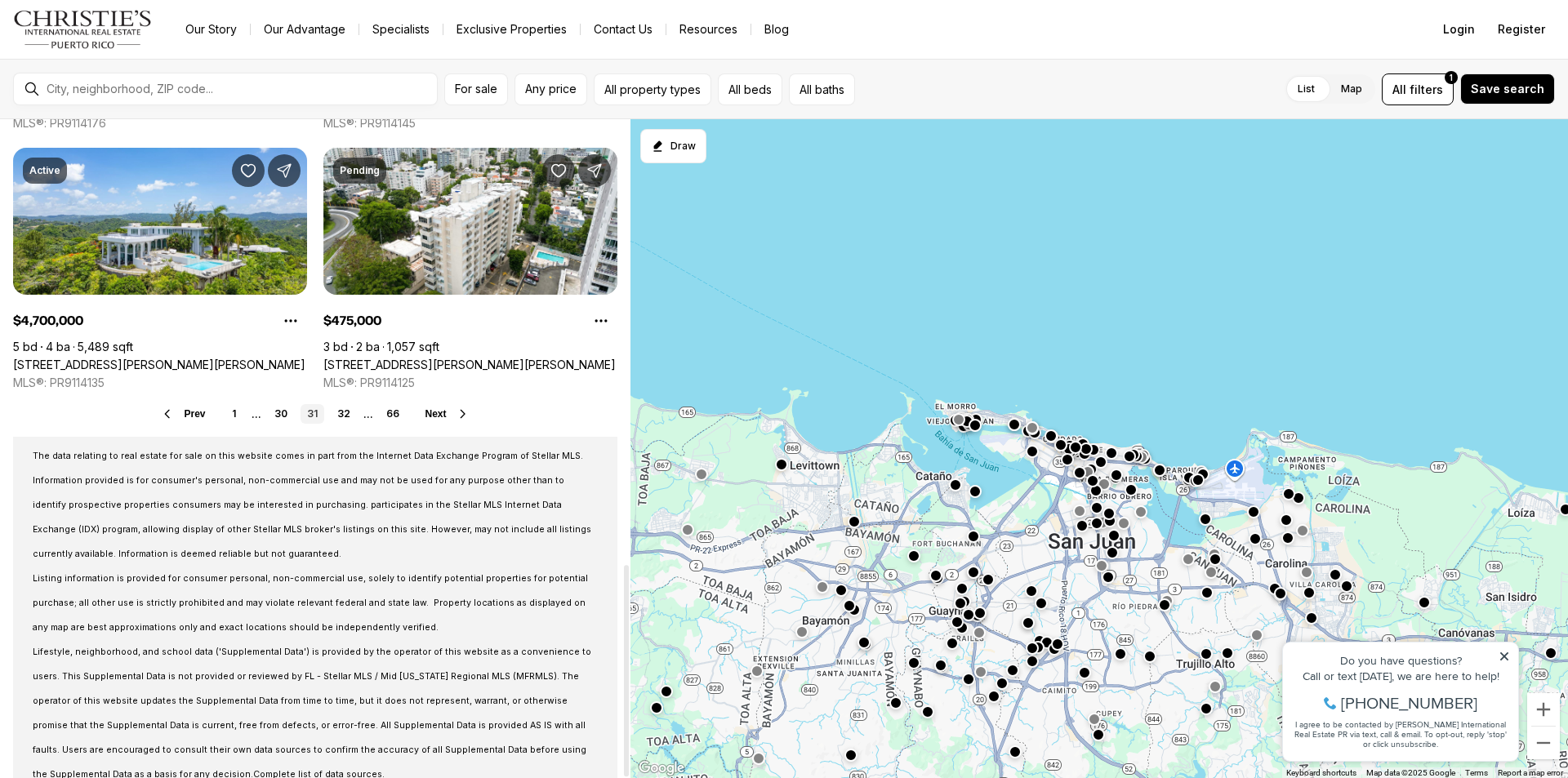
scroll to position [1385, 0]
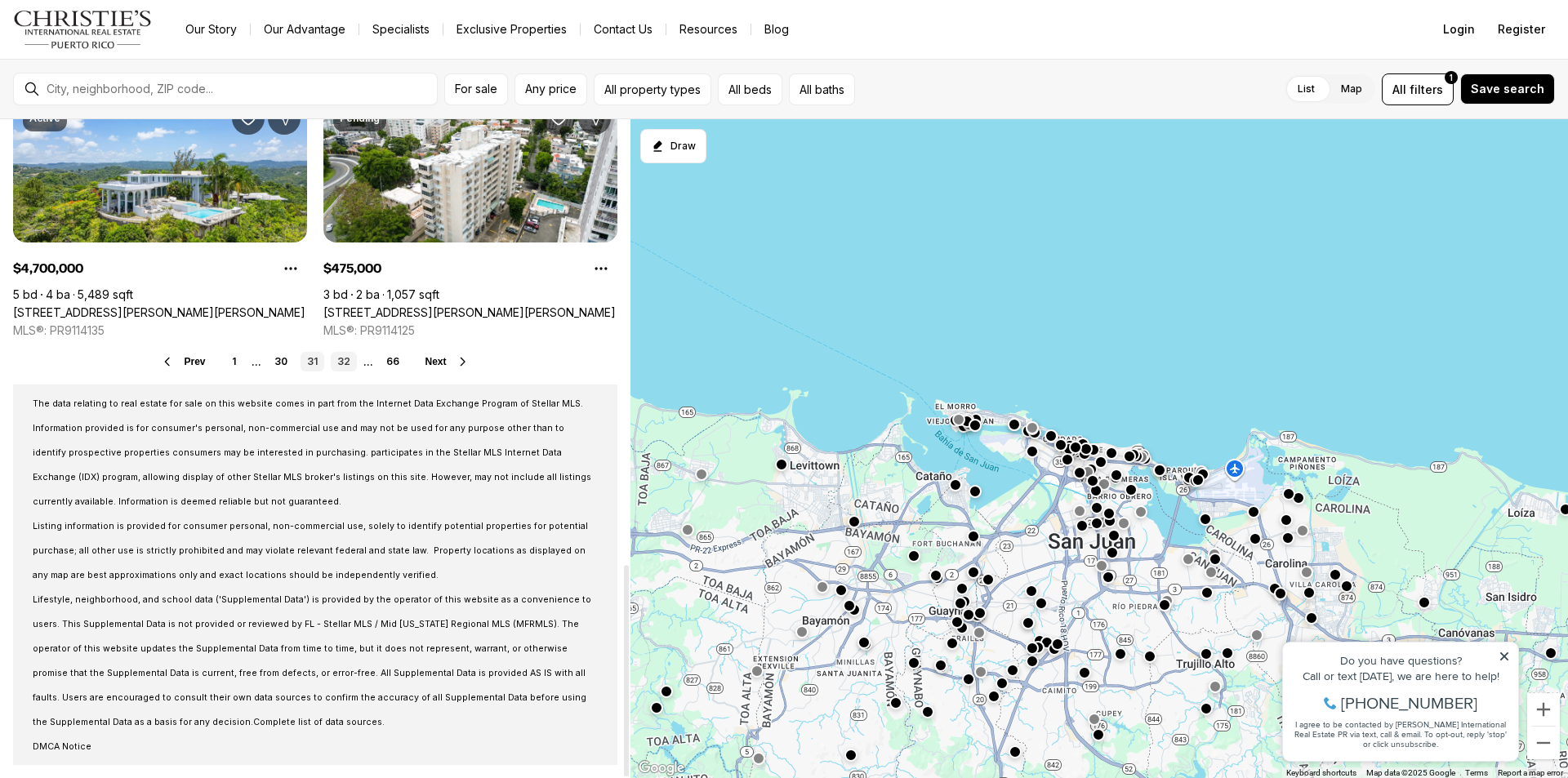
click at [338, 361] on link "32" at bounding box center [344, 361] width 26 height 19
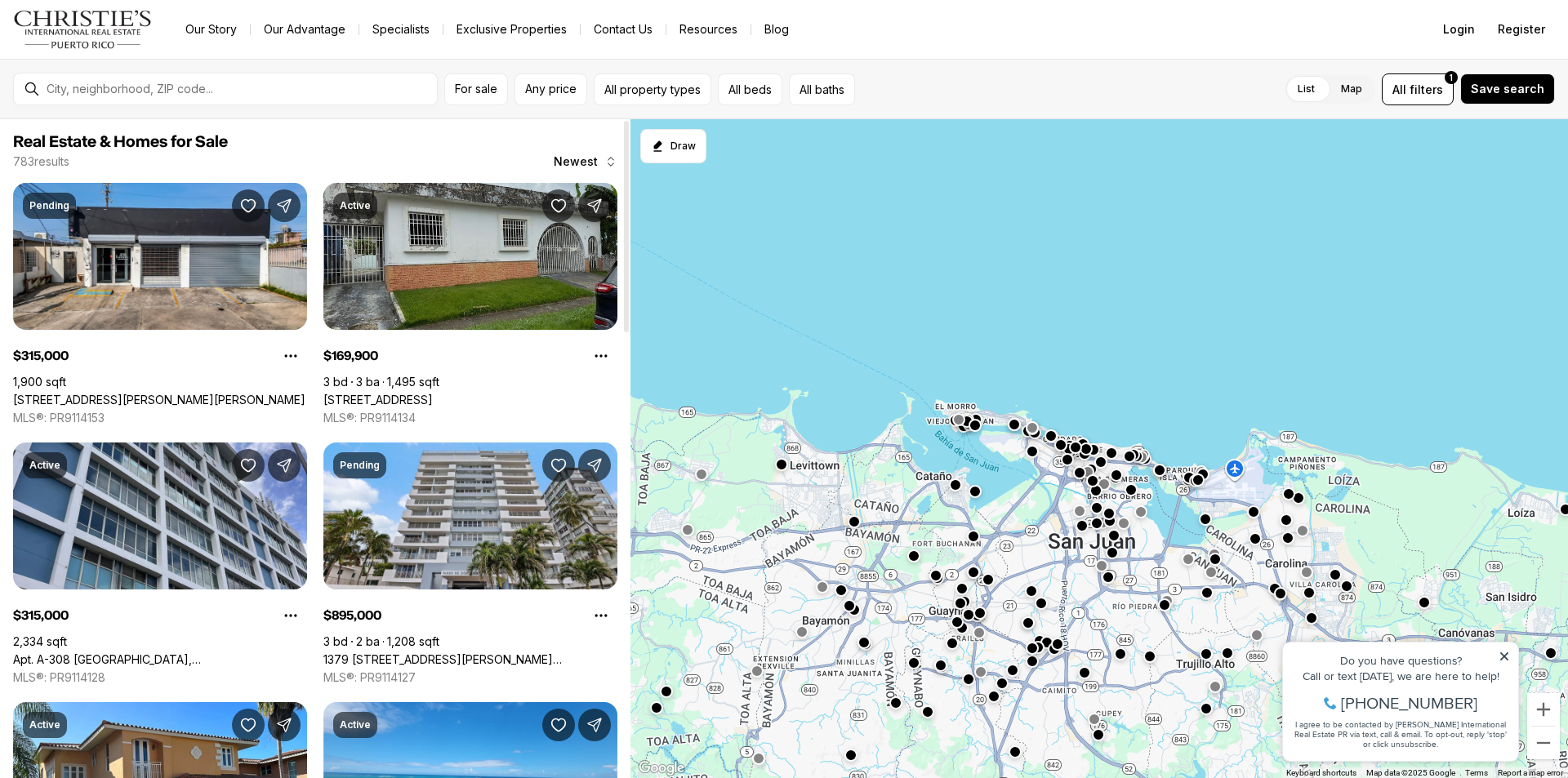
click at [433, 393] on link "[STREET_ADDRESS]" at bounding box center [378, 400] width 109 height 15
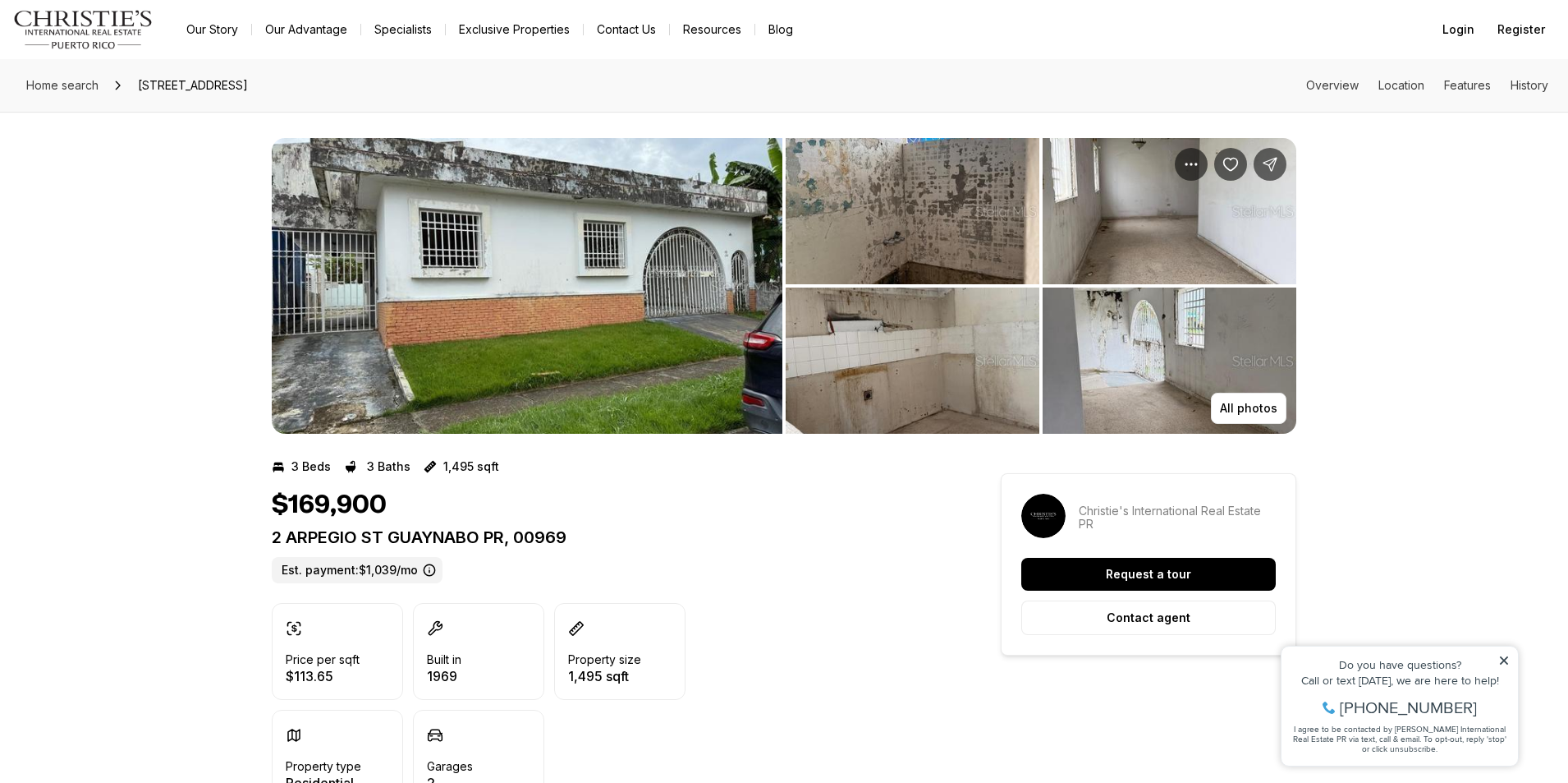
click at [559, 302] on img "View image gallery" at bounding box center [527, 285] width 511 height 295
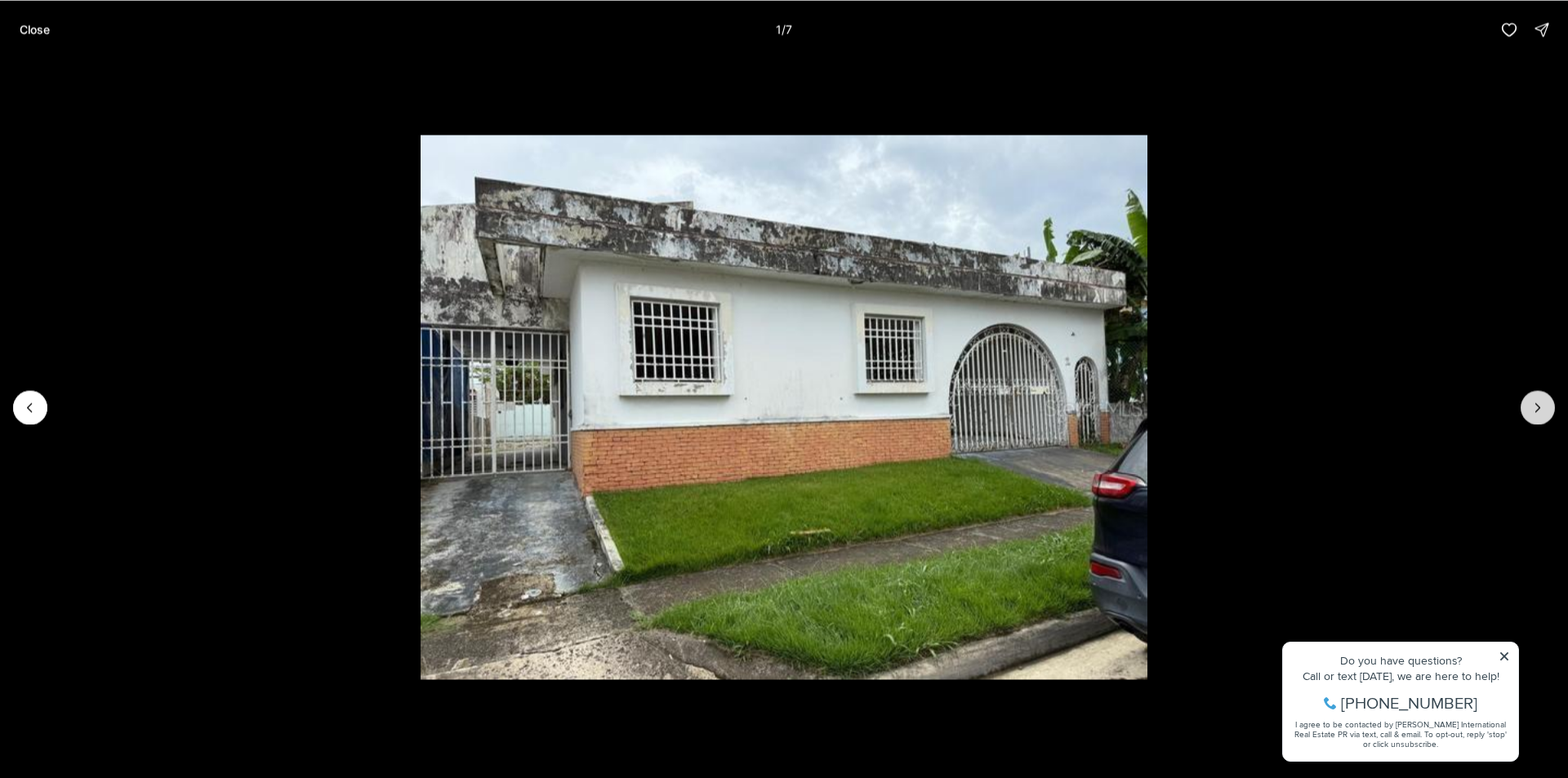
click at [1541, 416] on button "Next slide" at bounding box center [1536, 407] width 34 height 34
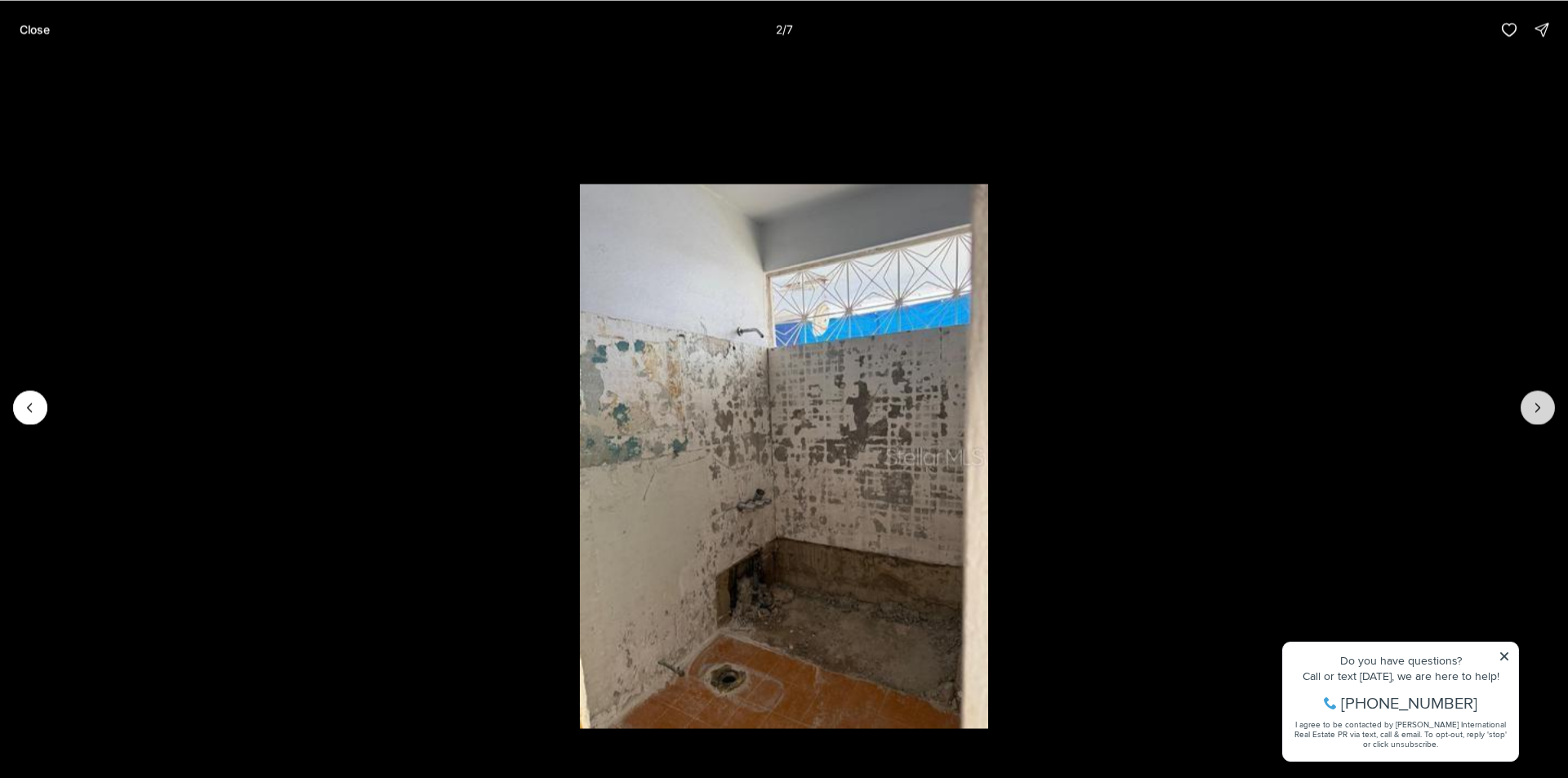
click at [1541, 416] on button "Next slide" at bounding box center [1536, 407] width 34 height 34
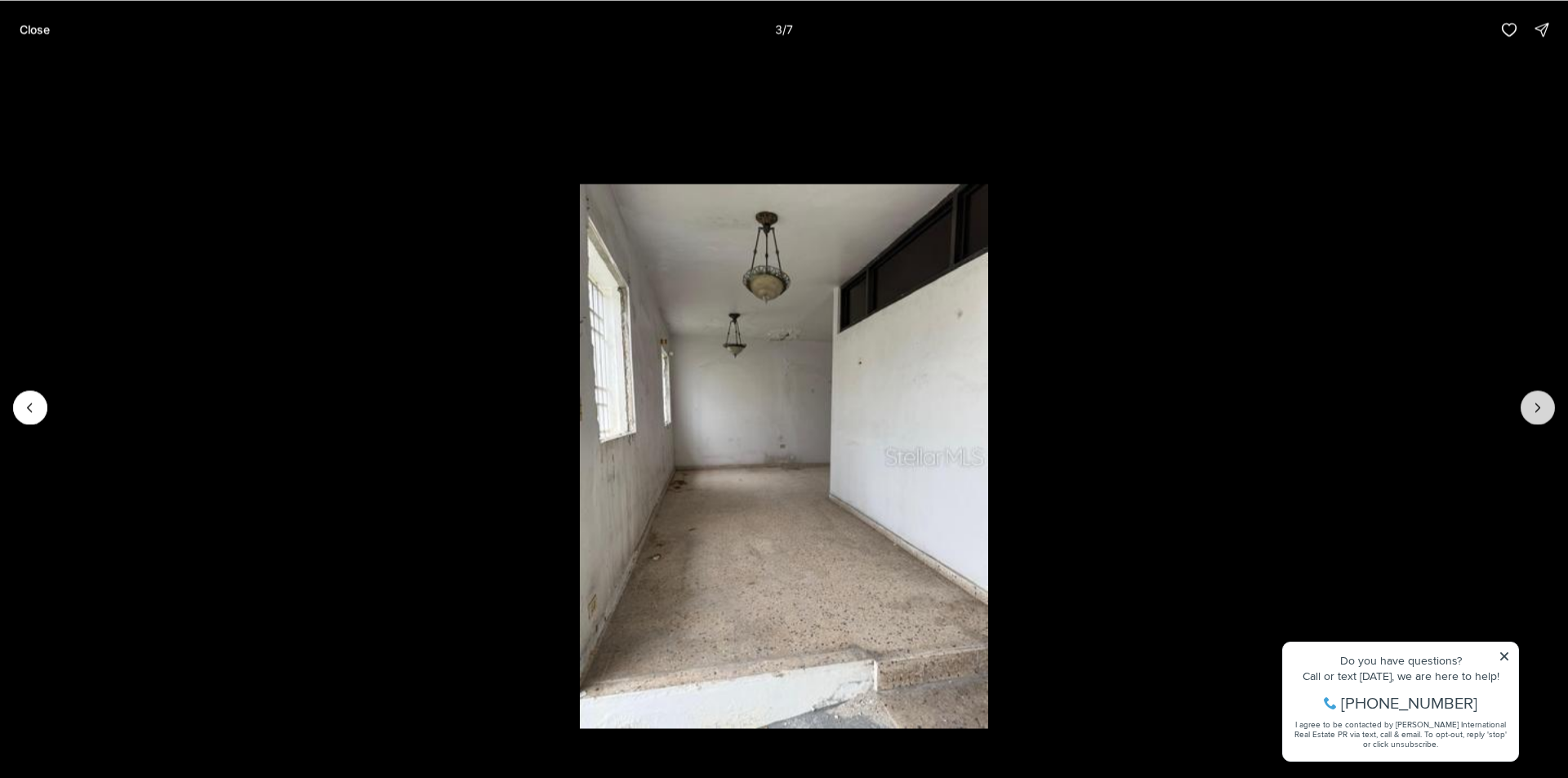
click at [1541, 416] on button "Next slide" at bounding box center [1536, 407] width 34 height 34
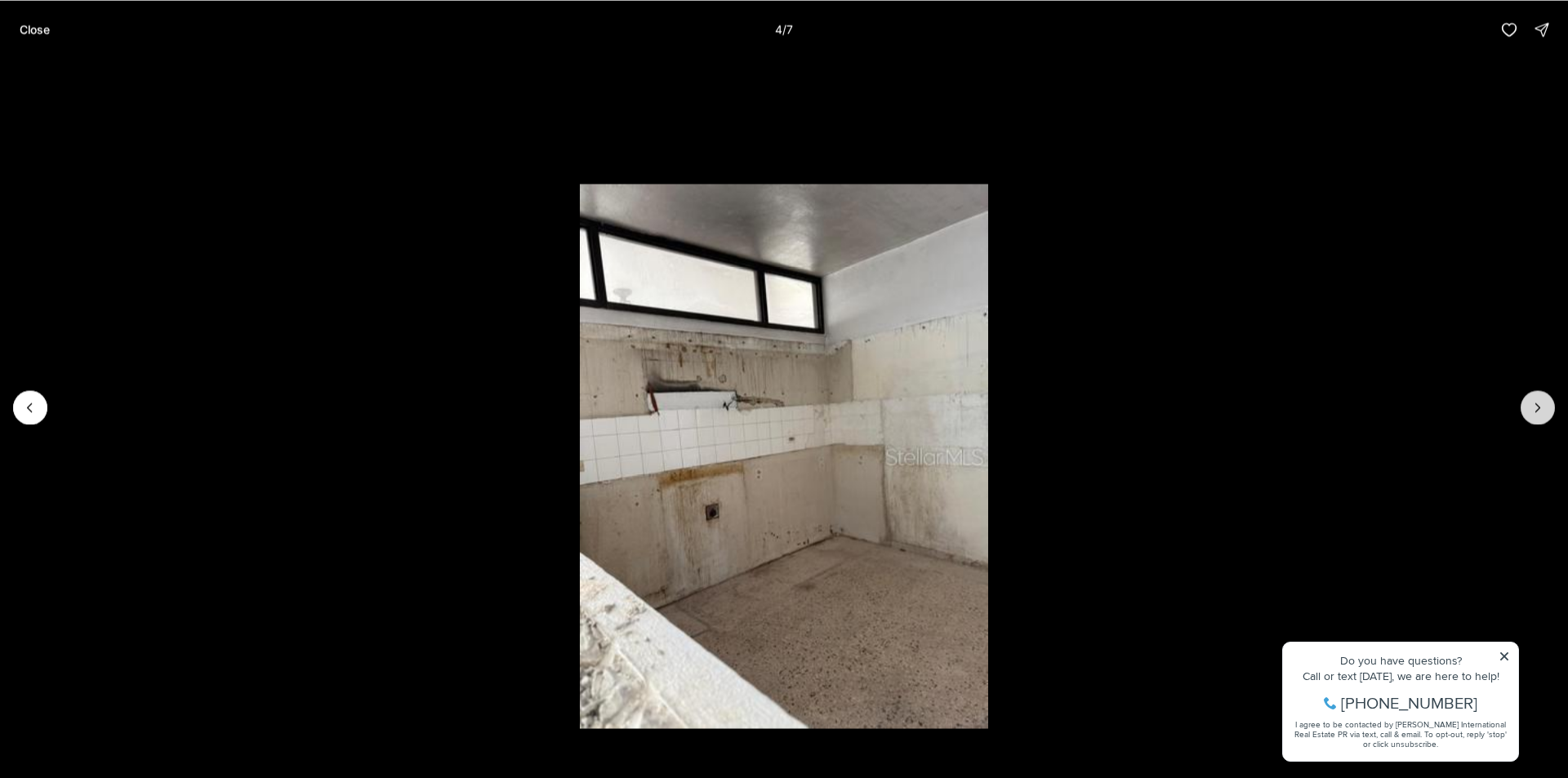
click at [1541, 416] on button "Next slide" at bounding box center [1536, 407] width 34 height 34
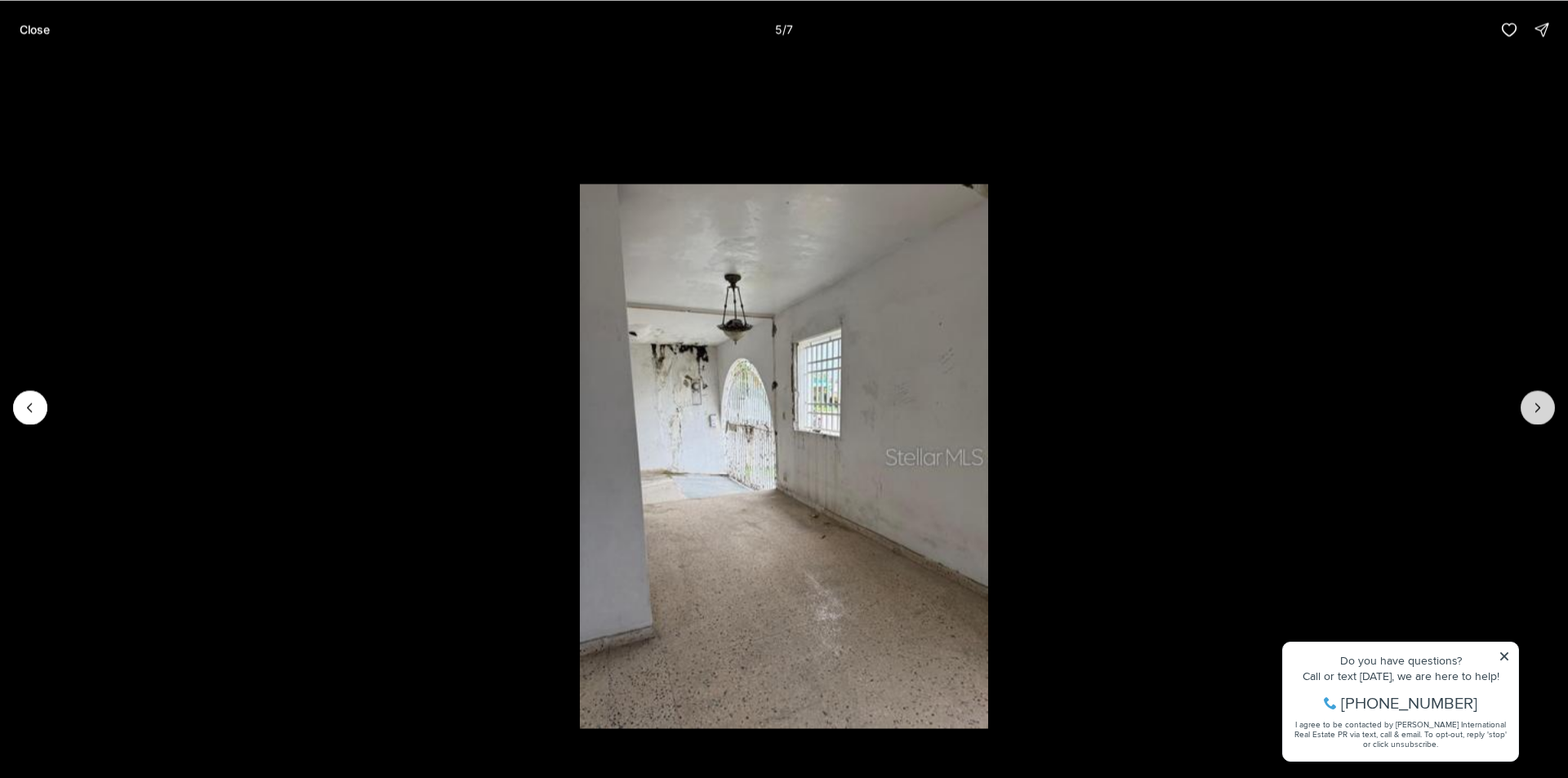
click at [1541, 416] on button "Next slide" at bounding box center [1536, 407] width 34 height 34
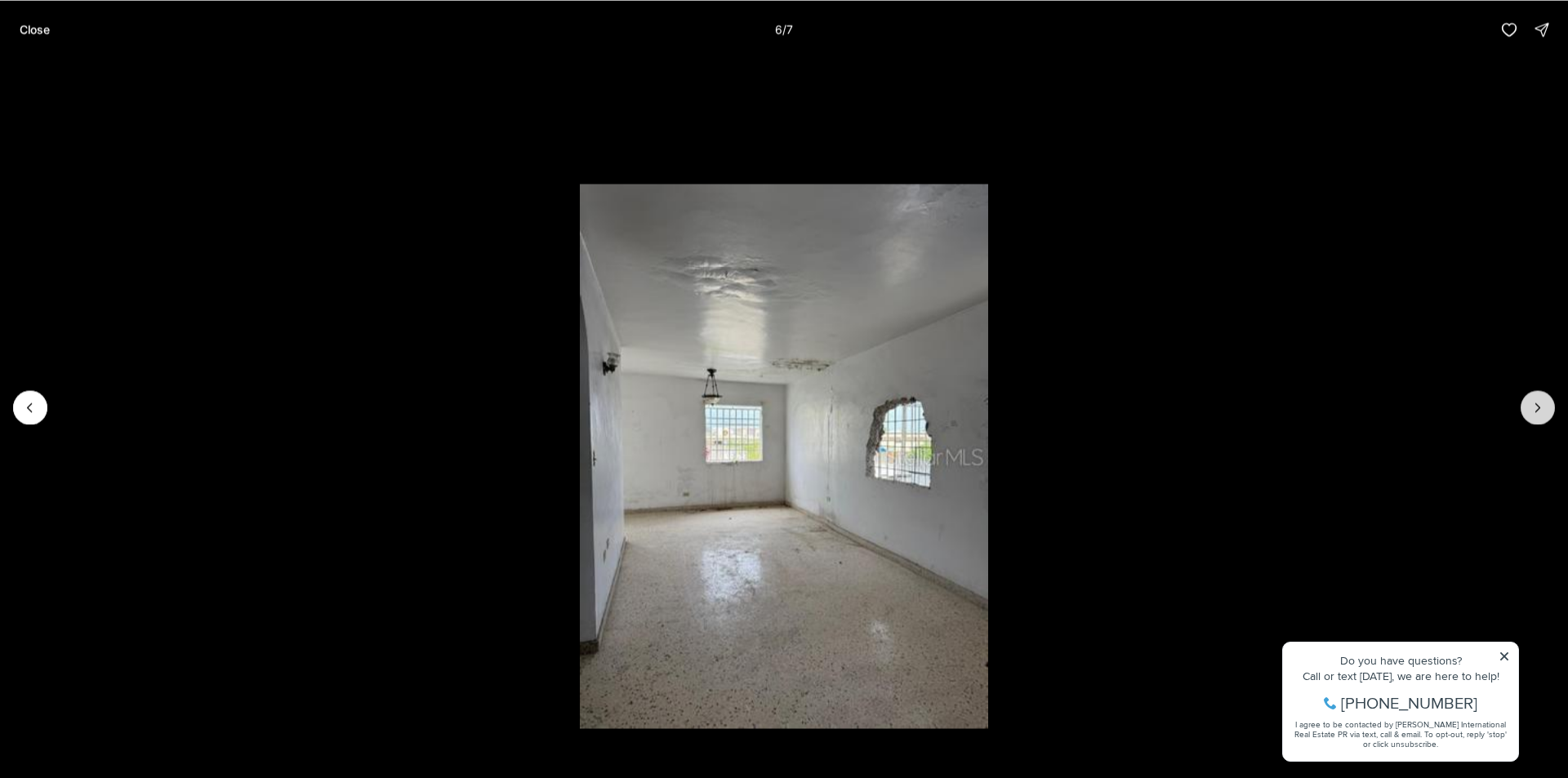
click at [1541, 417] on button "Next slide" at bounding box center [1536, 407] width 34 height 34
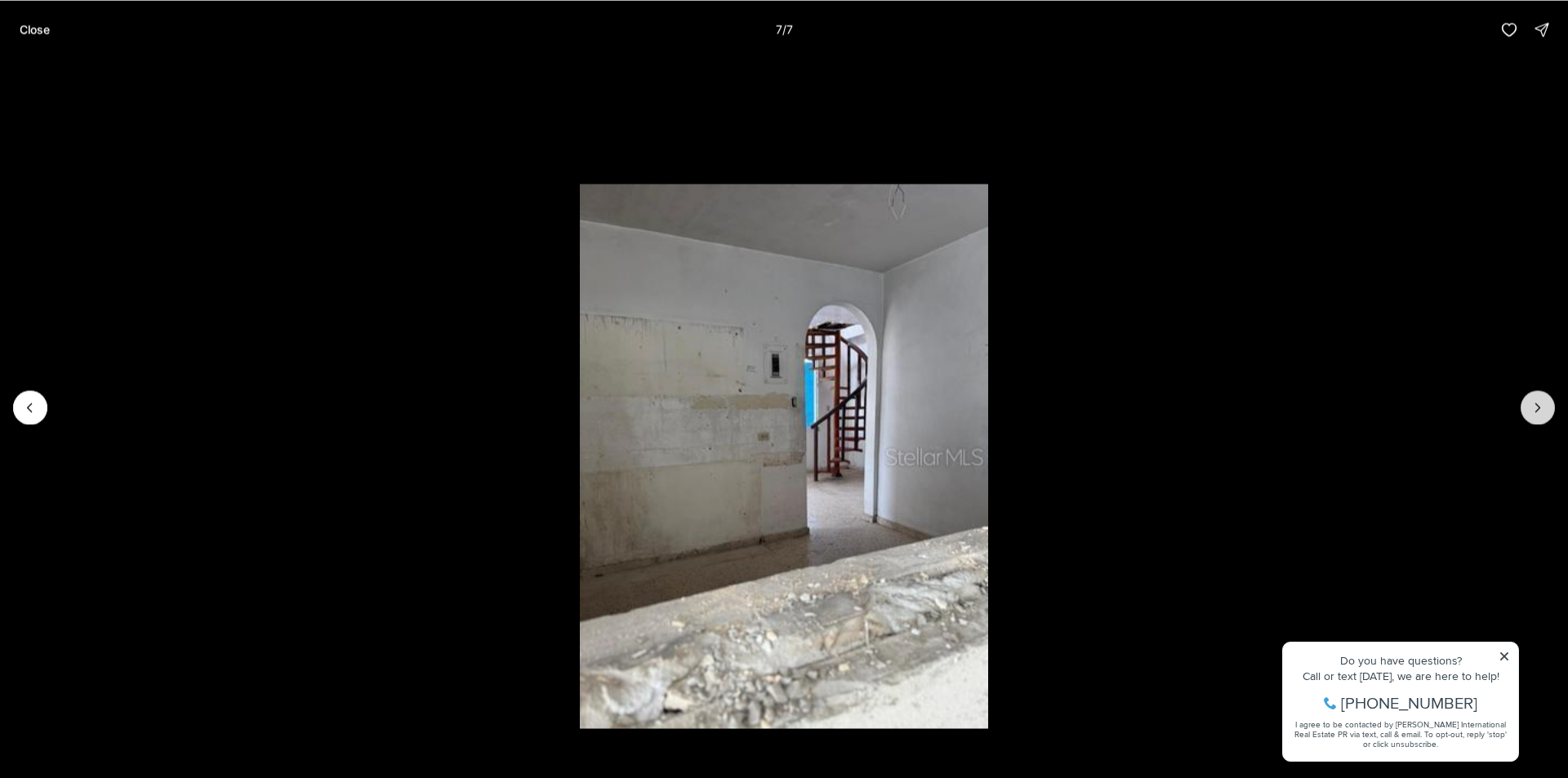
click at [1541, 417] on div at bounding box center [1536, 407] width 34 height 34
click at [33, 28] on p "Close" at bounding box center [34, 30] width 31 height 13
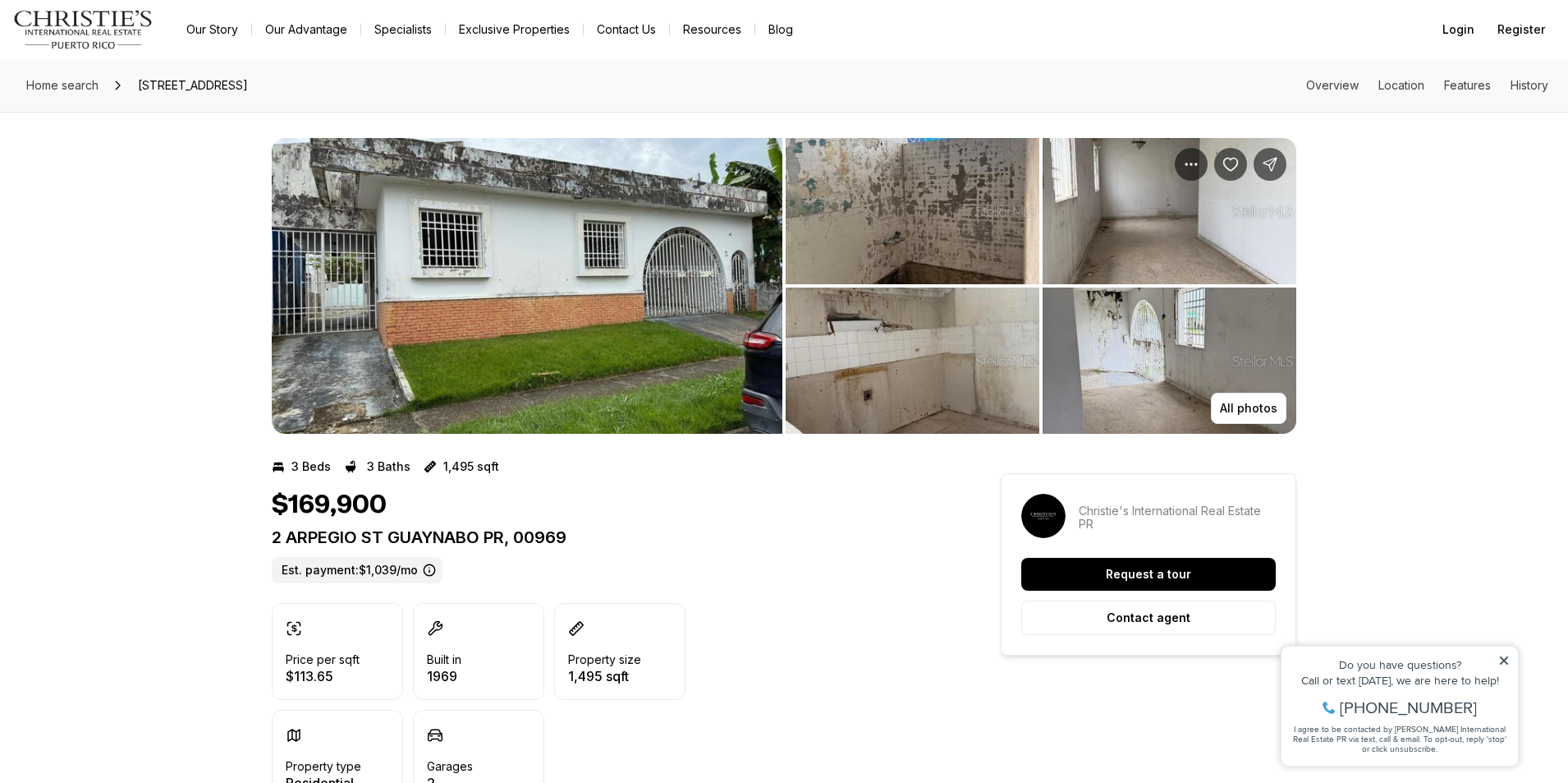
scroll to position [410, 0]
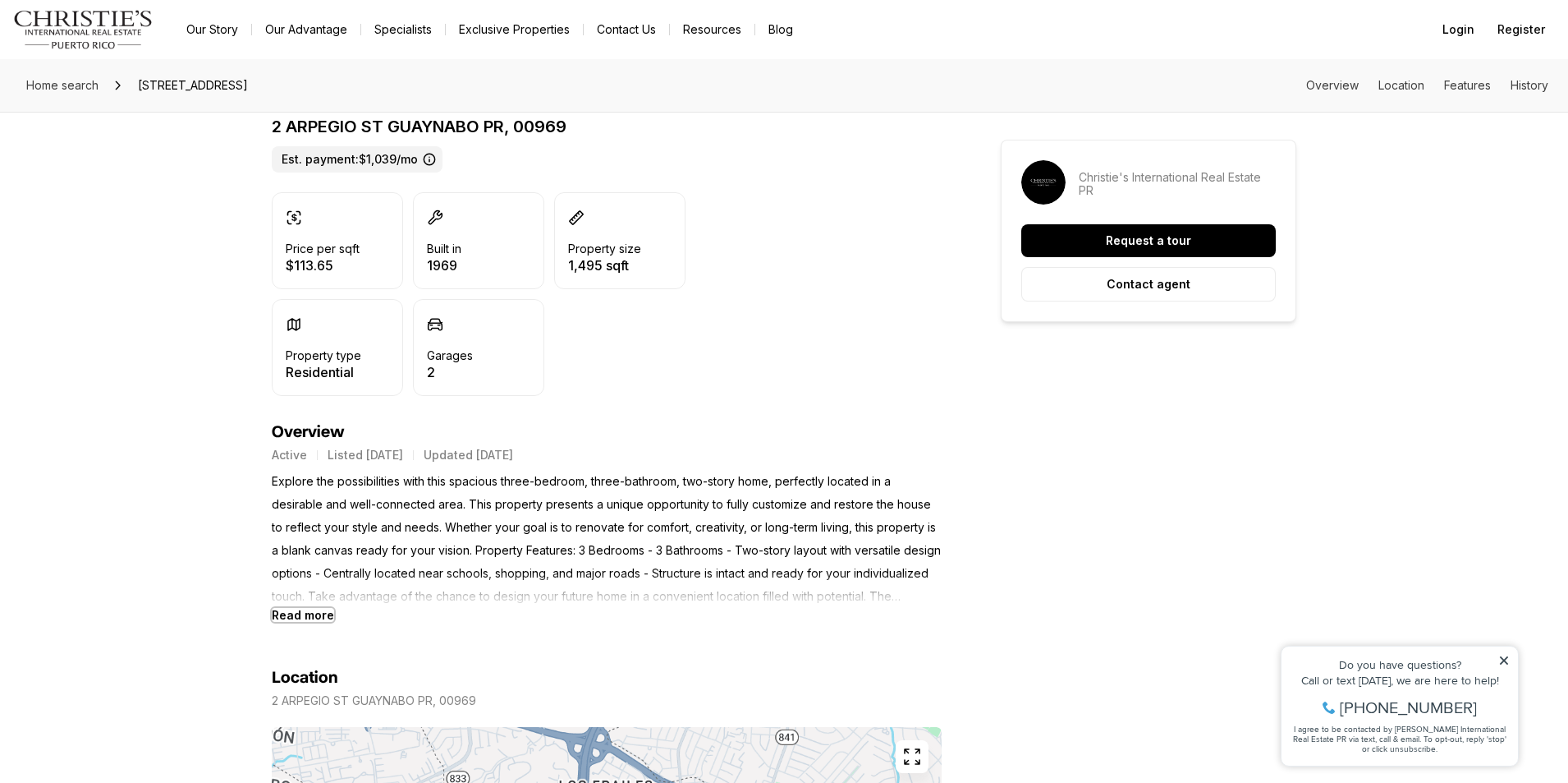
click at [298, 616] on b "Read more" at bounding box center [303, 614] width 62 height 14
